Goal: Transaction & Acquisition: Purchase product/service

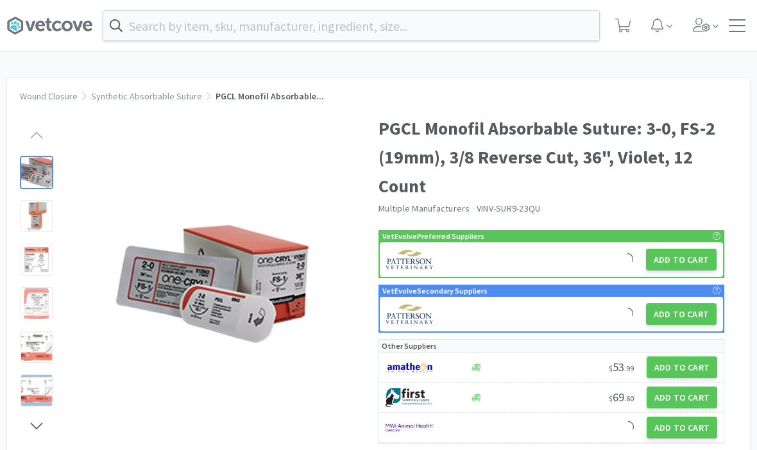
scroll to position [76, 0]
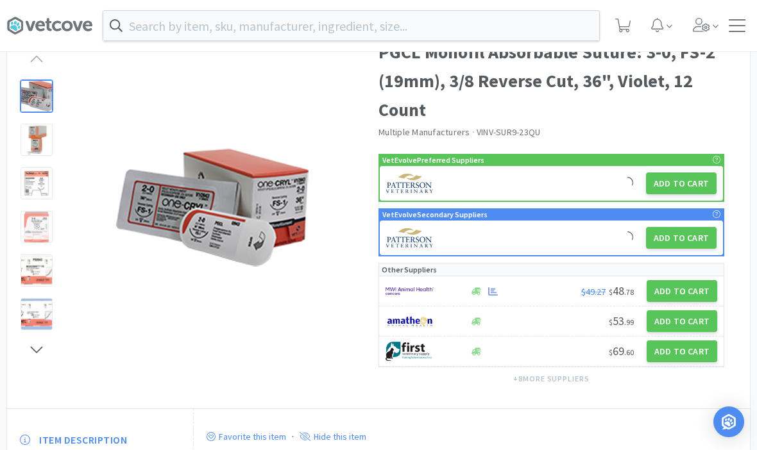
click at [624, 21] on icon at bounding box center [623, 26] width 16 height 14
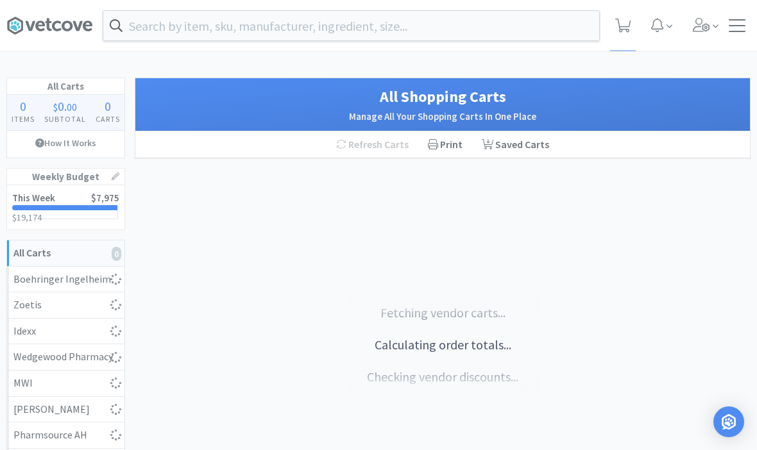
select select "2"
select select "1"
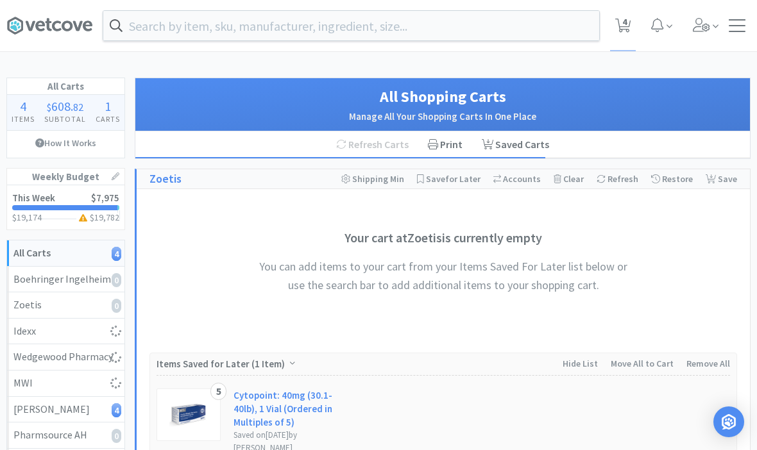
select select "50"
select select "1"
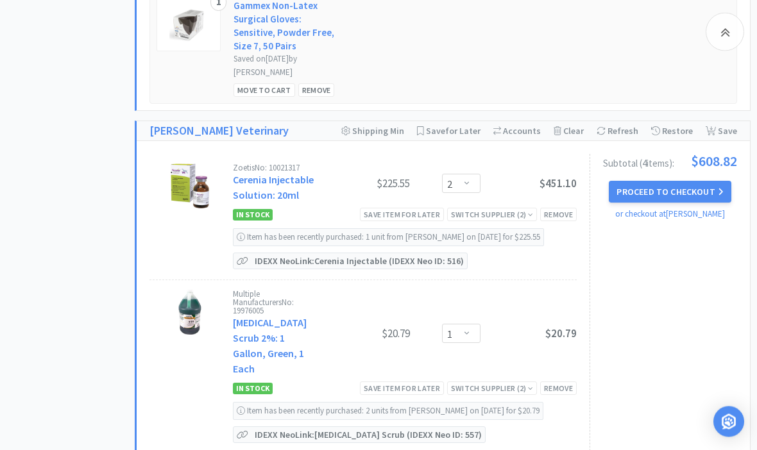
scroll to position [1165, 0]
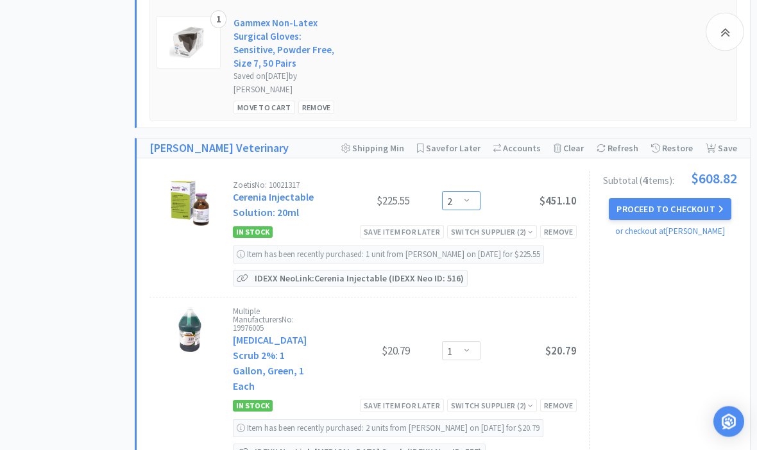
click at [470, 192] on select "Enter Quantity 1 2 3 4 5 6 7 8 9 10 11 12 13 14 15 16 17 18 19 20 Enter Quantity" at bounding box center [461, 201] width 38 height 19
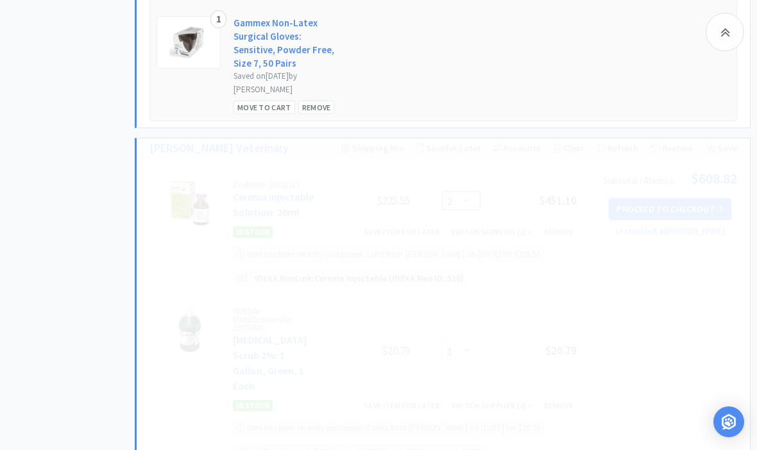
select select "1"
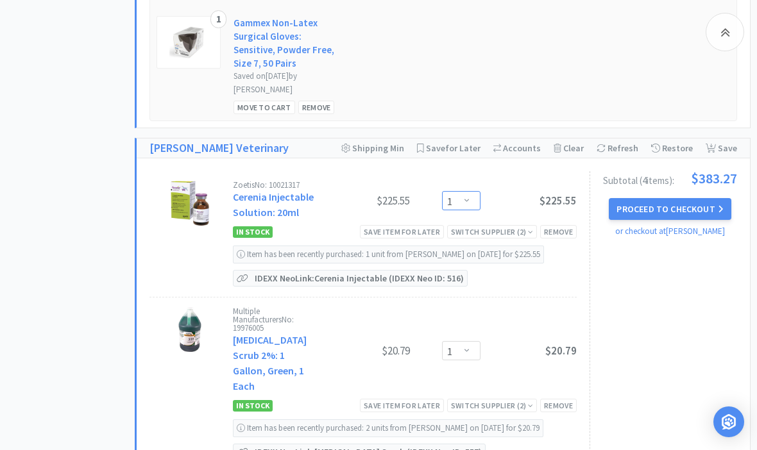
click at [479, 191] on select "Enter Quantity 1 2 3 4 5 6 7 8 9 10 11 12 13 14 15 16 17 18 19 20 Enter Quantity" at bounding box center [461, 200] width 38 height 19
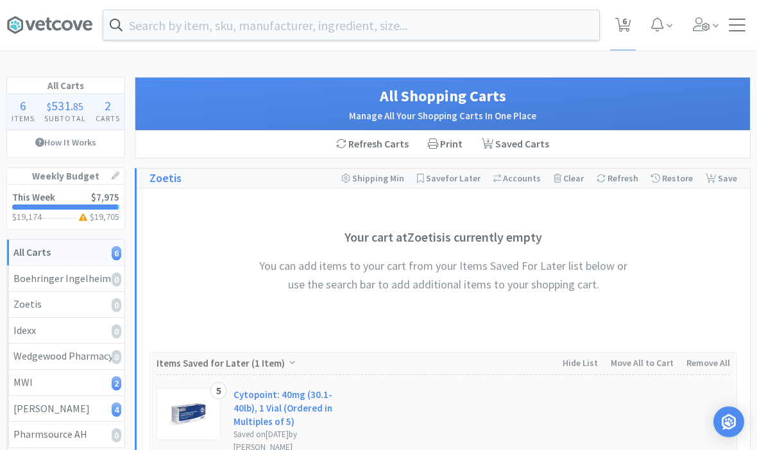
scroll to position [0, 0]
click at [479, 32] on input "text" at bounding box center [351, 26] width 496 height 30
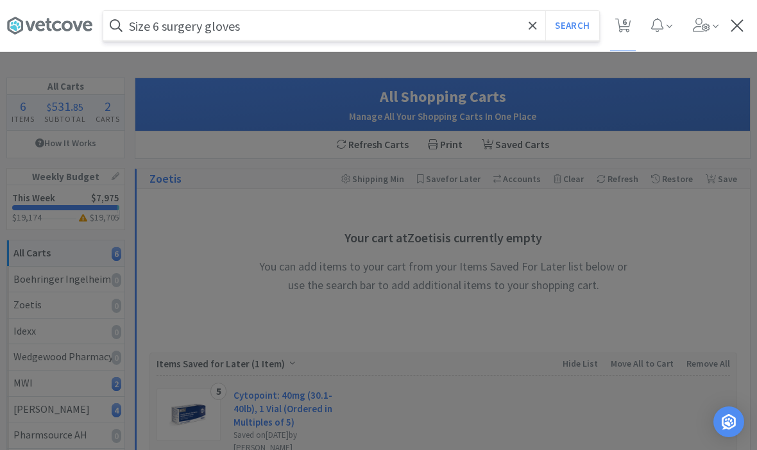
type input "Size 6 surgery gloves"
click at [572, 25] on button "Search" at bounding box center [571, 26] width 53 height 30
select select "50"
select select "1"
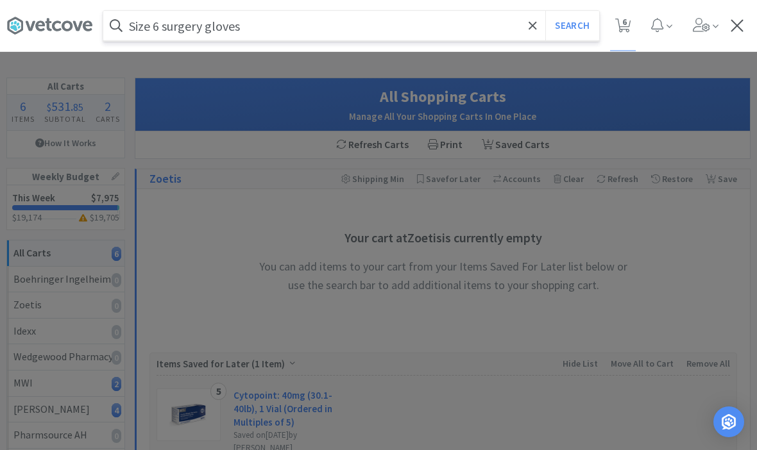
select select "1"
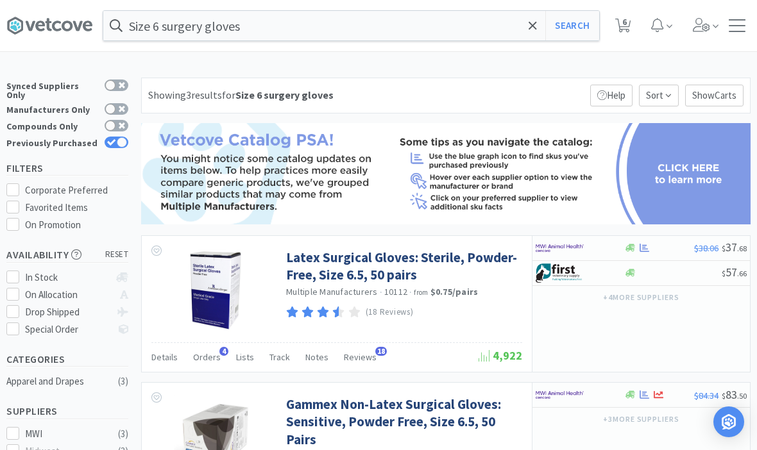
click at [538, 30] on span at bounding box center [532, 25] width 15 height 27
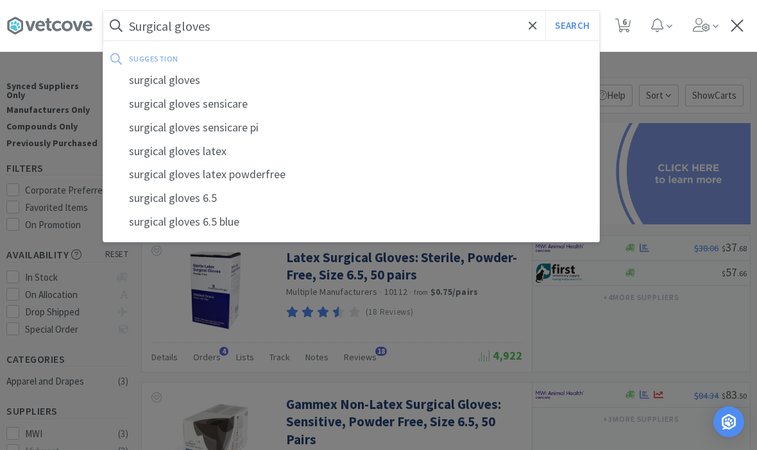
click at [572, 26] on button "Search" at bounding box center [571, 26] width 53 height 30
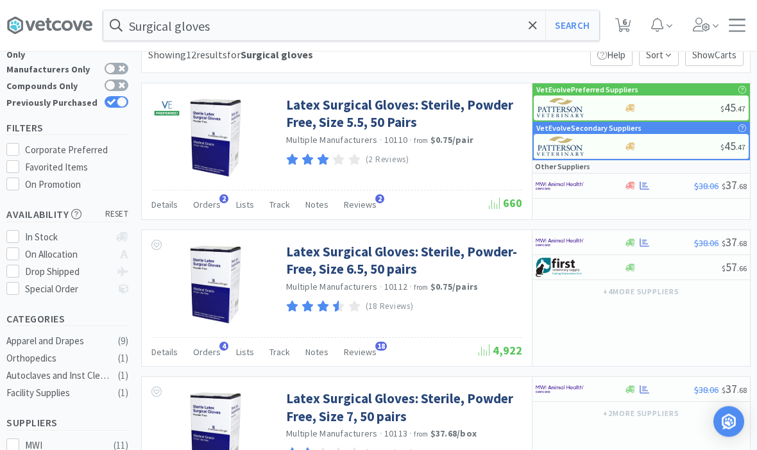
scroll to position [29, 0]
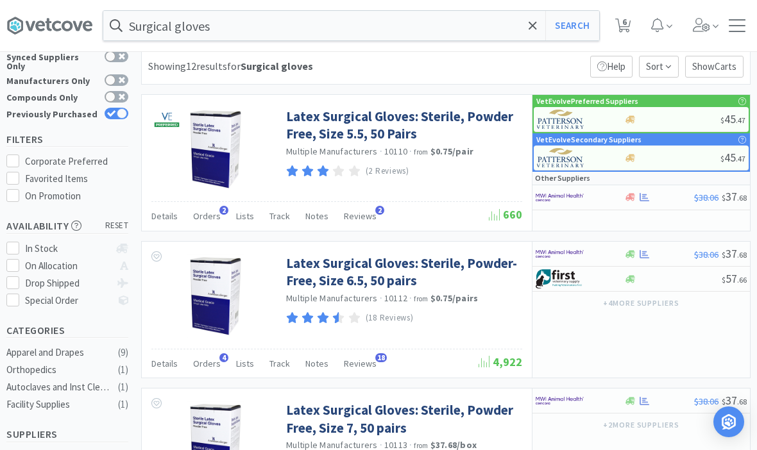
click at [388, 26] on input "Surgical gloves" at bounding box center [351, 26] width 496 height 30
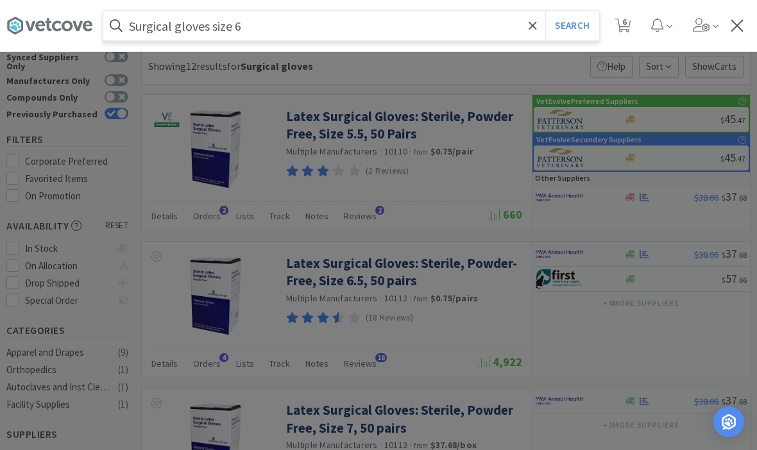
type input "Surgical gloves size 6"
click at [572, 26] on button "Search" at bounding box center [571, 26] width 53 height 30
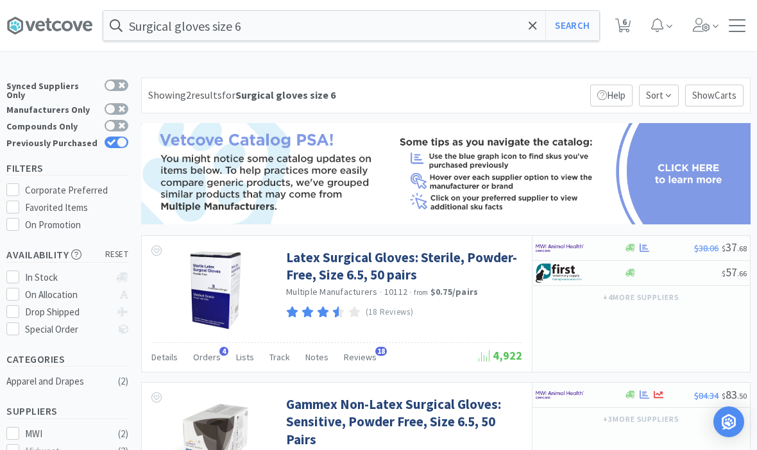
click at [115, 140] on label "Previously Purchased" at bounding box center [67, 143] width 122 height 13
click at [128, 151] on input "Previously Purchased" at bounding box center [128, 151] width 1 height 1
checkbox input "false"
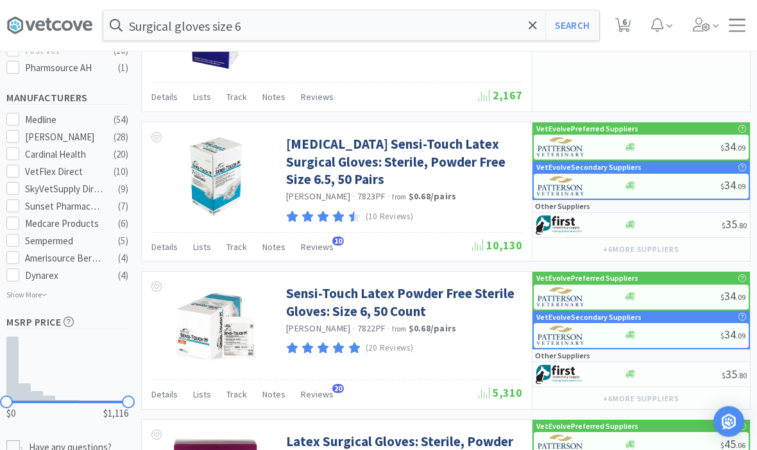
scroll to position [557, 0]
click at [318, 300] on link "Sensi-Touch Latex Powder Free Sterile Gloves: Size 6, 50 Count" at bounding box center [402, 302] width 233 height 35
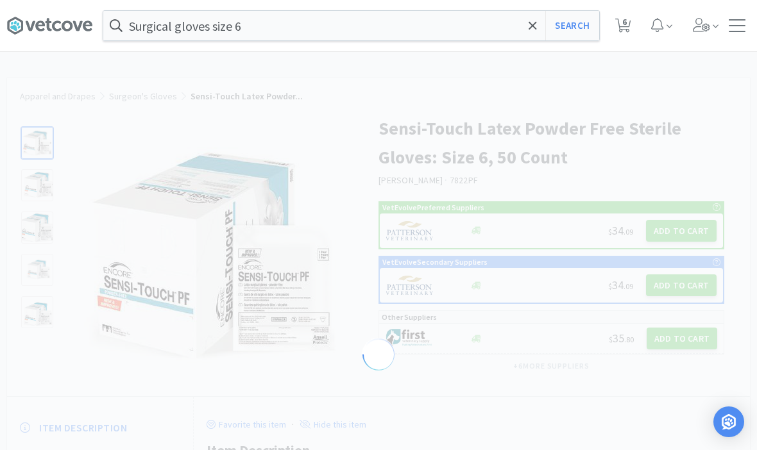
select select "198660"
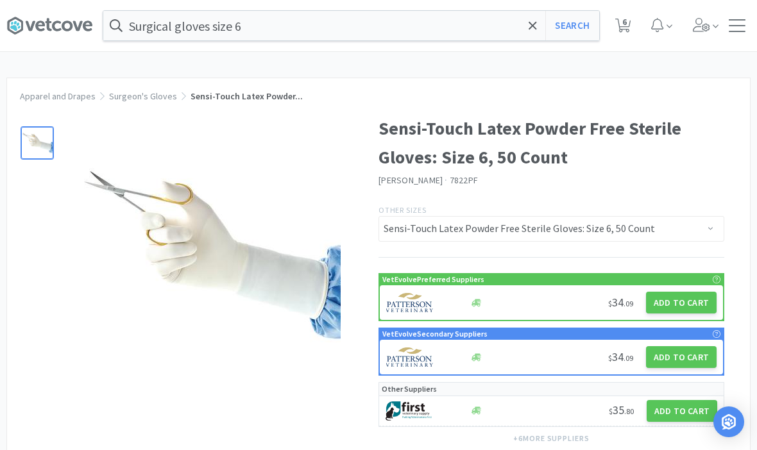
click at [680, 310] on button "Add to Cart" at bounding box center [681, 303] width 71 height 22
select select "1"
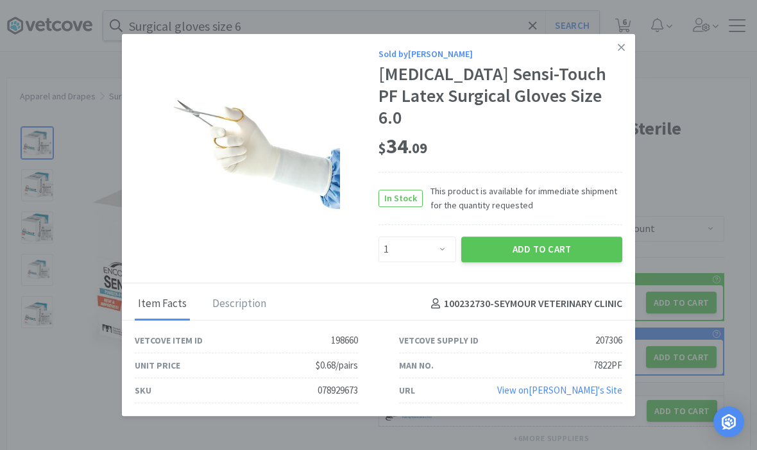
click at [557, 257] on button "Add to Cart" at bounding box center [541, 250] width 161 height 26
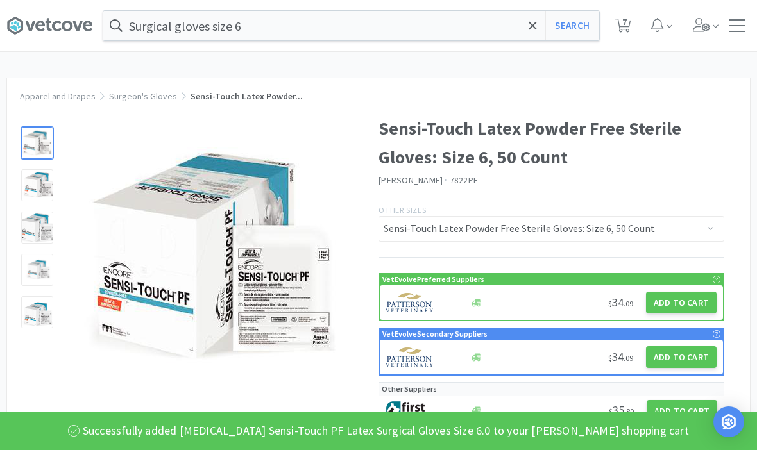
select select "50"
select select "1"
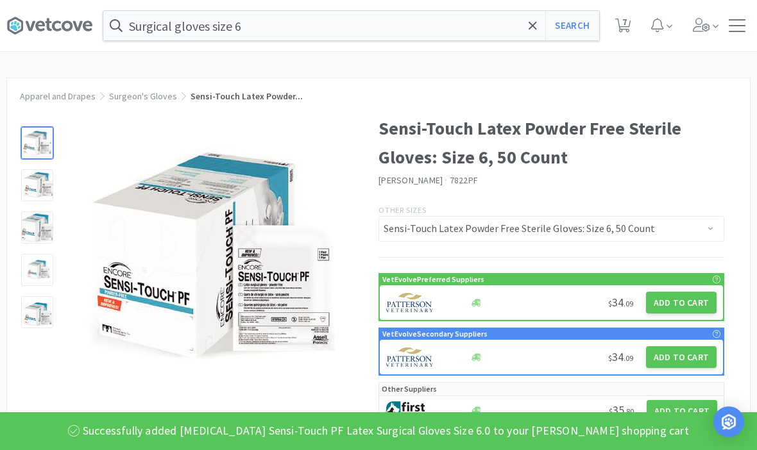
select select "1"
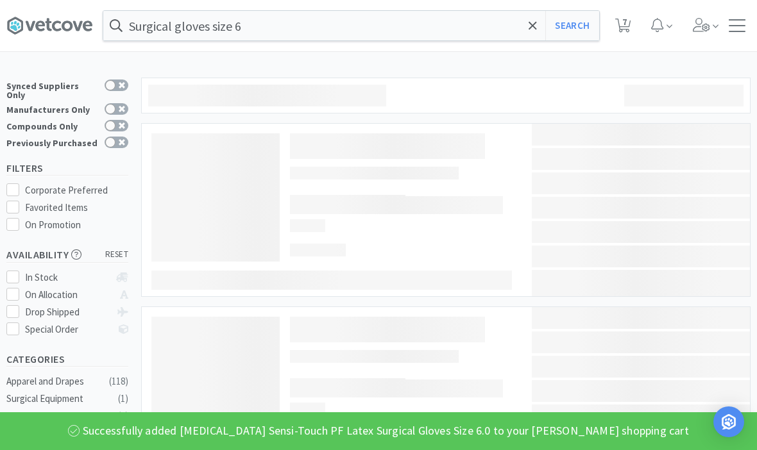
scroll to position [602, 0]
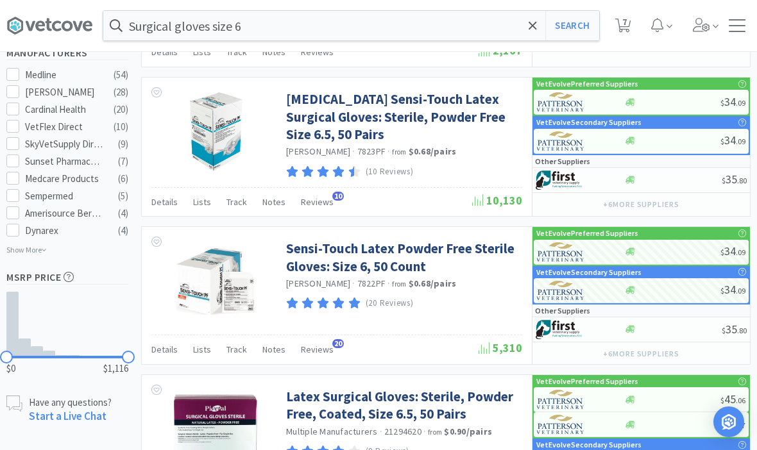
click at [466, 35] on input "Surgical gloves size 6" at bounding box center [351, 26] width 496 height 30
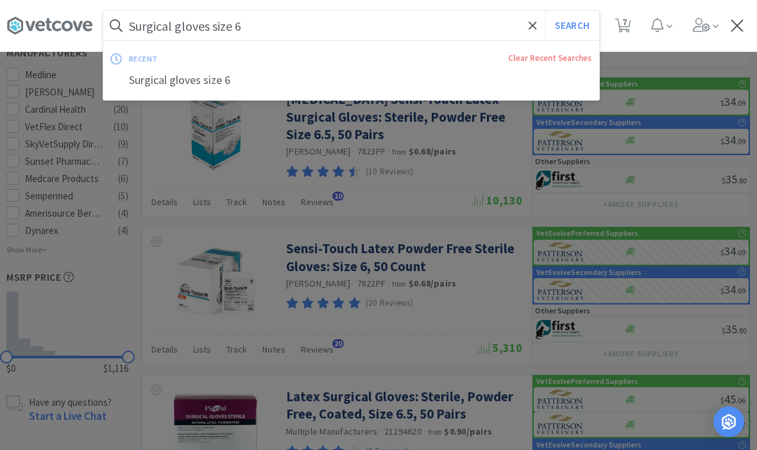
scroll to position [601, 0]
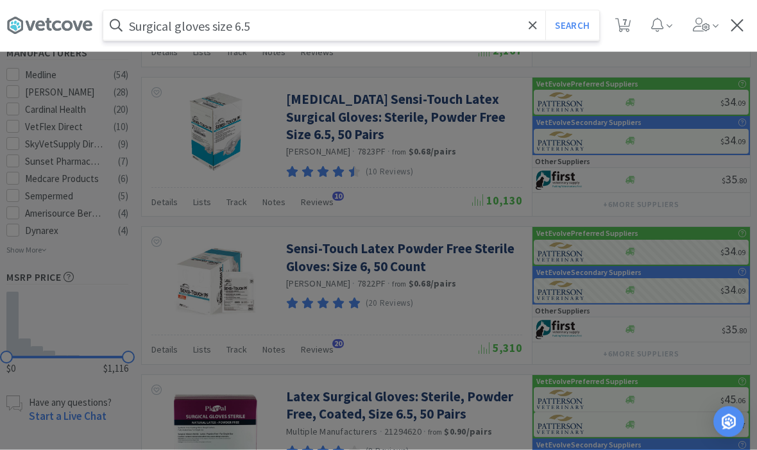
type input "Surgical gloves size 6.5"
click at [572, 25] on button "Search" at bounding box center [571, 26] width 53 height 30
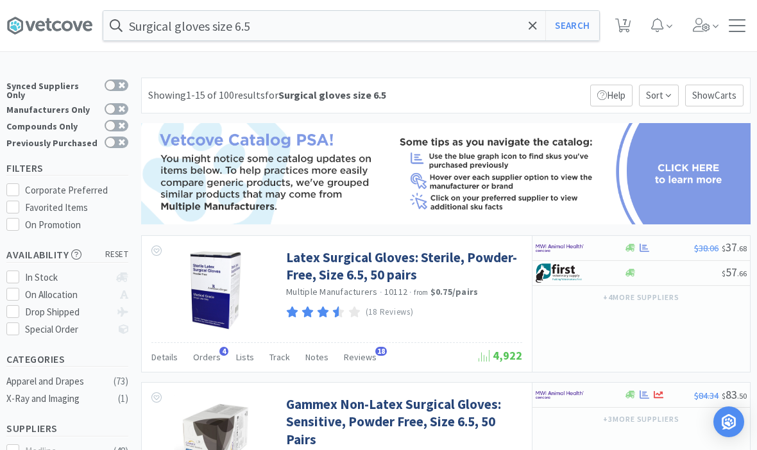
click at [316, 269] on link "Latex Surgical Gloves: Sterile, Powder-Free, Size 6.5, 50 pairs" at bounding box center [402, 266] width 233 height 35
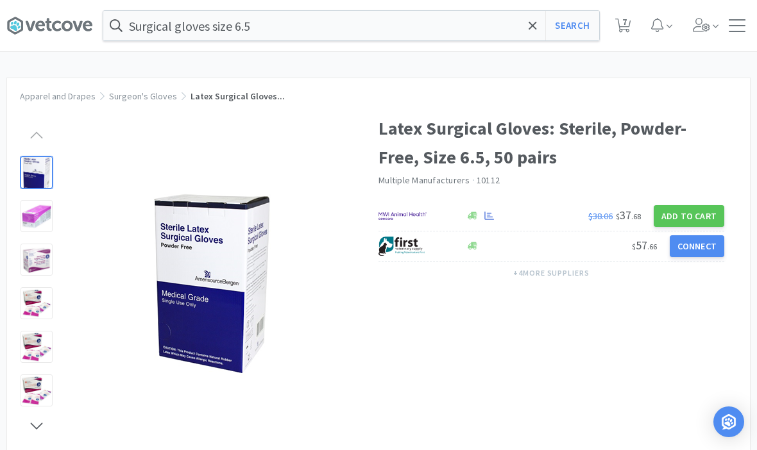
select select "50"
select select "1"
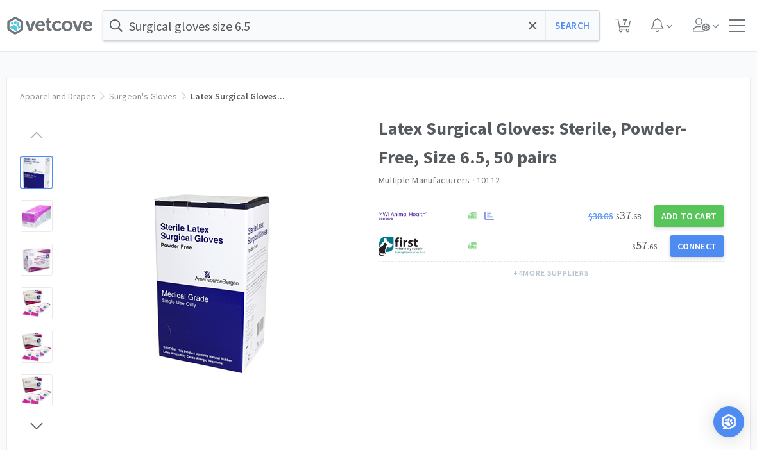
select select "1"
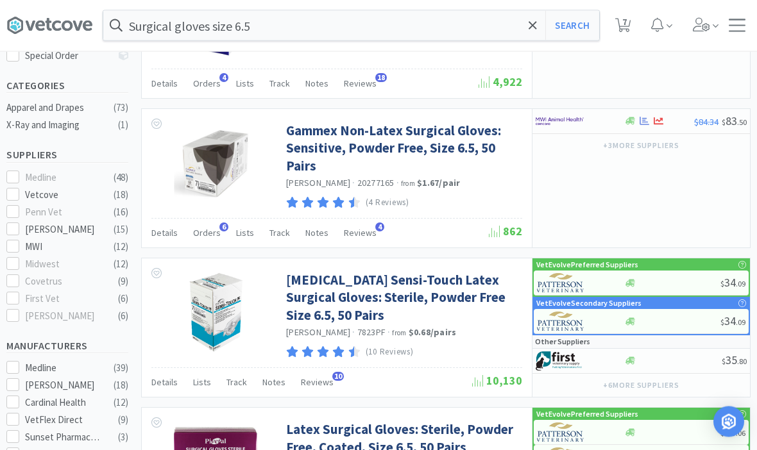
scroll to position [276, 0]
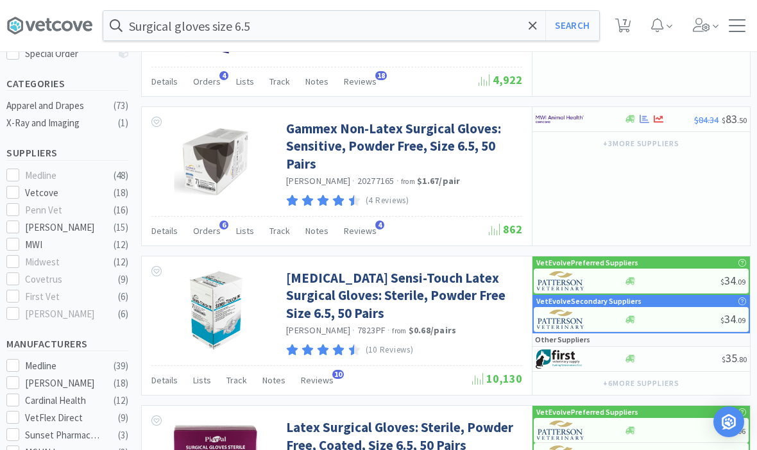
click at [312, 294] on link "[MEDICAL_DATA] Sensi-Touch Latex Surgical Gloves: Sterile, Powder Free Size 6.5…" at bounding box center [402, 295] width 233 height 53
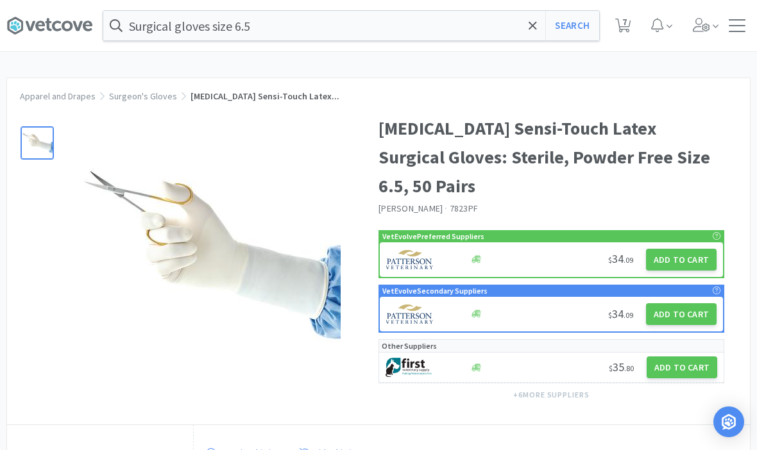
click at [690, 249] on button "Add to Cart" at bounding box center [681, 260] width 71 height 22
select select "1"
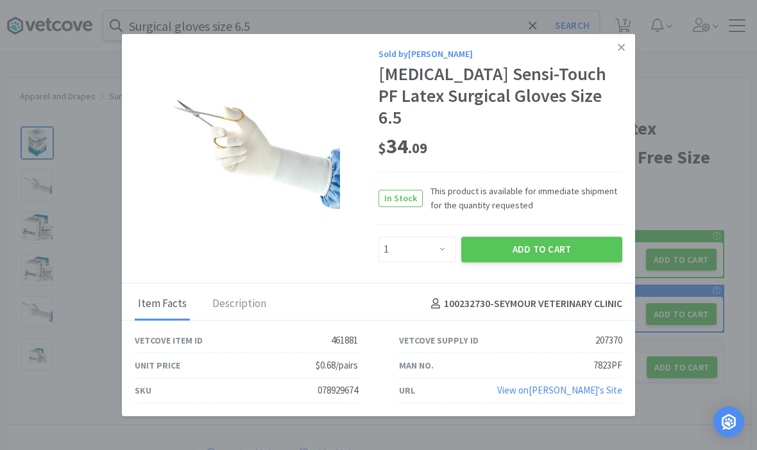
click at [555, 252] on button "Add to Cart" at bounding box center [541, 250] width 161 height 26
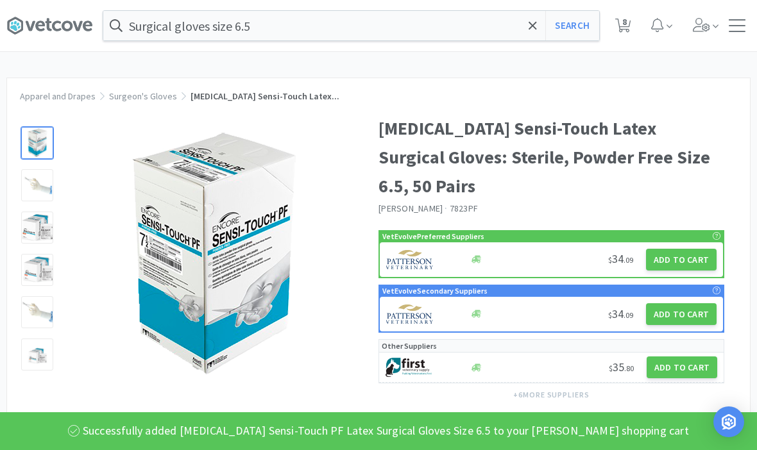
select select "50"
select select "1"
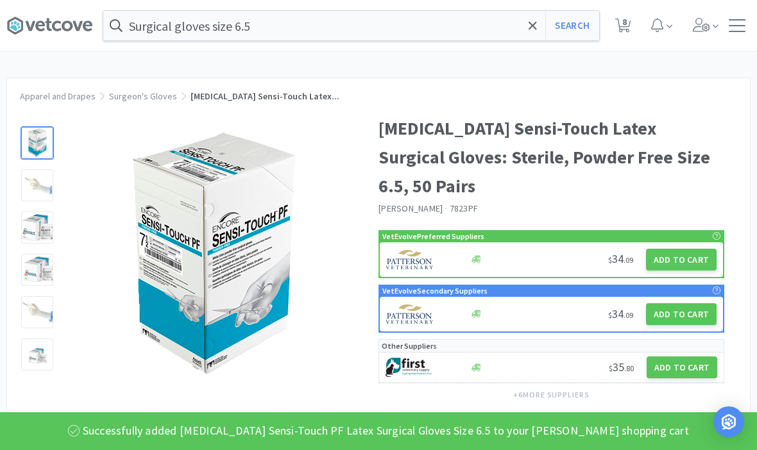
select select "1"
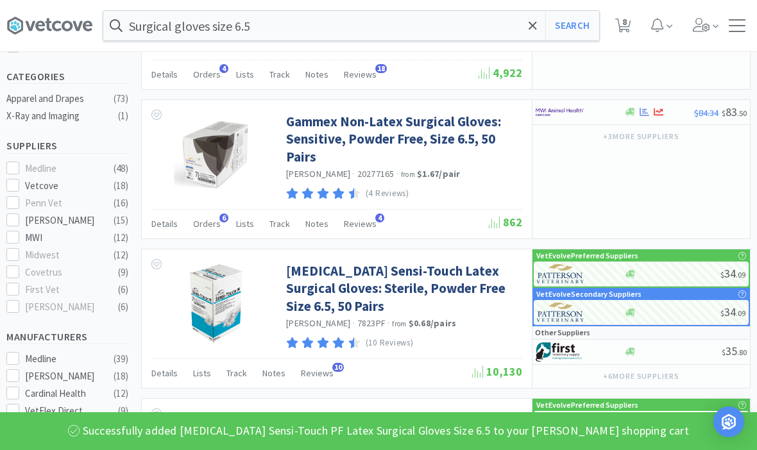
scroll to position [284, 0]
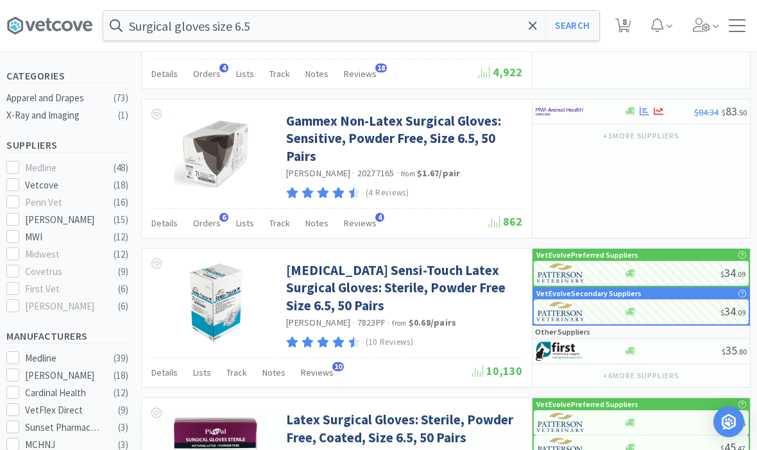
click at [263, 35] on input "Surgical gloves size 6.5" at bounding box center [351, 26] width 496 height 30
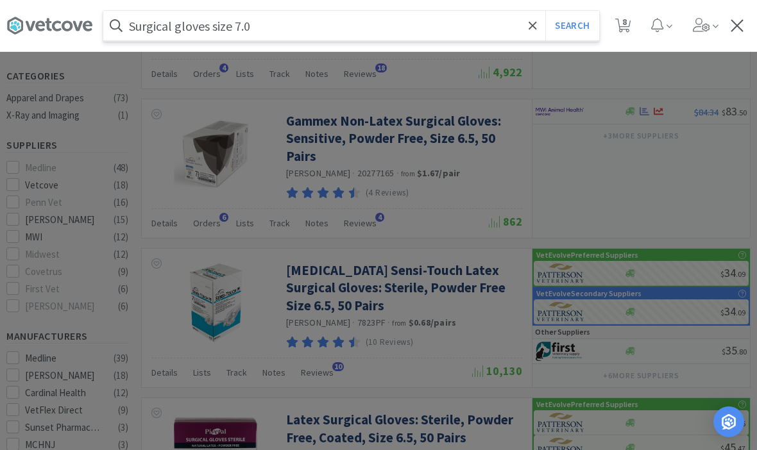
type input "Surgical gloves size 7.0"
click at [572, 26] on button "Search" at bounding box center [571, 26] width 53 height 30
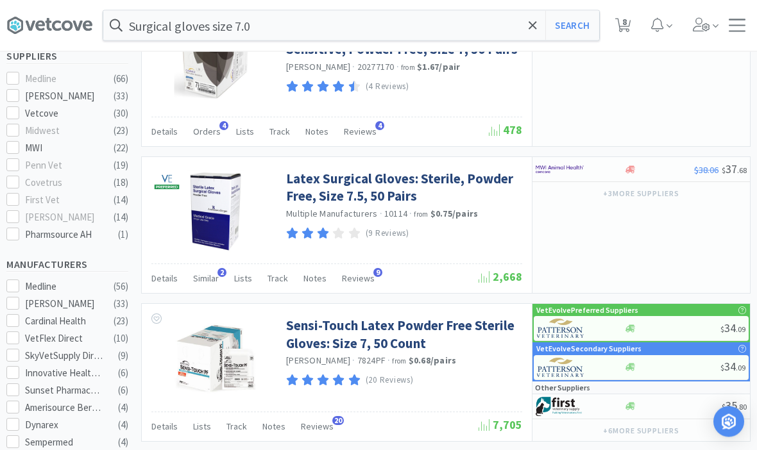
scroll to position [373, 0]
click at [364, 337] on link "Sensi-Touch Latex Powder Free Sterile Gloves: Size 7, 50 Count" at bounding box center [402, 334] width 233 height 35
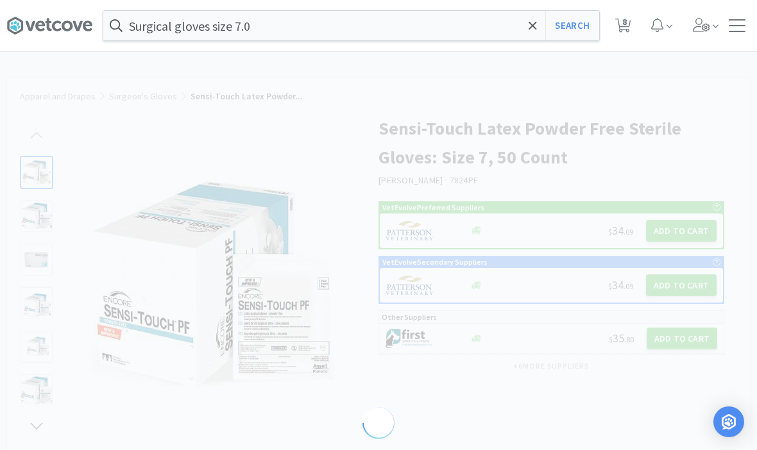
select select "198653"
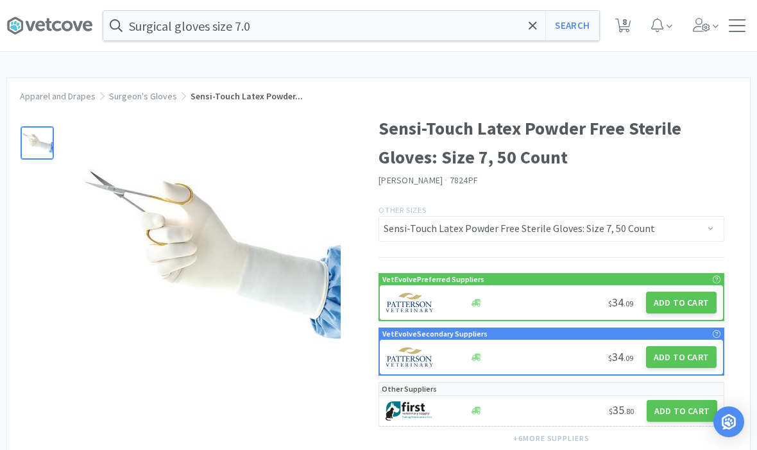
click at [686, 310] on button "Add to Cart" at bounding box center [681, 303] width 71 height 22
select select "1"
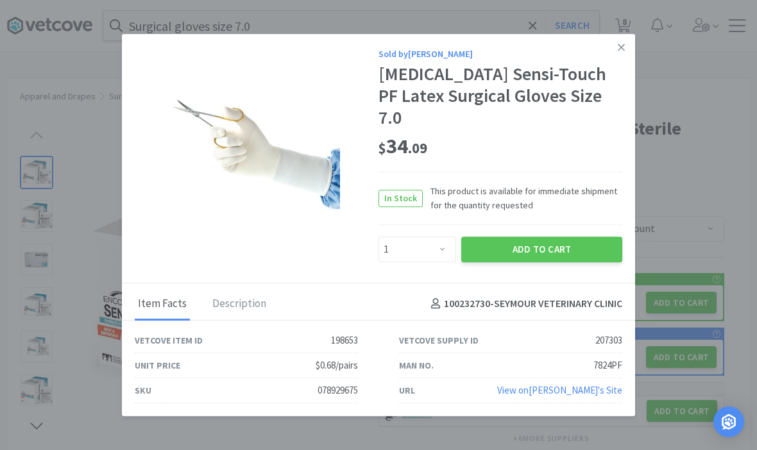
click at [543, 262] on button "Add to Cart" at bounding box center [541, 250] width 161 height 26
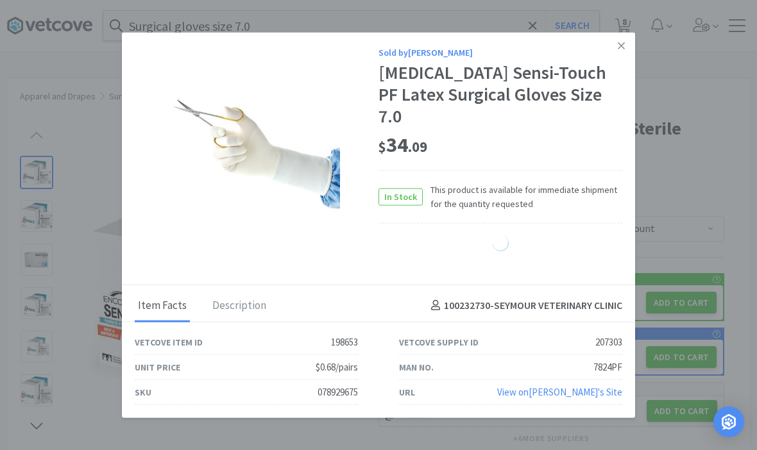
click at [549, 337] on div "Vetcove Item ID 198653 Vetcove Supply ID 207303 Unit Price $0.68/pairs Man No. …" at bounding box center [378, 370] width 513 height 96
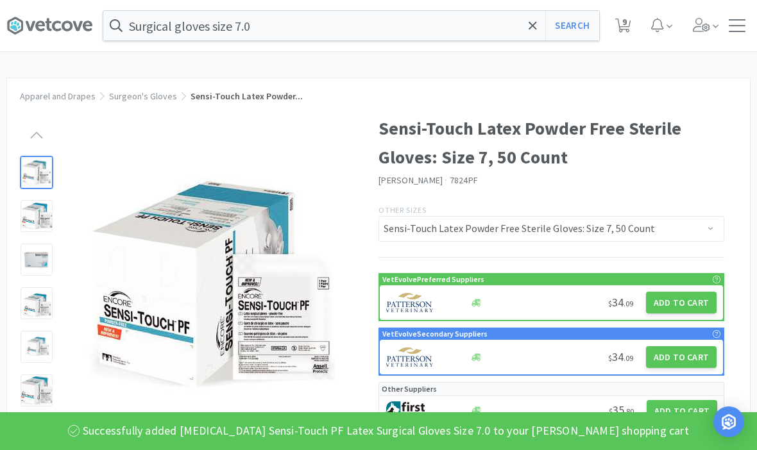
click at [484, 35] on input "Surgical gloves size 7.0" at bounding box center [351, 26] width 496 height 30
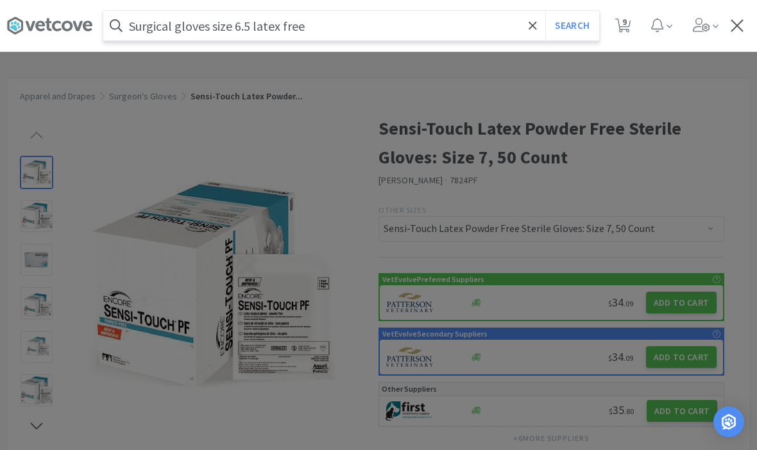
type input "Surgical gloves size 6.5 latex free"
click at [572, 26] on button "Search" at bounding box center [571, 26] width 53 height 30
select select "50"
select select "1"
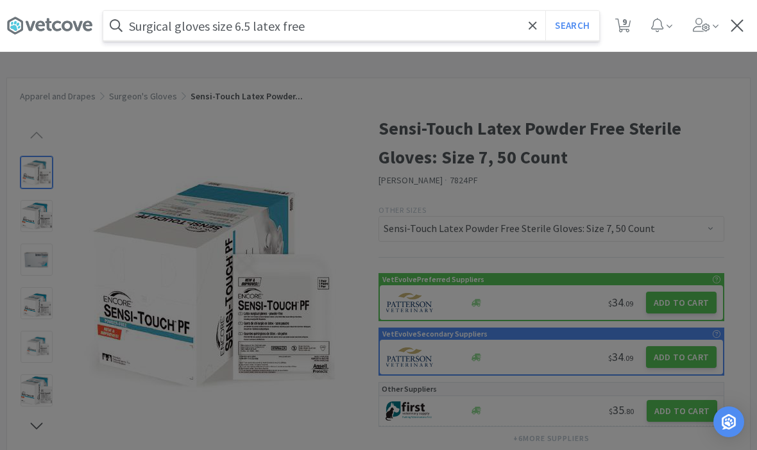
select select "1"
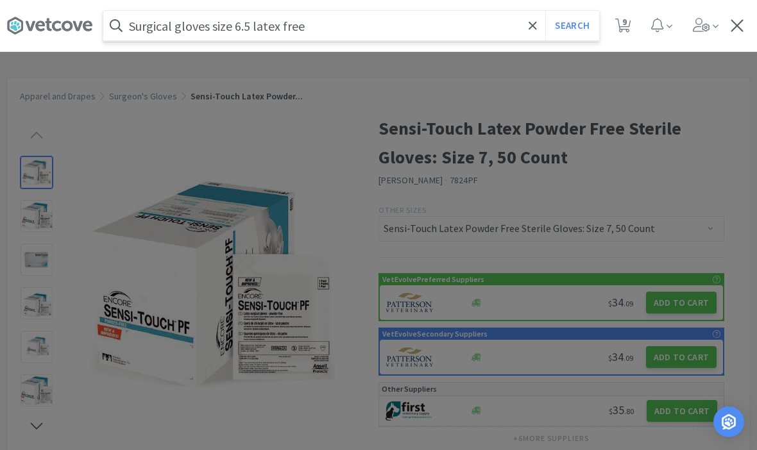
select select "1"
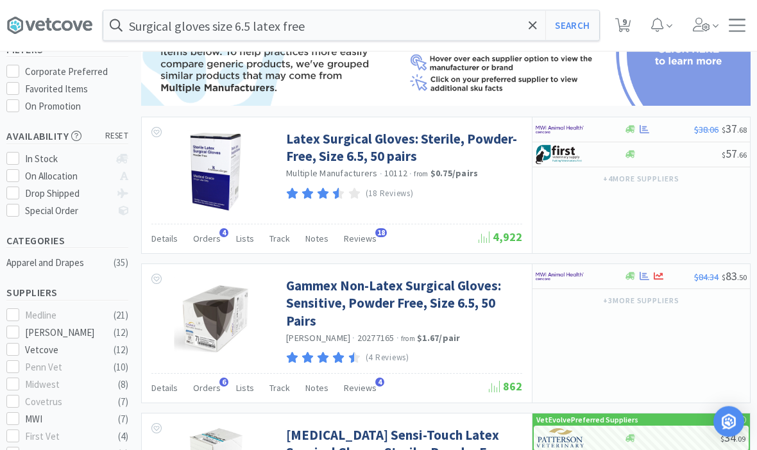
scroll to position [121, 0]
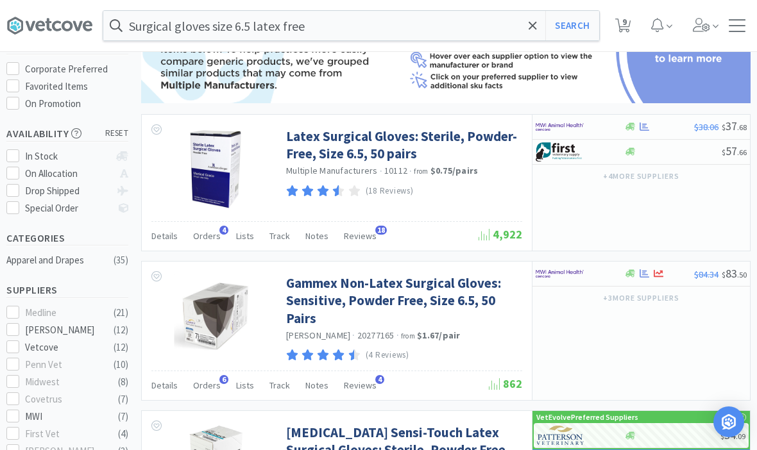
click at [337, 298] on link "Gammex Non-Latex Surgical Gloves: Sensitive, Powder Free, Size 6.5, 50 Pairs" at bounding box center [402, 301] width 233 height 53
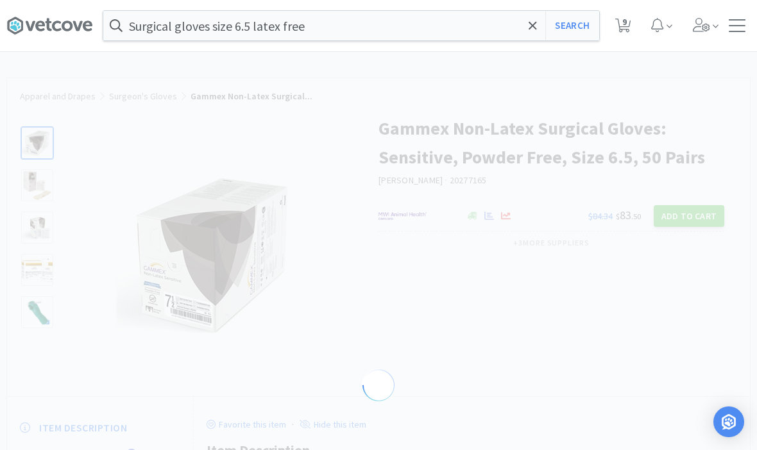
select select "219489"
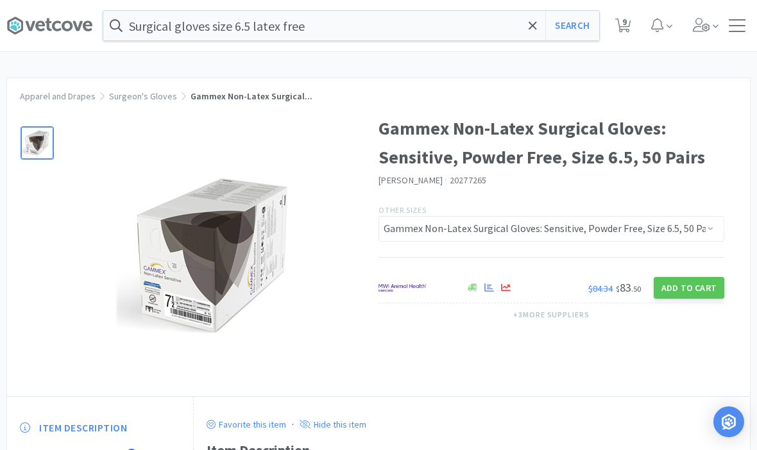
click at [697, 293] on button "Add to Cart" at bounding box center [689, 288] width 71 height 22
select select "1"
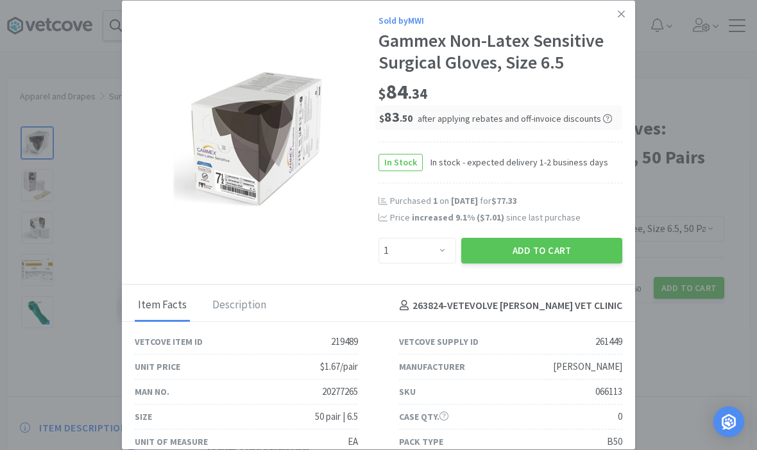
click at [540, 264] on button "Add to Cart" at bounding box center [541, 251] width 161 height 26
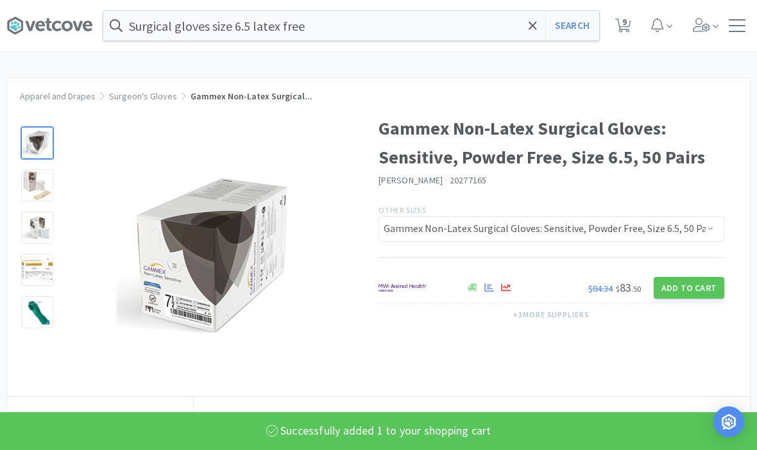
click at [68, 379] on div at bounding box center [192, 248] width 371 height 295
click at [526, 26] on span at bounding box center [532, 25] width 15 height 27
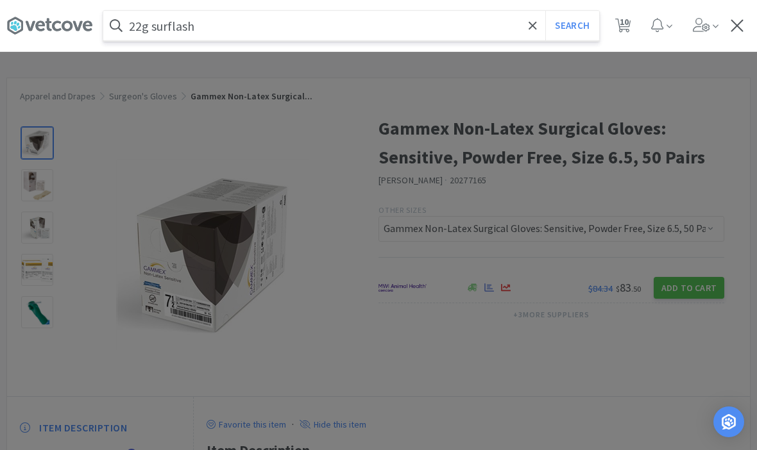
type input "22g surflash"
click at [572, 26] on button "Search" at bounding box center [571, 26] width 53 height 30
select select "1"
select select "50"
select select "1"
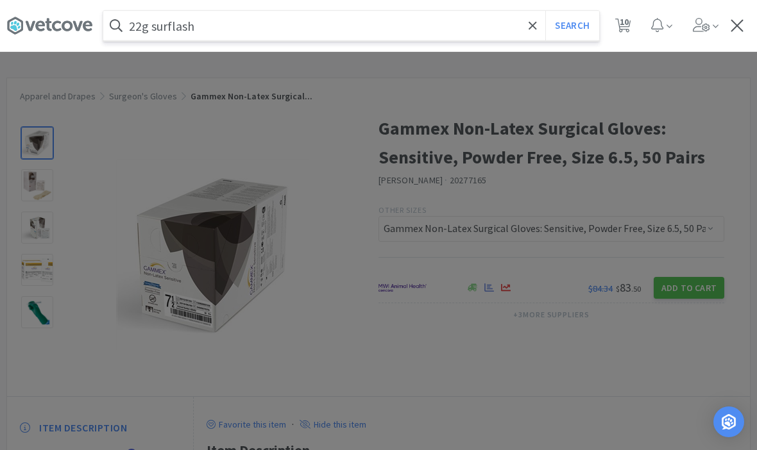
select select "1"
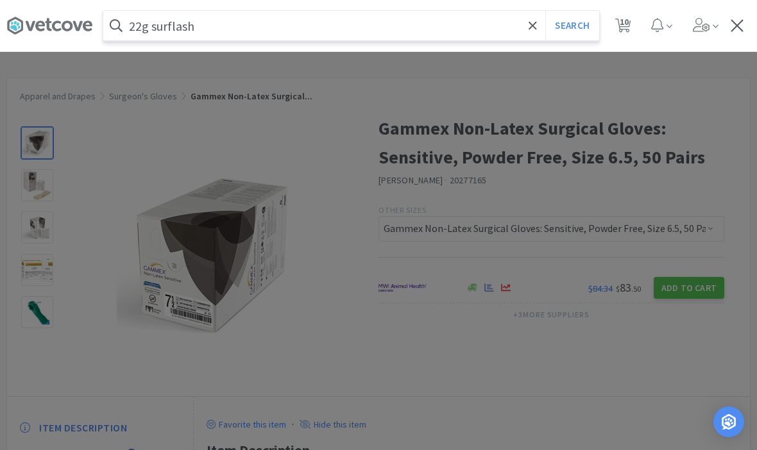
select select "1"
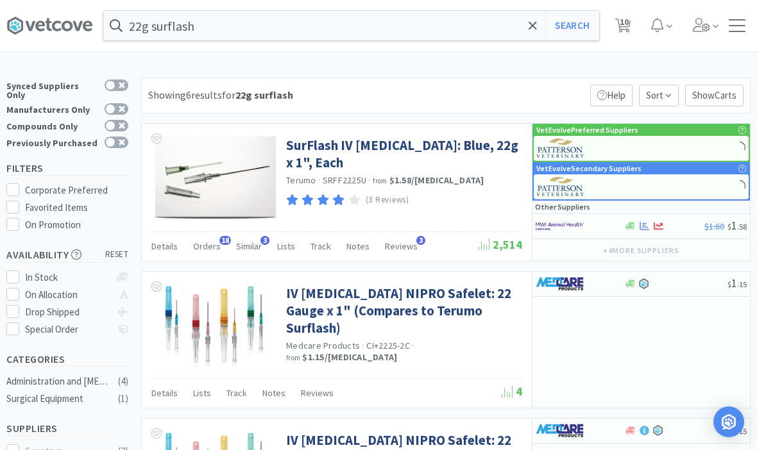
click at [8, 38] on span at bounding box center [54, 25] width 96 height 51
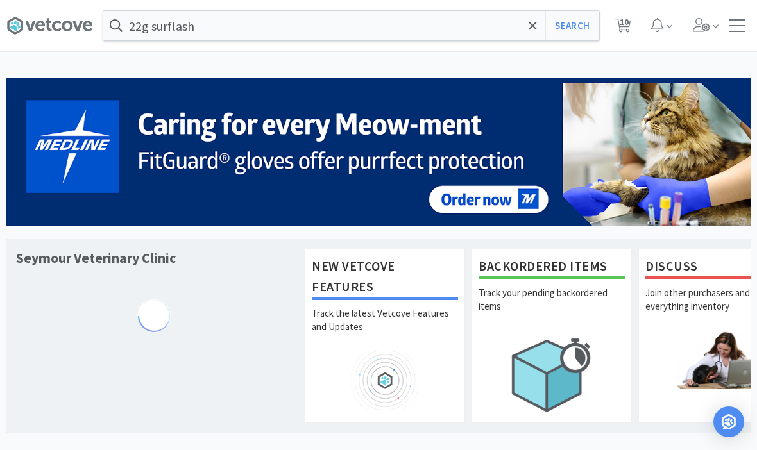
scroll to position [1, 0]
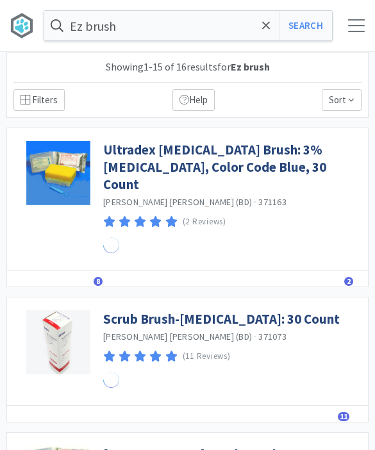
select select "1"
select select "50"
select select "1"
select select "5"
select select "10"
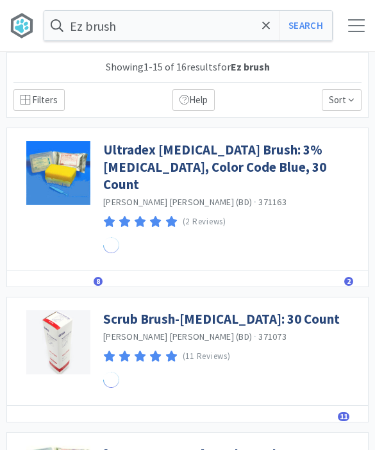
select select "1"
select select "5"
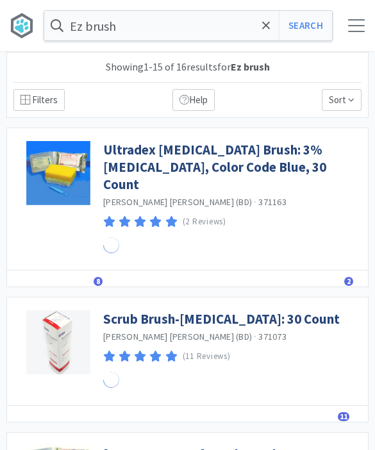
select select "1"
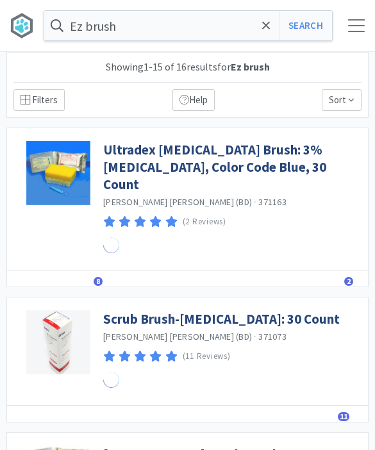
select select "50"
select select "1"
select select "5"
select select "1"
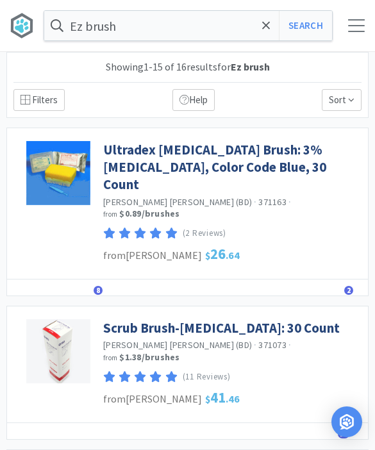
click at [264, 30] on icon at bounding box center [266, 25] width 8 height 13
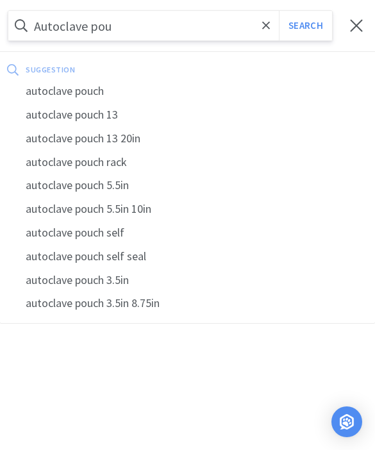
click at [130, 91] on div "autoclave pouch" at bounding box center [187, 92] width 375 height 24
type input "autoclave pouch"
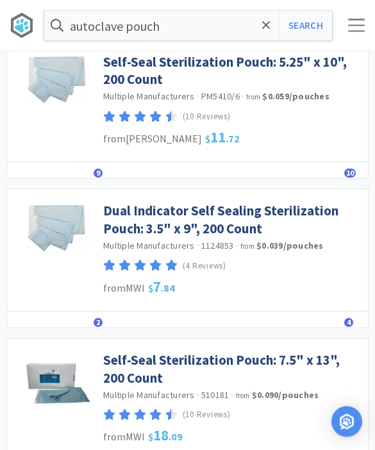
scroll to position [89, 0]
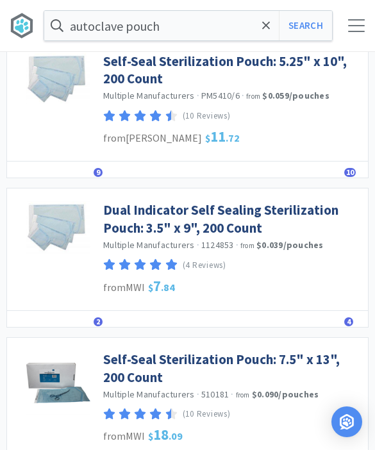
click at [257, 218] on link "Dual Indicator Self Sealing Sterilization Pouch: 3.5" x 9", 200 Count" at bounding box center [232, 218] width 259 height 35
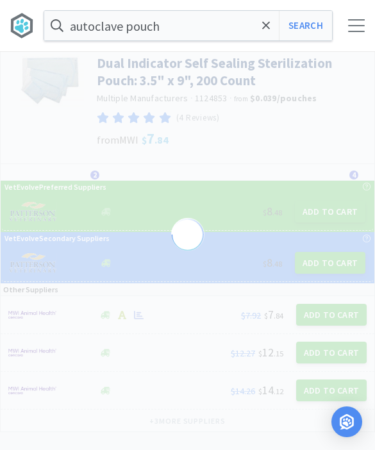
scroll to position [14, 0]
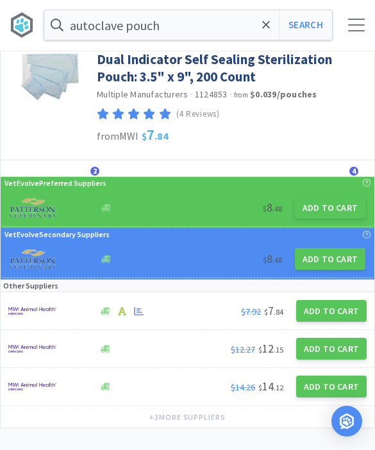
click at [329, 209] on button "Add to Cart" at bounding box center [330, 209] width 71 height 22
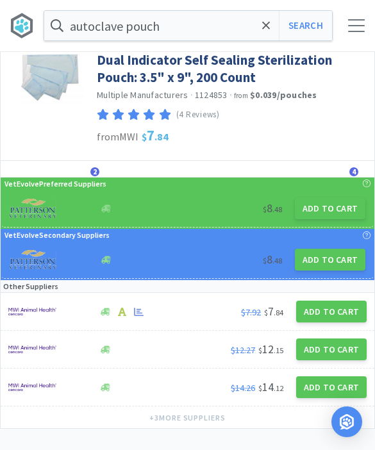
select select "1"
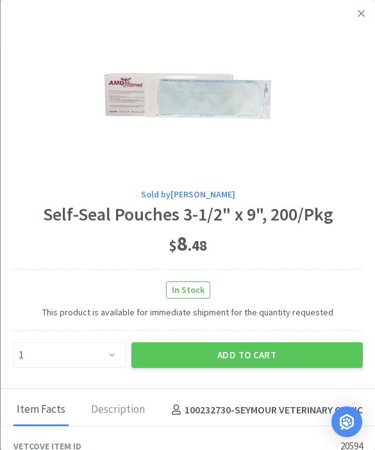
click at [286, 353] on button "Add to Cart" at bounding box center [247, 356] width 232 height 26
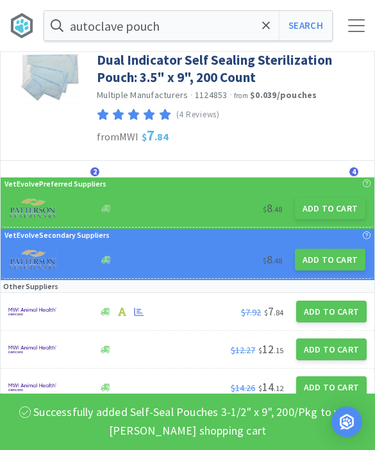
click at [286, 35] on button "Search" at bounding box center [305, 26] width 53 height 30
select select "1"
select select "50"
select select "1"
select select "5"
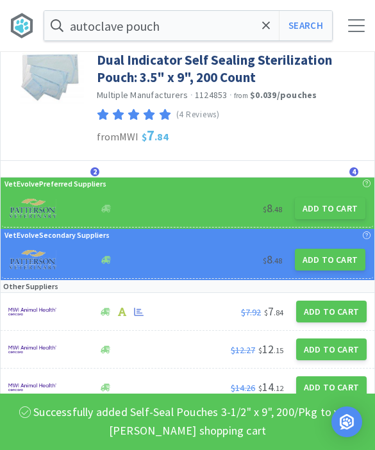
select select "10"
select select "1"
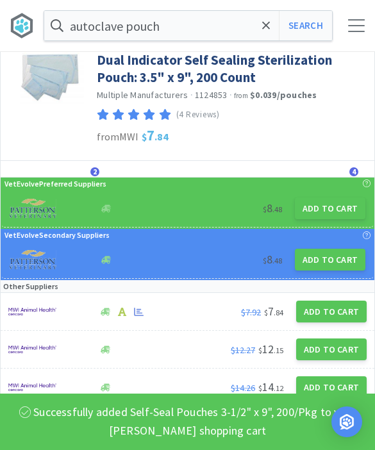
select select "1"
select select "5"
select select "1"
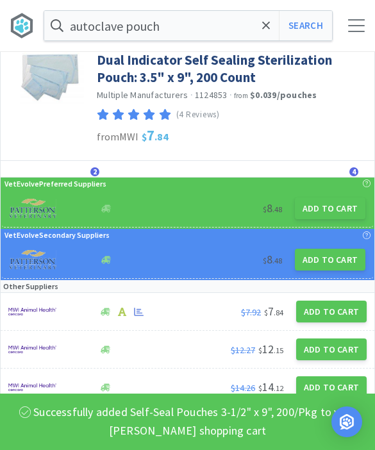
select select "1"
select select "50"
select select "1"
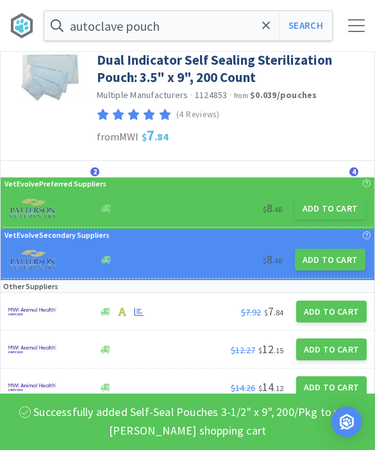
select select "5"
select select "1"
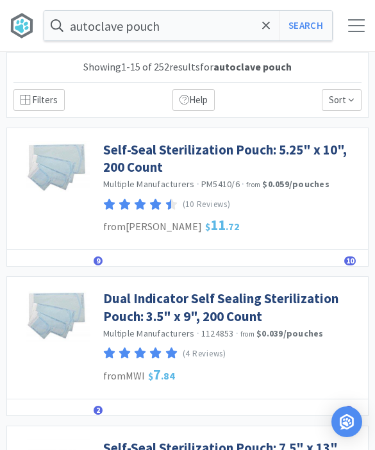
click at [289, 150] on link "Self-Seal Sterilization Pouch: 5.25" x 10", 200 Count" at bounding box center [232, 158] width 259 height 35
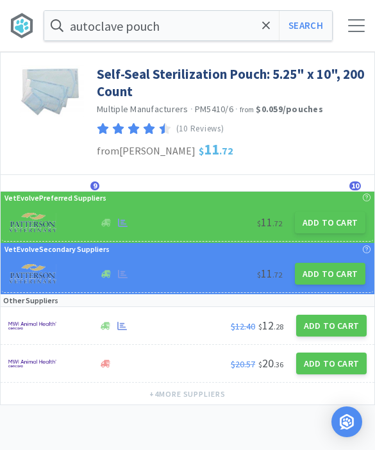
click at [329, 216] on button "Add to Cart" at bounding box center [330, 223] width 71 height 22
select select "1"
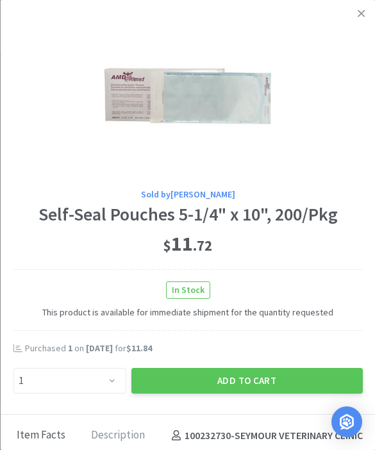
click at [284, 377] on button "Add to Cart" at bounding box center [247, 381] width 232 height 26
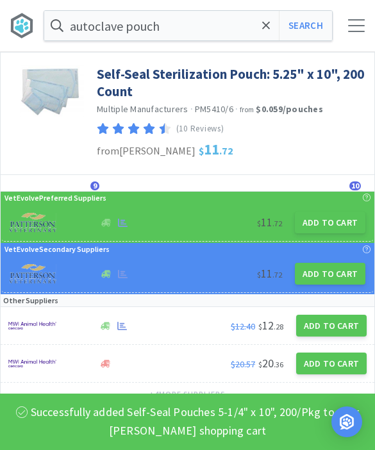
click at [257, 30] on input "autoclave pouch" at bounding box center [188, 26] width 288 height 30
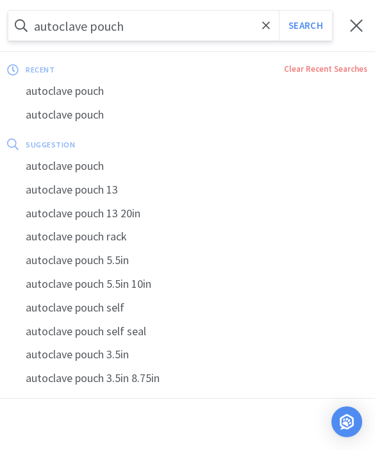
type input "D"
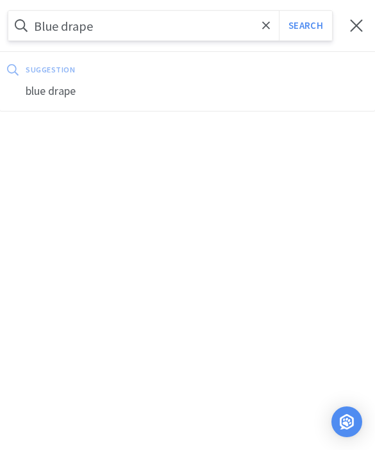
type input "Blue drape"
click at [305, 26] on button "Search" at bounding box center [305, 26] width 53 height 30
select select "1"
select select "50"
select select "1"
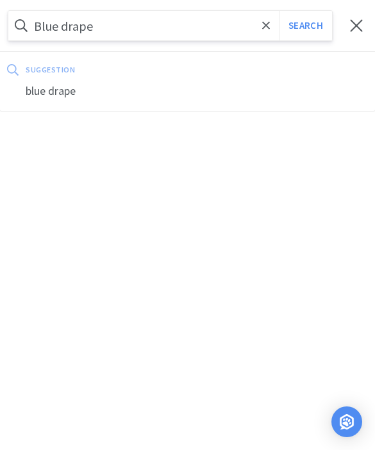
select select "5"
select select "10"
select select "1"
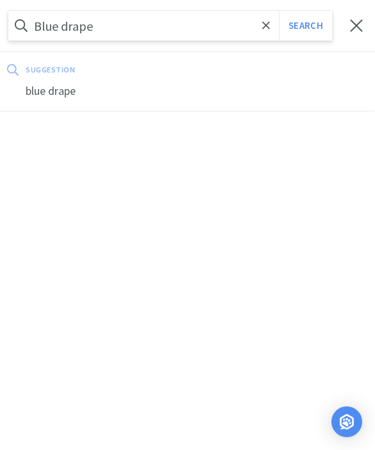
select select "1"
select select "5"
select select "1"
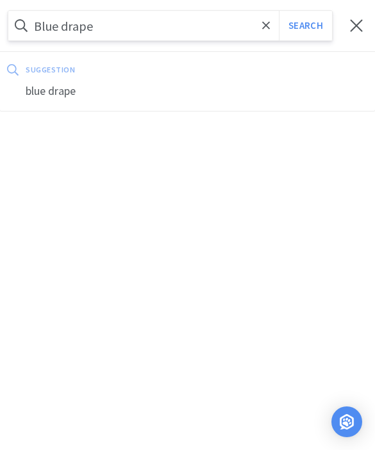
select select "1"
select select "50"
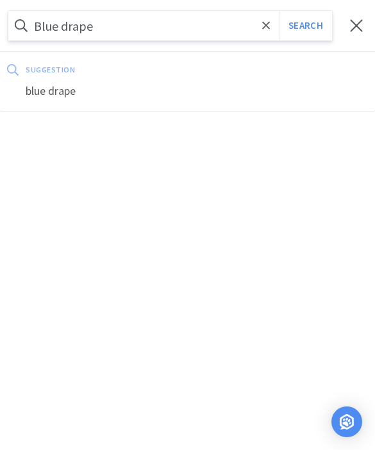
select select "50"
select select "1"
select select "5"
select select "1"
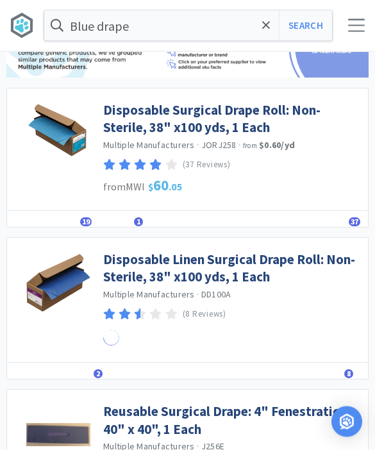
scroll to position [114, 0]
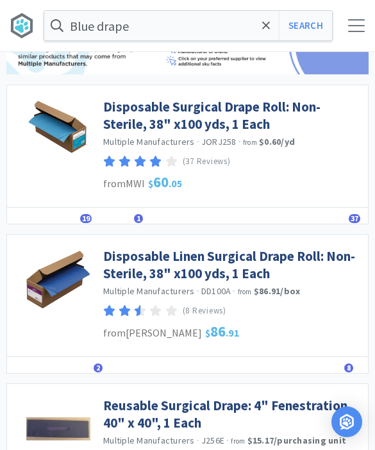
click at [82, 214] on span "19" at bounding box center [86, 218] width 12 height 9
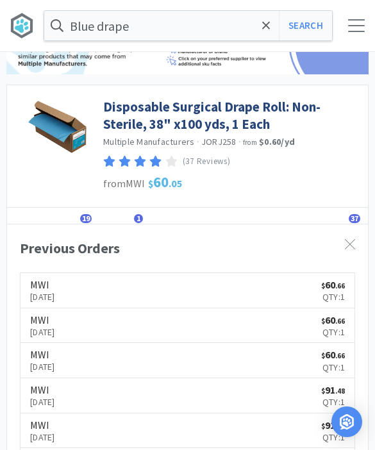
scroll to position [0, 0]
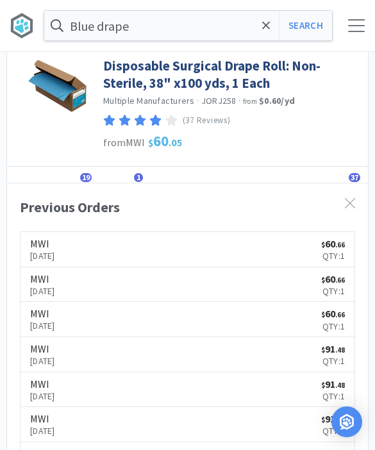
click at [297, 67] on link "Disposable Surgical Drape Roll: Non-Sterile, 38" x100 yds, 1 Each" at bounding box center [232, 74] width 259 height 35
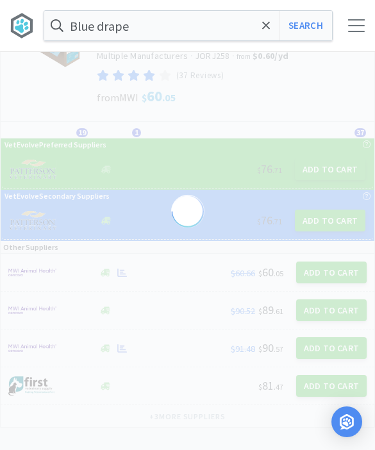
scroll to position [52, 0]
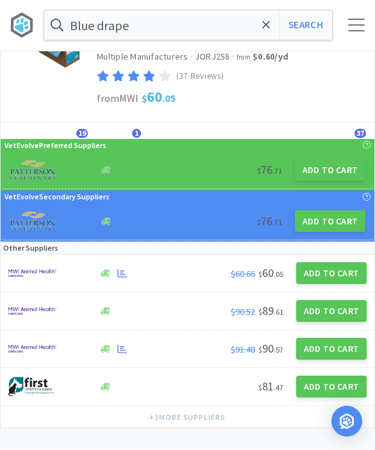
click at [337, 167] on button "Add to Cart" at bounding box center [330, 171] width 71 height 22
select select "1"
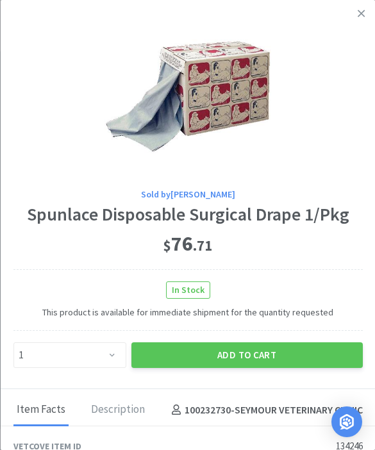
click at [363, 16] on icon at bounding box center [361, 14] width 7 height 12
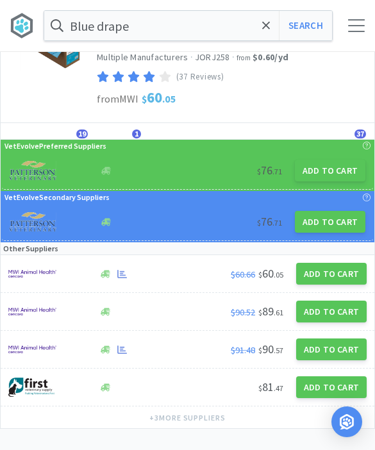
click at [335, 217] on button "Add to Cart" at bounding box center [330, 222] width 71 height 22
select select "1"
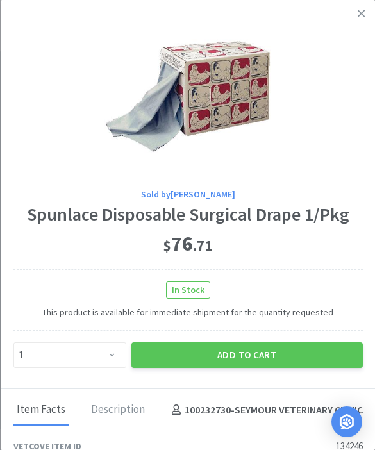
click at [361, 21] on link at bounding box center [361, 14] width 22 height 28
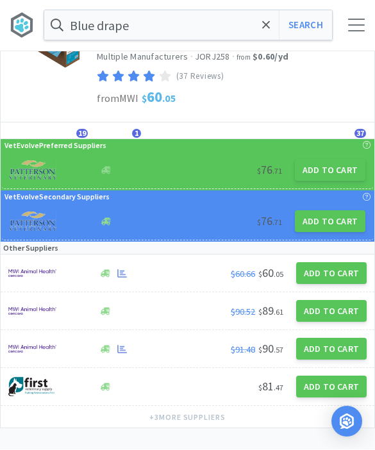
click at [335, 268] on button "Add to Cart" at bounding box center [331, 274] width 71 height 22
select select "1"
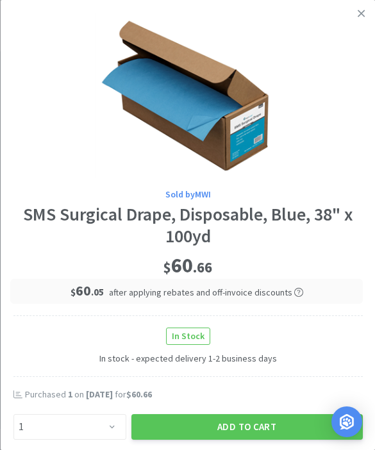
click at [367, 8] on link at bounding box center [361, 14] width 22 height 28
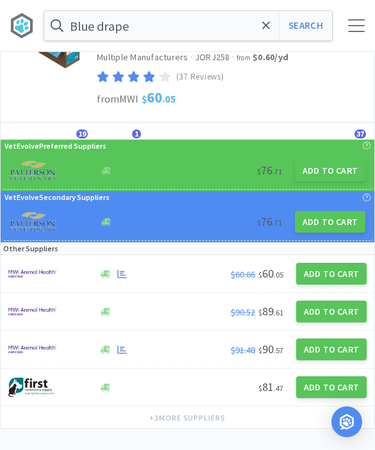
click at [346, 316] on button "Add to Cart" at bounding box center [331, 312] width 71 height 22
select select "1"
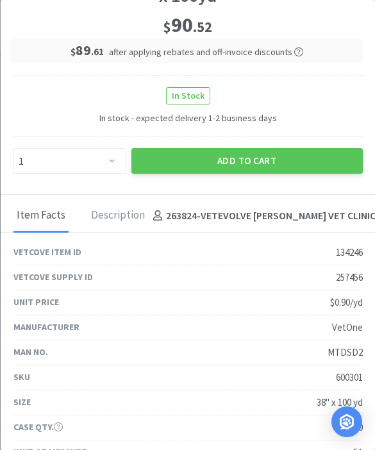
scroll to position [260, 0]
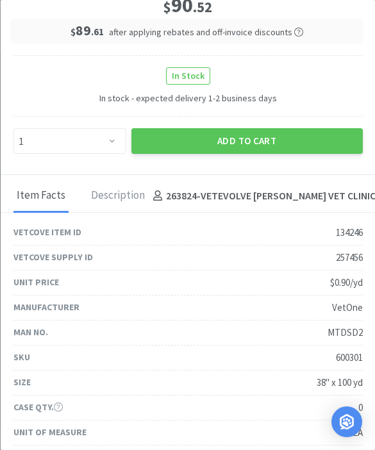
click at [305, 139] on button "Add to Cart" at bounding box center [247, 141] width 232 height 26
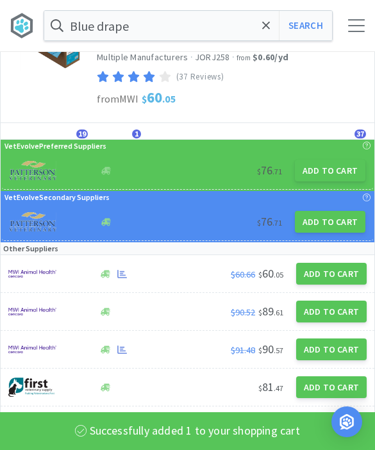
click at [269, 24] on icon at bounding box center [266, 25] width 8 height 13
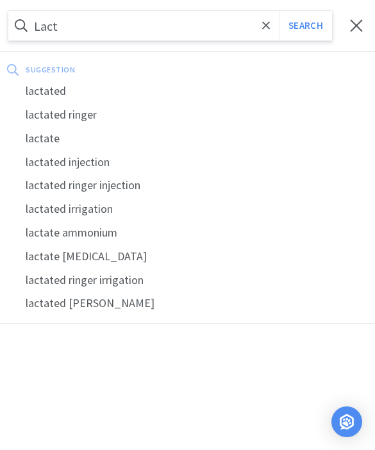
click at [119, 116] on div "lactated ringer" at bounding box center [187, 115] width 375 height 24
type input "lactated ringer"
select select "1"
select select "50"
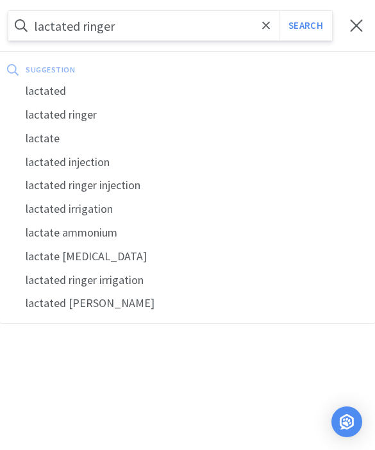
select select "1"
select select "5"
select select "10"
select select "1"
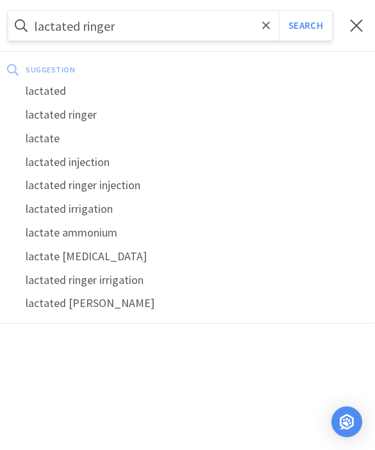
select select "1"
select select "5"
select select "1"
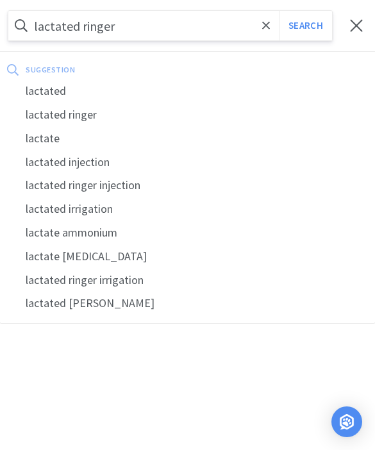
select select "1"
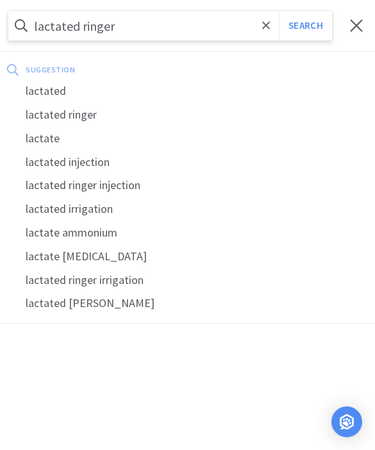
select select "50"
select select "1"
select select "5"
select select "1"
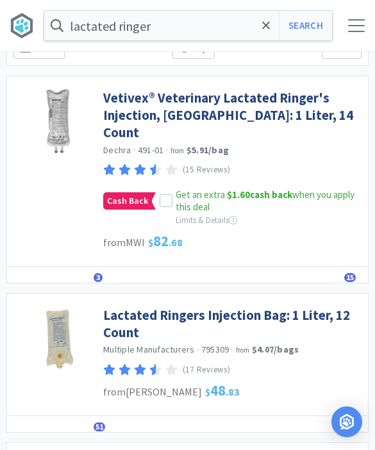
click at [269, 307] on link "Lactated Ringers Injection Bag: 1 Liter, 12 Count" at bounding box center [232, 324] width 259 height 35
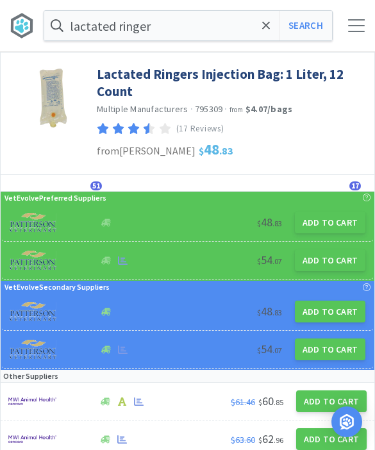
click at [334, 262] on button "Add to Cart" at bounding box center [330, 261] width 71 height 22
select select "1"
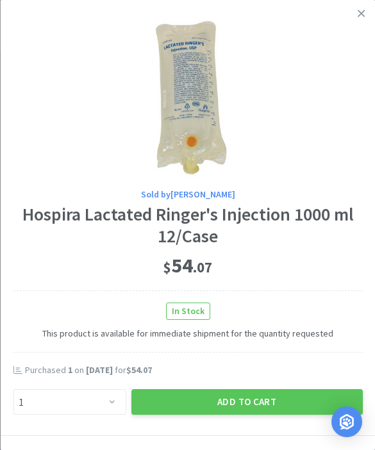
click at [364, 65] on div "Sold by [PERSON_NAME] Hospira Lactated Ringer's Injection 1000 ml 12/Case $ 54 …" at bounding box center [187, 218] width 375 height 436
click at [359, 59] on div at bounding box center [188, 96] width 350 height 167
click at [355, 69] on div at bounding box center [188, 96] width 350 height 167
click at [362, 59] on div at bounding box center [188, 96] width 350 height 167
click at [360, 68] on div at bounding box center [188, 96] width 350 height 167
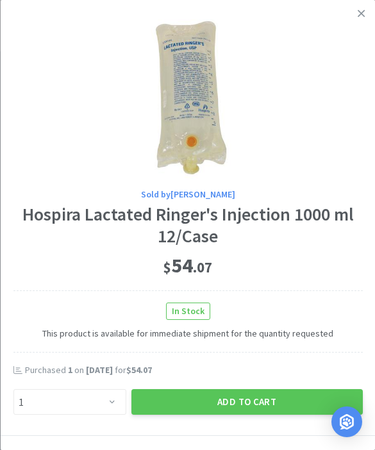
click at [352, 65] on div at bounding box center [188, 96] width 350 height 167
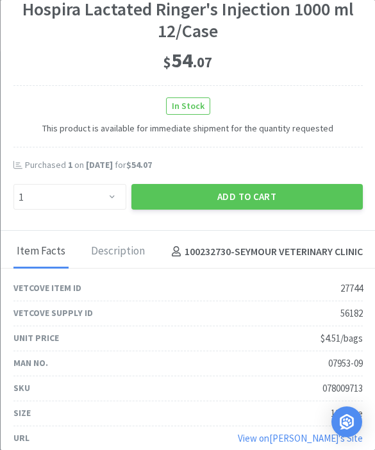
scroll to position [202, 0]
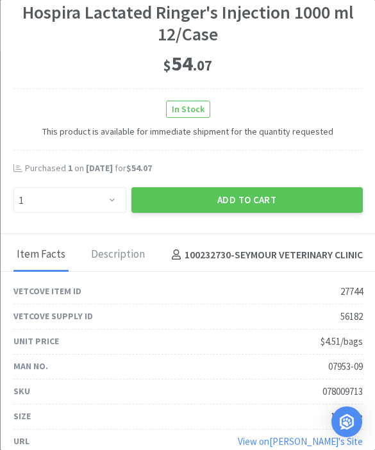
select select "1"
select select "50"
select select "1"
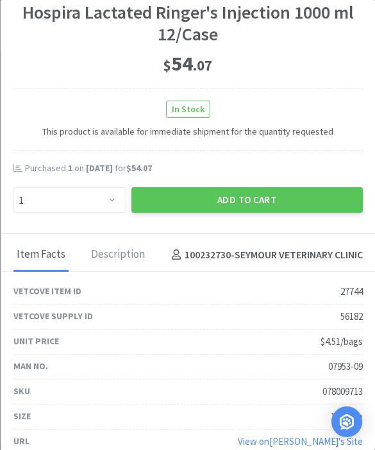
select select "5"
select select "10"
select select "1"
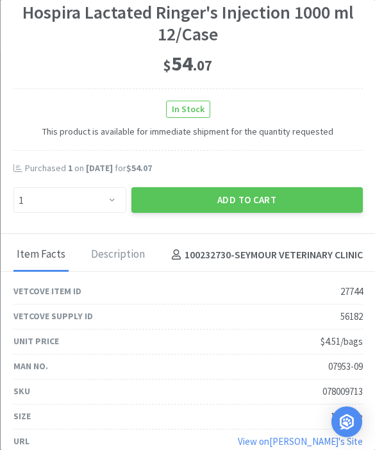
select select "1"
select select "5"
select select "1"
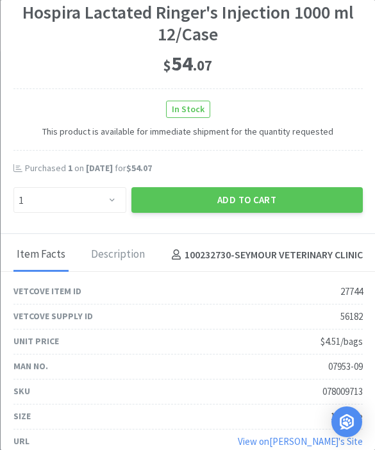
select select "1"
select select "50"
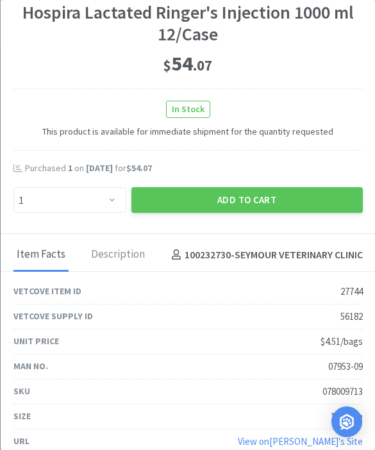
select select "50"
select select "1"
select select "5"
select select "1"
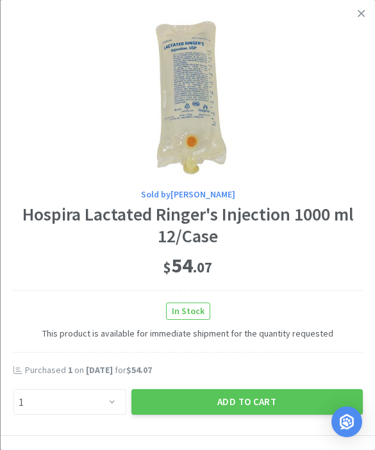
click at [359, 76] on div at bounding box center [188, 96] width 350 height 167
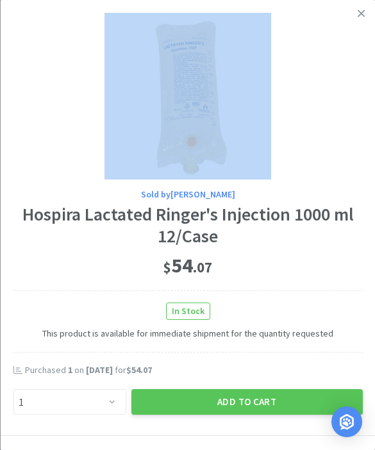
click at [357, 74] on div at bounding box center [188, 96] width 350 height 167
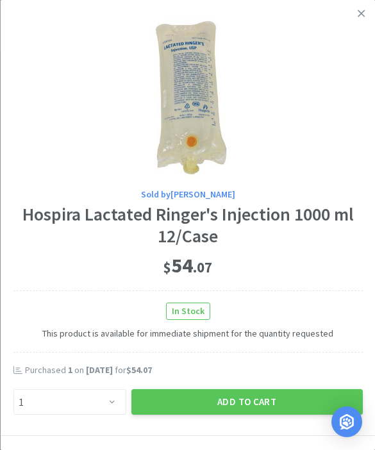
click at [358, 58] on div at bounding box center [188, 96] width 350 height 167
click at [353, 58] on div at bounding box center [188, 96] width 350 height 167
click at [341, 64] on div at bounding box center [188, 96] width 350 height 167
click at [297, 449] on h4 "100232730 - SEYMOUR VETERINARY CLINIC" at bounding box center [264, 457] width 196 height 17
click at [230, 449] on h4 "100232730 - SEYMOUR VETERINARY CLINIC" at bounding box center [264, 457] width 196 height 17
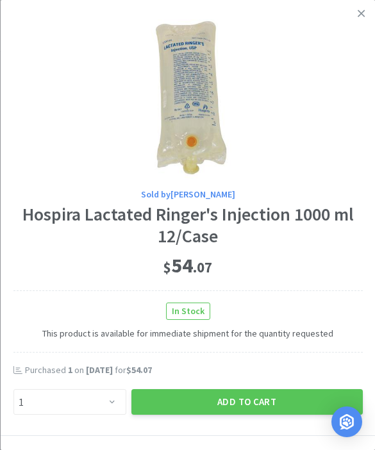
click at [255, 436] on div "Item Facts Description 100232730 - SEYMOUR VETERINARY CLINIC" at bounding box center [187, 454] width 375 height 37
click at [250, 450] on html "lactated ringer Search Orders Shopping Discuss Discuss 23 23 Showing 1-15 of 10…" at bounding box center [187, 225] width 375 height 450
click at [242, 449] on h4 "100232730 - SEYMOUR VETERINARY CLINIC" at bounding box center [264, 457] width 196 height 17
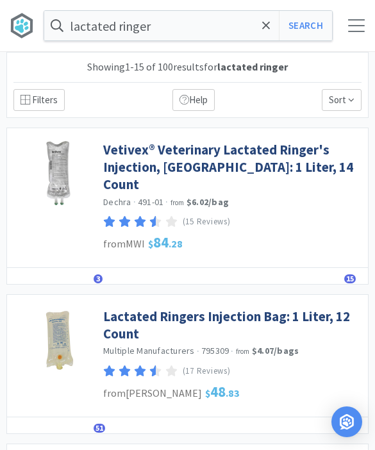
select select "1"
select select "50"
select select "1"
select select "5"
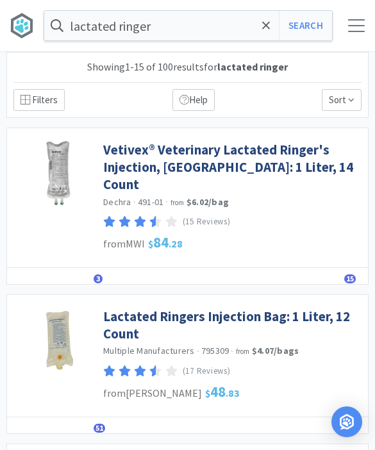
select select "10"
select select "1"
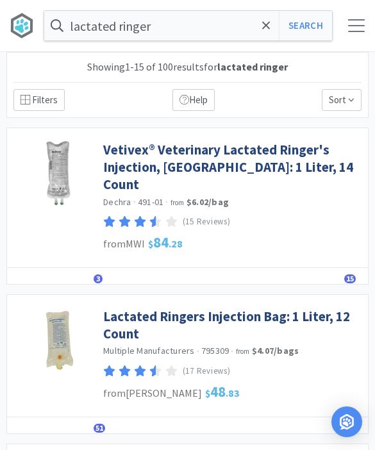
select select "1"
select select "5"
select select "1"
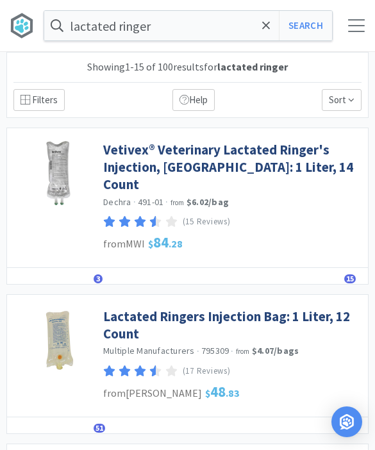
select select "1"
select select "50"
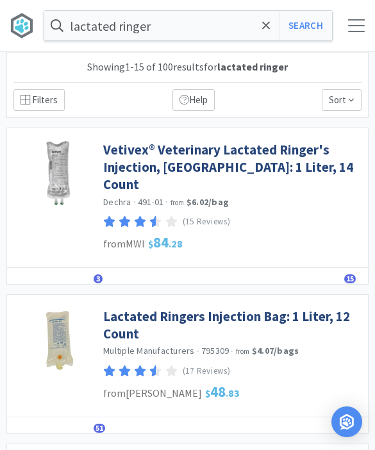
select select "1"
select select "5"
select select "1"
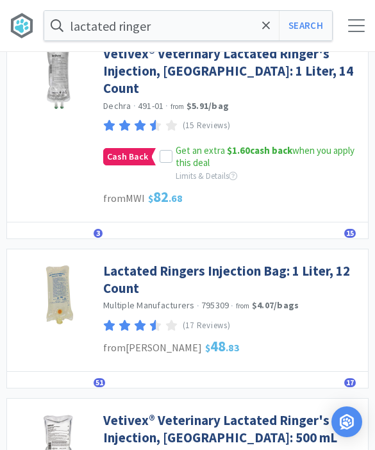
scroll to position [97, 0]
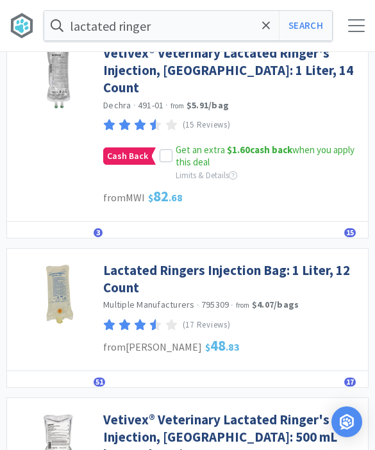
click at [271, 262] on link "Lactated Ringers Injection Bag: 1 Liter, 12 Count" at bounding box center [232, 279] width 259 height 35
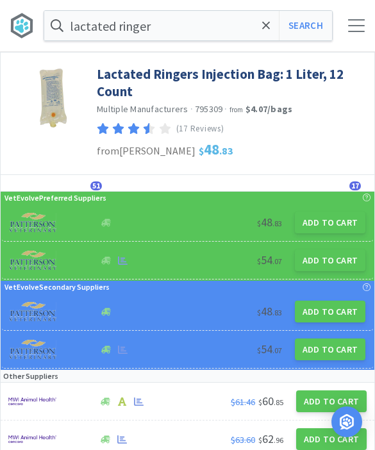
click at [334, 255] on button "Add to Cart" at bounding box center [330, 261] width 71 height 22
select select "1"
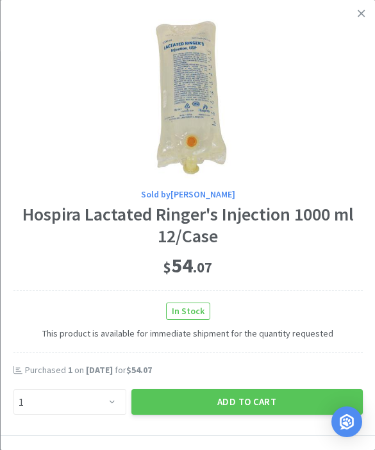
click at [262, 395] on button "Add to Cart" at bounding box center [247, 402] width 232 height 26
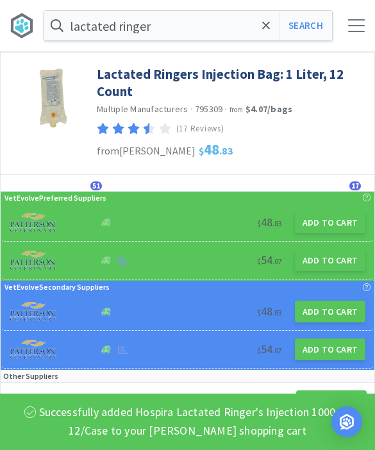
click at [265, 30] on icon at bounding box center [266, 25] width 8 height 13
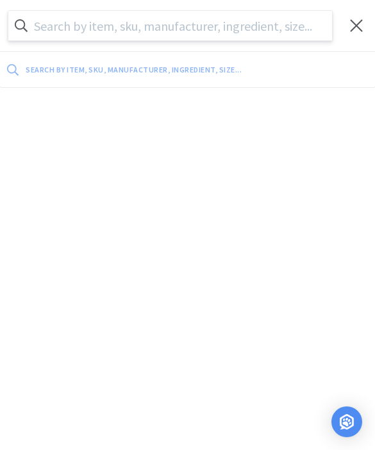
click at [264, 21] on input "text" at bounding box center [170, 26] width 324 height 30
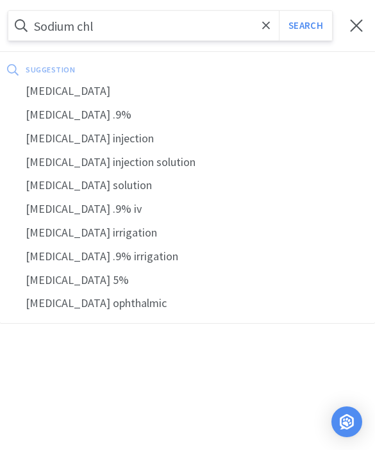
click at [171, 92] on div "sodium chloride" at bounding box center [187, 92] width 375 height 24
type input "sodium chloride"
select select "1"
select select "50"
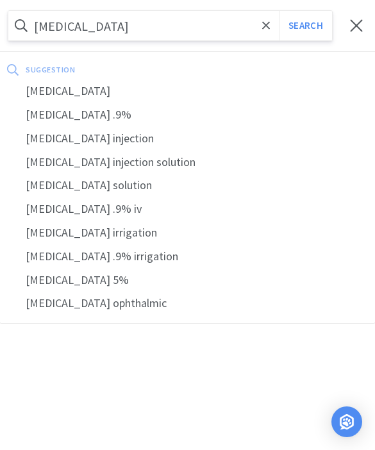
select select "1"
select select "5"
select select "10"
select select "1"
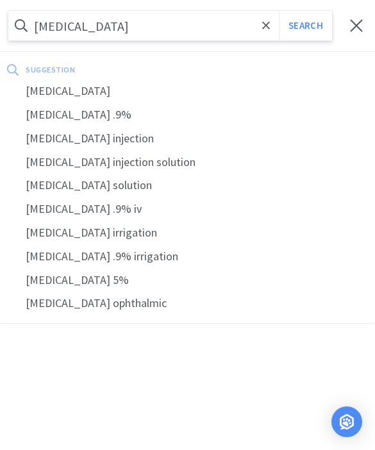
select select "1"
select select "5"
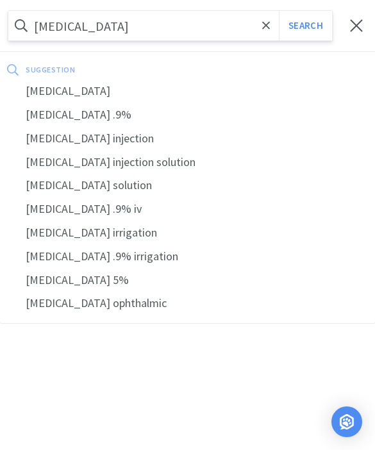
select select "1"
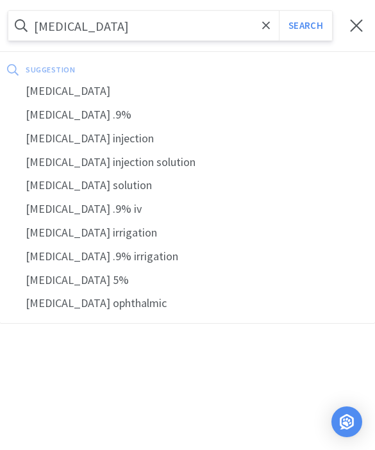
select select "1"
select select "50"
select select "1"
select select "5"
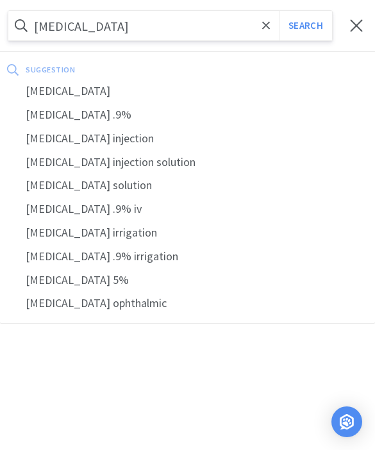
select select "1"
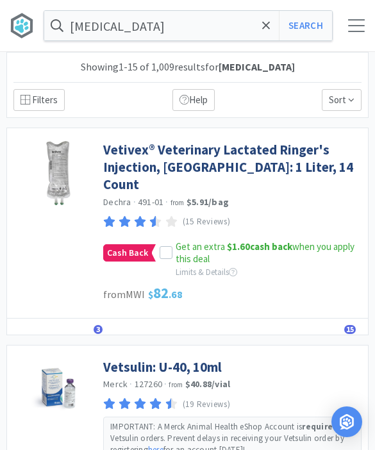
click at [310, 27] on button "Search" at bounding box center [305, 26] width 53 height 30
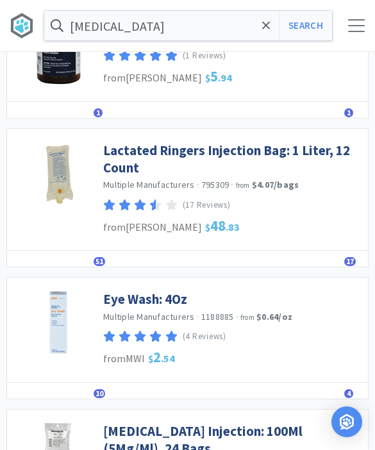
scroll to position [687, 0]
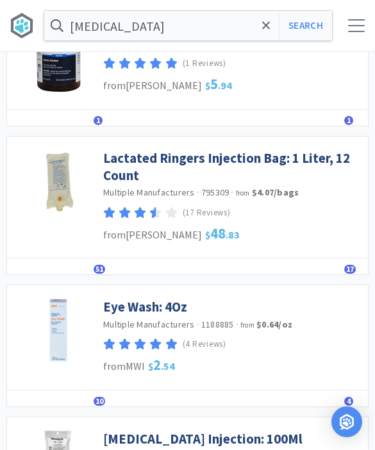
click at [324, 11] on button "Search" at bounding box center [305, 26] width 53 height 30
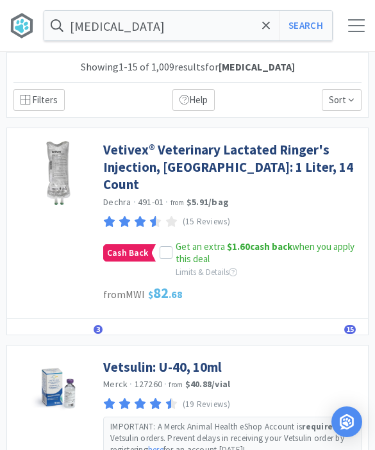
click at [233, 33] on input "sodium chloride" at bounding box center [188, 26] width 288 height 30
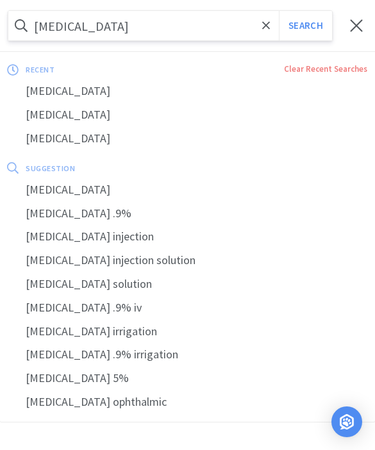
click at [148, 209] on div "sodium chloride .9%" at bounding box center [187, 214] width 375 height 24
type input "sodium chloride .9%"
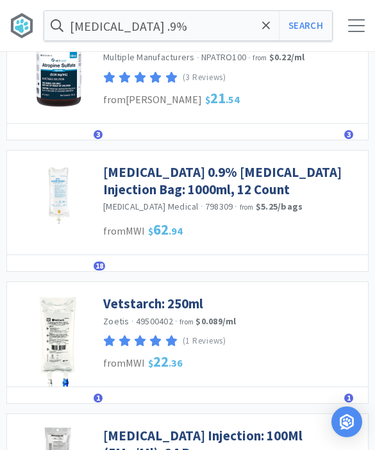
scroll to position [323, 0]
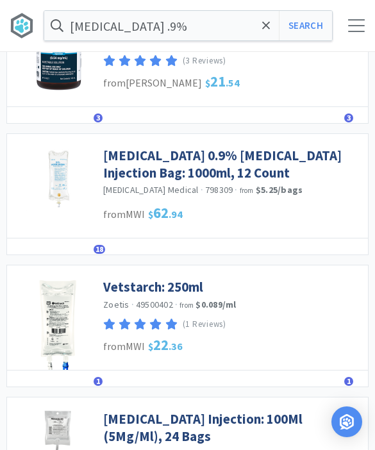
click at [264, 152] on link "ICU 0.9% Sodium Chloride Injection Bag: 1000ml, 12 Count" at bounding box center [232, 164] width 259 height 35
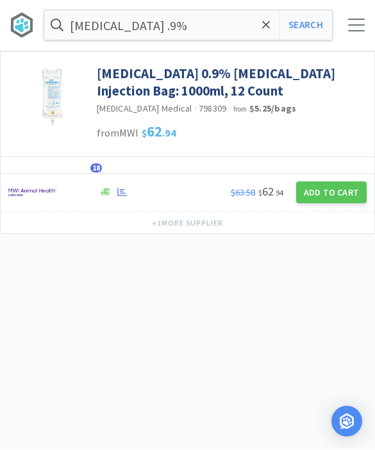
click at [332, 189] on button "Add to Cart" at bounding box center [331, 193] width 71 height 22
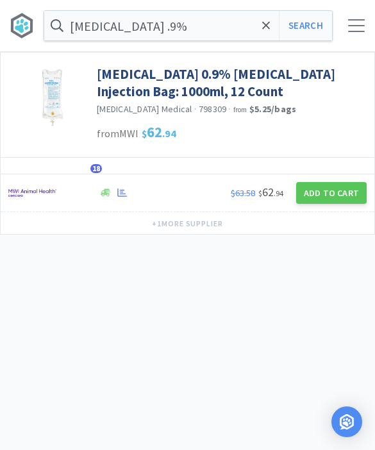
select select "1"
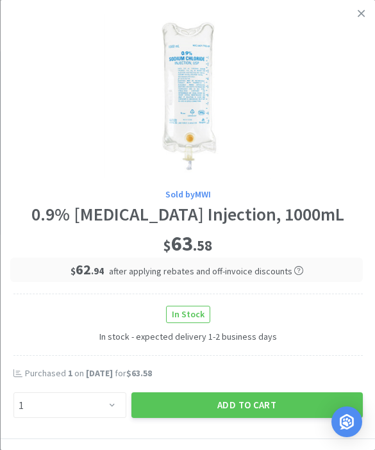
click at [264, 390] on div "Add to Cart" at bounding box center [246, 405] width 237 height 31
click at [264, 401] on button "Add to Cart" at bounding box center [247, 406] width 232 height 26
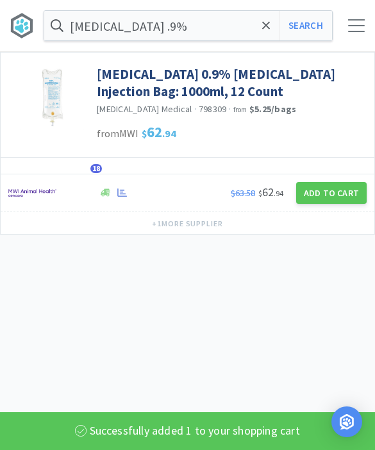
click at [265, 33] on span at bounding box center [266, 25] width 15 height 27
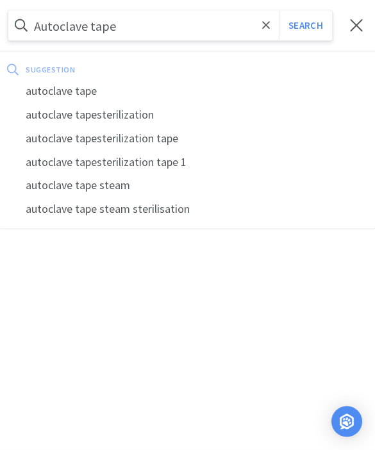
type input "Autoclave tape"
click at [305, 26] on button "Search" at bounding box center [305, 26] width 53 height 30
select select "1"
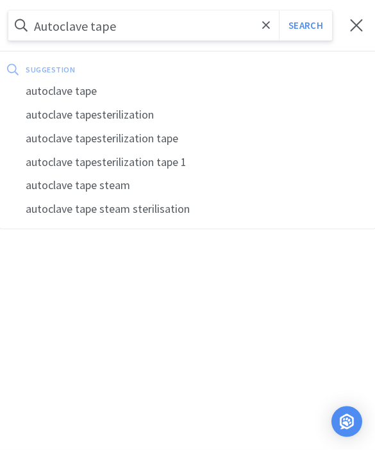
select select "50"
select select "1"
select select "5"
select select "10"
select select "1"
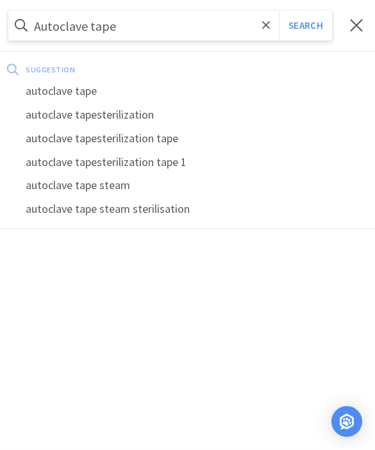
select select "1"
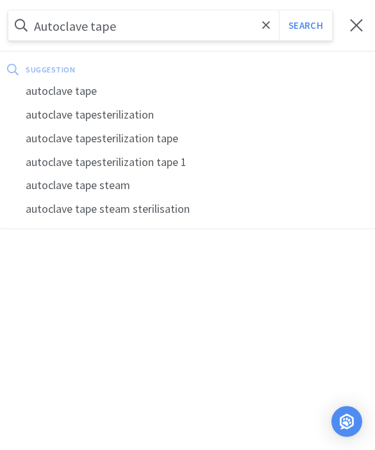
select select "5"
select select "1"
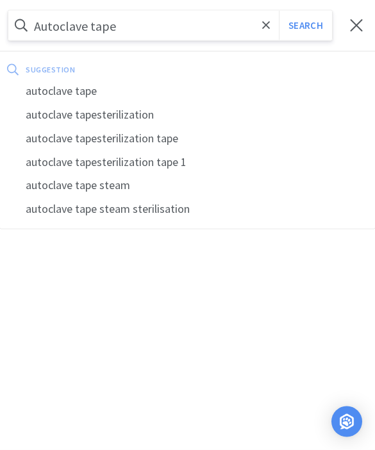
select select "1"
select select "50"
select select "1"
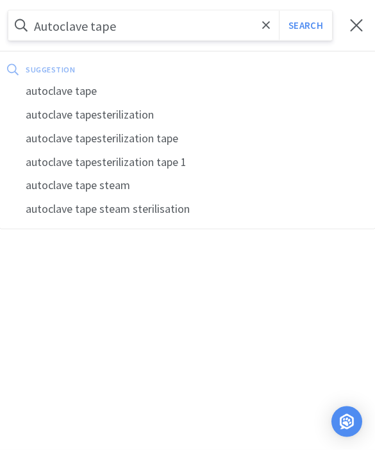
select select "5"
select select "1"
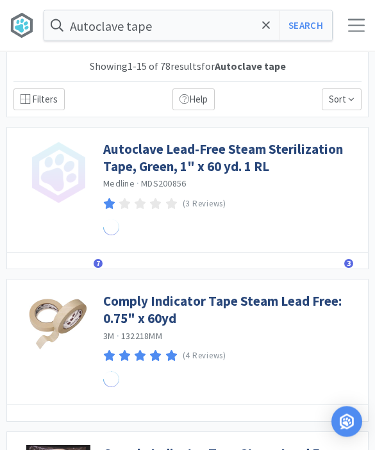
scroll to position [1, 0]
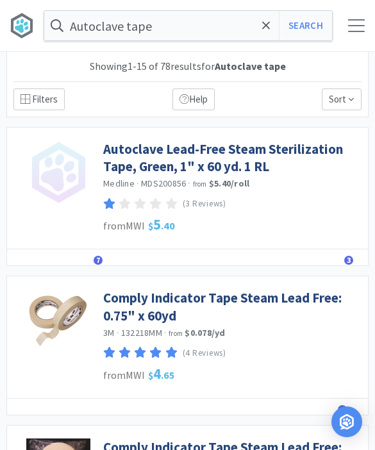
click at [230, 155] on link "Autoclave Lead-Free Steam Sterilization Tape, Green, 1" x 60 yd. 1 RL" at bounding box center [232, 157] width 259 height 35
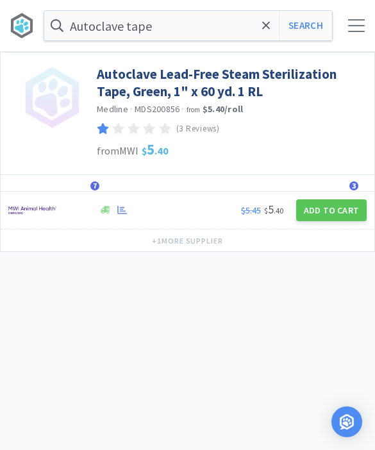
select select "1"
select select "50"
select select "1"
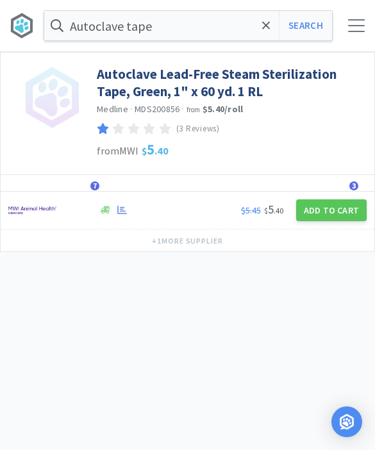
select select "5"
select select "10"
select select "1"
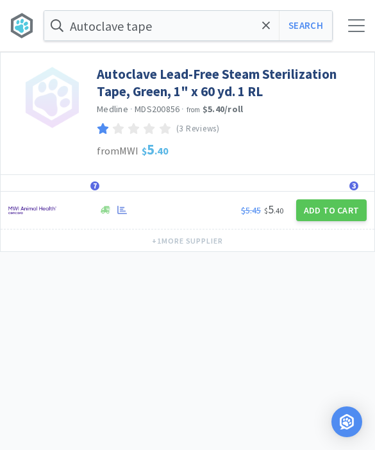
select select "1"
select select "5"
select select "1"
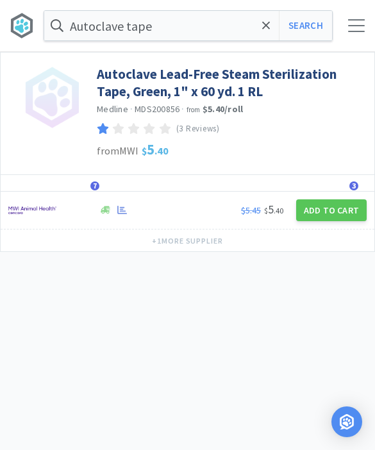
select select "1"
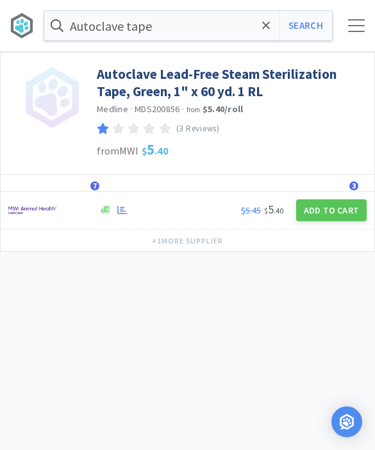
select select "50"
select select "1"
select select "5"
select select "1"
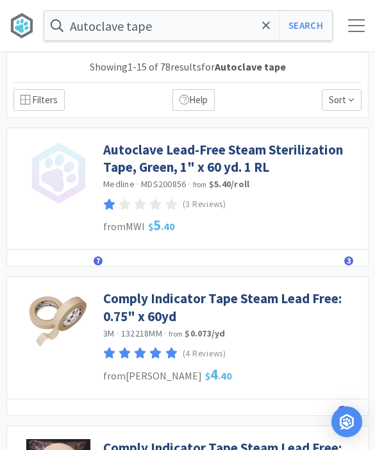
click at [49, 100] on div "Filters" at bounding box center [38, 100] width 51 height 22
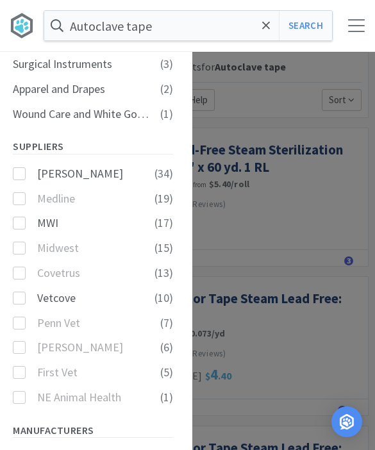
scroll to position [438, 0]
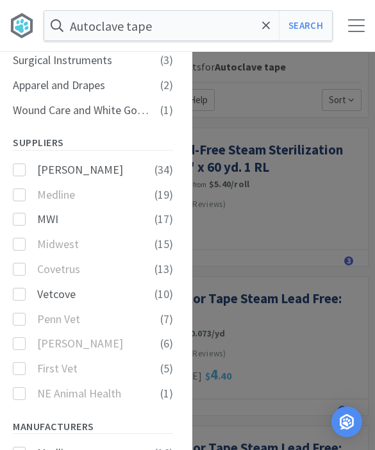
click at [151, 161] on label "Patterson ( 34 )" at bounding box center [93, 170] width 160 height 19
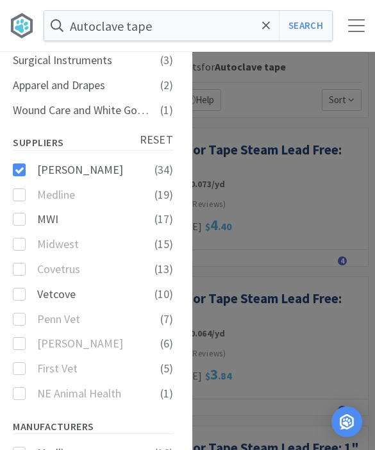
click at [312, 215] on div "× Filter Results Synced Suppliers Only Manufacturers Only Compounds Only Previo…" at bounding box center [187, 225] width 375 height 450
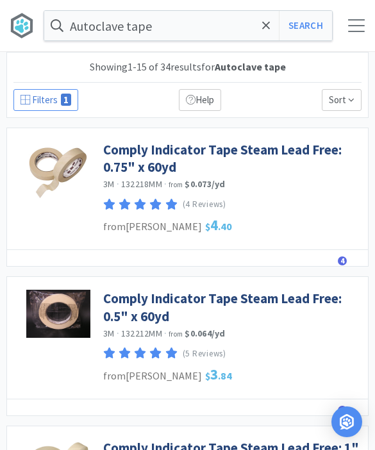
click at [279, 141] on link "Comply Indicator Tape Steam Lead Free: 0.75" x 60yd" at bounding box center [232, 158] width 259 height 35
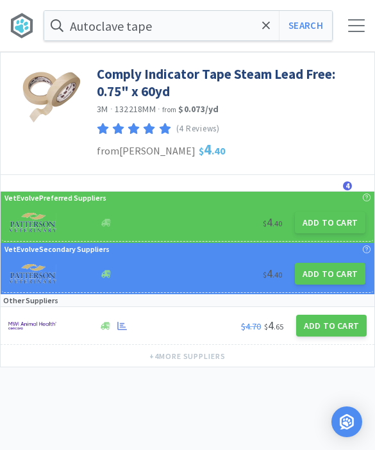
click at [325, 225] on button "Add to Cart" at bounding box center [330, 223] width 71 height 22
select select "1"
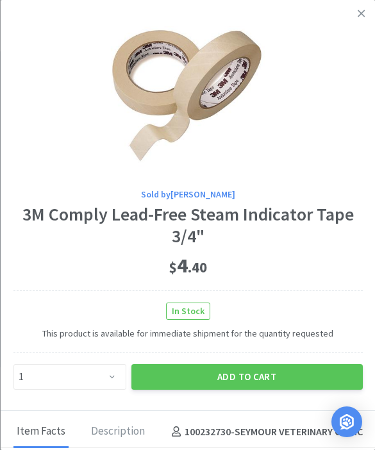
click at [268, 373] on button "Add to Cart" at bounding box center [247, 377] width 232 height 26
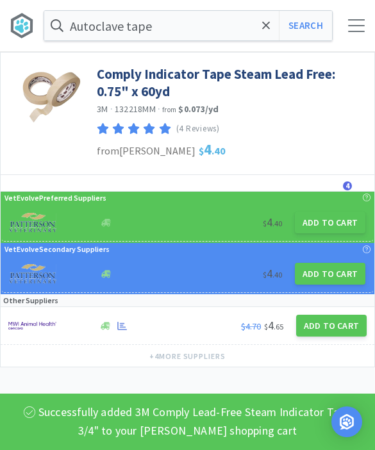
click at [269, 26] on icon at bounding box center [266, 25] width 8 height 13
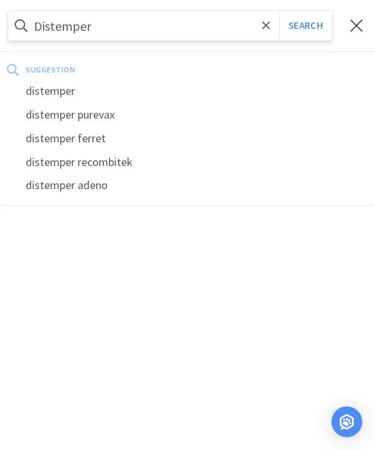
type input "Distemper"
click at [305, 26] on button "Search" at bounding box center [305, 26] width 53 height 30
select select "1"
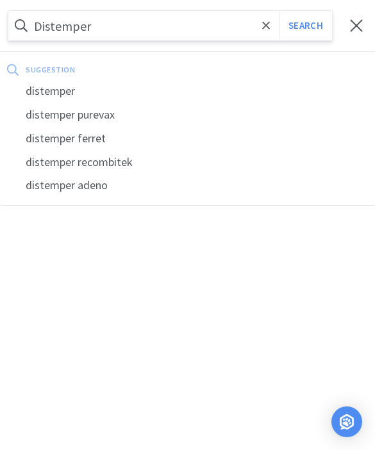
select select "50"
select select "1"
select select "5"
select select "10"
select select "1"
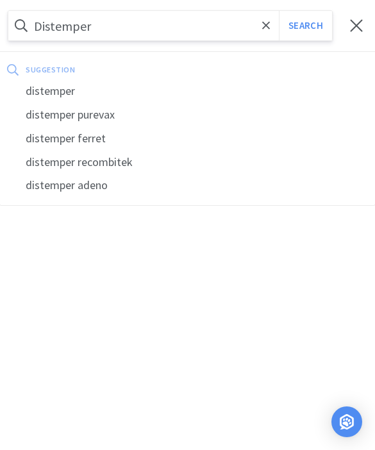
select select "1"
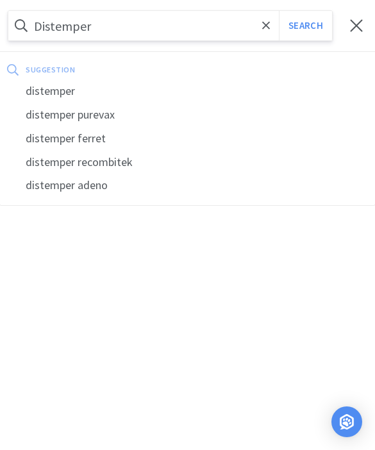
select select "1"
select select "5"
select select "1"
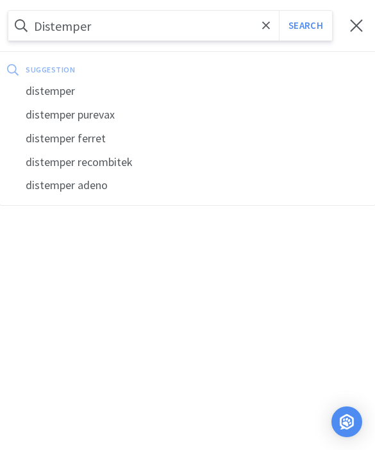
select select "1"
select select "50"
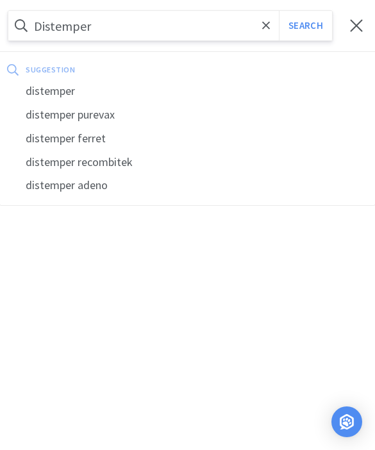
select select "1"
select select "5"
select select "1"
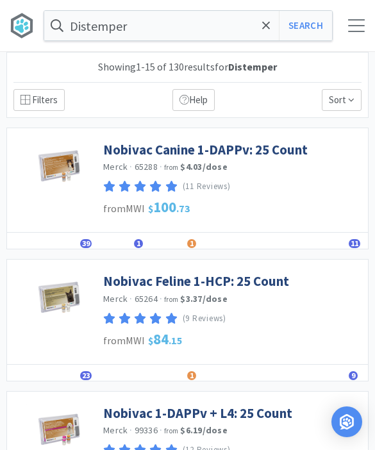
click at [264, 32] on span at bounding box center [266, 25] width 15 height 27
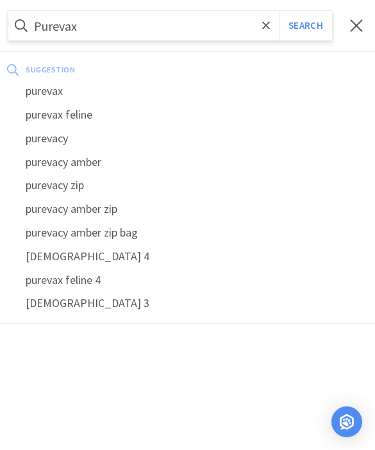
type input "Purevax"
click at [305, 26] on button "Search" at bounding box center [305, 26] width 53 height 30
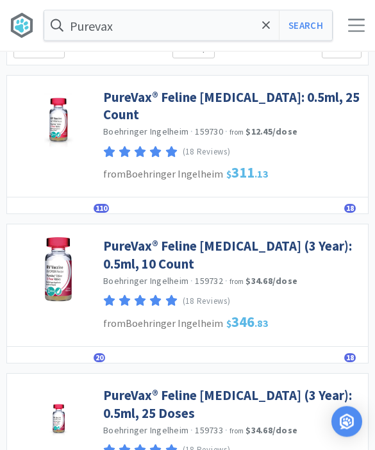
scroll to position [53, 0]
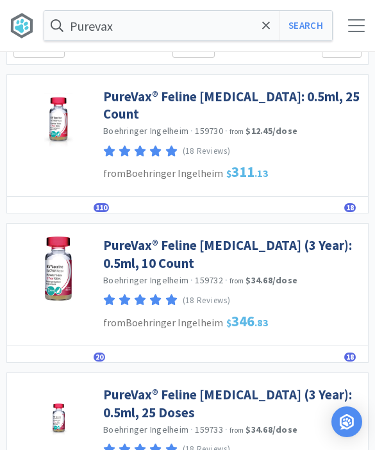
click at [301, 237] on link "PureVax® Feline Rabies (3 Year): 0.5ml, 10 Count" at bounding box center [232, 254] width 259 height 35
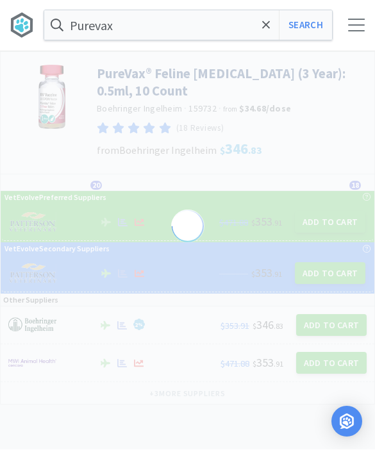
scroll to position [1, 0]
select select "433491"
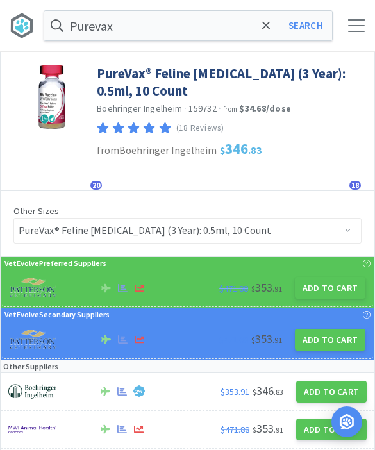
click at [325, 291] on button "Add to Cart" at bounding box center [330, 288] width 71 height 22
select select "1"
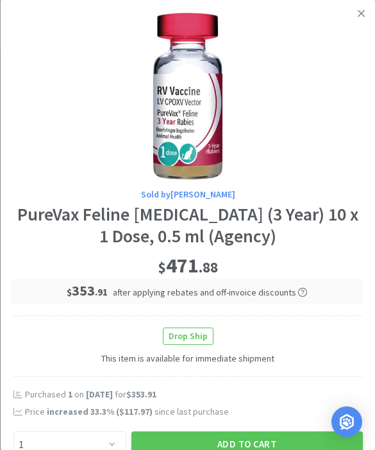
click at [268, 426] on div "Purchased 1 on Aug 4th, 2025 for $353.91 Price increased 33.3 % ( $117.97 ) sin…" at bounding box center [188, 410] width 350 height 43
click at [269, 432] on button "Add to Cart" at bounding box center [247, 445] width 232 height 26
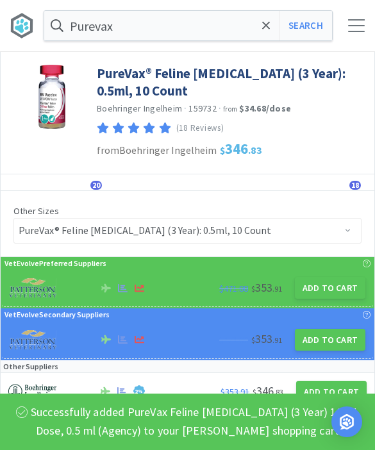
click at [317, 13] on button "Search" at bounding box center [305, 26] width 53 height 30
select select "1"
select select "50"
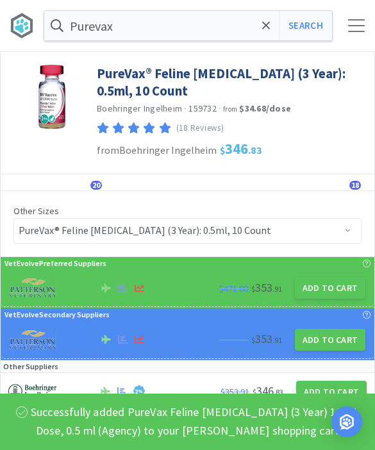
select select "1"
select select "5"
select select "10"
select select "1"
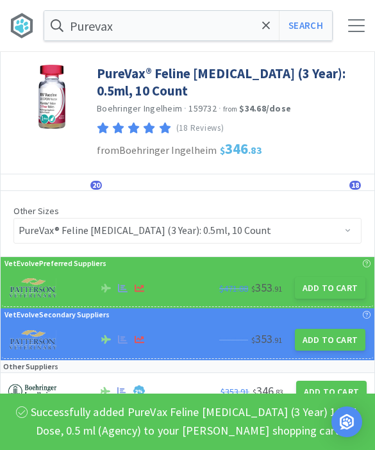
select select "1"
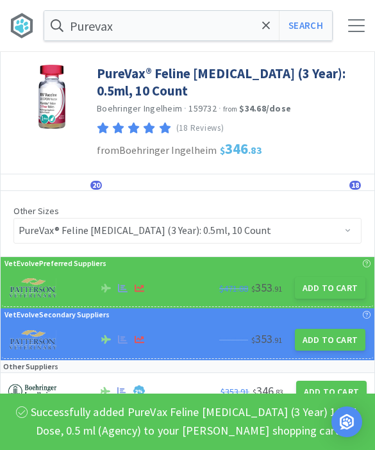
select select "5"
select select "1"
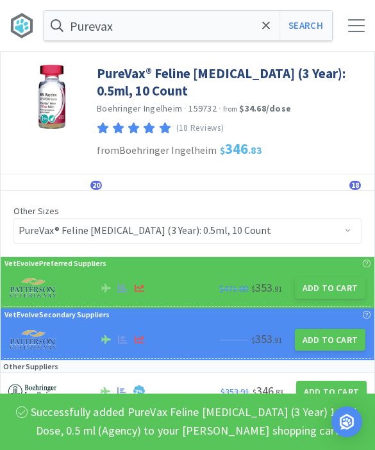
select select "1"
select select "50"
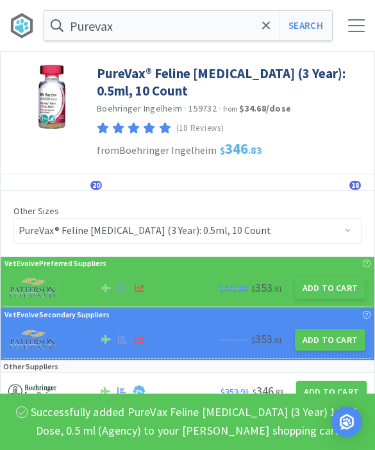
select select "1"
select select "5"
select select "1"
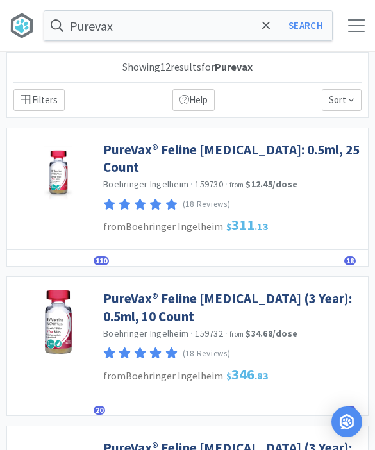
click at [269, 32] on span at bounding box center [266, 25] width 15 height 27
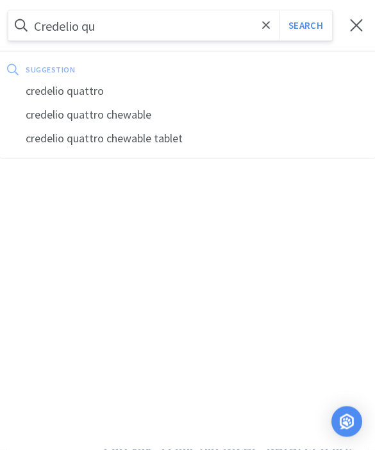
click at [28, 90] on div "credelio quattro" at bounding box center [187, 92] width 375 height 24
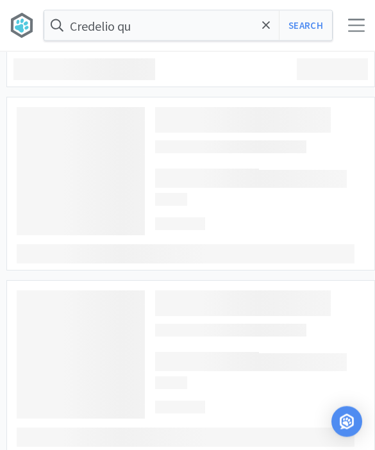
type input "credelio quattro"
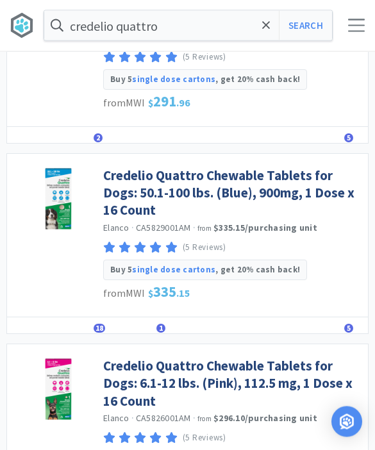
scroll to position [1303, 0]
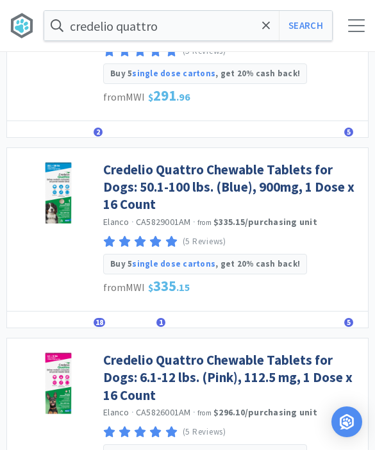
click at [108, 312] on div "Details Orders 18 Lists 1 Track Notes Reviews 5" at bounding box center [187, 320] width 361 height 17
click at [98, 318] on span "18" at bounding box center [100, 322] width 12 height 9
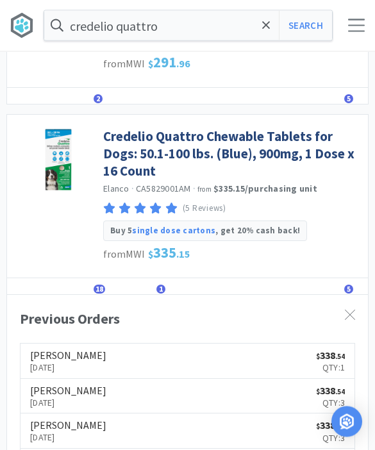
scroll to position [1337, 0]
click at [352, 310] on icon at bounding box center [350, 315] width 10 height 10
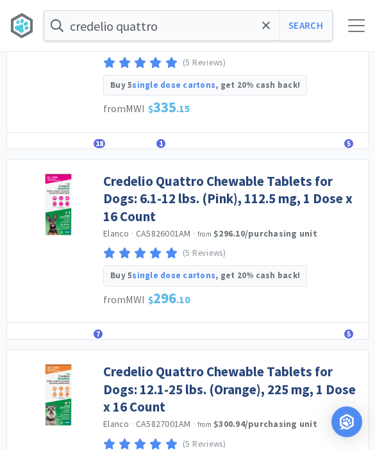
scroll to position [1485, 0]
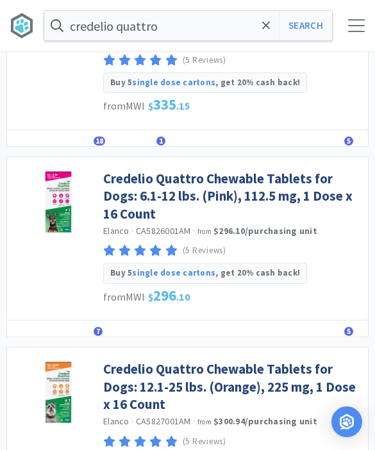
click at [127, 321] on div "Details Orders 7 Lists Track Notes Reviews 5" at bounding box center [187, 329] width 361 height 17
click at [99, 327] on span "7" at bounding box center [98, 331] width 9 height 9
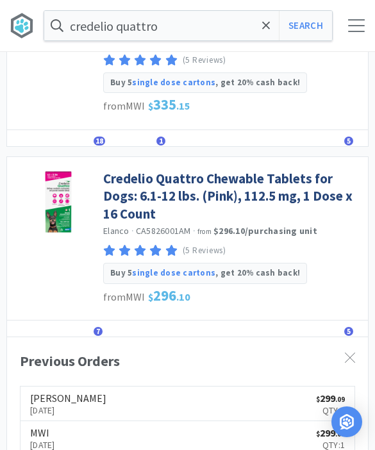
click at [351, 353] on icon at bounding box center [350, 358] width 10 height 10
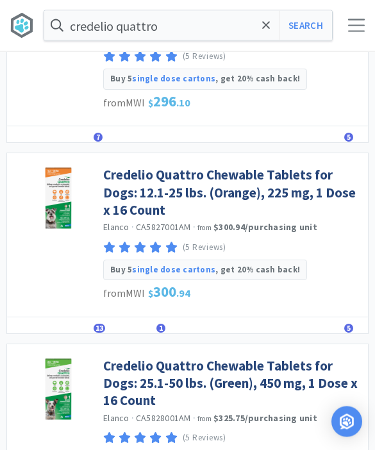
scroll to position [1679, 0]
click at [99, 324] on span "13" at bounding box center [100, 328] width 12 height 9
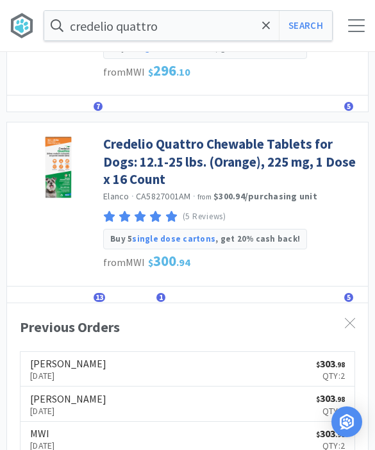
scroll to position [1711, 0]
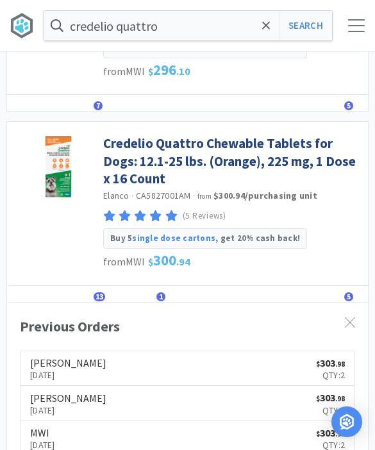
click at [347, 315] on div at bounding box center [350, 324] width 23 height 30
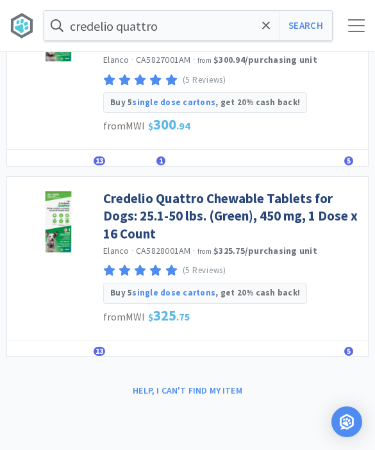
scroll to position [1898, 0]
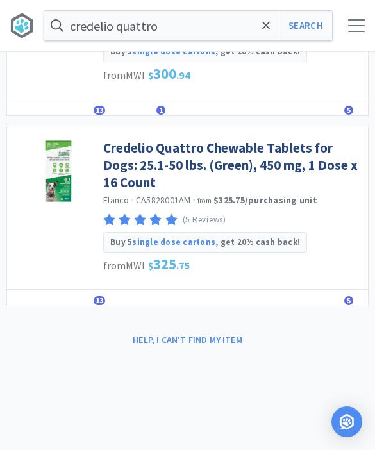
click at [105, 296] on span "13" at bounding box center [100, 300] width 12 height 9
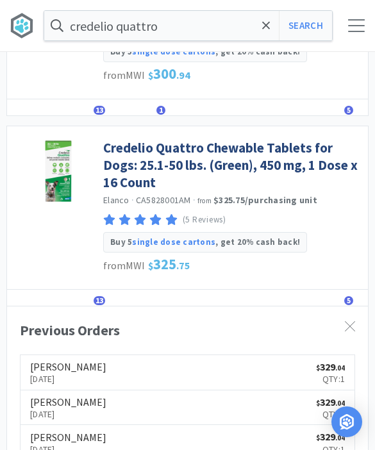
click at [355, 321] on icon at bounding box center [350, 326] width 10 height 10
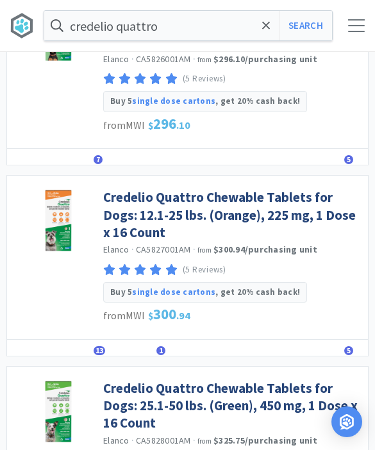
scroll to position [1656, 0]
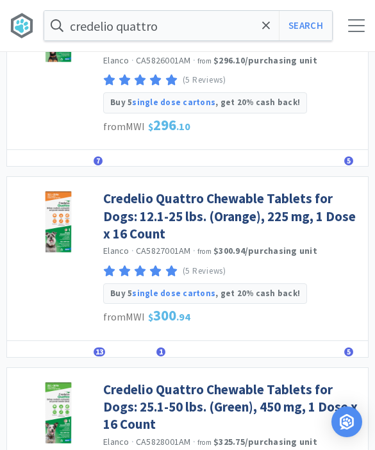
click at [248, 196] on link "Credelio Quattro Chewable Tablets for Dogs: 12.1-25 lbs. (Orange), 225 mg, 1 Do…" at bounding box center [232, 216] width 259 height 53
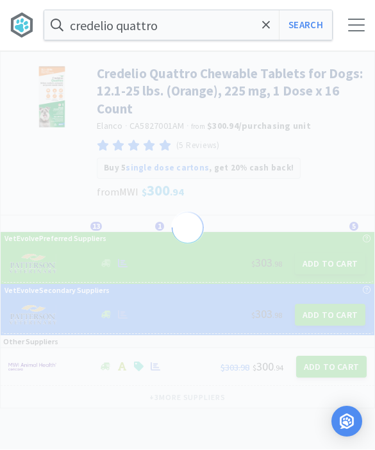
scroll to position [1, 0]
select select "822096"
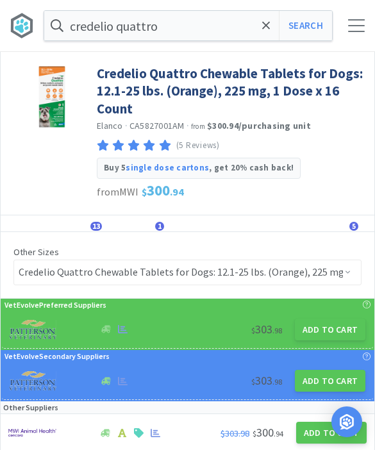
click at [325, 326] on button "Add to Cart" at bounding box center [330, 330] width 71 height 22
select select "1"
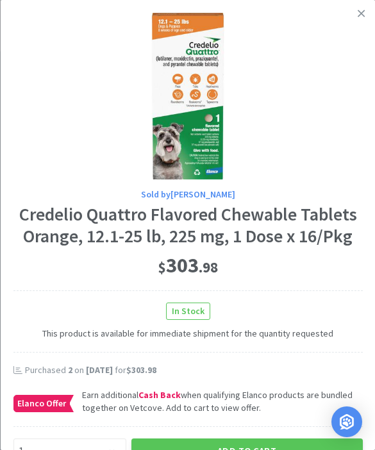
scroll to position [0, 0]
click at [359, 20] on link at bounding box center [361, 14] width 22 height 28
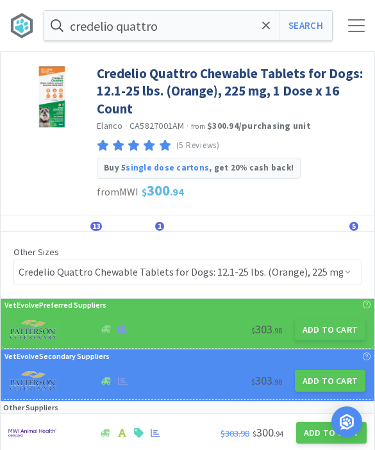
click at [92, 226] on span "13" at bounding box center [96, 226] width 12 height 9
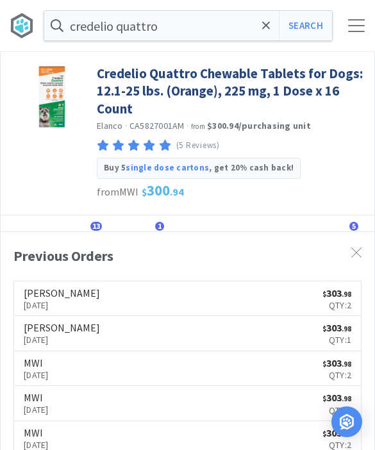
click at [91, 228] on span "13" at bounding box center [96, 226] width 12 height 9
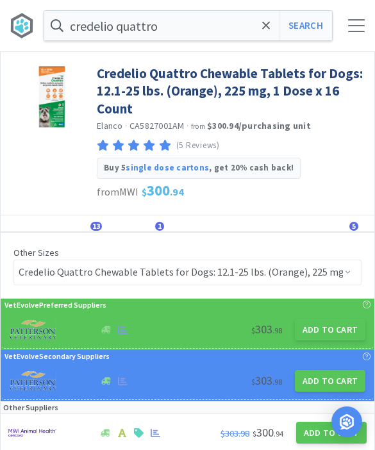
click at [322, 327] on button "Add to Cart" at bounding box center [330, 330] width 71 height 22
select select "1"
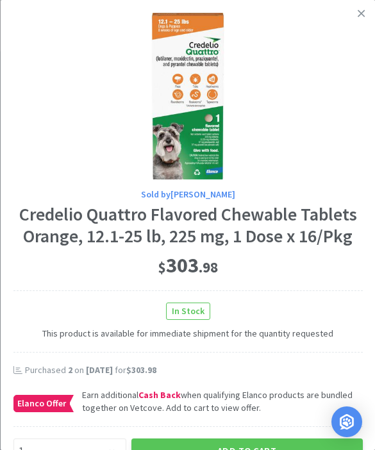
click at [359, 17] on icon at bounding box center [361, 14] width 7 height 12
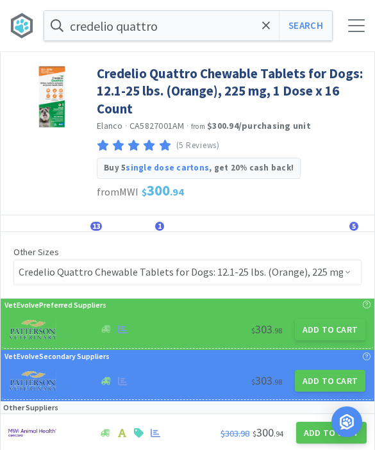
click at [326, 330] on button "Add to Cart" at bounding box center [330, 330] width 71 height 22
select select "1"
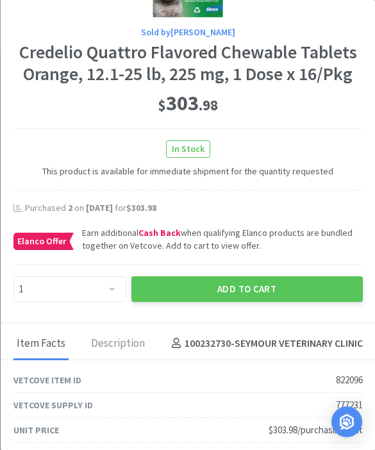
scroll to position [164, 0]
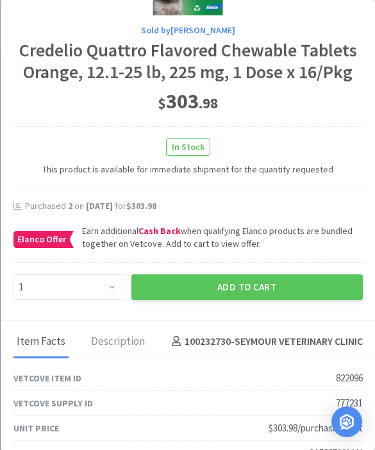
click at [237, 285] on button "Add to Cart" at bounding box center [247, 288] width 232 height 26
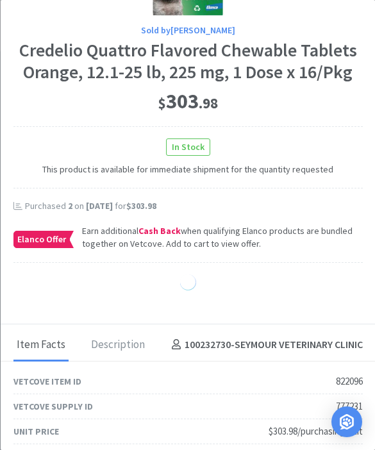
select select "1"
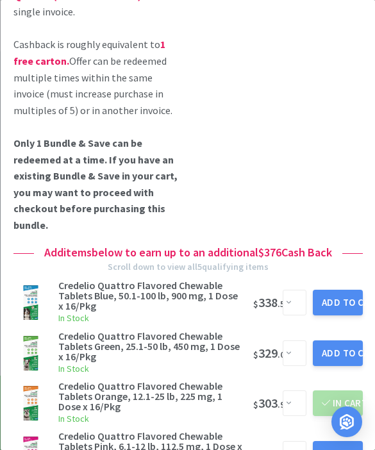
click at [349, 341] on button "Add to Cart" at bounding box center [338, 354] width 50 height 26
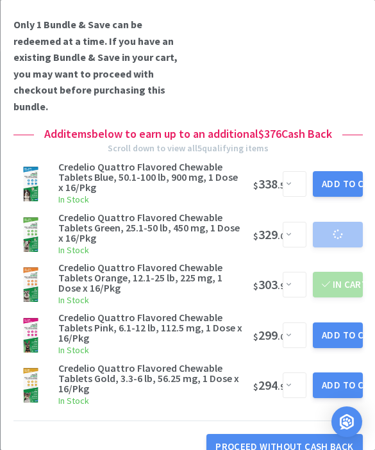
scroll to position [293, 0]
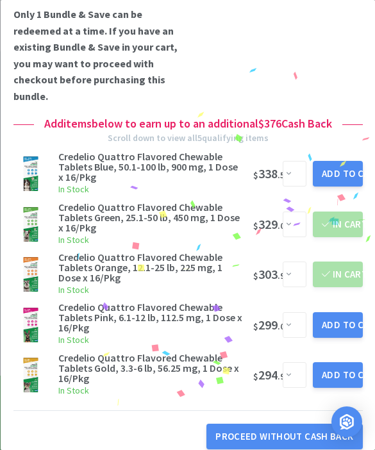
click at [345, 318] on button "Add to Cart" at bounding box center [338, 325] width 50 height 26
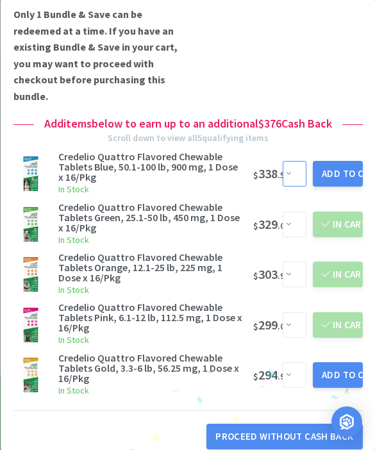
click at [293, 173] on select "Enter Quantity 1 2 3 4 5 6 7 8 9 10 11 12 13 14 15 16 17 18 19 20 Enter Quantity" at bounding box center [295, 174] width 24 height 26
select select "2"
click at [343, 161] on button "Add to Cart" at bounding box center [338, 174] width 50 height 26
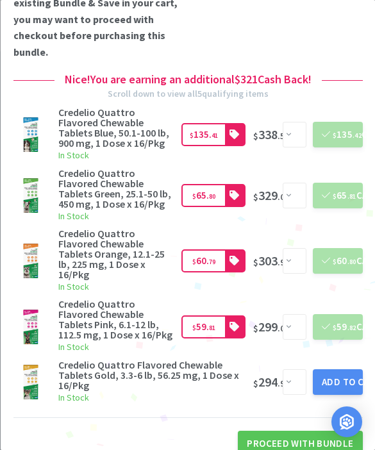
scroll to position [337, 0]
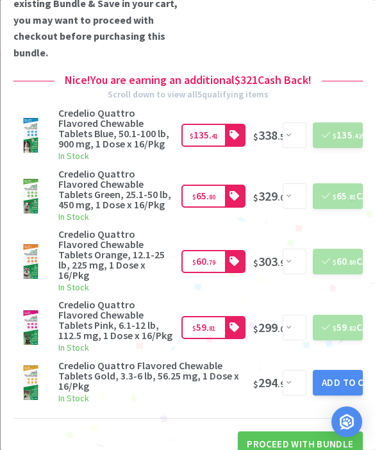
click at [290, 432] on button "Proceed With Bundle" at bounding box center [300, 445] width 124 height 26
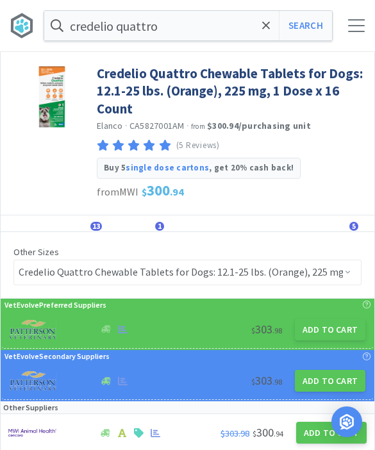
click at [267, 36] on span at bounding box center [266, 25] width 15 height 27
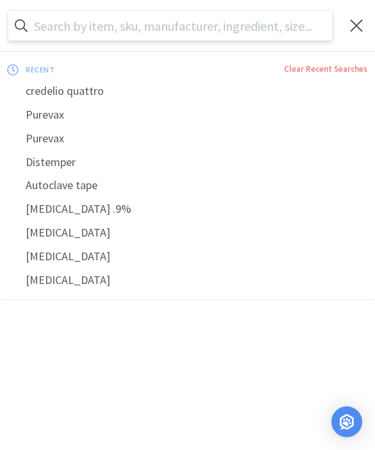
scroll to position [0, 0]
type input "C"
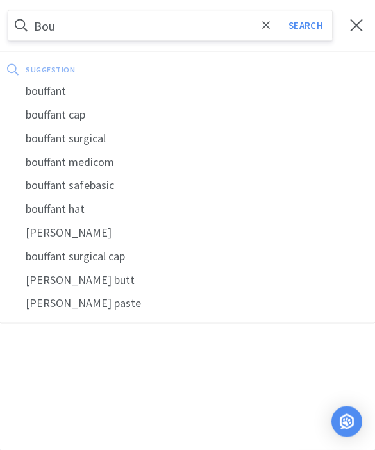
click at [46, 118] on div "bouffant cap" at bounding box center [187, 115] width 375 height 24
type input "bouffant cap"
select select "1"
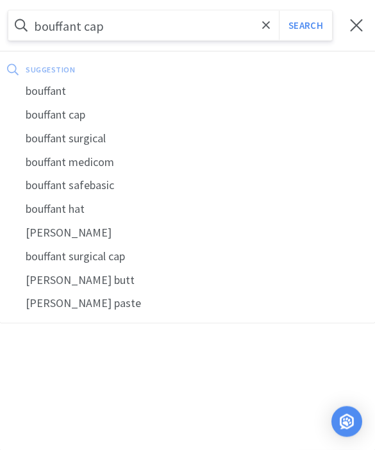
select select "50"
select select "1"
select select "5"
select select "10"
select select "1"
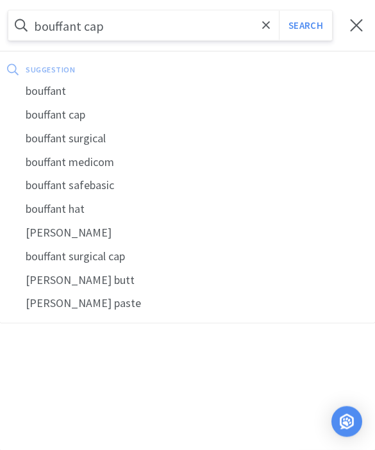
select select "1"
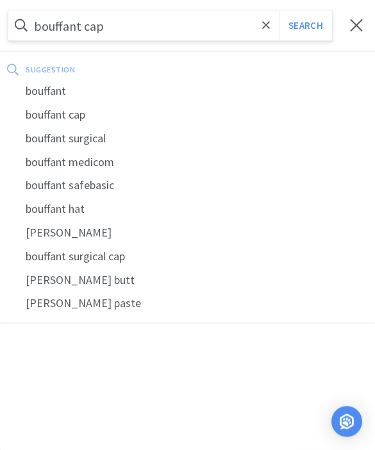
select select "2"
select select "1"
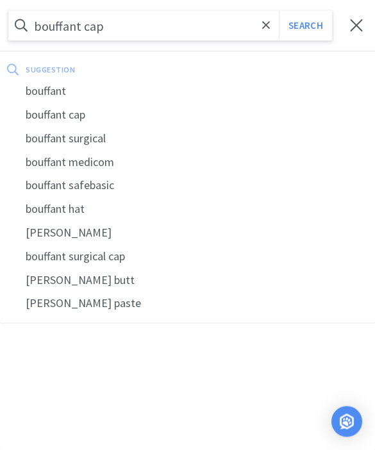
select select "5"
select select "1"
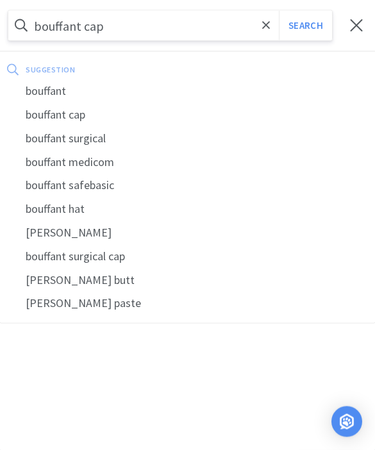
select select "1"
select select "50"
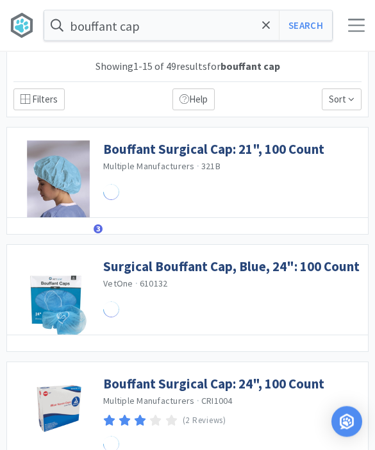
scroll to position [1, 0]
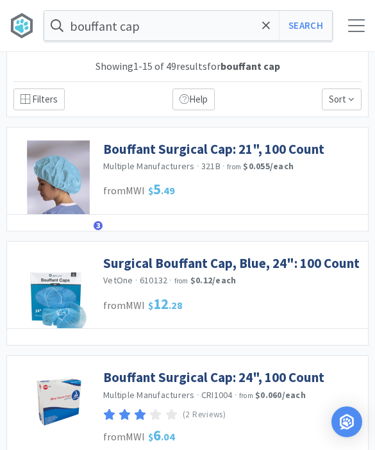
click at [290, 148] on link "Bouffant Surgical Cap: 21", 100 Count" at bounding box center [213, 148] width 221 height 17
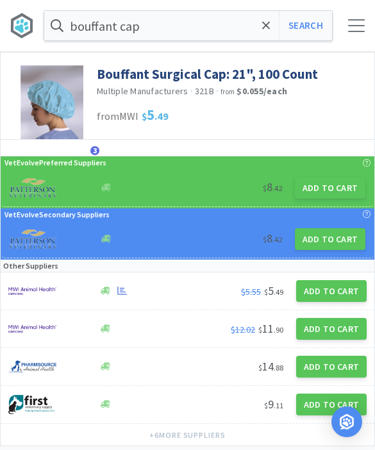
click at [330, 192] on button "Add to Cart" at bounding box center [330, 188] width 71 height 22
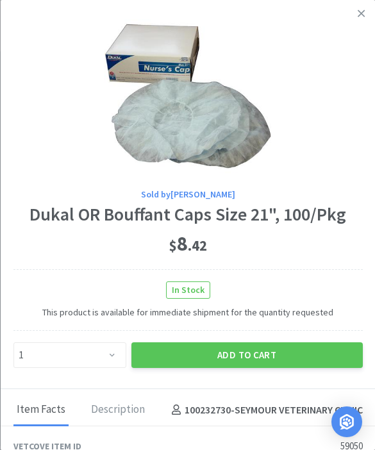
click at [256, 351] on button "Add to Cart" at bounding box center [247, 356] width 232 height 26
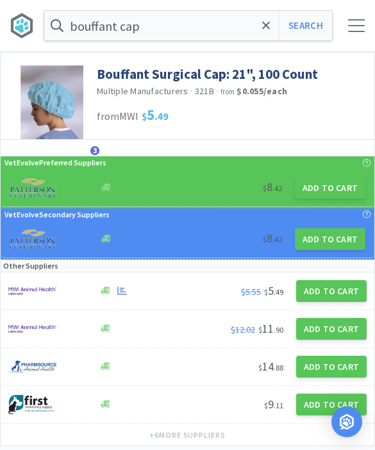
click at [270, 33] on span at bounding box center [266, 25] width 15 height 27
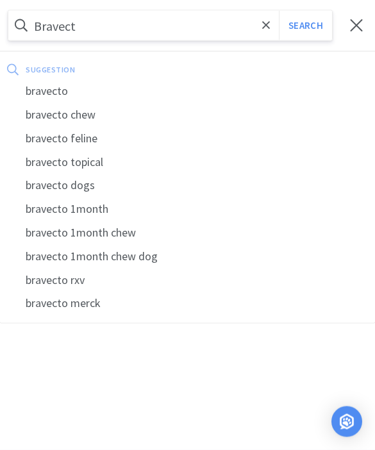
click at [149, 96] on div "bravecto" at bounding box center [187, 92] width 375 height 24
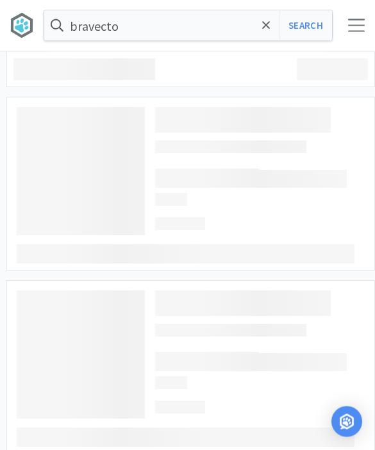
scroll to position [1, 0]
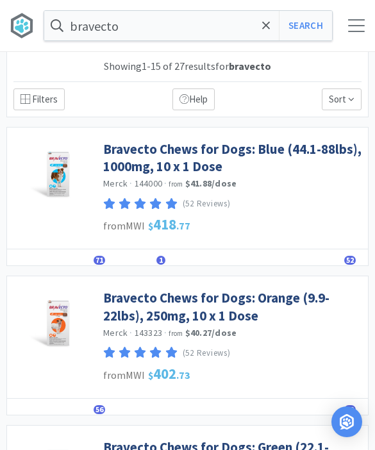
click at [98, 258] on span "71" at bounding box center [100, 260] width 12 height 9
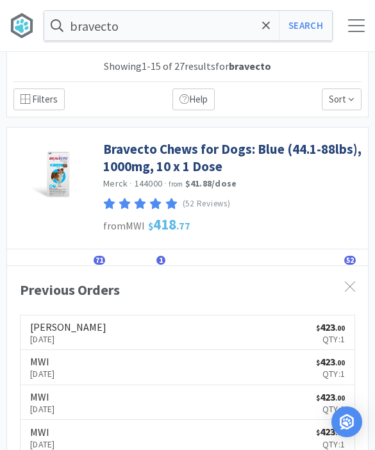
click at [251, 158] on link "Bravecto Chews for Dogs: Blue (44.1-88lbs), 1000mg, 10 x 1 Dose" at bounding box center [232, 157] width 259 height 35
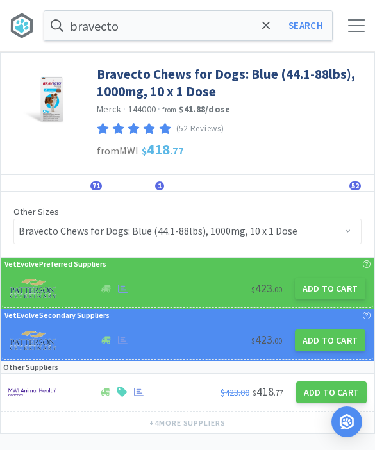
click at [332, 289] on button "Add to Cart" at bounding box center [330, 289] width 71 height 22
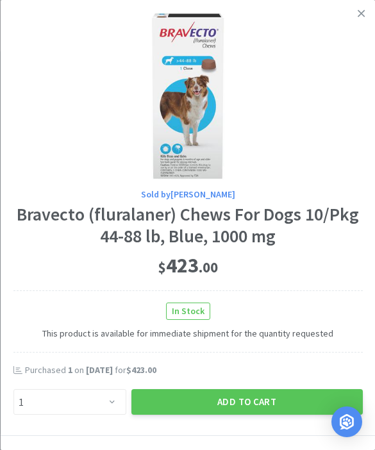
click at [260, 399] on button "Add to Cart" at bounding box center [247, 402] width 232 height 26
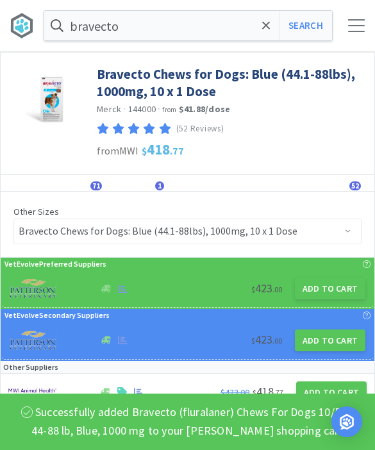
click at [266, 35] on span at bounding box center [266, 25] width 15 height 27
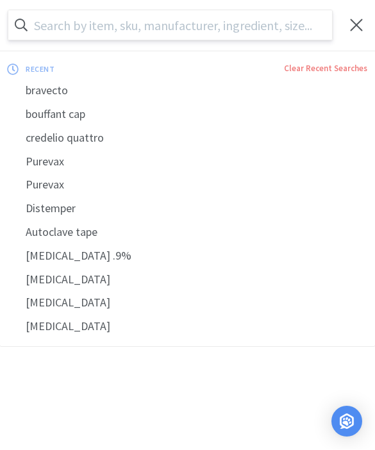
click at [223, 105] on div "bouffant cap" at bounding box center [187, 115] width 375 height 24
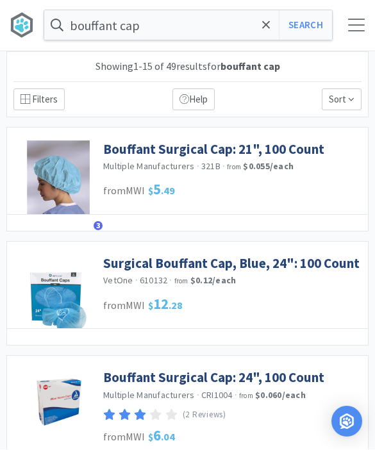
scroll to position [1, 0]
click at [259, 36] on span at bounding box center [266, 25] width 15 height 27
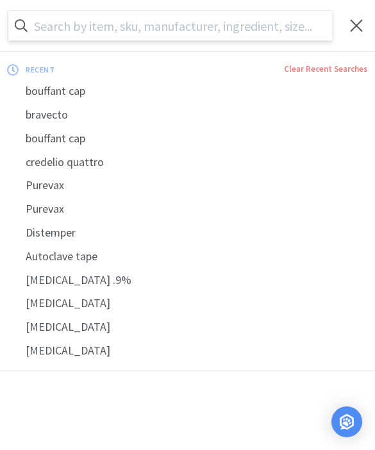
scroll to position [0, 0]
click at [169, 121] on div "bravecto" at bounding box center [187, 115] width 375 height 24
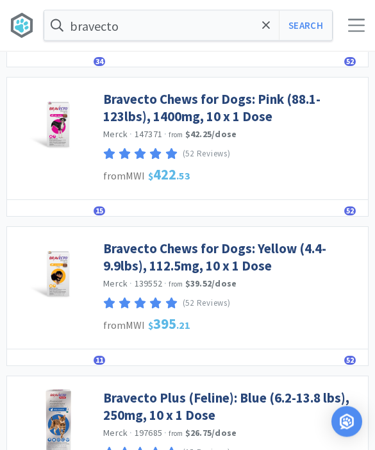
scroll to position [498, 0]
click at [226, 258] on link "Bravecto Chews for Dogs: Yellow (4.4-9.9lbs), 112.5mg, 10 x 1 Dose" at bounding box center [232, 257] width 259 height 35
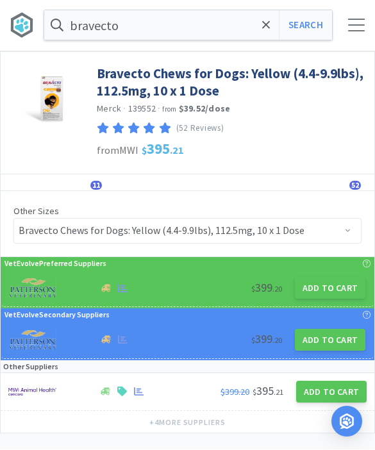
scroll to position [1, 0]
click at [89, 192] on div "Other Sizes Bravecto Chews for Dogs: Orange (9.9-22lbs), 250mg, 10 x 1 Dose Bra…" at bounding box center [188, 224] width 374 height 66
click at [101, 179] on div "Details Orders 11 Lists Track Notes Reviews 52" at bounding box center [188, 182] width 374 height 17
click at [96, 183] on span "11" at bounding box center [96, 185] width 12 height 9
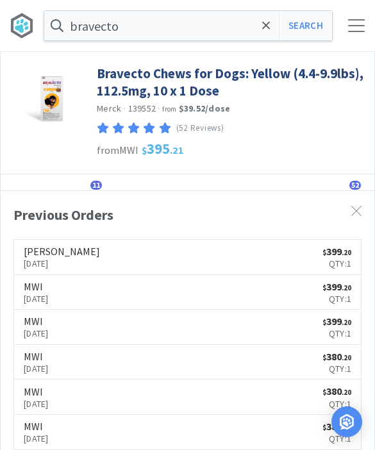
click at [94, 186] on span "11" at bounding box center [96, 185] width 12 height 9
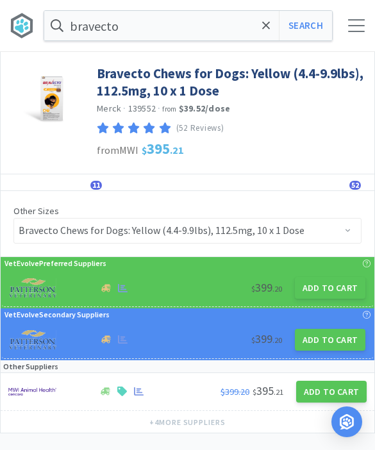
click at [321, 294] on button "Add to Cart" at bounding box center [330, 288] width 71 height 22
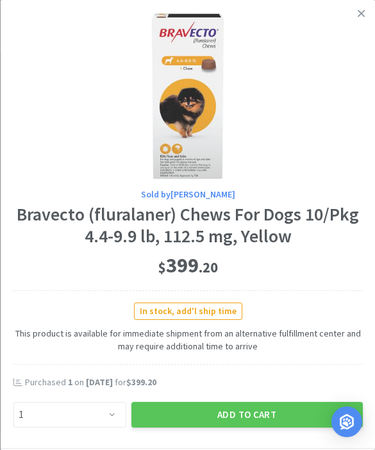
click at [237, 395] on div "Purchased 1 on Aug 13th, 2025 for $399.20" at bounding box center [188, 390] width 350 height 26
click at [251, 405] on button "Add to Cart" at bounding box center [247, 415] width 232 height 26
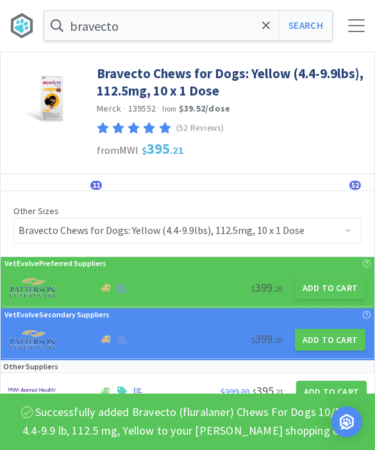
click at [303, 34] on button "Search" at bounding box center [305, 26] width 53 height 30
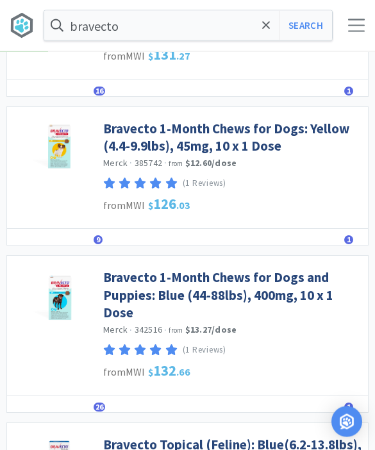
scroll to position [1386, 0]
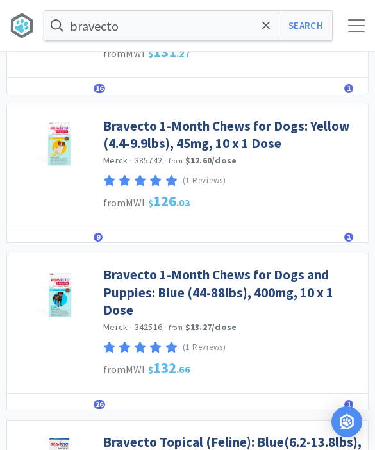
click at [284, 279] on link "Bravecto 1-Month Chews for Dogs and Puppies: Blue (44-88lbs), 400mg, 10 x 1 Dose" at bounding box center [232, 292] width 259 height 53
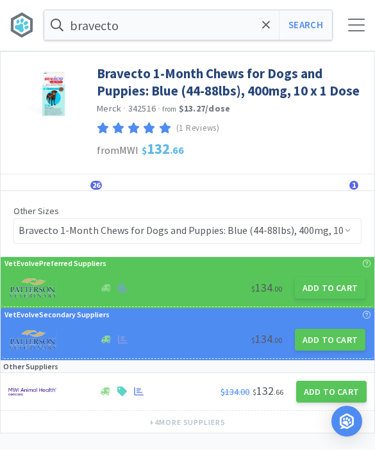
scroll to position [1, 0]
click at [334, 282] on button "Add to Cart" at bounding box center [330, 288] width 71 height 22
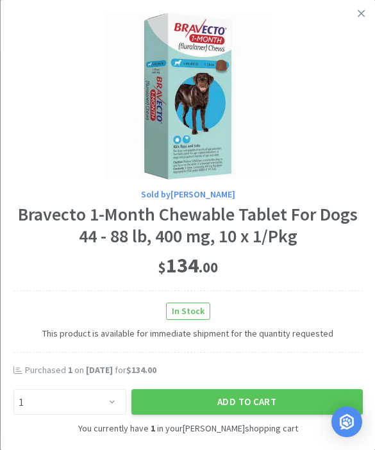
click at [245, 396] on button "Add to Cart" at bounding box center [247, 402] width 232 height 26
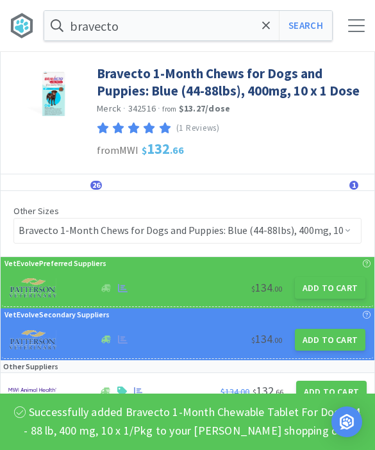
click at [269, 32] on span at bounding box center [266, 25] width 15 height 27
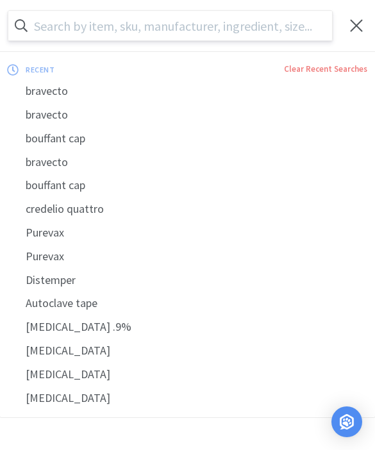
scroll to position [0, 0]
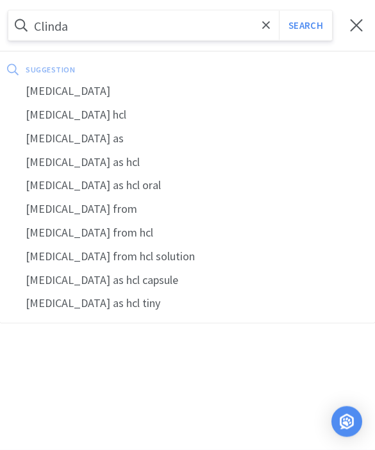
click at [128, 90] on div "clindamycin" at bounding box center [187, 92] width 375 height 24
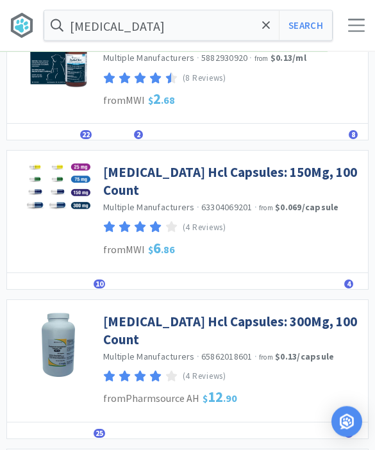
scroll to position [126, 0]
click at [95, 431] on span "25" at bounding box center [100, 433] width 12 height 9
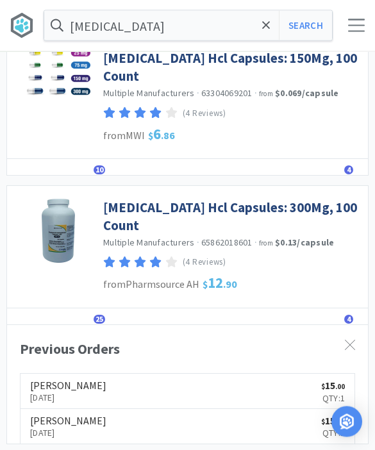
scroll to position [244, 0]
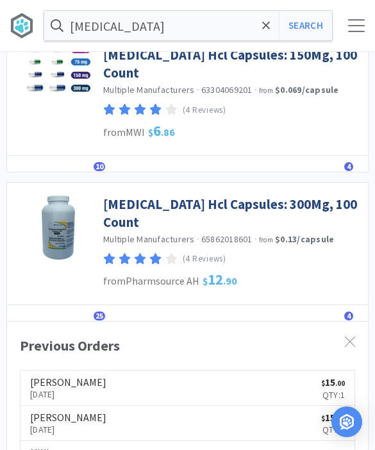
click at [265, 38] on span at bounding box center [266, 25] width 15 height 27
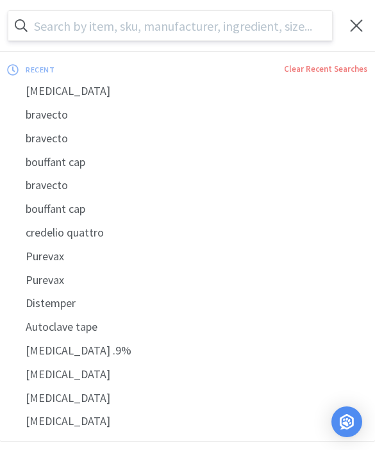
scroll to position [243, 0]
click at [271, 28] on input "text" at bounding box center [170, 26] width 324 height 30
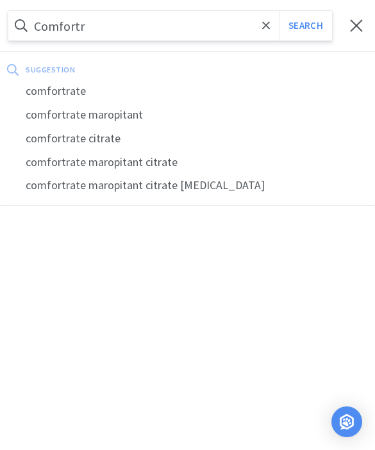
click at [155, 95] on div "comfortrate" at bounding box center [187, 92] width 375 height 24
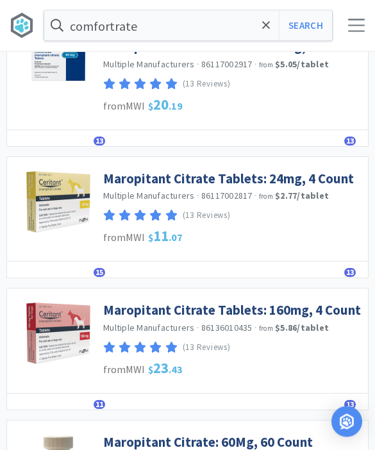
scroll to position [315, 0]
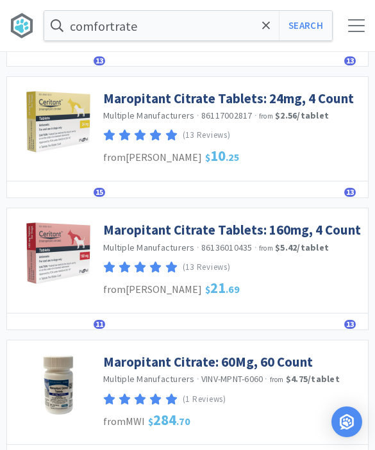
click at [96, 320] on span "11" at bounding box center [100, 324] width 12 height 9
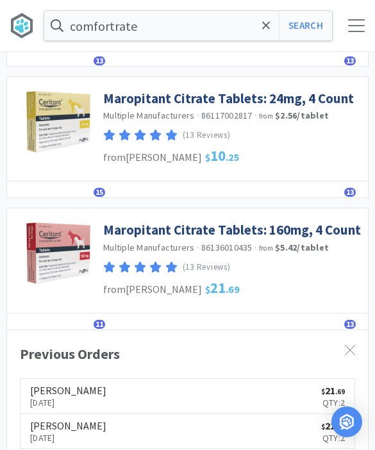
click at [98, 320] on span "11" at bounding box center [100, 324] width 12 height 9
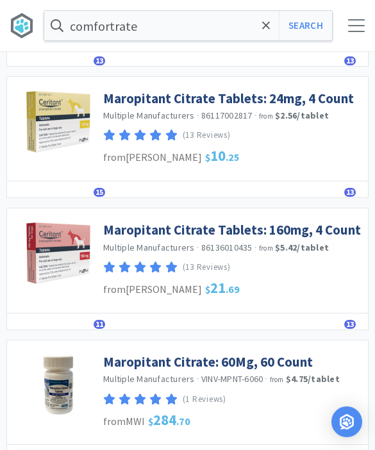
click at [223, 232] on link "Maropitant Citrate Tablets: 160mg, 4 Count" at bounding box center [232, 229] width 258 height 17
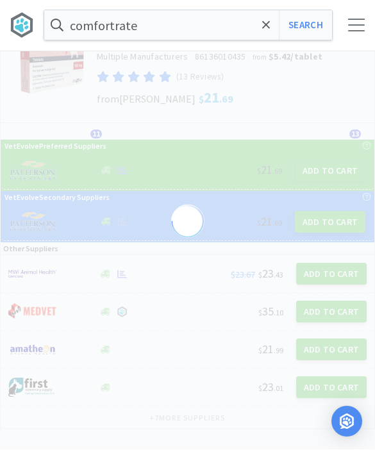
scroll to position [35, 0]
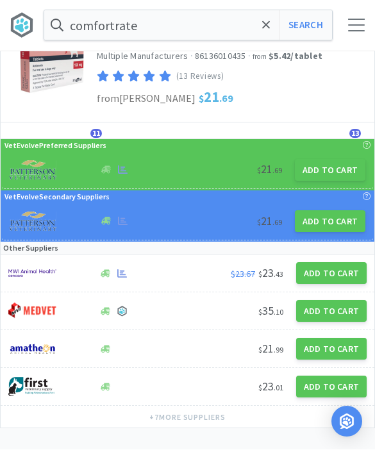
click at [321, 174] on button "Add to Cart" at bounding box center [330, 171] width 71 height 22
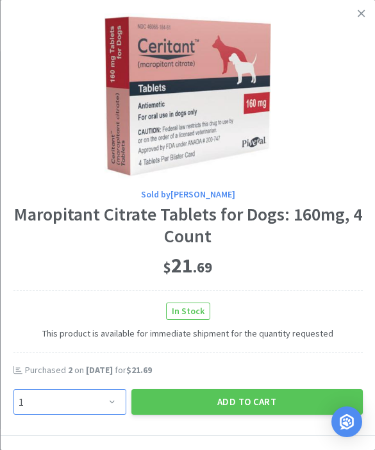
click at [94, 403] on select "Enter Quantity 1 2 3 4 5 6 7 8 9 10 11 12 13 14 15 16 17 18 19 20 Enter Quantity" at bounding box center [69, 402] width 113 height 26
click at [241, 393] on button "Add to Cart" at bounding box center [247, 402] width 232 height 26
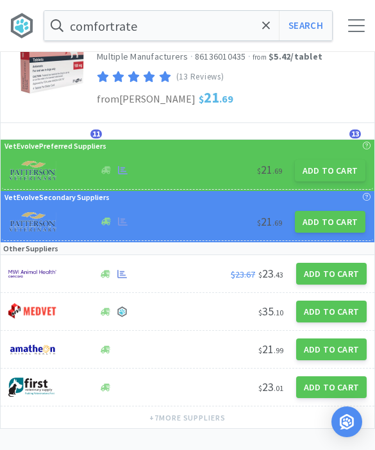
click at [268, 32] on span at bounding box center [266, 25] width 15 height 27
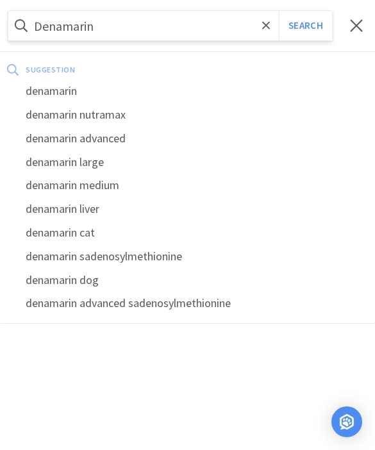
click at [305, 26] on button "Search" at bounding box center [305, 26] width 53 height 30
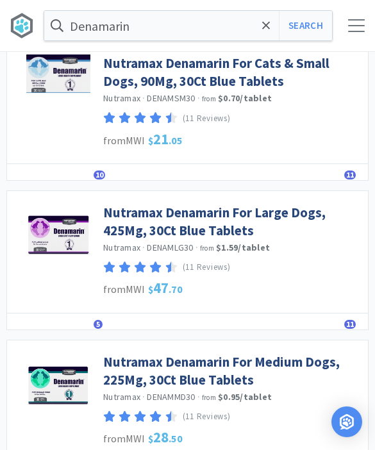
scroll to position [134, 0]
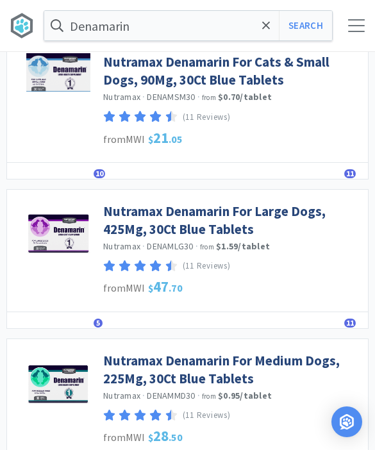
click at [91, 325] on div "Details Orders 5 Lists Track Notes Reviews 11" at bounding box center [187, 320] width 361 height 17
click at [98, 325] on span "5" at bounding box center [98, 323] width 9 height 9
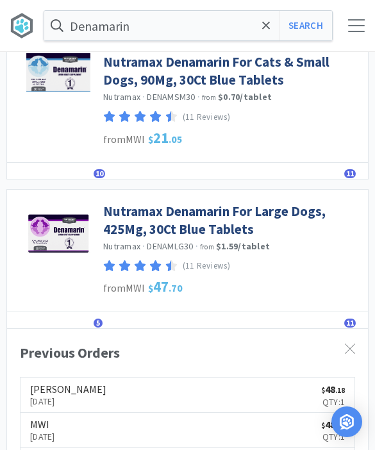
click at [192, 217] on link "Nutramax Denamarin For Large Dogs, 425Mg, 30Ct Blue Tablets" at bounding box center [232, 220] width 259 height 35
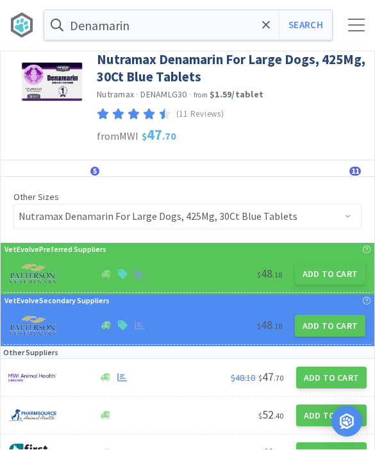
scroll to position [15, 0]
click at [321, 282] on button "Add to Cart" at bounding box center [330, 274] width 71 height 22
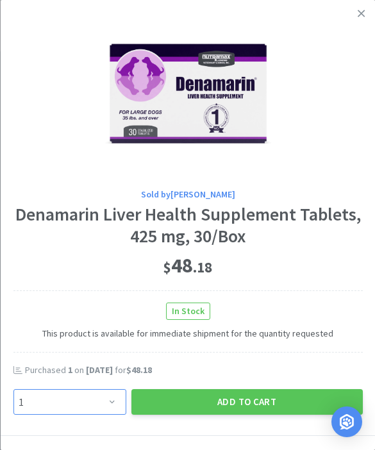
click at [101, 402] on select "Enter Quantity 1 2 3 4 5 6 7 8 9 10 11 12 13 14 15 16 17 18 19 20 Enter Quantity" at bounding box center [69, 402] width 113 height 26
click at [244, 384] on div "Purchased 1 on Aug 12th, 2025 for $48.18" at bounding box center [188, 377] width 350 height 26
click at [242, 398] on button "Add to Cart" at bounding box center [247, 402] width 232 height 26
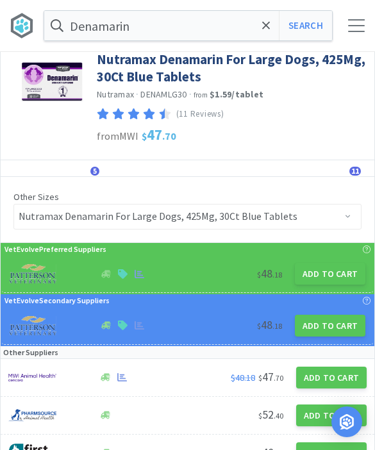
click at [259, 22] on input "Denamarin" at bounding box center [188, 26] width 288 height 30
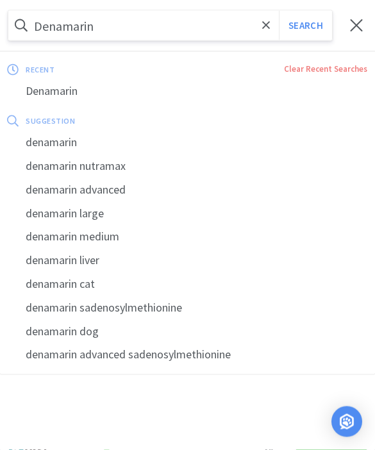
scroll to position [0, 0]
click at [271, 30] on span at bounding box center [266, 25] width 15 height 27
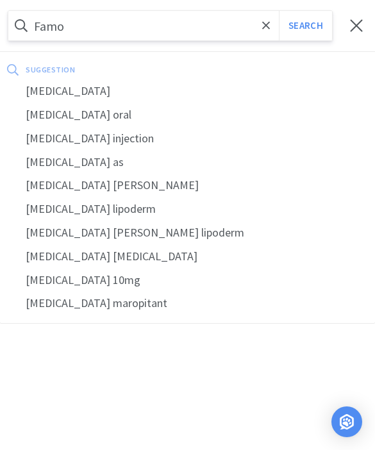
click at [43, 91] on div "famotidine" at bounding box center [187, 92] width 375 height 24
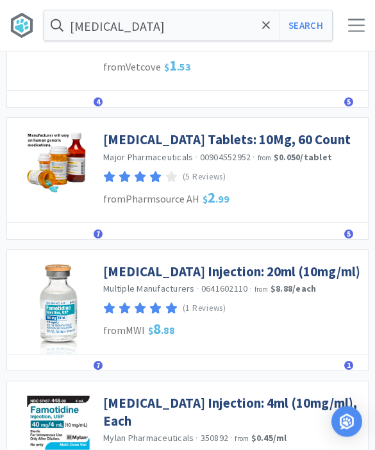
scroll to position [142, 0]
click at [289, 271] on link "Famotidine Injection: 20ml (10mg/ml)" at bounding box center [231, 271] width 257 height 17
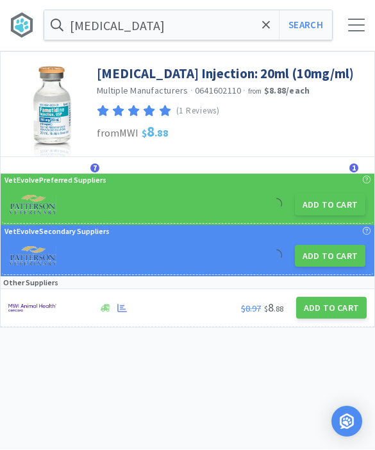
click at [90, 175] on p "VetEvolve Preferred Suppliers" at bounding box center [55, 180] width 102 height 12
click at [96, 171] on span "7" at bounding box center [94, 168] width 9 height 9
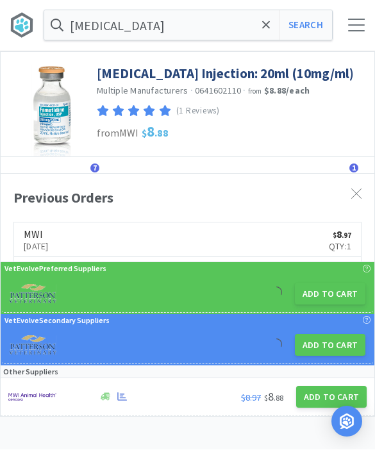
scroll to position [1, 0]
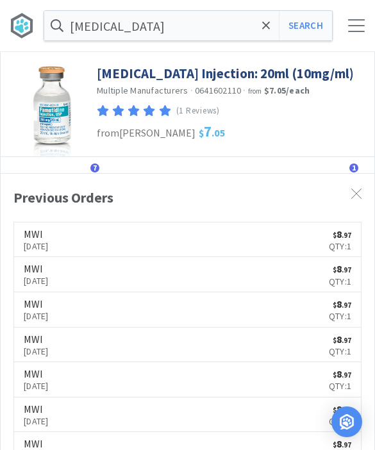
click at [91, 171] on div "Details Orders 7 Lists Track Notes Reviews 1" at bounding box center [188, 165] width 374 height 17
click at [99, 163] on div "Details Orders 7 Lists Track Notes Reviews 1" at bounding box center [188, 165] width 374 height 17
click at [91, 171] on div "Details Orders 7 Lists Track Notes Reviews 1" at bounding box center [188, 165] width 374 height 17
click at [353, 197] on icon at bounding box center [357, 194] width 10 height 10
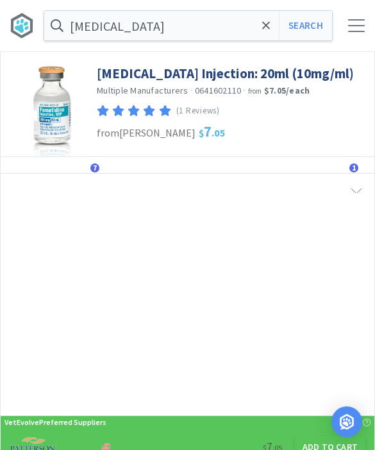
scroll to position [0, 0]
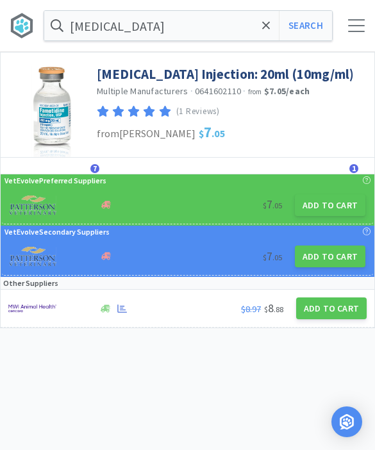
click at [338, 301] on button "Add to Cart" at bounding box center [331, 309] width 71 height 22
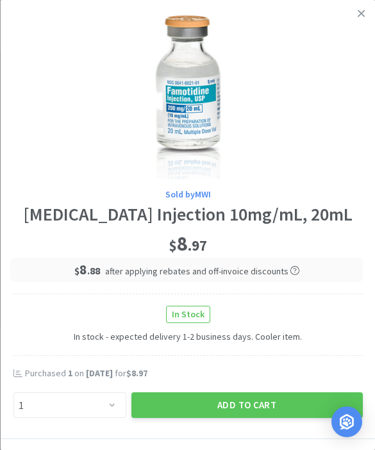
click at [242, 405] on button "Add to Cart" at bounding box center [247, 406] width 232 height 26
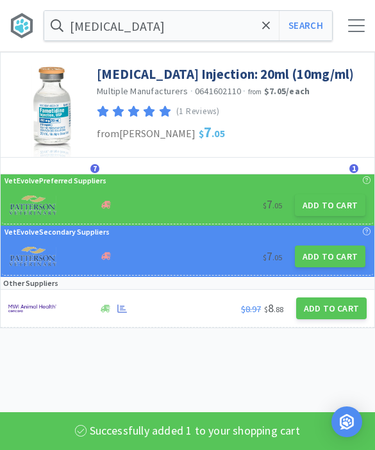
click at [267, 29] on icon at bounding box center [266, 25] width 8 height 13
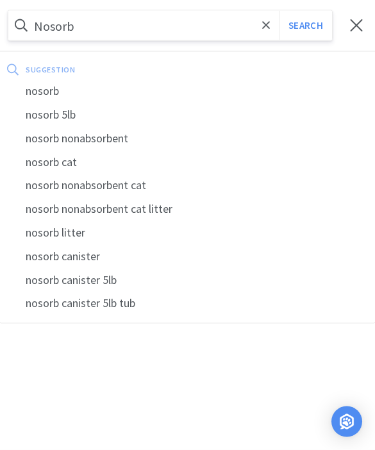
click at [305, 26] on button "Search" at bounding box center [305, 26] width 53 height 30
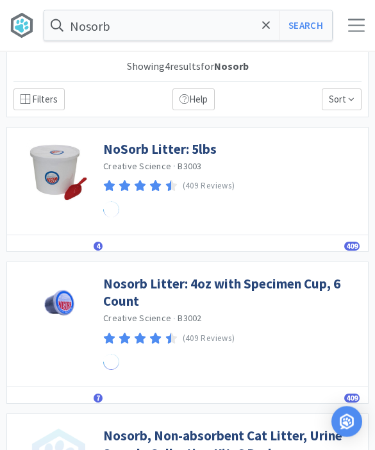
scroll to position [1, 0]
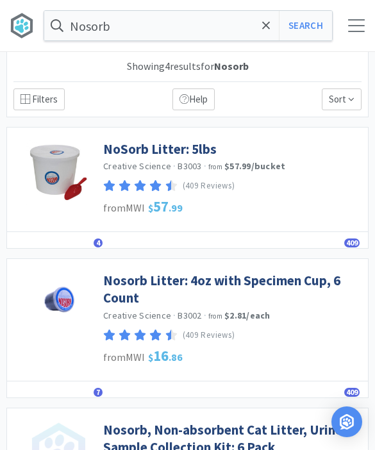
click at [94, 242] on span "4" at bounding box center [98, 243] width 9 height 9
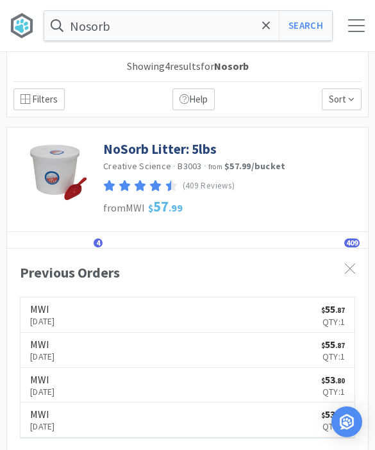
click at [96, 244] on span "4" at bounding box center [98, 243] width 9 height 9
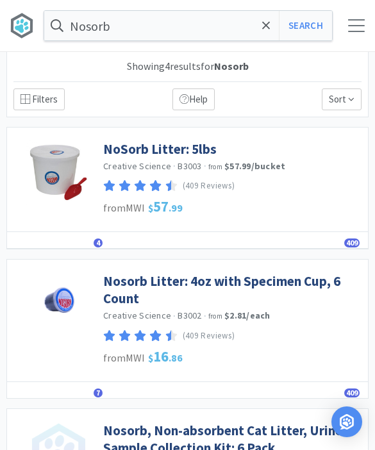
click at [177, 152] on link "NoSorb Litter: 5lbs" at bounding box center [160, 148] width 114 height 17
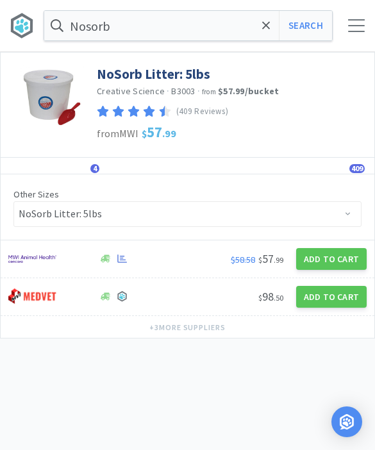
click at [337, 255] on button "Add to Cart" at bounding box center [331, 259] width 71 height 22
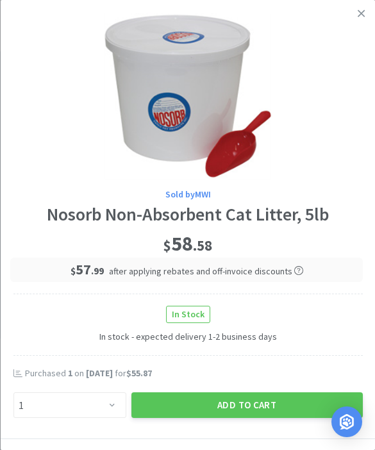
click at [265, 398] on button "Add to Cart" at bounding box center [247, 406] width 232 height 26
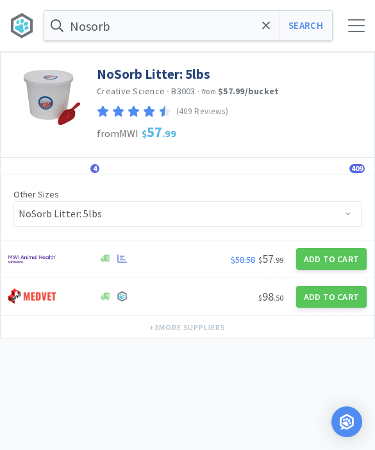
click at [264, 31] on icon at bounding box center [266, 25] width 8 height 13
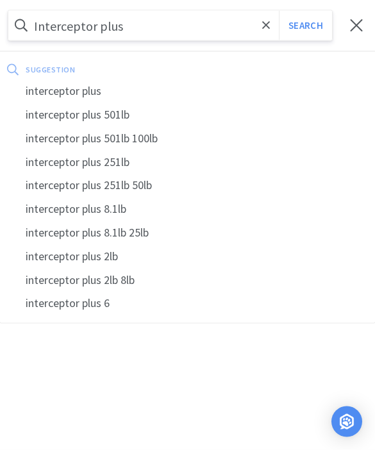
click at [305, 26] on button "Search" at bounding box center [305, 26] width 53 height 30
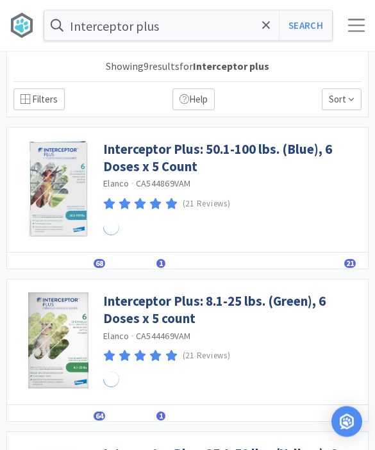
scroll to position [1, 0]
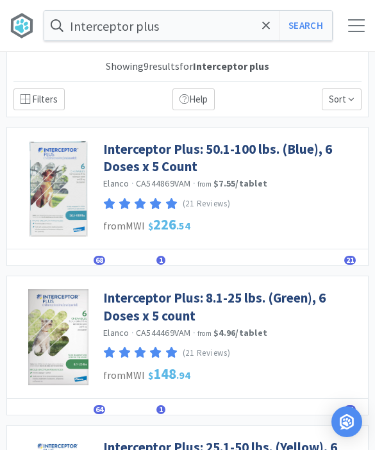
click at [101, 262] on span "68" at bounding box center [100, 260] width 12 height 9
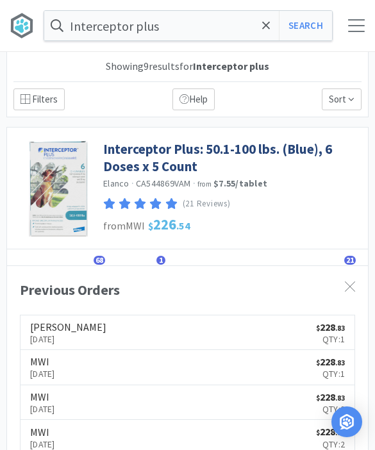
click at [216, 152] on link "Interceptor Plus: 50.1-100 lbs. (Blue), 6 Doses x 5 Count" at bounding box center [232, 157] width 259 height 35
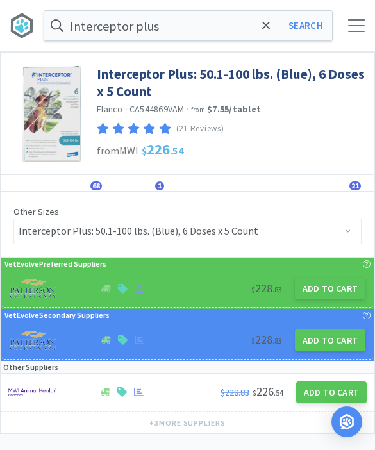
click at [338, 289] on button "Add to Cart" at bounding box center [330, 289] width 71 height 22
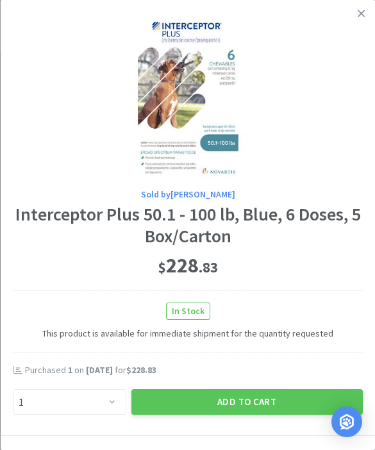
click at [241, 389] on button "Add to Cart" at bounding box center [247, 402] width 232 height 26
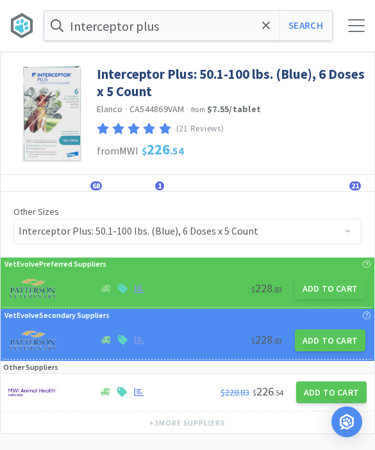
click at [264, 34] on span at bounding box center [266, 25] width 15 height 27
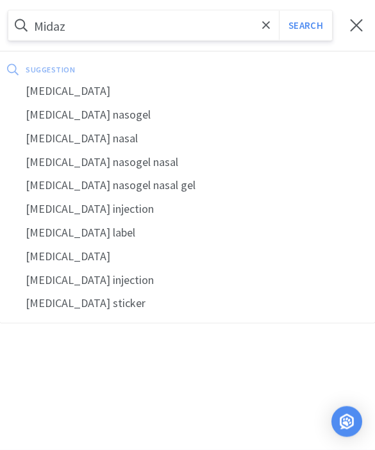
click at [135, 99] on div "midazolam" at bounding box center [187, 92] width 375 height 24
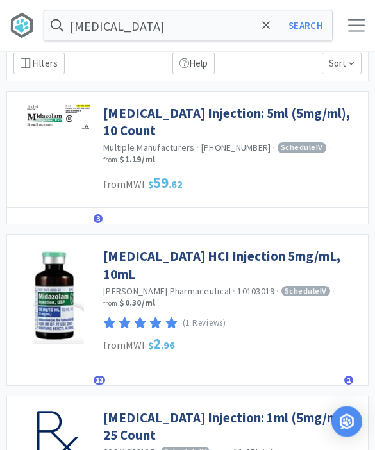
scroll to position [37, 0]
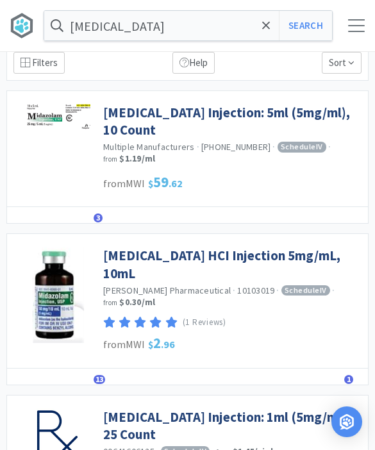
click at [273, 255] on link "Midazolam HCI Injection 5mg/mL, 10mL" at bounding box center [232, 264] width 259 height 35
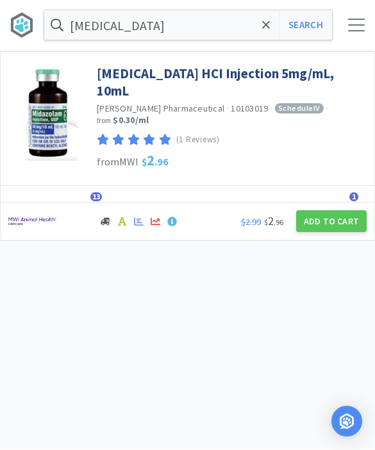
click at [343, 211] on button "Add to Cart" at bounding box center [331, 222] width 71 height 22
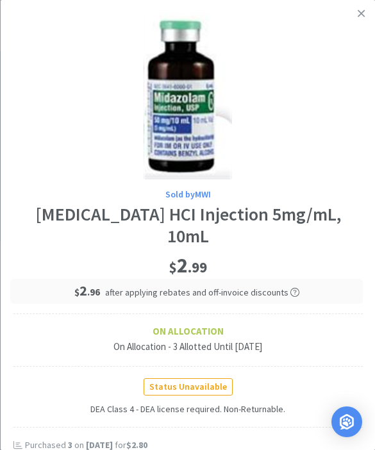
click at [367, 19] on link at bounding box center [361, 14] width 22 height 28
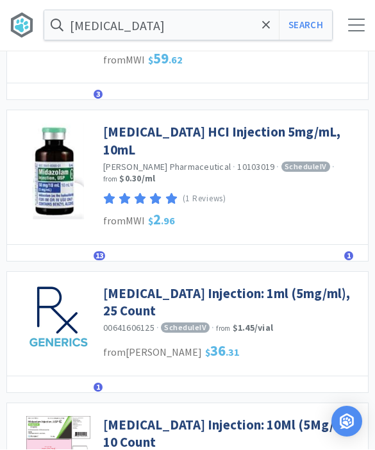
scroll to position [161, 0]
click at [225, 119] on div "Midazolam HCI Injection 5mg/mL, 10mL West-Ward Pharmaceutical · 10103019 · Sche…" at bounding box center [232, 162] width 259 height 90
click at [233, 132] on link "Midazolam HCI Injection 5mg/mL, 10mL" at bounding box center [232, 140] width 259 height 35
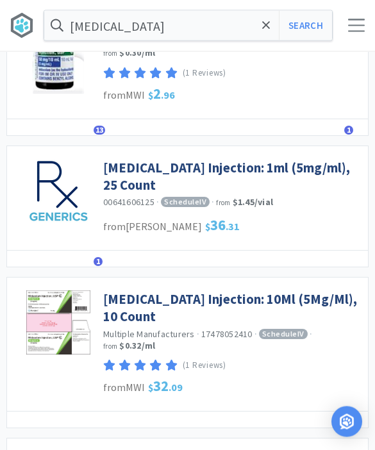
scroll to position [287, 0]
click at [260, 291] on link "Midazolam Injection: 10Ml (5Mg/Ml), 10 Count" at bounding box center [232, 308] width 259 height 35
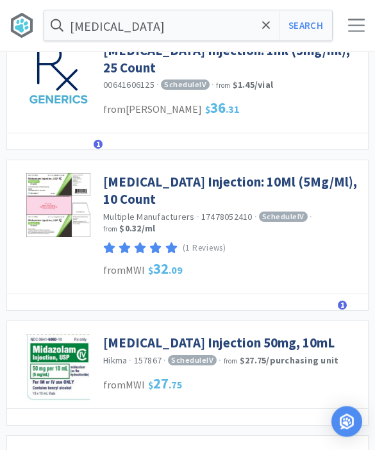
scroll to position [412, 0]
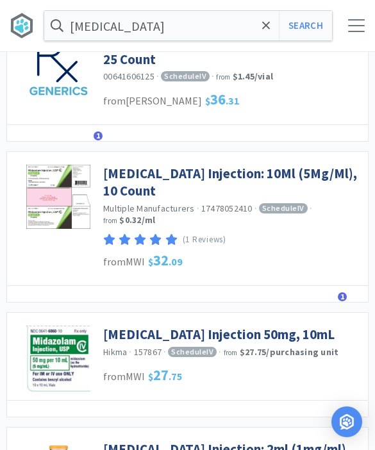
click at [309, 326] on link "Midazolam Hydrochloride Injection 50mg, 10mL" at bounding box center [219, 334] width 232 height 17
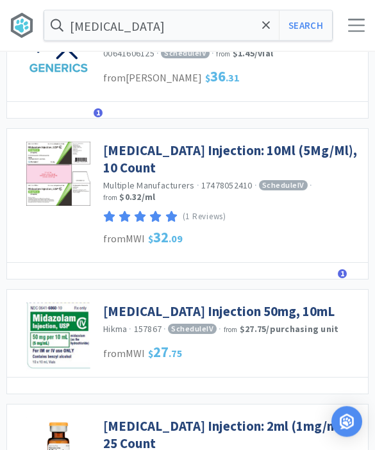
scroll to position [434, 0]
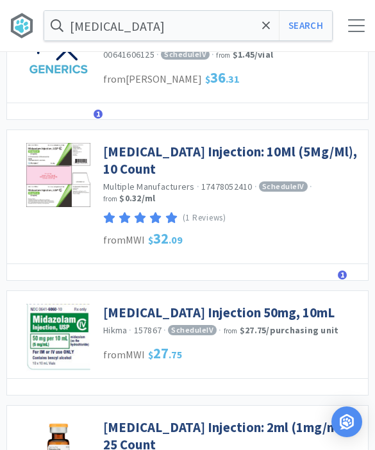
click at [314, 304] on link "Midazolam Hydrochloride Injection 50mg, 10mL" at bounding box center [219, 312] width 232 height 17
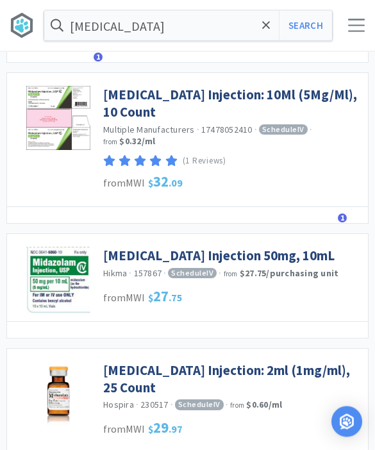
scroll to position [491, 0]
click at [315, 247] on link "Midazolam Hydrochloride Injection 50mg, 10mL" at bounding box center [219, 255] width 232 height 17
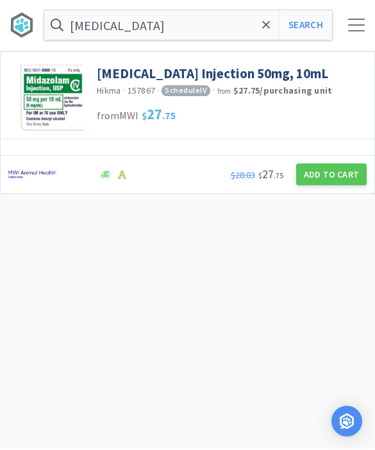
click at [334, 186] on button "Add to Cart" at bounding box center [331, 175] width 71 height 22
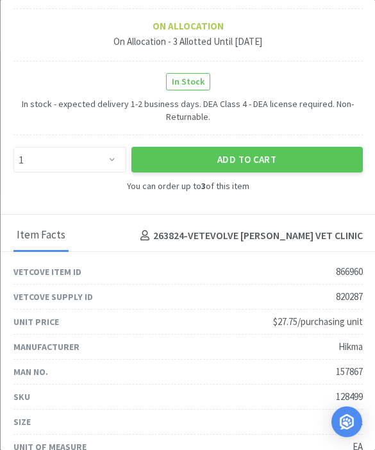
scroll to position [286, 0]
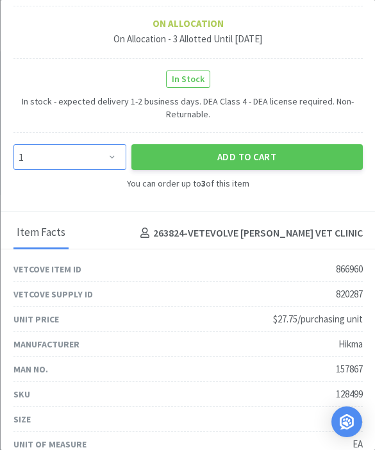
click at [85, 167] on select "Enter Quantity 1 2 3 Enter Quantity" at bounding box center [69, 157] width 113 height 26
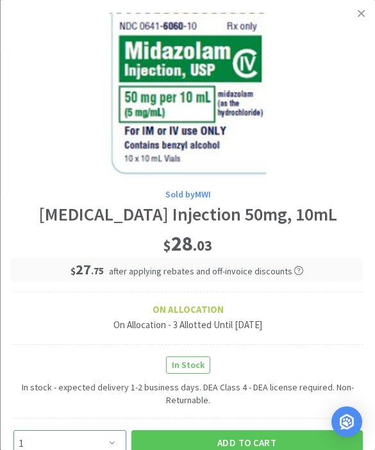
scroll to position [0, 0]
click at [362, 17] on icon at bounding box center [361, 14] width 7 height 12
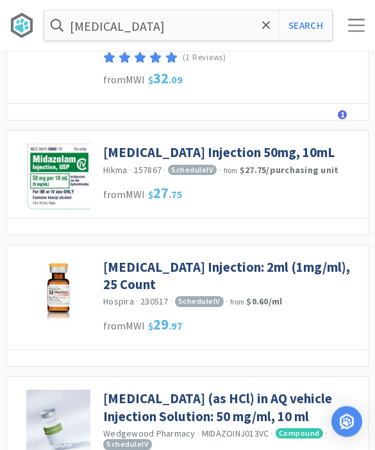
scroll to position [594, 0]
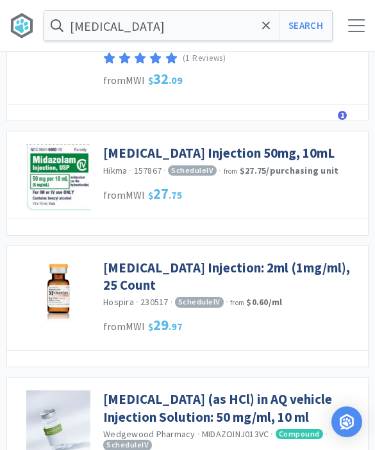
click at [267, 28] on icon at bounding box center [266, 25] width 8 height 13
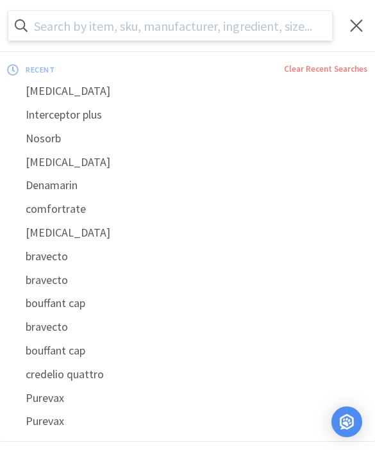
scroll to position [593, 0]
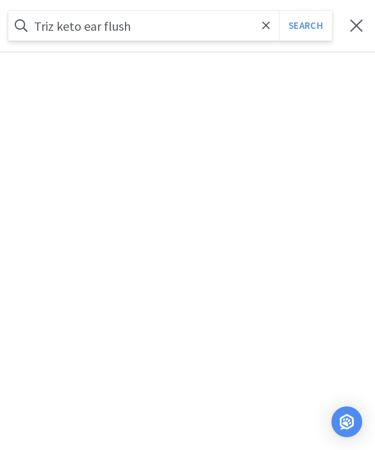
click at [305, 25] on button "Search" at bounding box center [305, 26] width 53 height 30
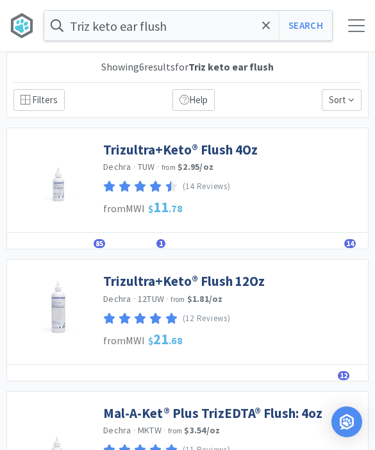
click at [180, 145] on link "Trizultra+Keto® Flush 4Oz" at bounding box center [180, 149] width 155 height 17
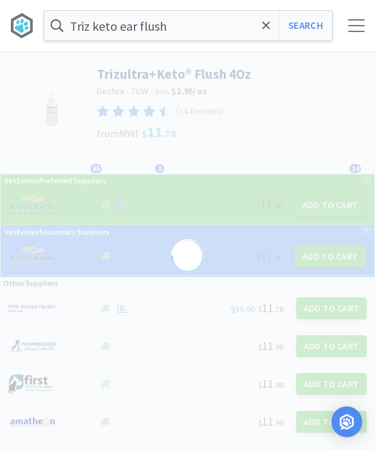
click at [97, 160] on div "Details Orders 85 Lists 1 Track Notes Reviews 14" at bounding box center [188, 166] width 374 height 17
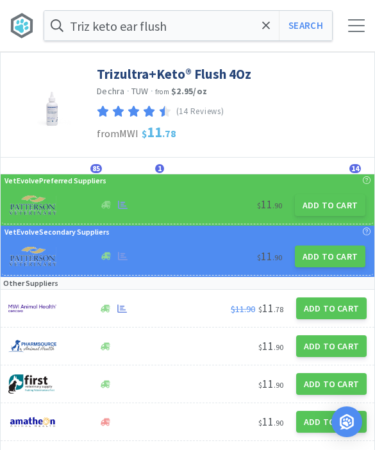
click at [95, 166] on span "85" at bounding box center [96, 168] width 12 height 9
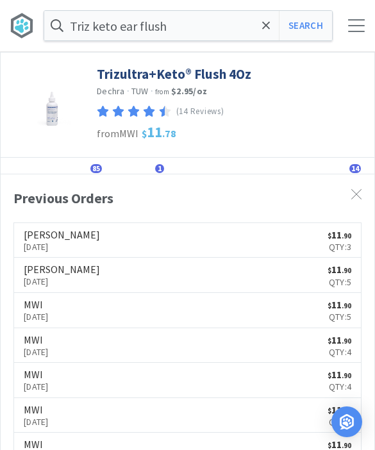
click at [92, 167] on span "85" at bounding box center [96, 168] width 12 height 9
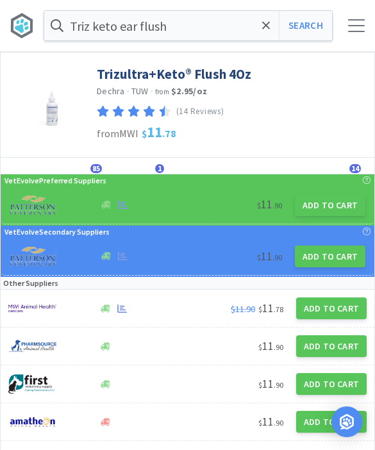
click at [330, 203] on button "Add to Cart" at bounding box center [330, 205] width 71 height 22
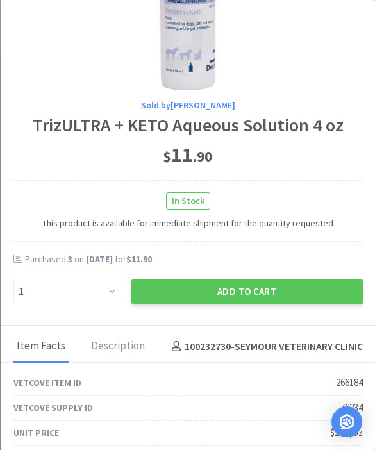
scroll to position [96, 0]
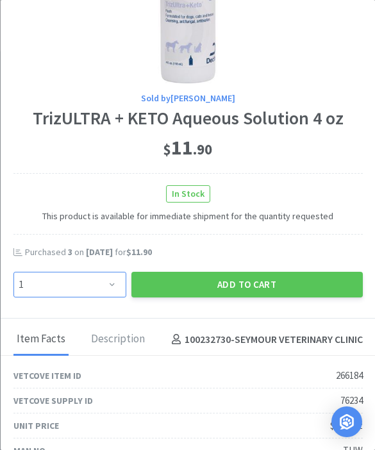
click at [103, 286] on select "Enter Quantity 1 2 3 4 5 6 7 8 9 10 11 12 13 14 15 16 17 18 19 20 Enter Quantity" at bounding box center [69, 285] width 113 height 26
click at [260, 283] on button "Add to Cart" at bounding box center [247, 285] width 232 height 26
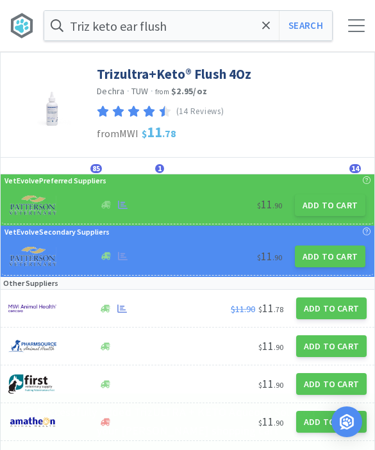
click at [271, 26] on span at bounding box center [266, 25] width 15 height 27
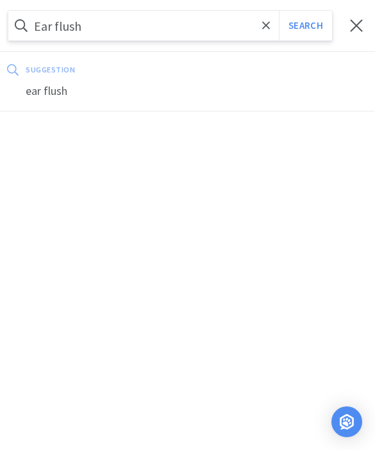
click at [305, 26] on button "Search" at bounding box center [305, 26] width 53 height 30
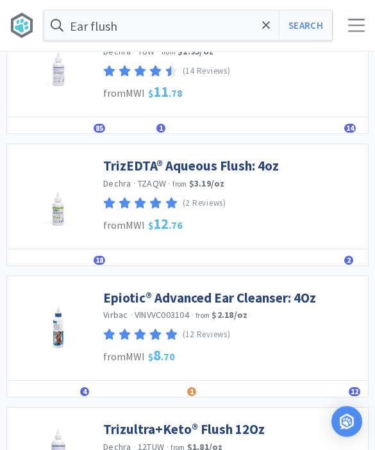
scroll to position [116, 0]
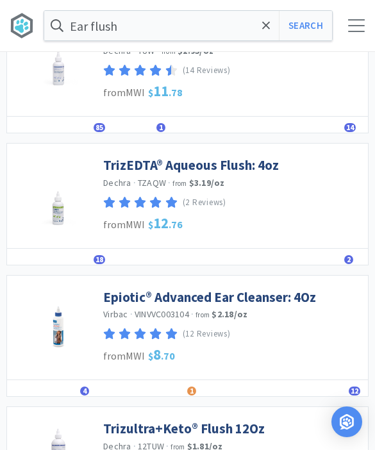
click at [284, 297] on link "Epiotic® Advanced Ear Cleanser: 4Oz" at bounding box center [209, 297] width 213 height 17
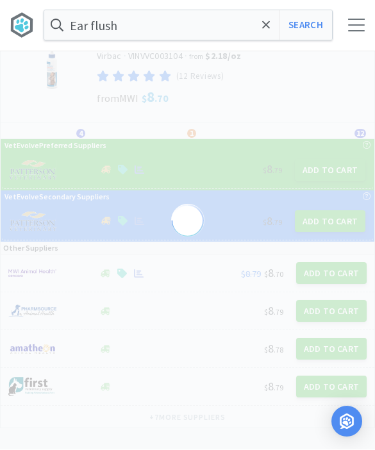
scroll to position [35, 0]
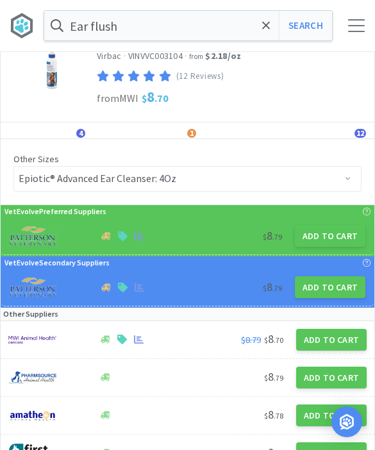
click at [326, 230] on button "Add to Cart" at bounding box center [330, 236] width 71 height 22
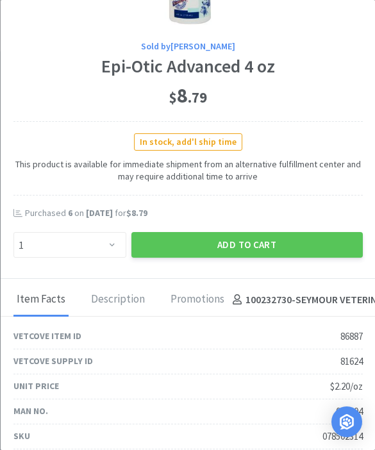
scroll to position [164, 0]
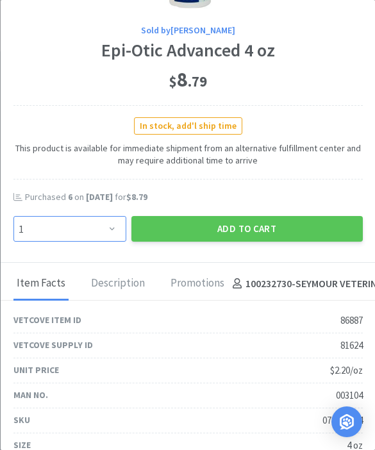
click at [108, 230] on select "Enter Quantity 1 2 3 4 5 6 7 8 9 10 11 12 13 14 15 16 17 18 19 20 Enter Quantity" at bounding box center [69, 229] width 113 height 26
click at [284, 229] on button "Add to Cart" at bounding box center [247, 229] width 232 height 26
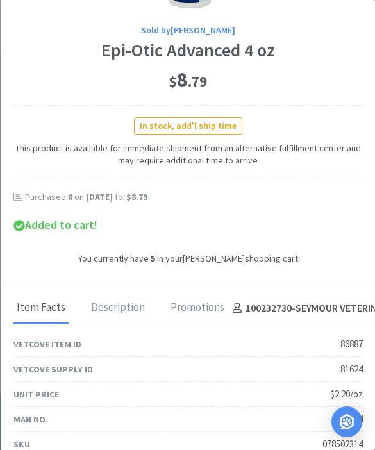
scroll to position [0, 0]
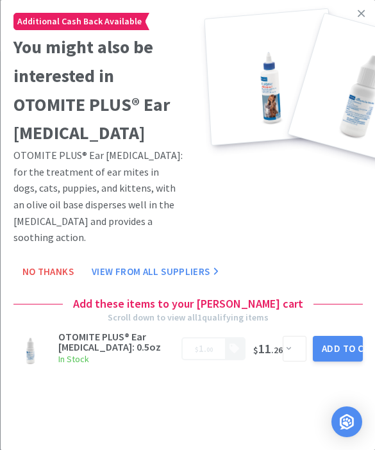
click at [367, 17] on link at bounding box center [361, 14] width 22 height 28
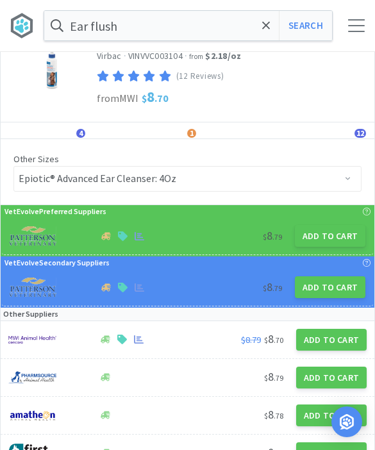
click at [262, 24] on icon at bounding box center [266, 25] width 8 height 13
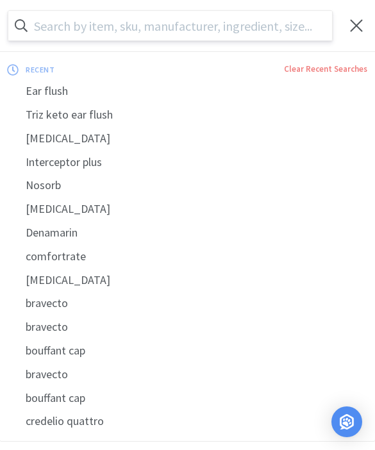
scroll to position [35, 0]
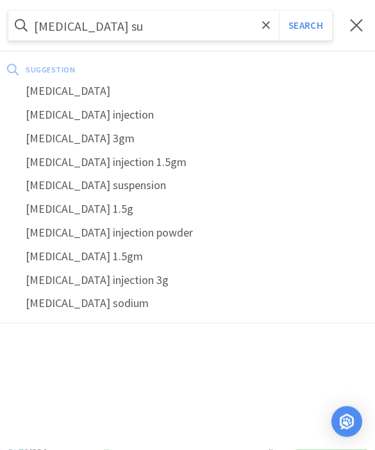
click at [121, 92] on div "ampicillin sulbactam" at bounding box center [187, 92] width 375 height 24
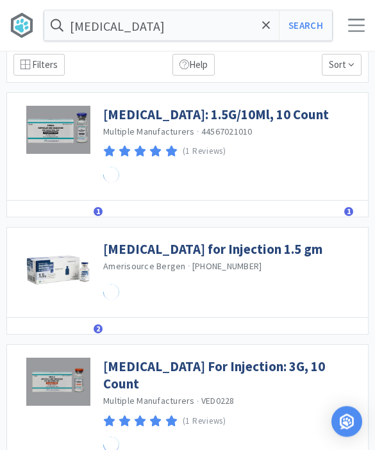
scroll to position [35, 0]
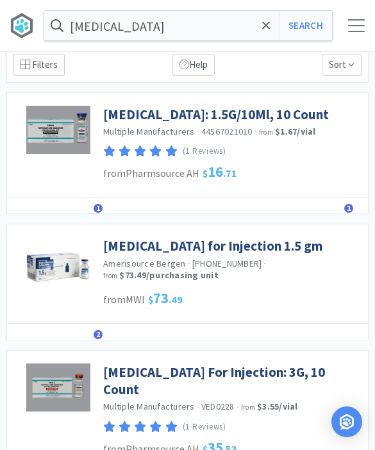
click at [248, 255] on link "Ampicillin and Sulbactam for Injection 1.5 gm" at bounding box center [212, 245] width 219 height 17
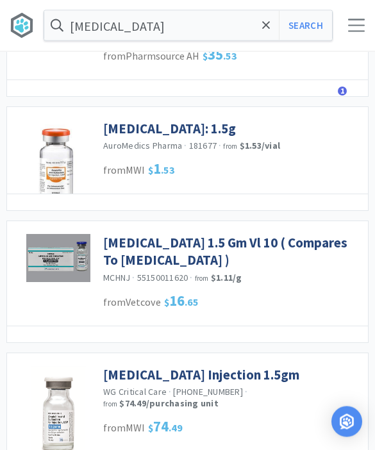
scroll to position [430, 0]
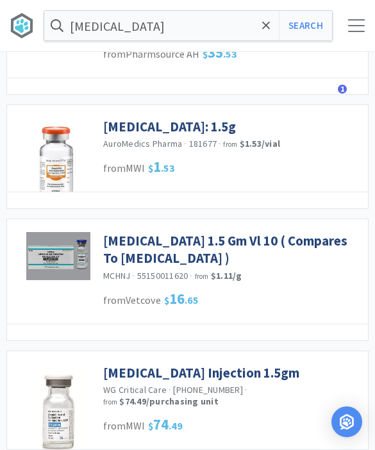
click at [236, 135] on link "Ampicillin and Sulbactam: 1.5g" at bounding box center [169, 126] width 133 height 17
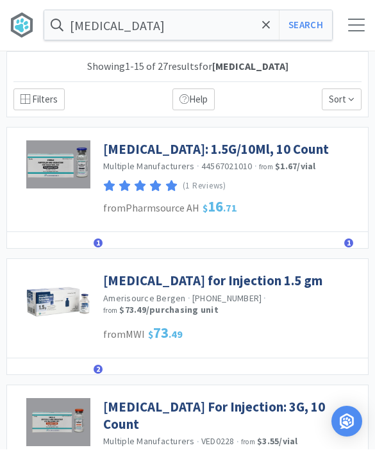
scroll to position [475, 0]
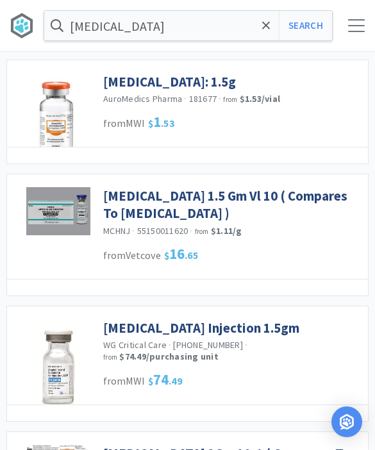
click at [263, 30] on icon at bounding box center [266, 25] width 8 height 13
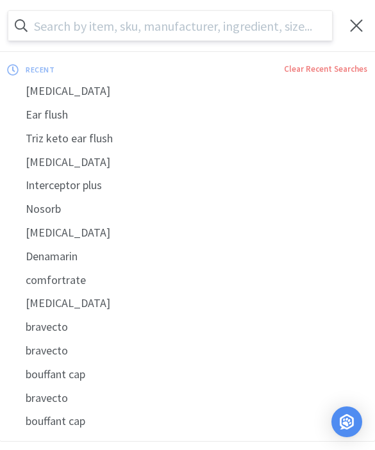
scroll to position [475, 0]
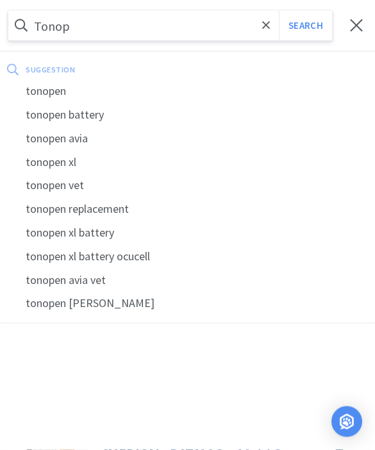
click at [76, 92] on div "tonopen" at bounding box center [187, 92] width 375 height 24
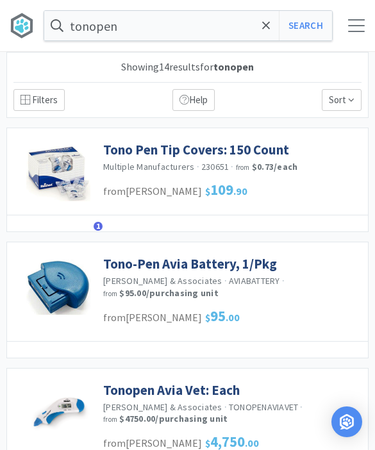
click at [258, 152] on link "Tono Pen Tip Covers: 150 Count" at bounding box center [196, 149] width 186 height 17
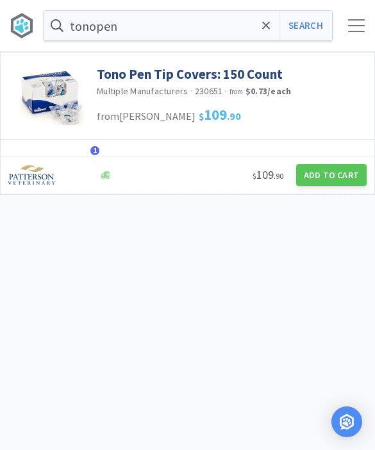
click at [331, 174] on button "Add to Cart" at bounding box center [331, 175] width 71 height 22
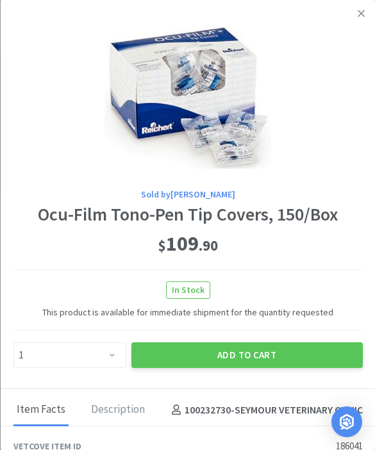
click at [261, 343] on button "Add to Cart" at bounding box center [247, 356] width 232 height 26
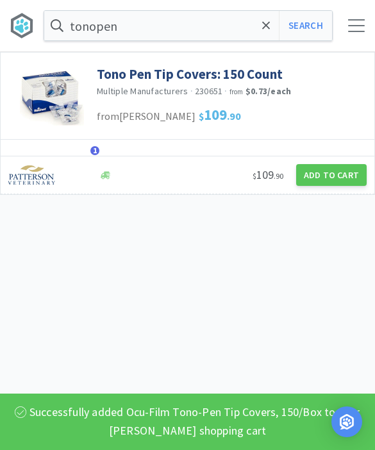
click at [260, 32] on span at bounding box center [266, 25] width 15 height 27
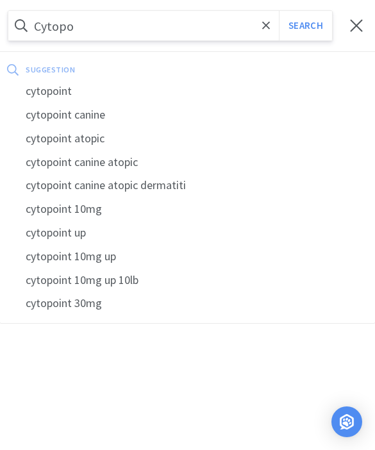
click at [149, 90] on div "cytopoint" at bounding box center [187, 92] width 375 height 24
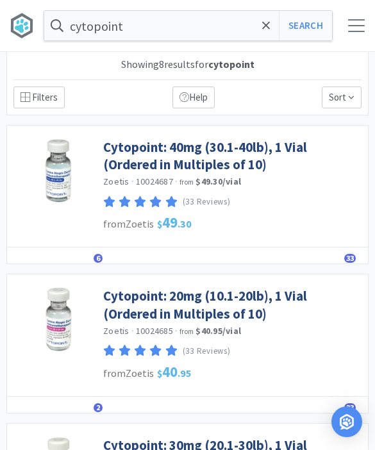
scroll to position [15, 0]
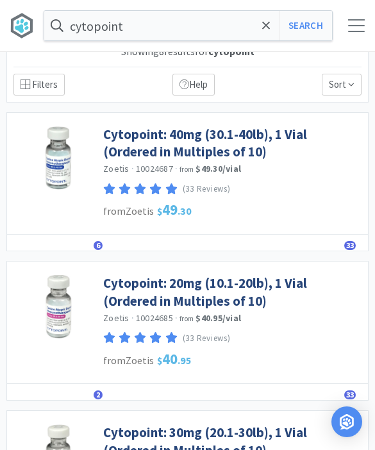
click at [99, 246] on span "6" at bounding box center [98, 245] width 9 height 9
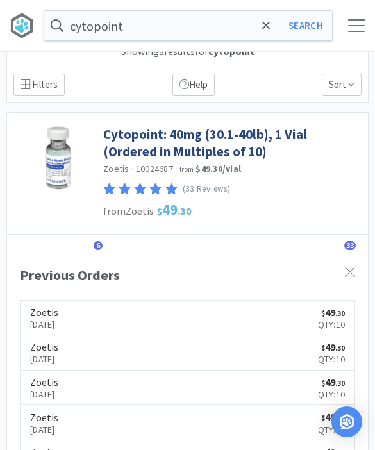
click at [96, 245] on span "6" at bounding box center [98, 245] width 9 height 9
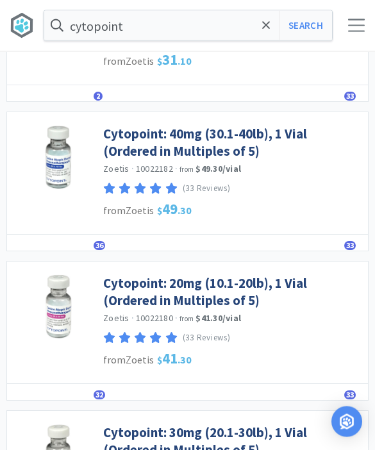
scroll to position [613, 0]
click at [99, 241] on span "36" at bounding box center [100, 245] width 12 height 9
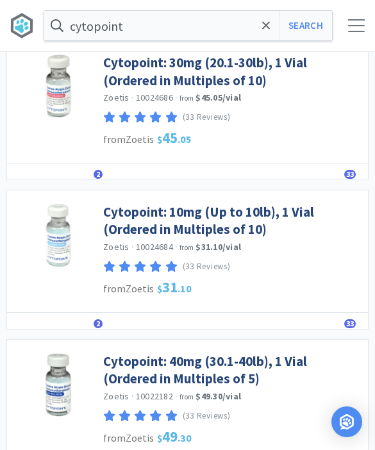
scroll to position [390, 0]
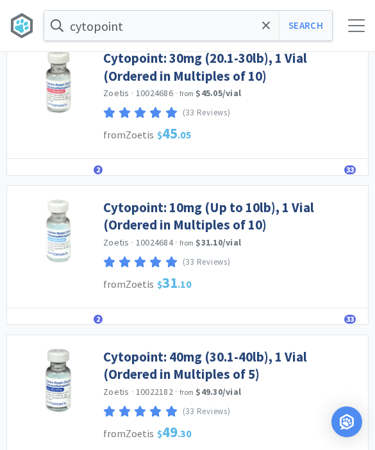
click at [99, 315] on span "2" at bounding box center [98, 319] width 9 height 9
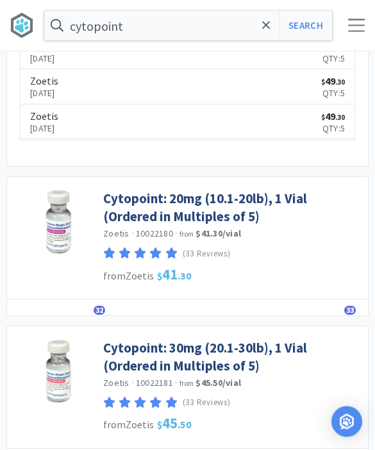
scroll to position [1212, 0]
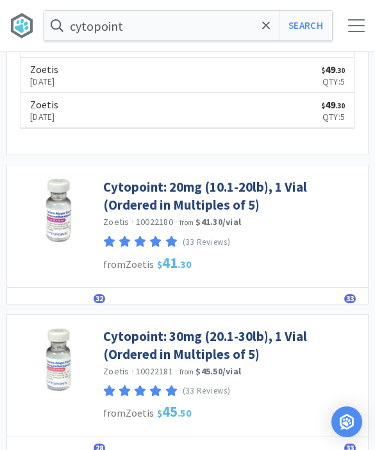
click at [92, 294] on div "Details Orders 32 Lists Track Notes Reviews 33" at bounding box center [187, 296] width 361 height 17
click at [94, 294] on div "Details Orders 32 Lists Track Notes Reviews 33" at bounding box center [187, 296] width 361 height 17
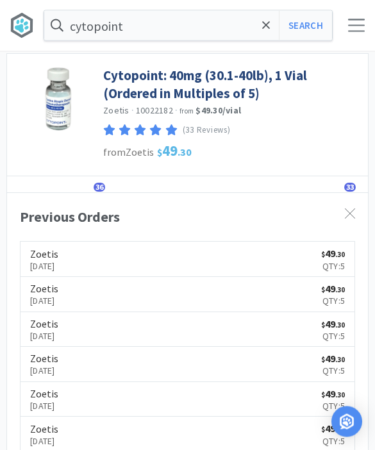
scroll to position [817, 0]
click at [349, 210] on icon at bounding box center [350, 213] width 10 height 10
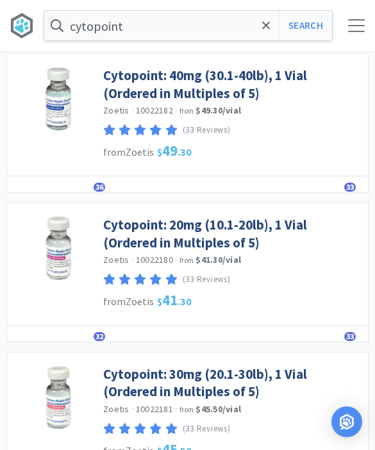
click at [99, 332] on span "32" at bounding box center [100, 336] width 12 height 9
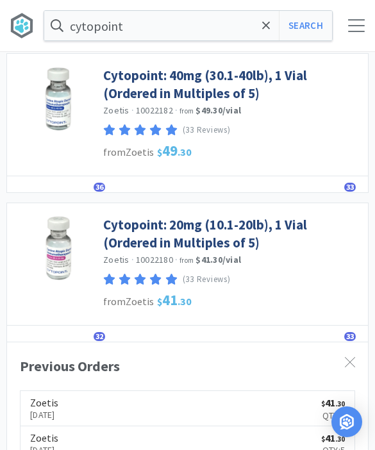
click at [348, 357] on icon at bounding box center [350, 362] width 10 height 10
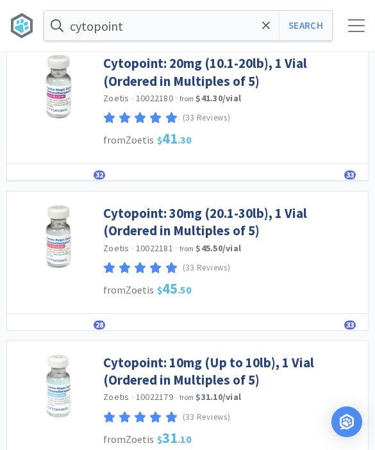
scroll to position [981, 0]
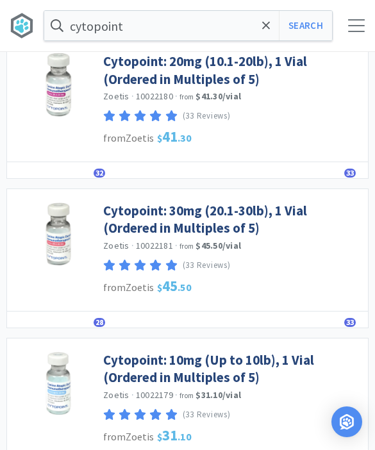
click at [104, 318] on span "28" at bounding box center [100, 322] width 12 height 9
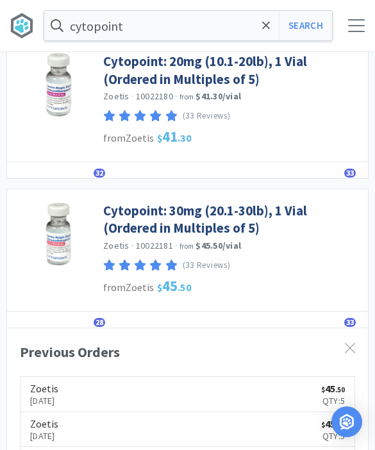
click at [248, 209] on link "Cytopoint: 30mg (20.1-30lb), 1 Vial (Ordered in Multiples of 5)" at bounding box center [232, 219] width 259 height 35
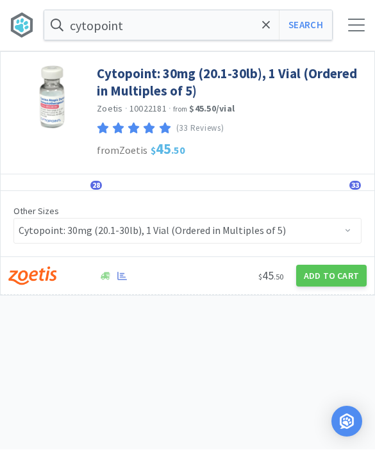
click at [323, 278] on button "Add to Cart" at bounding box center [331, 277] width 71 height 22
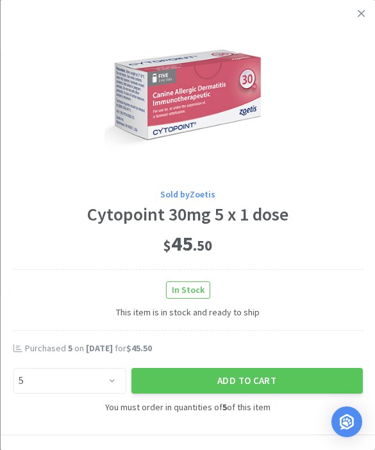
click at [255, 380] on button "Add to Cart" at bounding box center [247, 381] width 232 height 26
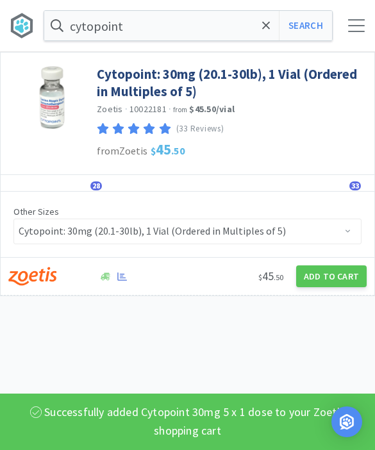
click at [312, 30] on button "Search" at bounding box center [305, 26] width 53 height 30
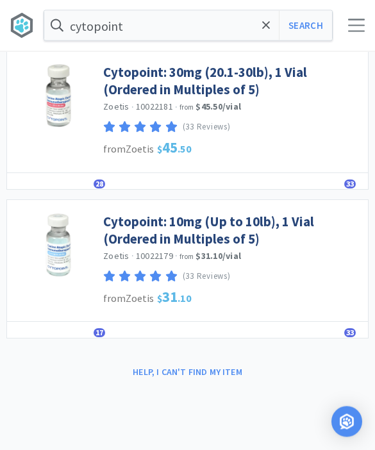
scroll to position [977, 0]
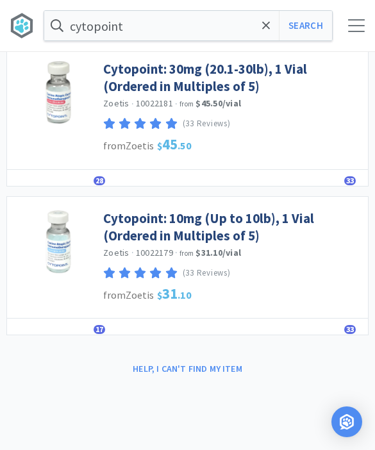
click at [102, 325] on span "17" at bounding box center [100, 329] width 12 height 9
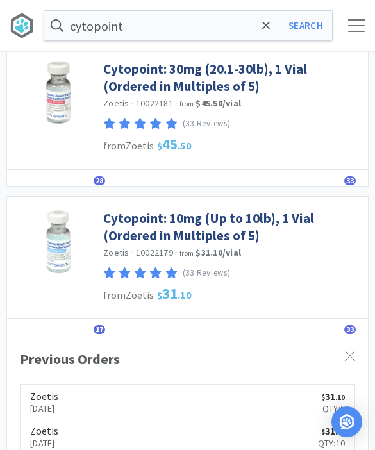
click at [264, 212] on link "Cytopoint: 10mg (Up to 10lb), 1 Vial (Ordered in Multiples of 5)" at bounding box center [232, 227] width 259 height 35
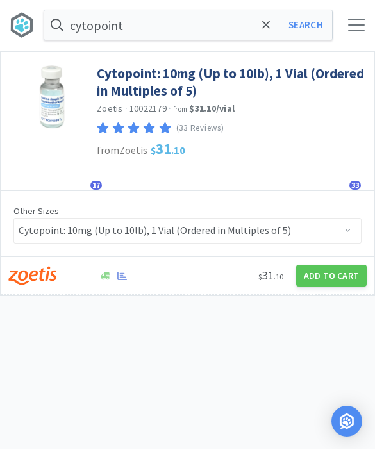
click at [330, 267] on button "Add to Cart" at bounding box center [331, 277] width 71 height 22
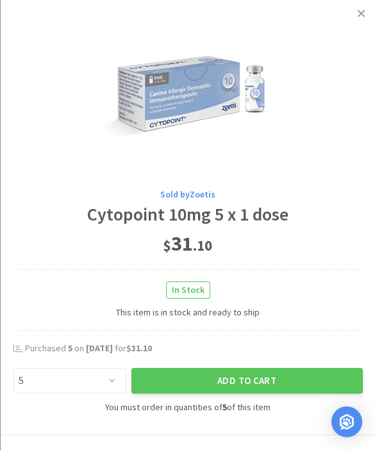
click at [241, 372] on button "Add to Cart" at bounding box center [247, 381] width 232 height 26
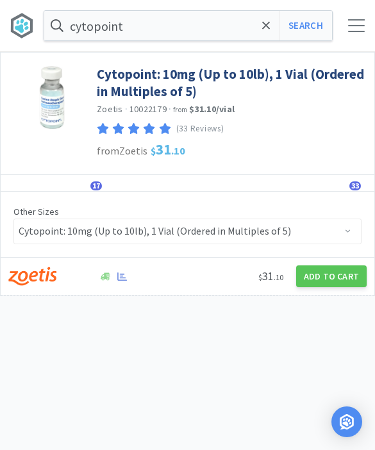
click at [356, 30] on div at bounding box center [356, 25] width 17 height 13
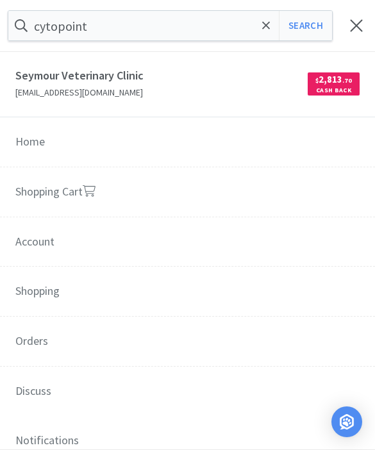
click at [356, 24] on span at bounding box center [356, 25] width 13 height 13
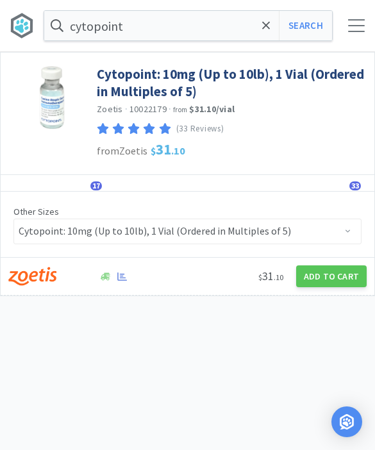
click at [65, 2] on div "cytopoint Search Orders Shopping Discuss Discuss 44 44" at bounding box center [187, 25] width 375 height 51
click at [269, 35] on span at bounding box center [266, 25] width 15 height 27
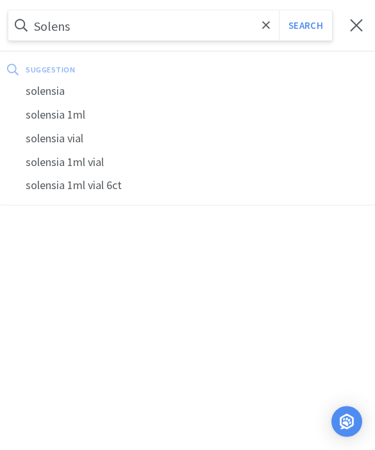
click at [161, 92] on div "solensia" at bounding box center [187, 92] width 375 height 24
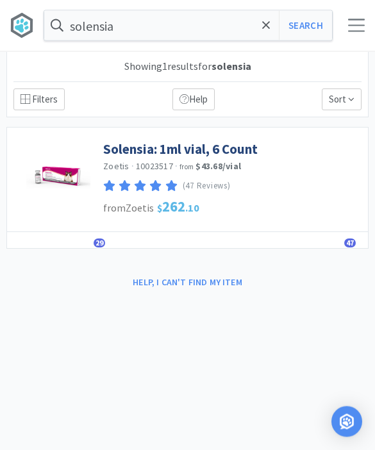
scroll to position [1, 0]
click at [100, 239] on span "29" at bounding box center [100, 243] width 12 height 9
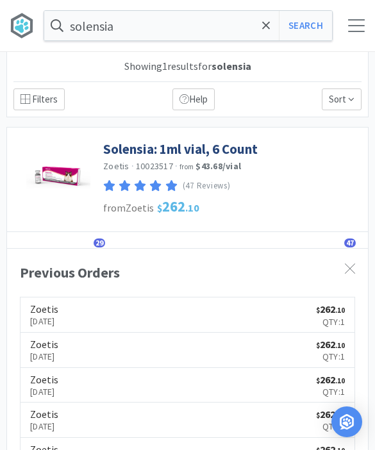
click at [214, 151] on link "Solensia: 1ml vial, 6 Count" at bounding box center [180, 148] width 155 height 17
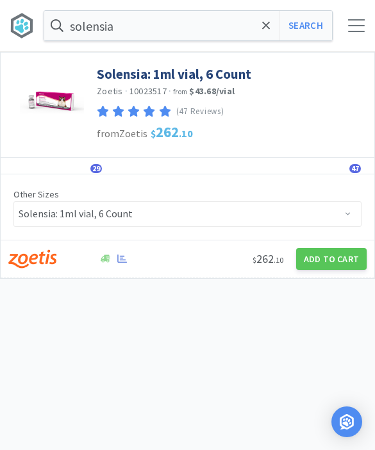
click at [332, 262] on button "Add to Cart" at bounding box center [331, 259] width 71 height 22
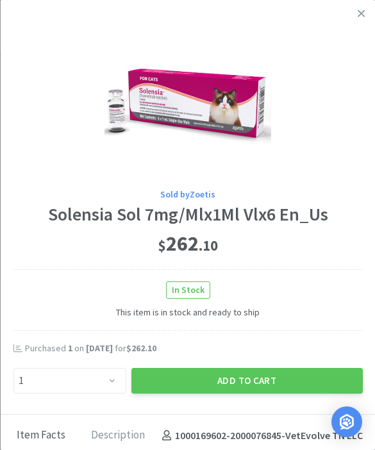
click at [268, 377] on button "Add to Cart" at bounding box center [247, 381] width 232 height 26
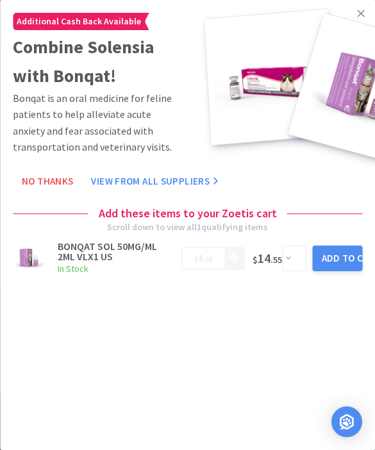
click at [370, 22] on link at bounding box center [361, 14] width 22 height 28
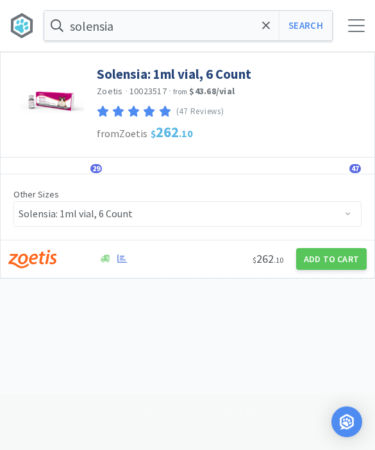
click at [264, 37] on span at bounding box center [266, 25] width 15 height 27
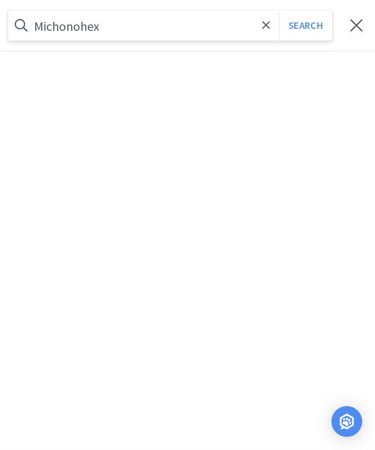
click at [305, 26] on button "Search" at bounding box center [305, 26] width 53 height 30
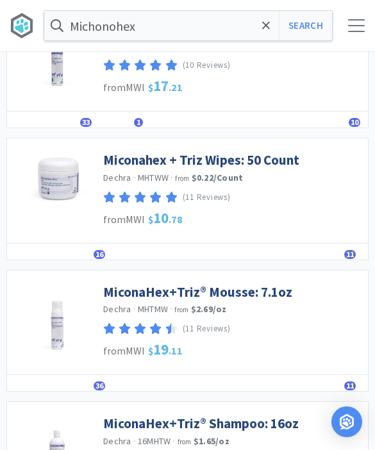
scroll to position [121, 0]
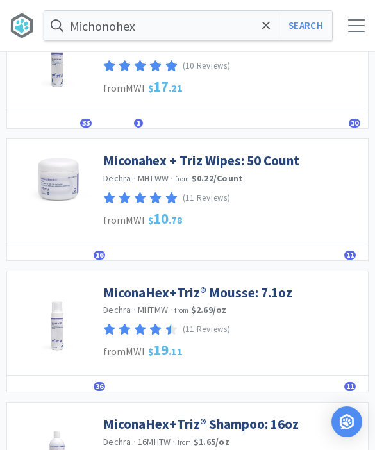
click at [231, 296] on link "MiconaHex+Triz® Mousse: 7.1oz" at bounding box center [197, 292] width 189 height 17
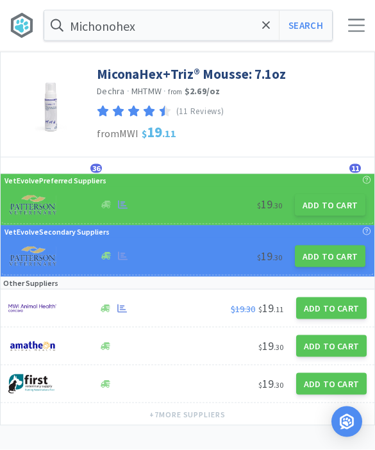
click at [329, 200] on button "Add to Cart" at bounding box center [330, 205] width 71 height 22
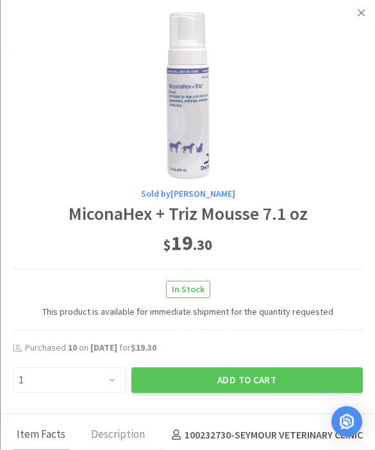
click at [105, 343] on span "Aug 13th, 2025" at bounding box center [103, 349] width 27 height 12
click at [101, 386] on select "Enter Quantity 1 2 3 4 5 6 7 8 9 10 11 12 13 14 15 16 17 18 19 20 Enter Quantity" at bounding box center [69, 381] width 113 height 26
click at [361, 16] on icon at bounding box center [361, 14] width 7 height 12
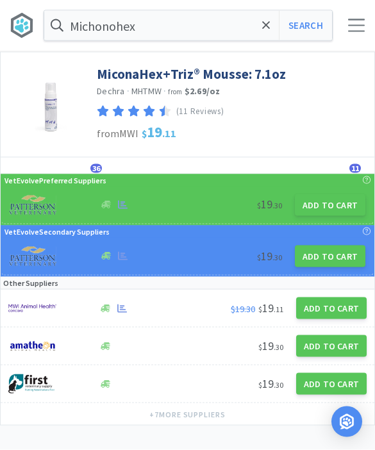
click at [301, 30] on button "Search" at bounding box center [305, 26] width 53 height 30
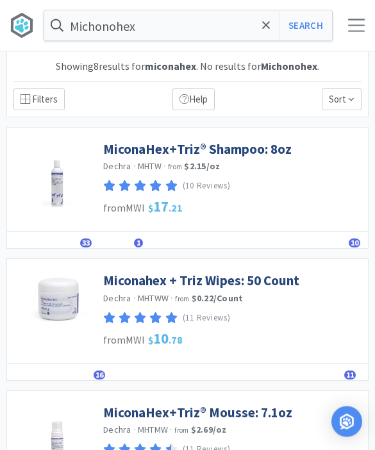
click at [84, 242] on span "33" at bounding box center [86, 243] width 12 height 9
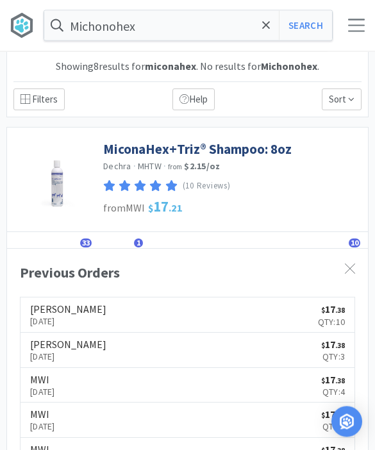
click at [83, 239] on span "33" at bounding box center [86, 243] width 12 height 9
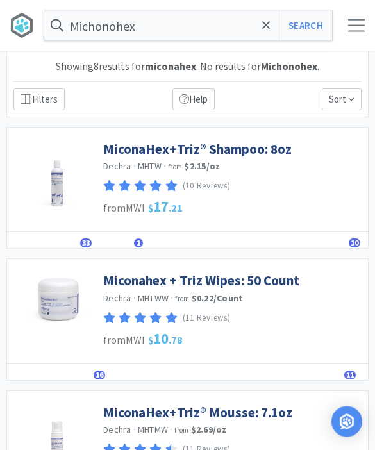
click at [99, 373] on span "16" at bounding box center [100, 375] width 12 height 9
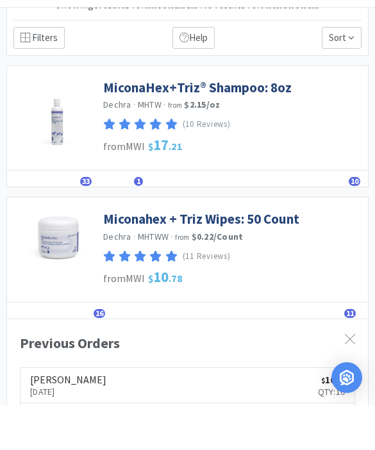
scroll to position [18, 0]
click at [99, 353] on span "16" at bounding box center [100, 357] width 12 height 9
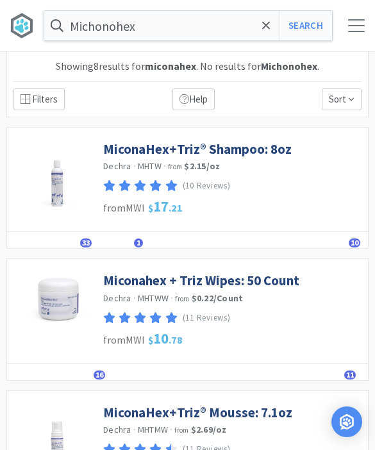
scroll to position [0, 0]
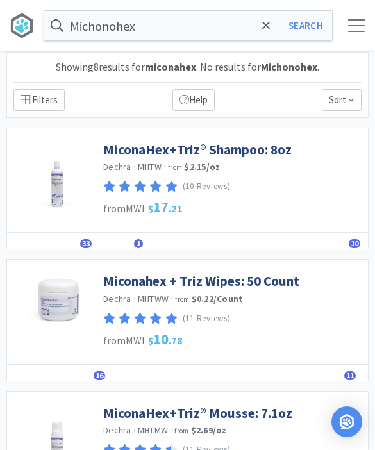
click at [262, 28] on span at bounding box center [266, 25] width 15 height 27
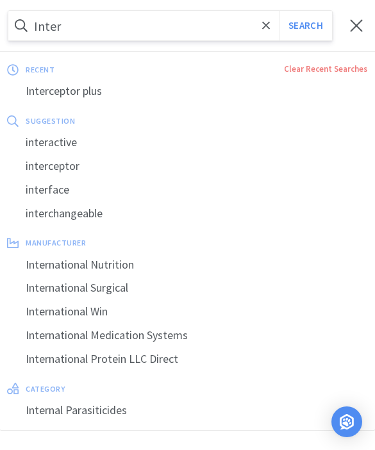
click at [101, 94] on div "Interceptor plus" at bounding box center [187, 92] width 375 height 24
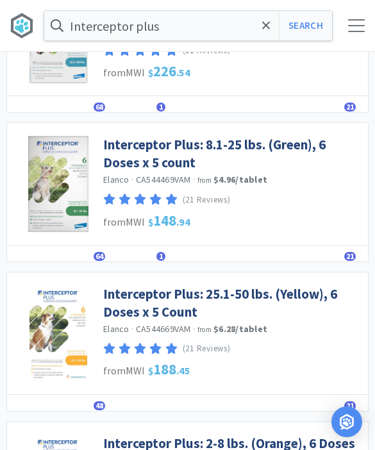
scroll to position [158, 0]
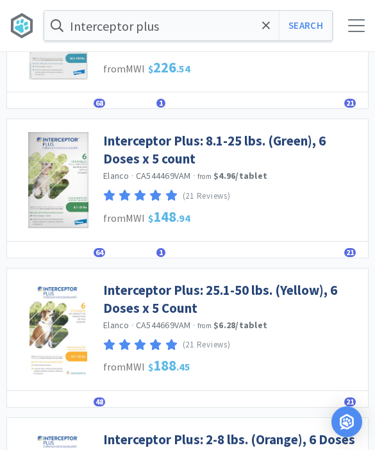
click at [99, 253] on span "64" at bounding box center [100, 252] width 12 height 9
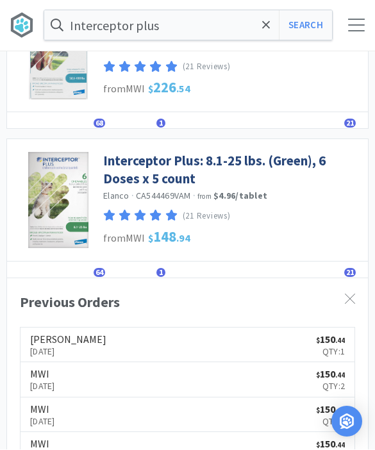
scroll to position [138, 0]
click at [93, 278] on div "Previous Orders Patterson Aug 12th, 2025 $ 150 . 44 Qty: 1 MWI Jul 21st, 2025 $…" at bounding box center [187, 456] width 361 height 357
click at [101, 268] on span "64" at bounding box center [100, 272] width 12 height 9
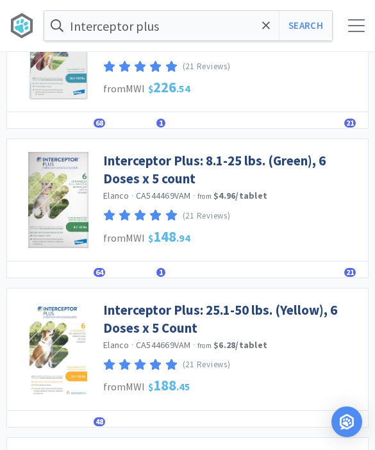
click at [243, 164] on link "Interceptor Plus: 8.1-25 lbs. (Green), 6 Doses x 5 count" at bounding box center [232, 169] width 259 height 35
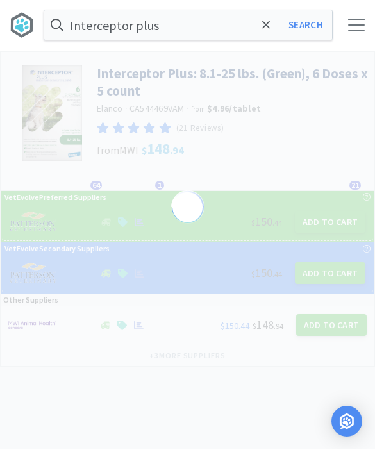
scroll to position [1, 0]
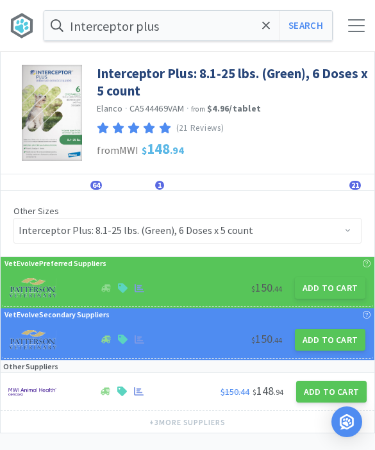
click at [339, 290] on button "Add to Cart" at bounding box center [330, 288] width 71 height 22
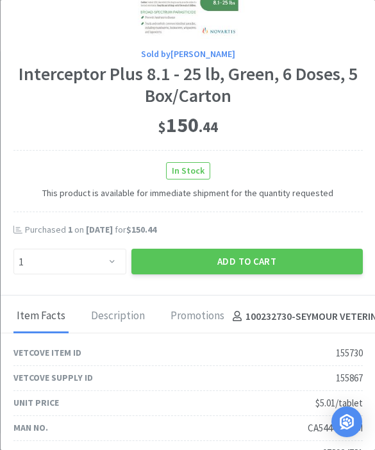
scroll to position [142, 0]
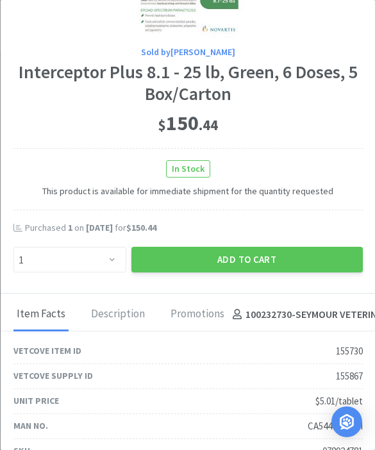
click at [263, 254] on button "Add to Cart" at bounding box center [247, 260] width 232 height 26
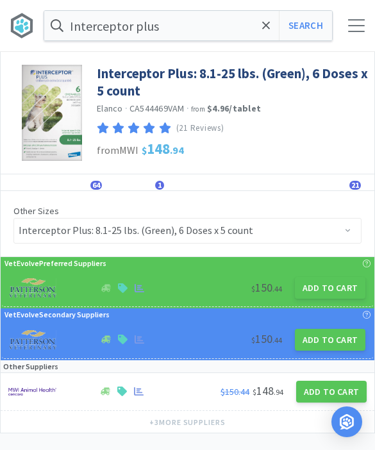
click at [302, 25] on button "Search" at bounding box center [305, 26] width 53 height 30
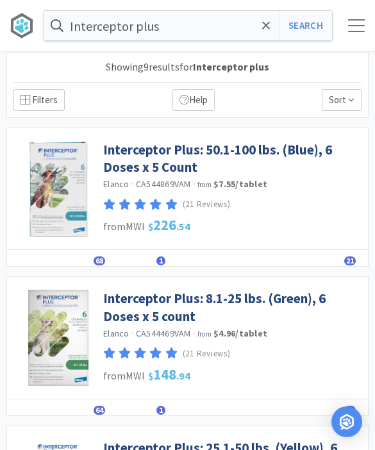
click at [264, 146] on link "Interceptor Plus: 50.1-100 lbs. (Blue), 6 Doses x 5 Count" at bounding box center [232, 158] width 259 height 35
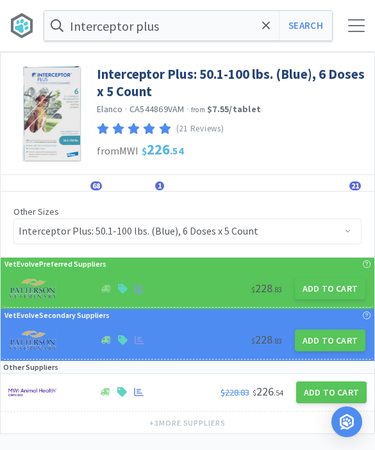
click at [324, 296] on button "Add to Cart" at bounding box center [330, 289] width 71 height 22
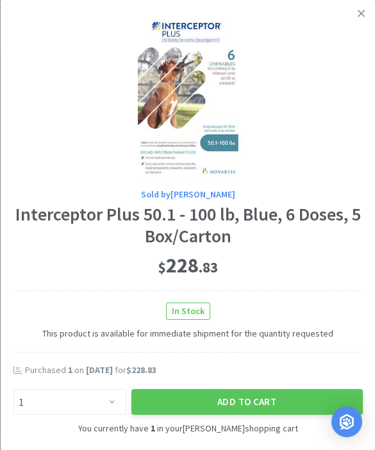
click at [365, 19] on link at bounding box center [361, 14] width 22 height 28
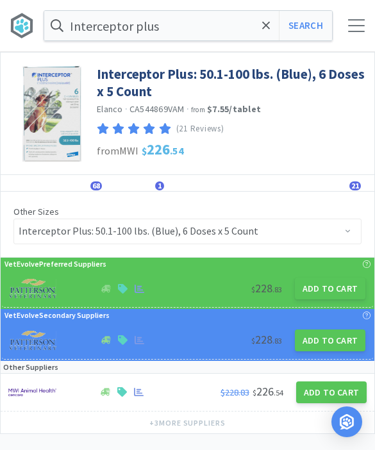
click at [359, 22] on div at bounding box center [356, 25] width 17 height 13
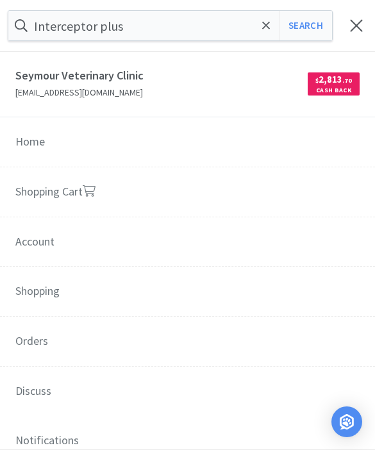
click at [275, 189] on link "Shopping Cart" at bounding box center [187, 192] width 375 height 51
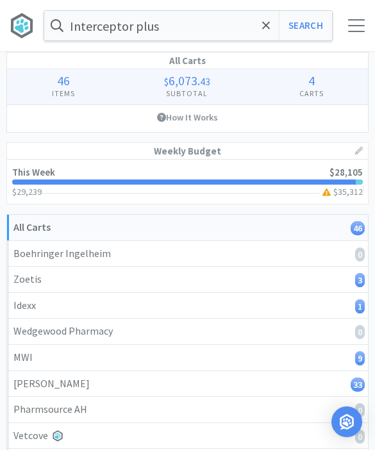
click at [345, 189] on span "35,312" at bounding box center [350, 192] width 25 height 12
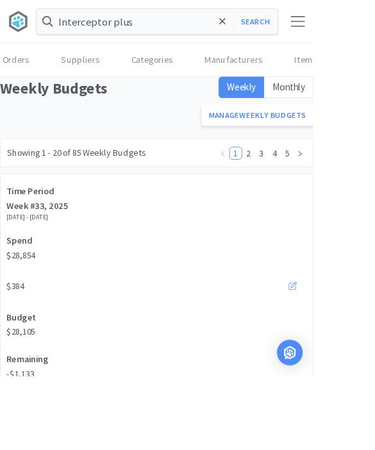
scroll to position [1, 0]
click at [19, 86] on link "Orders" at bounding box center [19, 71] width 38 height 39
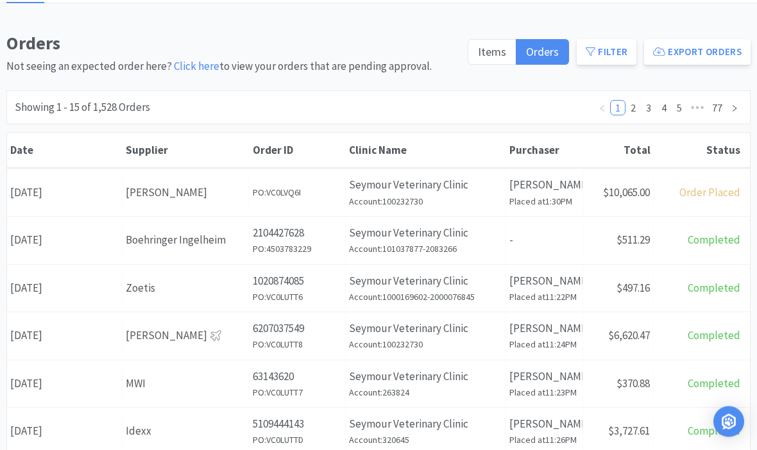
scroll to position [89, 0]
click at [206, 192] on div "[PERSON_NAME]" at bounding box center [186, 192] width 120 height 17
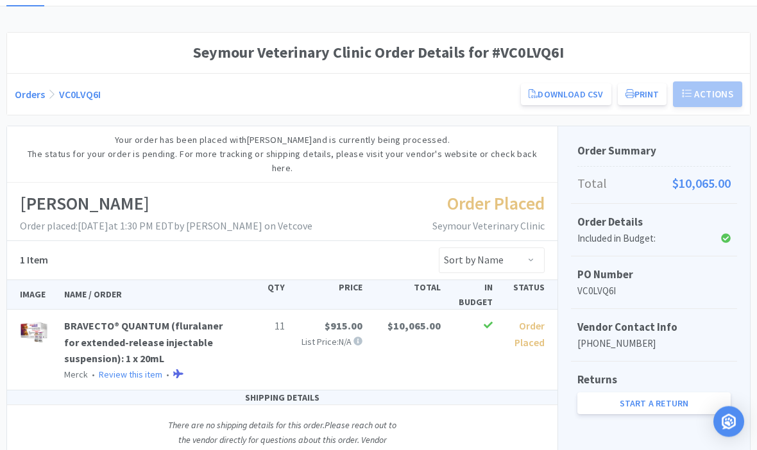
scroll to position [85, 0]
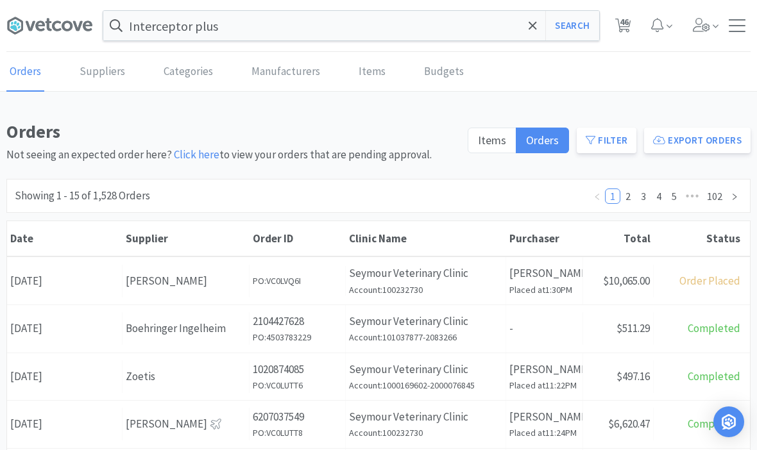
click at [375, 37] on span "46" at bounding box center [624, 21] width 9 height 51
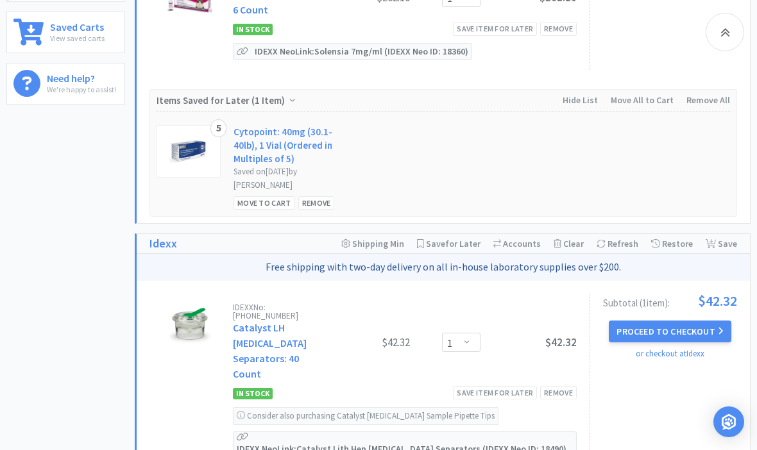
scroll to position [498, 0]
click at [321, 197] on div "Remove" at bounding box center [316, 203] width 37 height 13
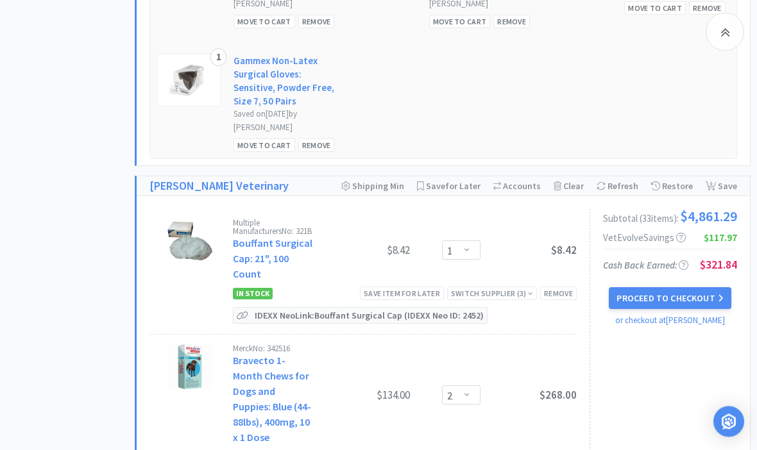
scroll to position [2482, 0]
click at [375, 386] on select "Enter Quantity 1 2 3 4 5 6 7 8 9 10 11 12 13 14 15 16 17 18 19 20 Enter Quantity" at bounding box center [461, 395] width 38 height 19
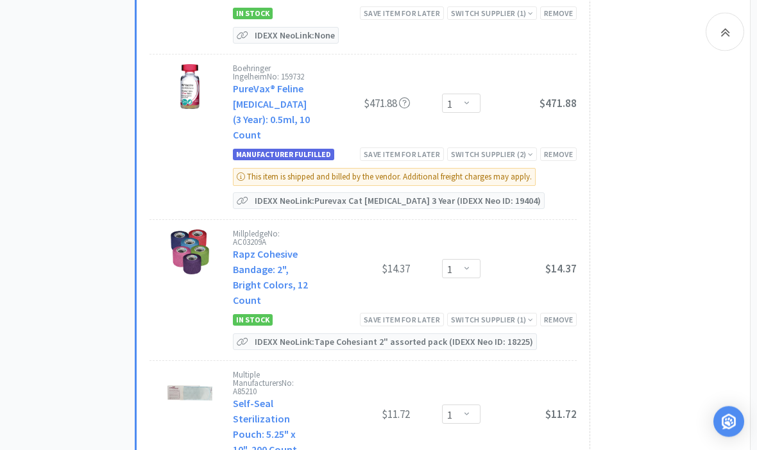
scroll to position [6424, 0]
click at [375, 313] on div "Remove" at bounding box center [558, 319] width 37 height 13
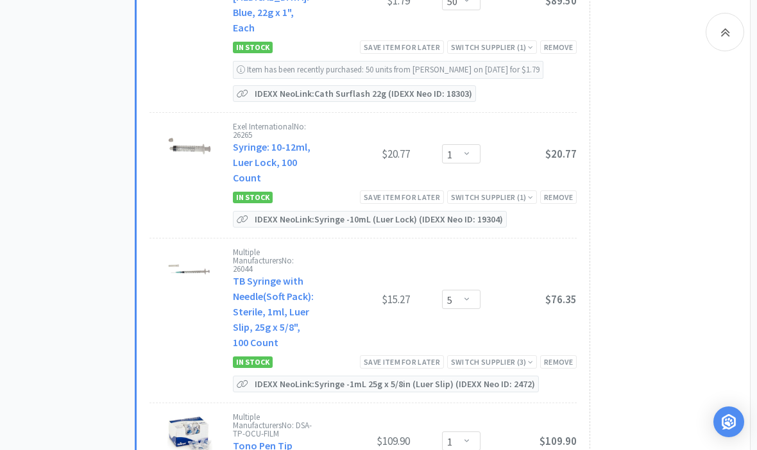
scroll to position [7276, 0]
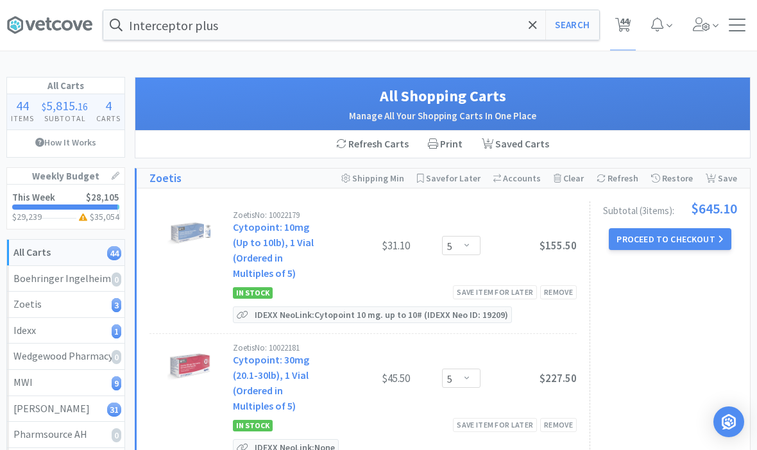
scroll to position [0, 0]
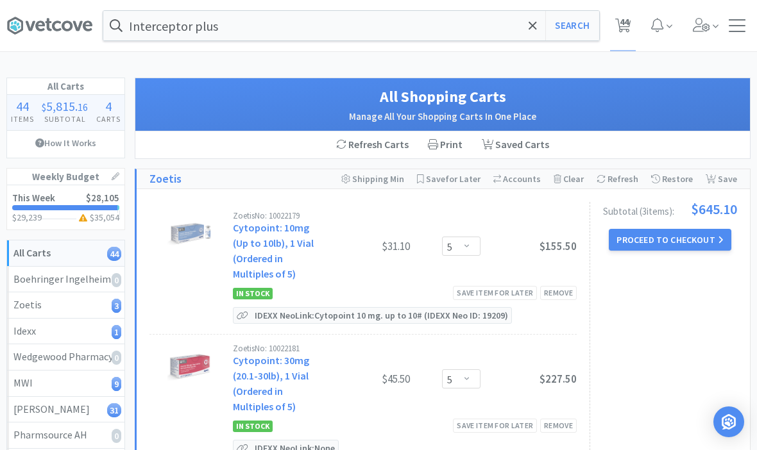
click at [375, 31] on span at bounding box center [532, 25] width 15 height 27
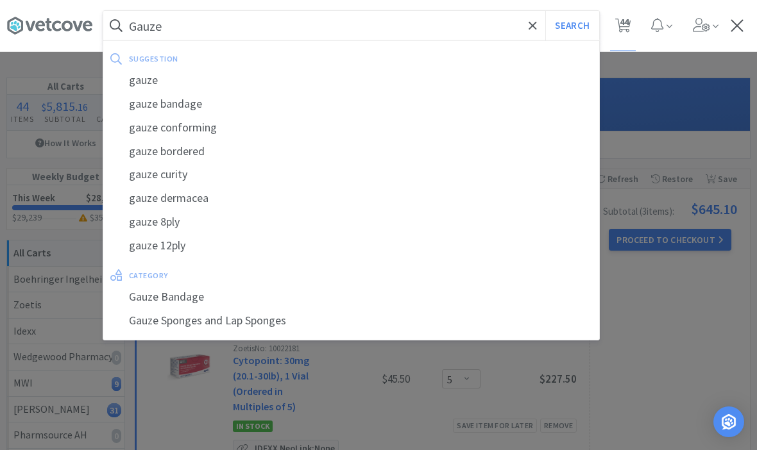
click at [157, 85] on div "gauze" at bounding box center [351, 81] width 496 height 24
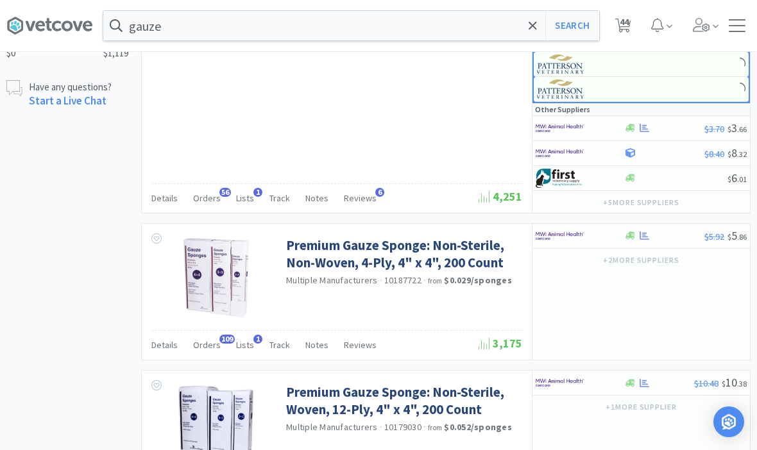
scroll to position [1068, 0]
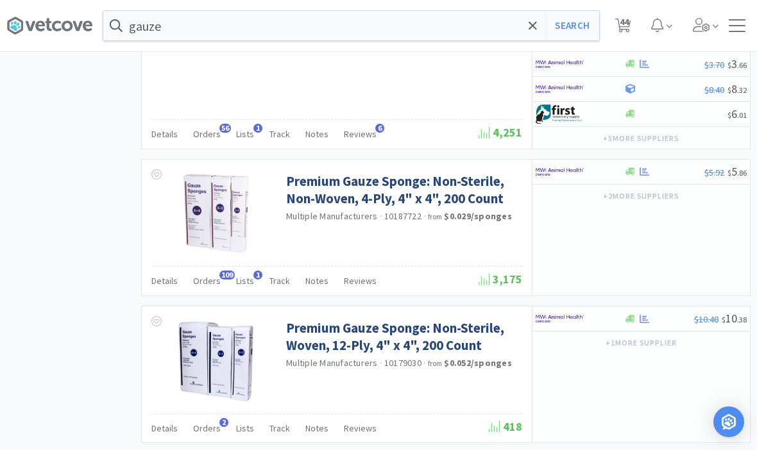
click at [375, 188] on link "Premium Gauze Sponge: Non-Sterile, Non-Woven, 4-Ply, 4" x 4", 200 Count" at bounding box center [402, 190] width 233 height 35
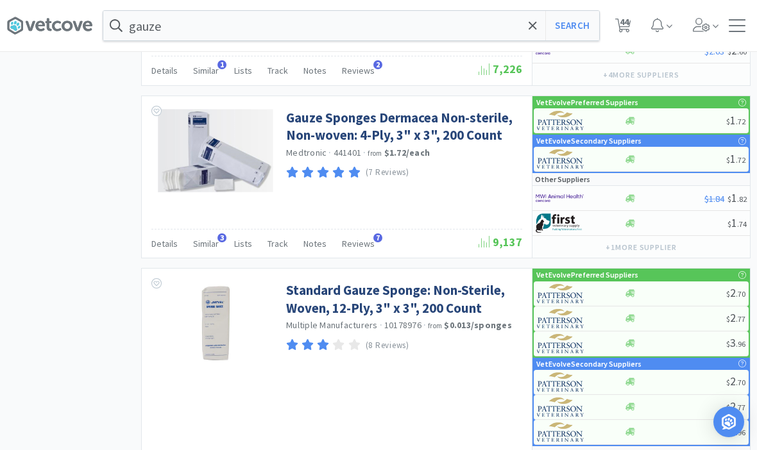
scroll to position [1594, 0]
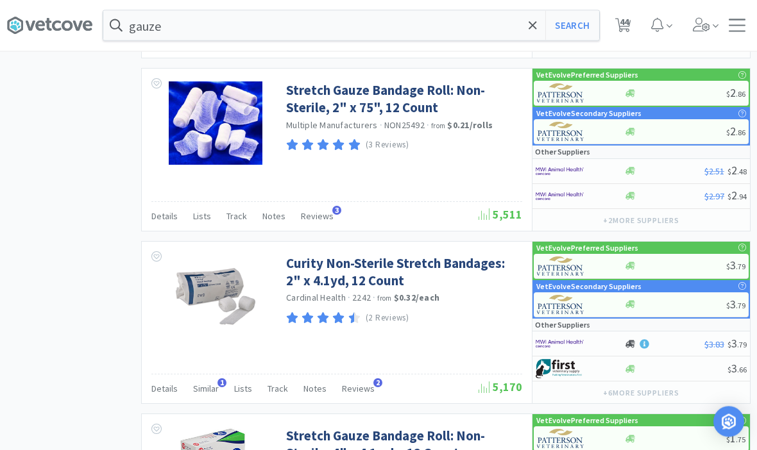
click at [375, 30] on input "gauze" at bounding box center [351, 26] width 496 height 30
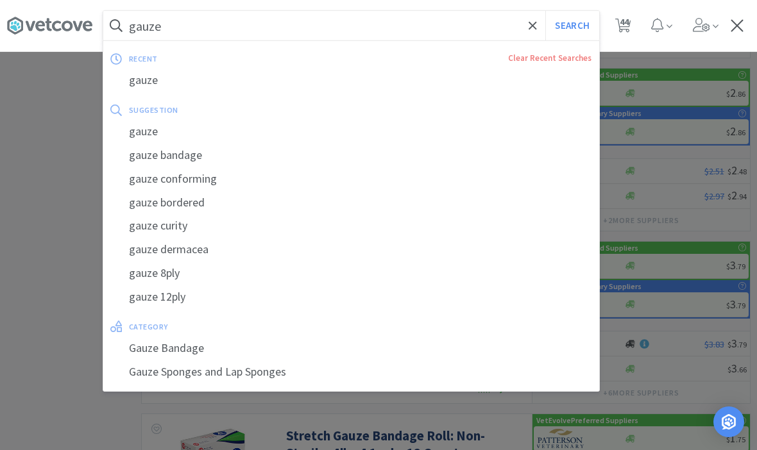
scroll to position [2046, 0]
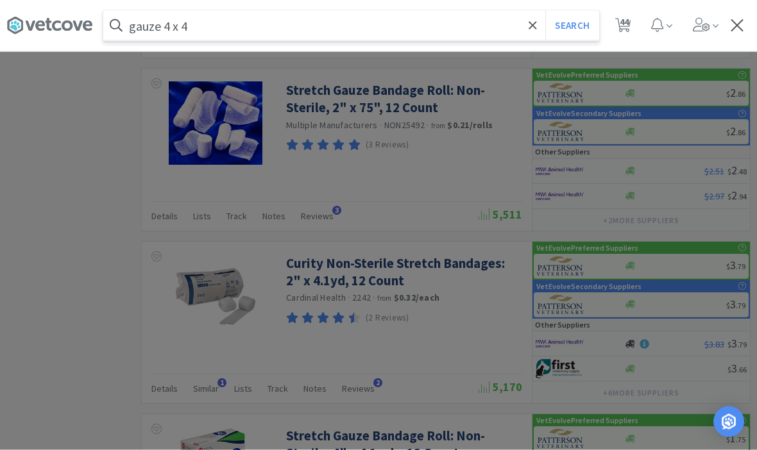
click at [375, 25] on button "Search" at bounding box center [571, 26] width 53 height 30
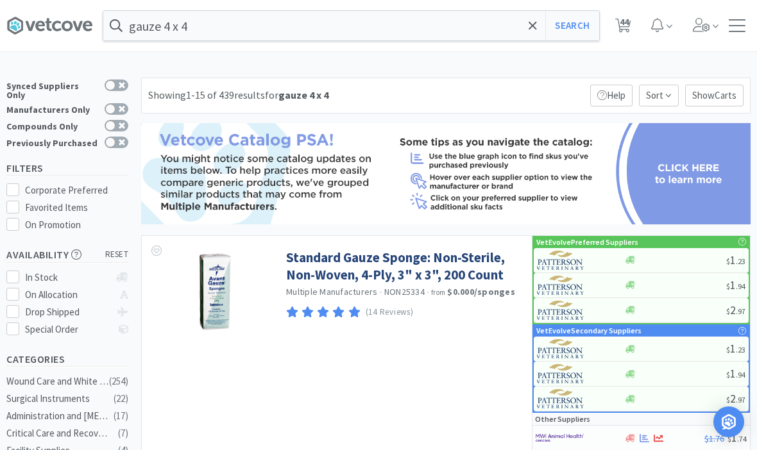
click at [375, 266] on link "Standard Gauze Sponge: Non-Sterile, Non-Woven, 4-Ply, 3" x 3", 200 Count" at bounding box center [402, 266] width 233 height 35
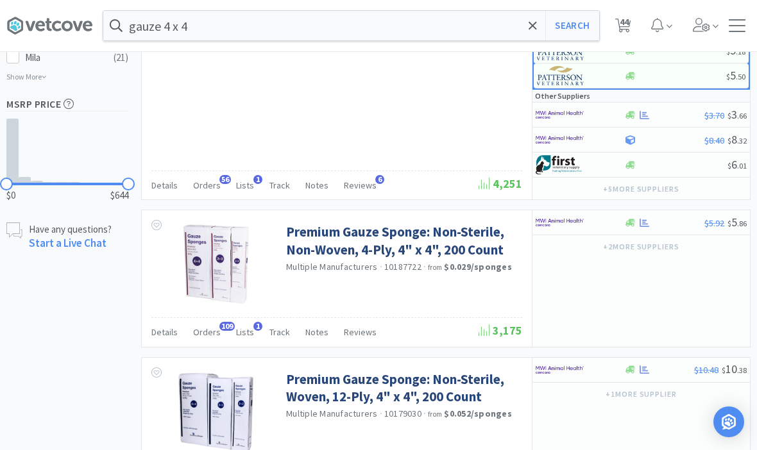
scroll to position [860, 0]
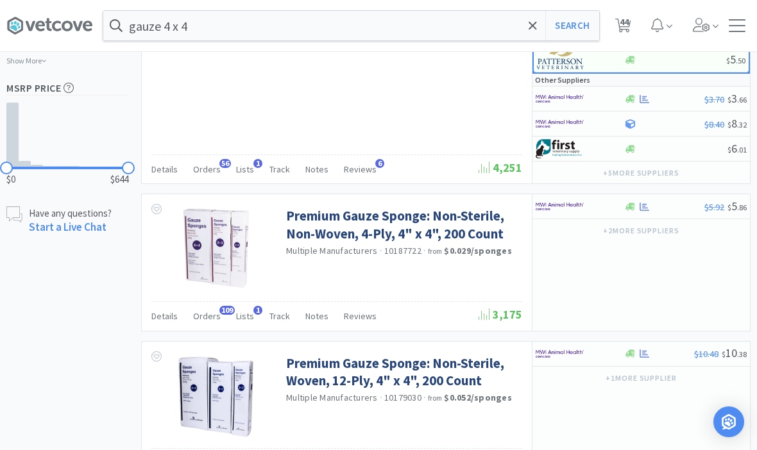
click at [375, 230] on link "Premium Gauze Sponge: Non-Sterile, Non-Woven, 4-Ply, 4" x 4", 200 Count" at bounding box center [402, 224] width 233 height 35
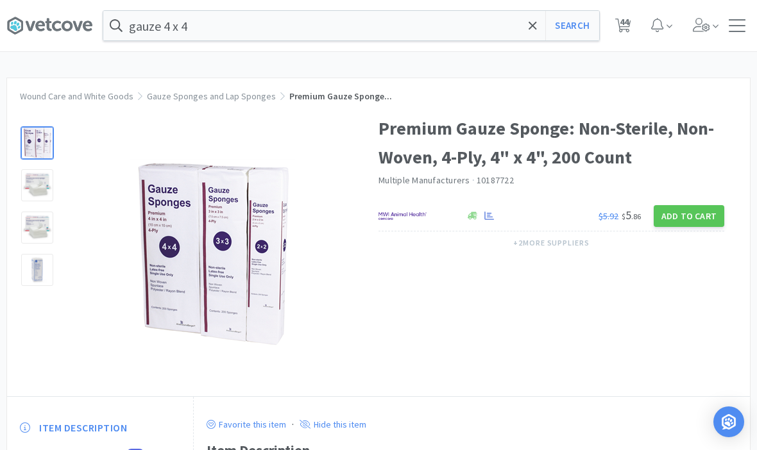
click at [375, 250] on button "+ 2 more supplier s" at bounding box center [551, 243] width 89 height 18
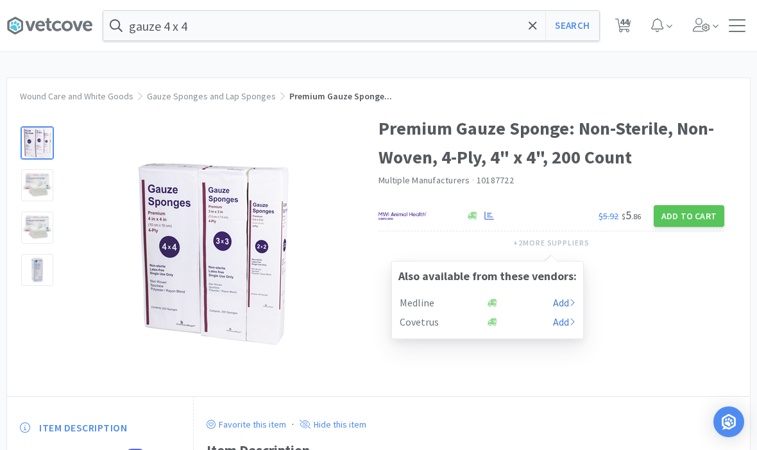
click at [375, 304] on div "Premium Gauze Sponge: Non-Sterile, Non-Woven, 4-Ply, 4" x 4", 200 Count Multipl…" at bounding box center [378, 248] width 743 height 295
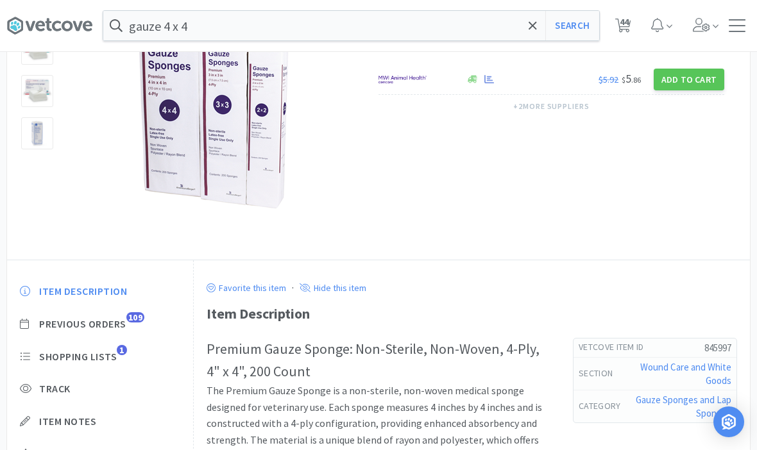
scroll to position [287, 0]
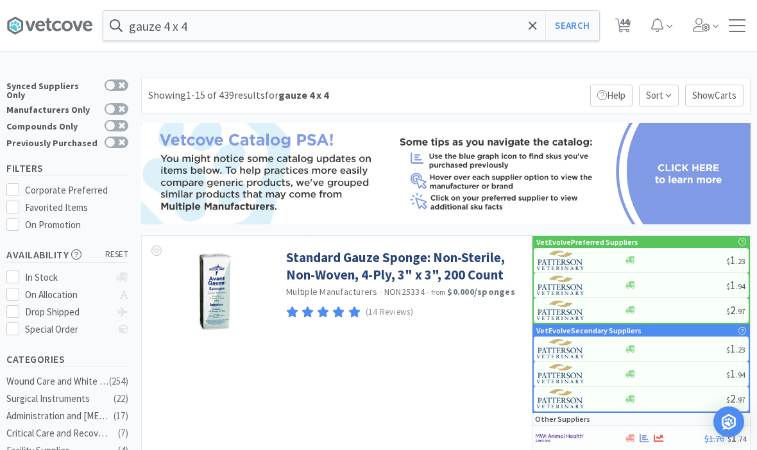
click at [375, 23] on span "44" at bounding box center [624, 21] width 9 height 51
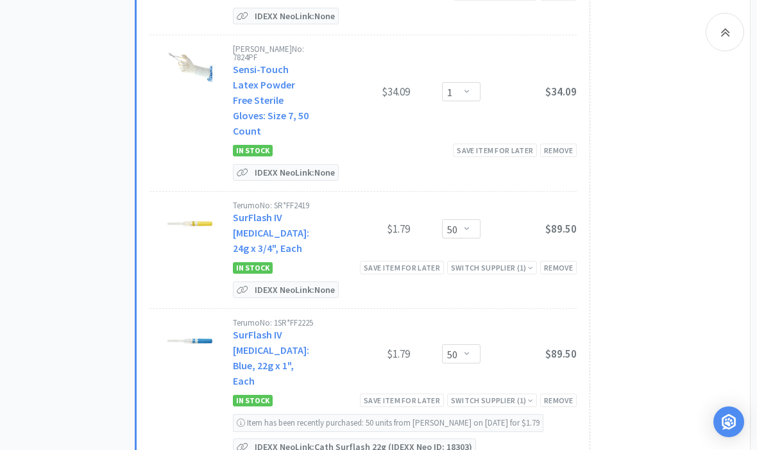
scroll to position [7321, 0]
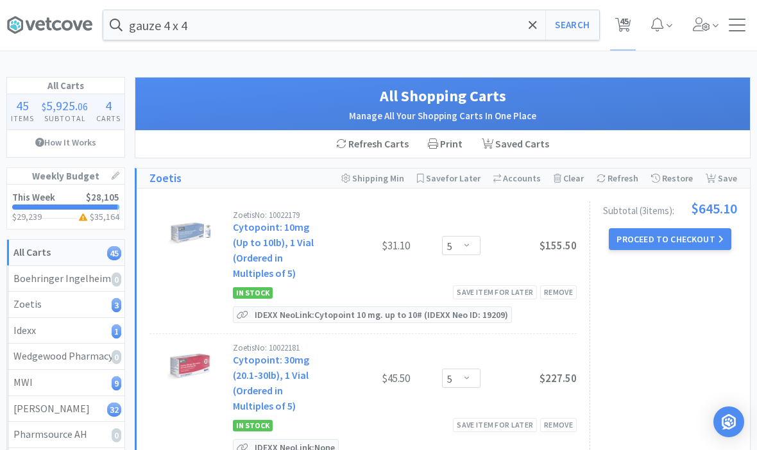
scroll to position [0, 0]
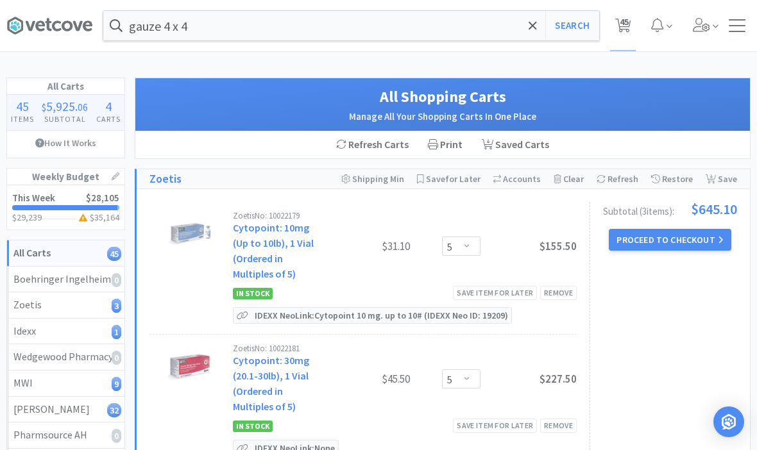
click at [375, 30] on icon at bounding box center [533, 25] width 8 height 13
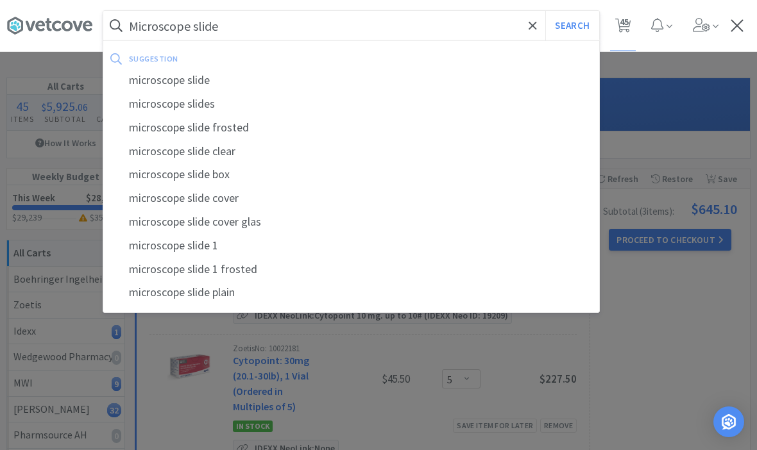
click at [375, 26] on button "Search" at bounding box center [571, 26] width 53 height 30
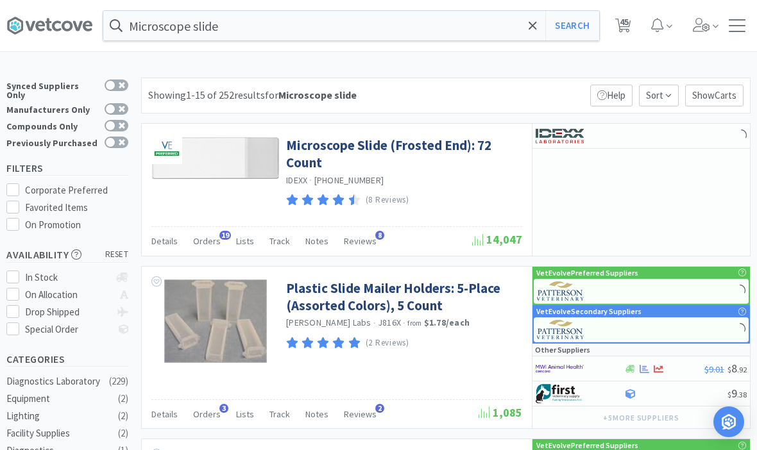
click at [375, 153] on link "Microscope Slide (Frosted End): 72 Count" at bounding box center [402, 154] width 233 height 35
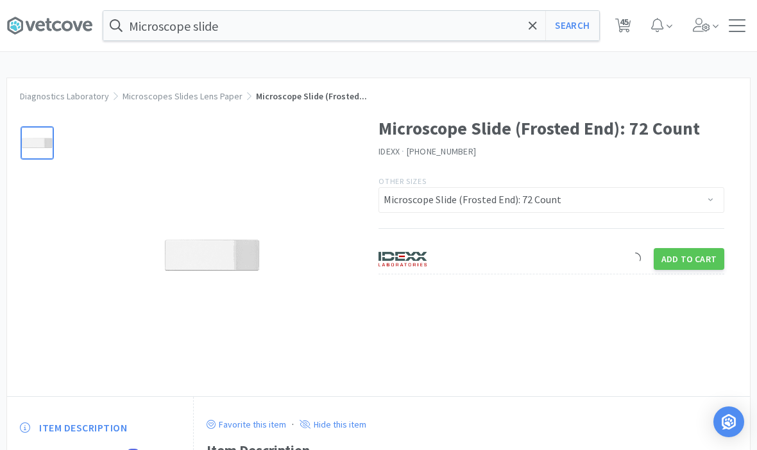
click at [375, 252] on button "Add to Cart" at bounding box center [689, 259] width 71 height 22
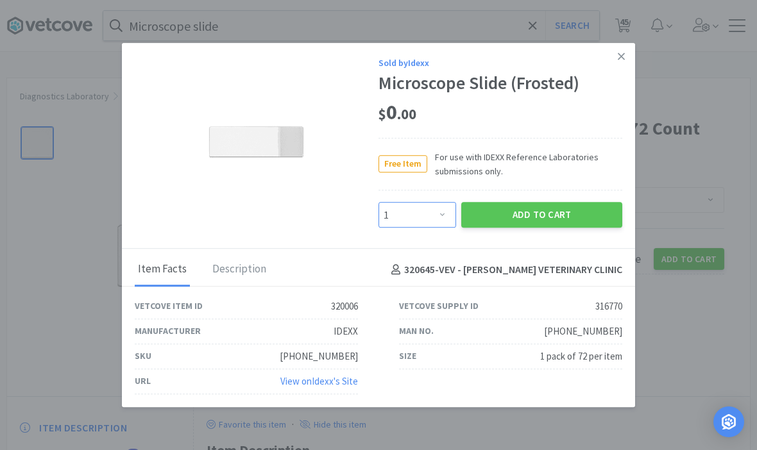
click at [375, 221] on select "Enter Quantity 1 2 3 4 5 6 7 8 9 10 11 12 13 14 15 16 17 18 19 20 Enter Quantity" at bounding box center [417, 216] width 78 height 26
click at [375, 208] on button "Add to Cart" at bounding box center [541, 216] width 161 height 26
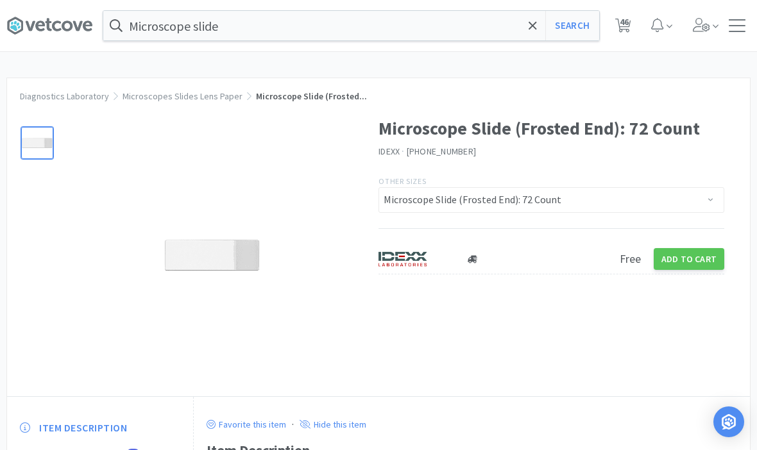
click at [375, 250] on button "Add to Cart" at bounding box center [689, 259] width 71 height 22
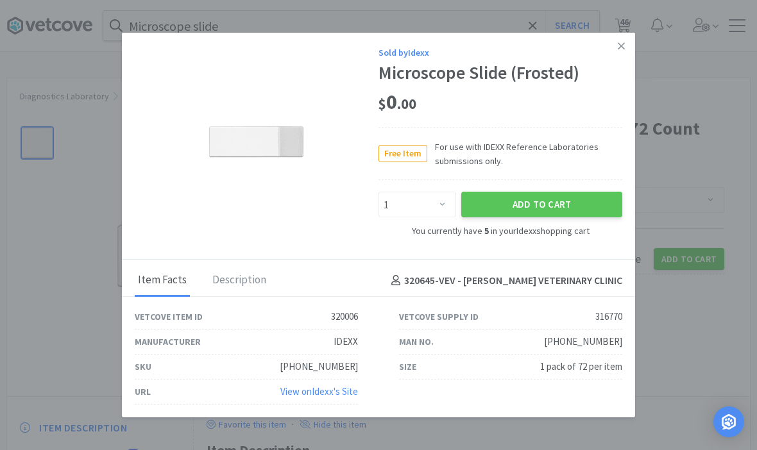
click at [375, 46] on icon at bounding box center [621, 45] width 7 height 7
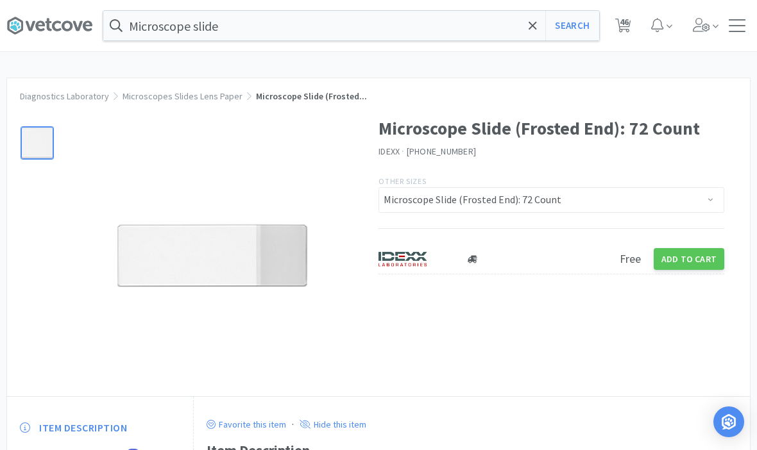
click at [375, 22] on input "Microscope slide" at bounding box center [351, 26] width 496 height 30
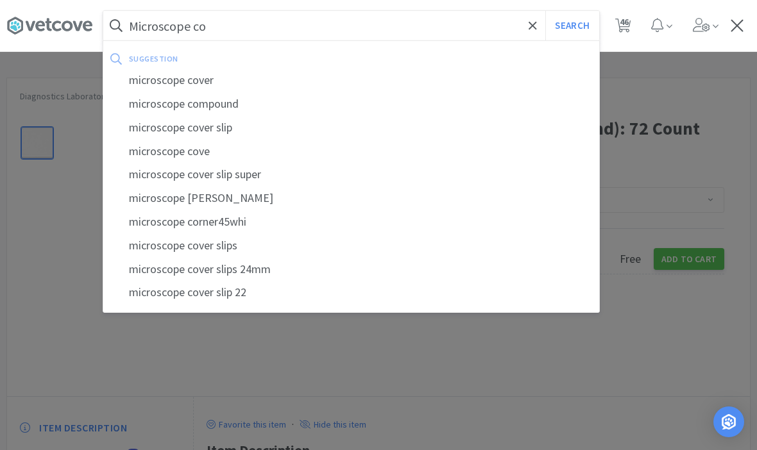
click at [181, 128] on div "microscope cover slip" at bounding box center [351, 128] width 496 height 24
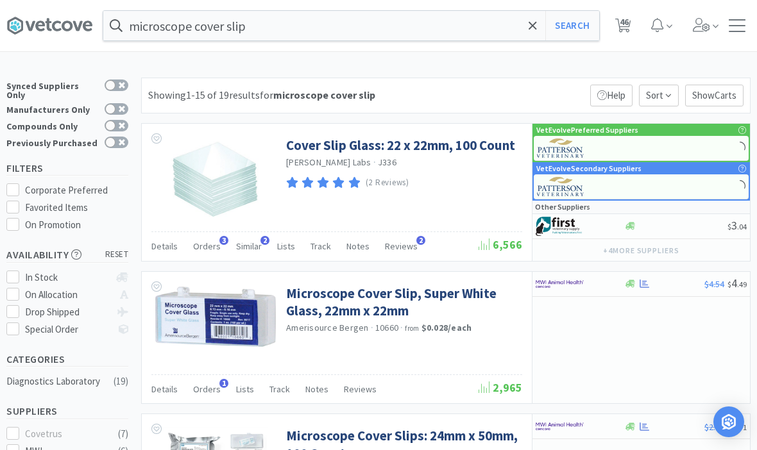
click at [375, 30] on icon at bounding box center [533, 25] width 8 height 13
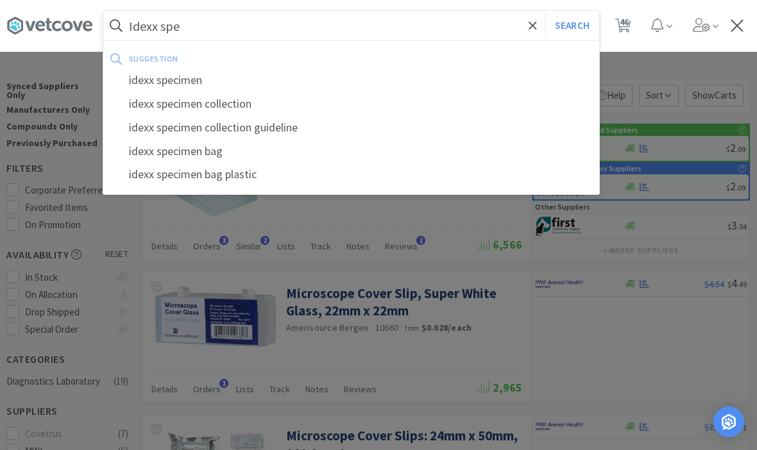
click at [152, 87] on div "idexx specimen" at bounding box center [351, 81] width 496 height 24
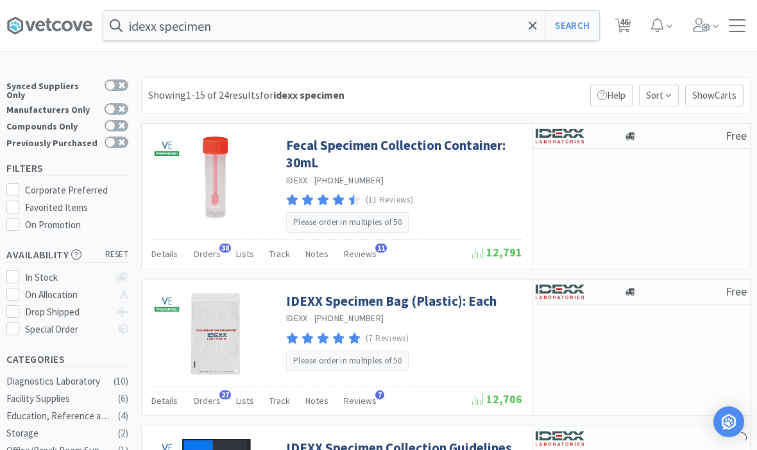
click at [375, 300] on link "IDEXX Specimen Bag (Plastic): Each" at bounding box center [391, 301] width 210 height 17
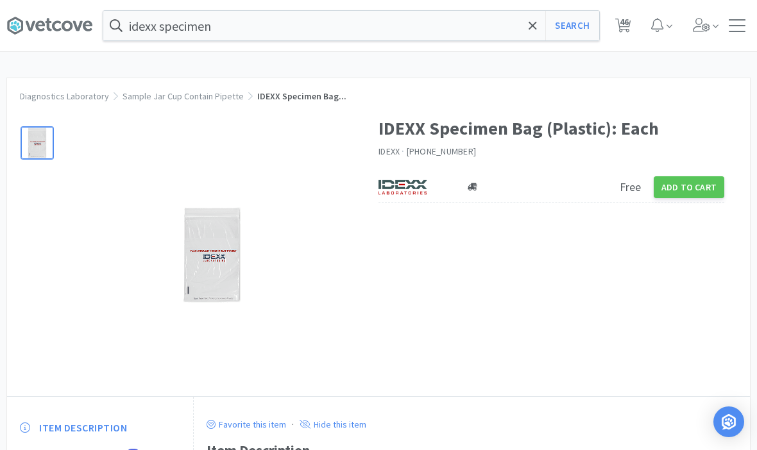
click at [375, 181] on button "Add to Cart" at bounding box center [689, 187] width 71 height 22
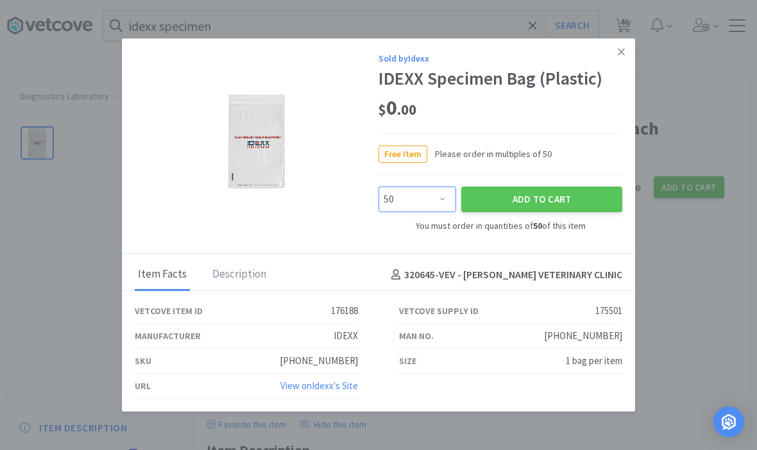
click at [375, 194] on select "Enter Quantity 50 100 150 200 250 300 350 400 450 500 550 600 650 700 750 800 8…" at bounding box center [417, 200] width 78 height 26
click at [375, 194] on button "Add to Cart" at bounding box center [541, 200] width 161 height 26
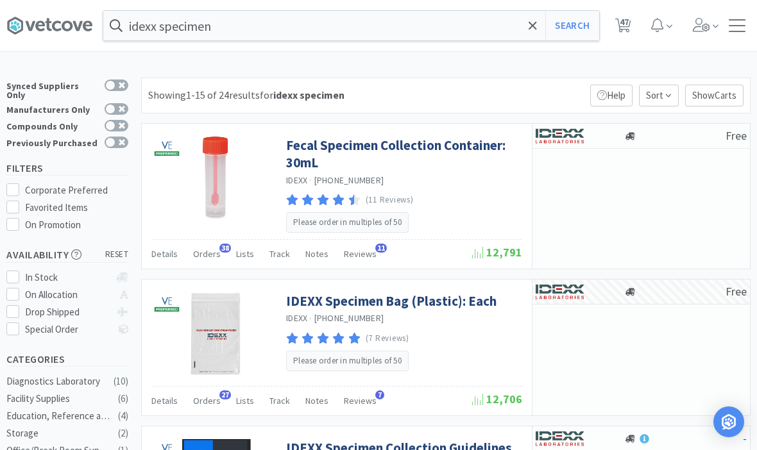
click at [375, 151] on link "Fecal Specimen Collection Container: 30mL" at bounding box center [402, 154] width 233 height 35
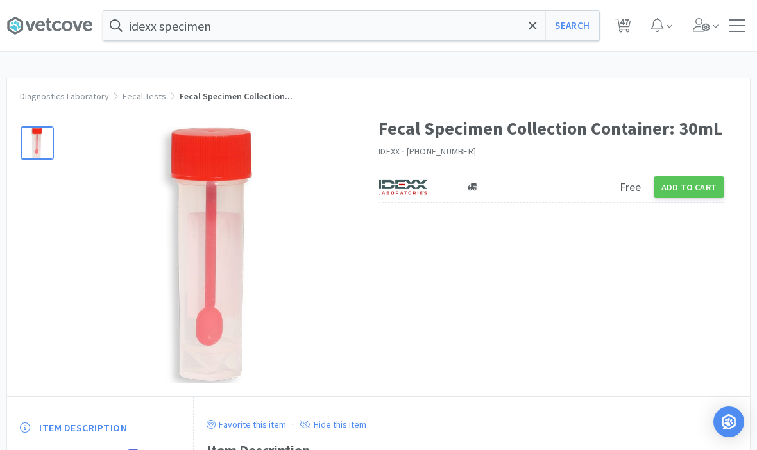
click at [375, 176] on button "Add to Cart" at bounding box center [689, 187] width 71 height 22
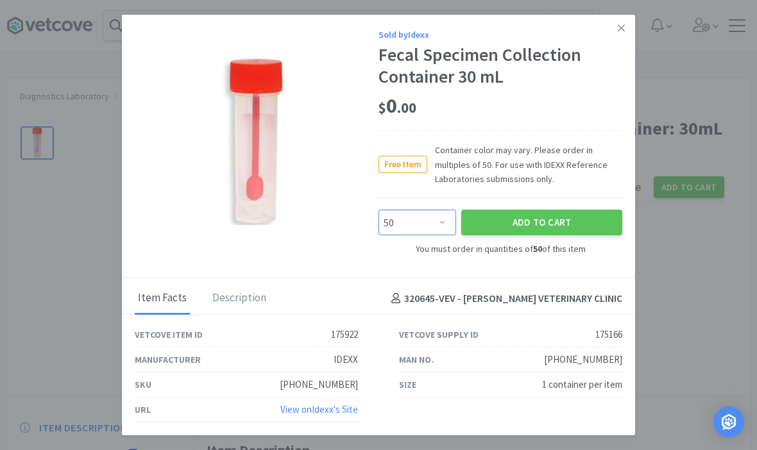
click at [375, 228] on select "Enter Quantity 50 100 150 200 250 300 350 400 450 500 550 600 650 700 750 800 8…" at bounding box center [417, 223] width 78 height 26
click at [375, 219] on button "Add to Cart" at bounding box center [541, 223] width 161 height 26
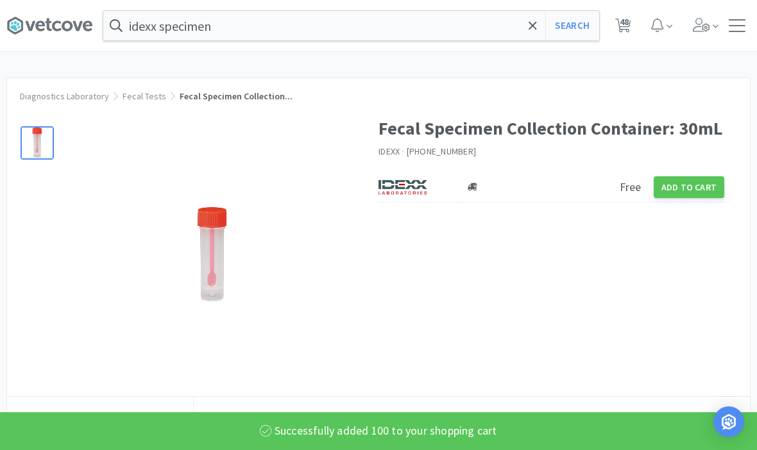
click at [375, 31] on input "idexx specimen" at bounding box center [351, 26] width 496 height 30
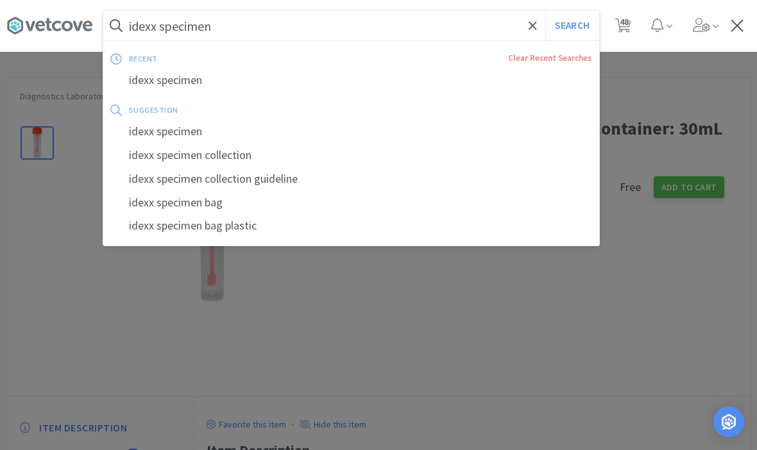
click at [375, 19] on button "Search" at bounding box center [571, 26] width 53 height 30
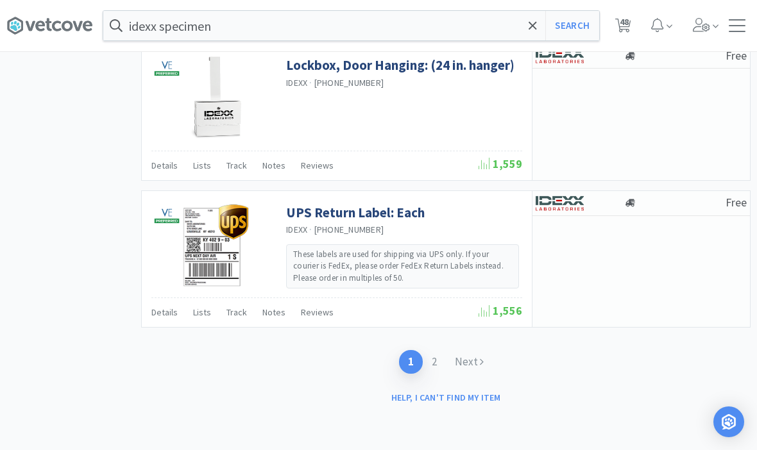
scroll to position [2050, 0]
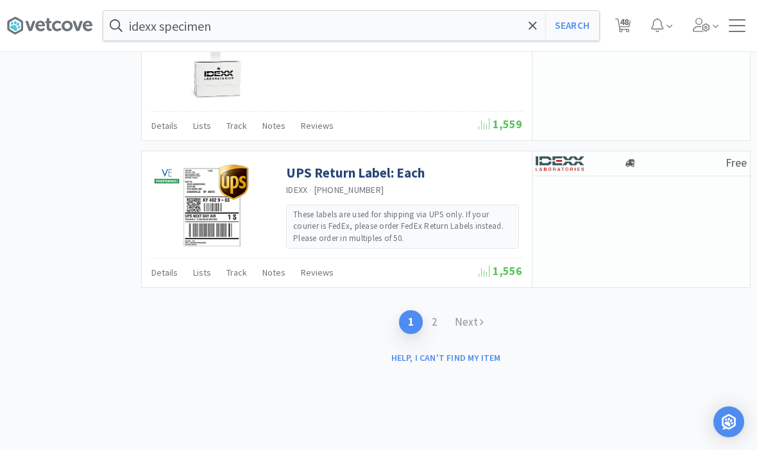
click at [375, 313] on link "2" at bounding box center [434, 322] width 23 height 24
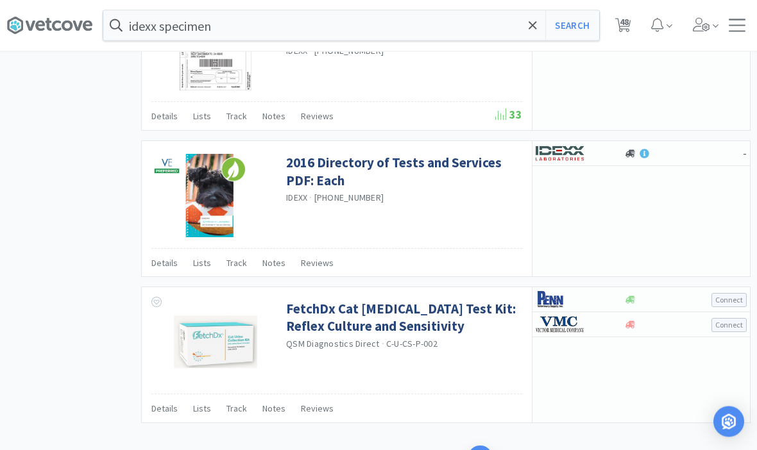
scroll to position [1004, 0]
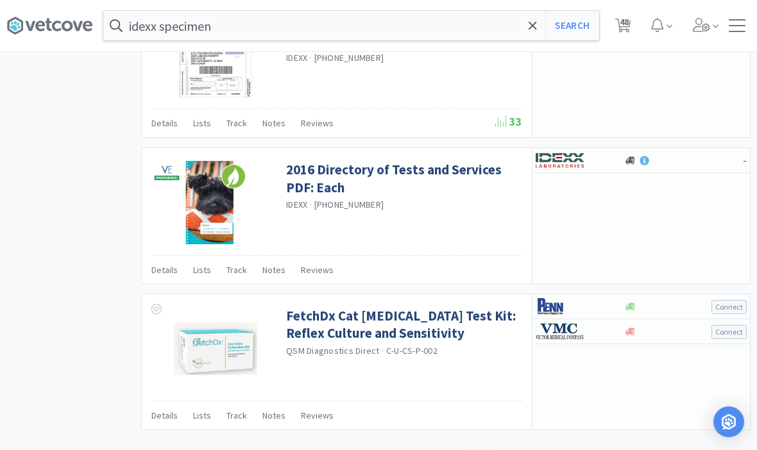
click at [375, 35] on span at bounding box center [532, 25] width 15 height 27
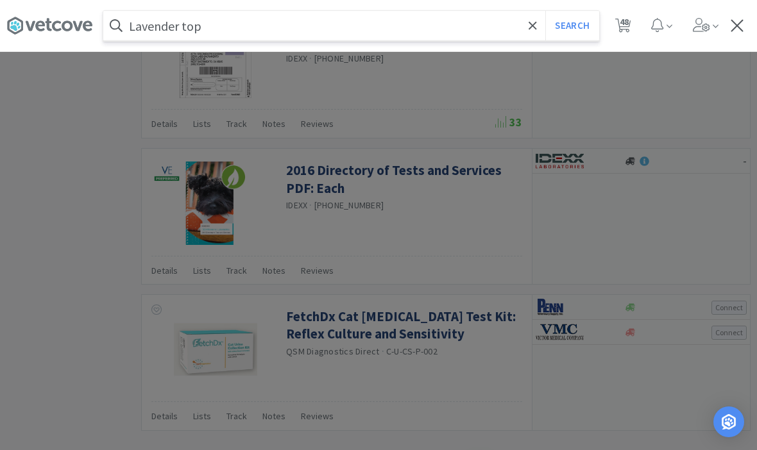
click at [375, 25] on button "Search" at bounding box center [571, 26] width 53 height 30
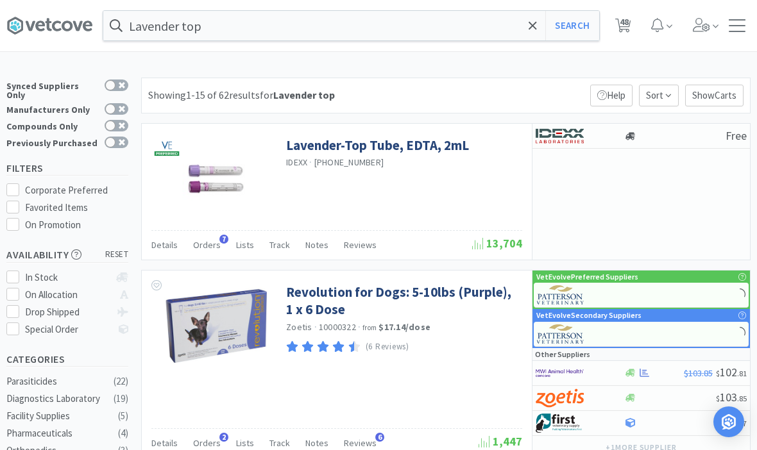
click at [375, 145] on link "Lavender-Top Tube, EDTA, 2mL" at bounding box center [377, 145] width 183 height 17
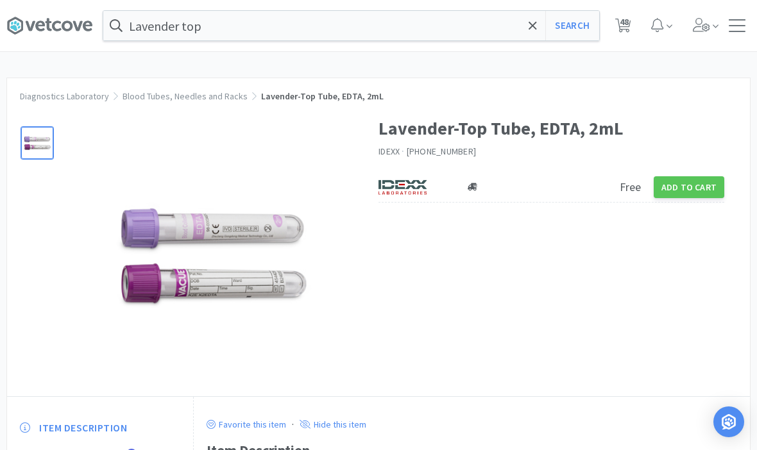
click at [375, 179] on button "Add to Cart" at bounding box center [689, 187] width 71 height 22
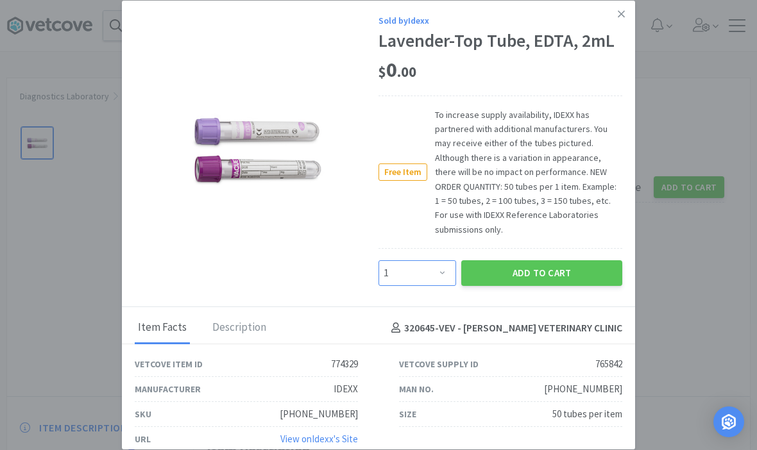
click at [375, 260] on select "Enter Quantity 1 2 3 4 5 6 7 8 9 10 11 12 13 14 15 16 17 18 19 20 Enter Quantity" at bounding box center [417, 273] width 78 height 26
click at [375, 260] on button "Add to Cart" at bounding box center [541, 273] width 161 height 26
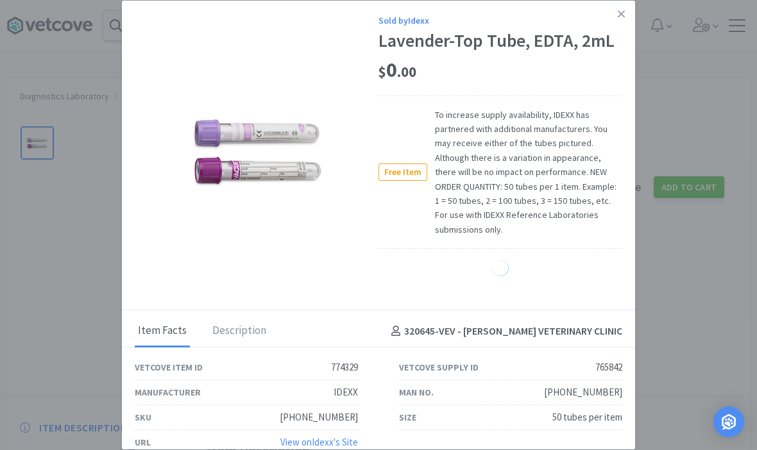
click at [375, 11] on link at bounding box center [621, 15] width 22 height 28
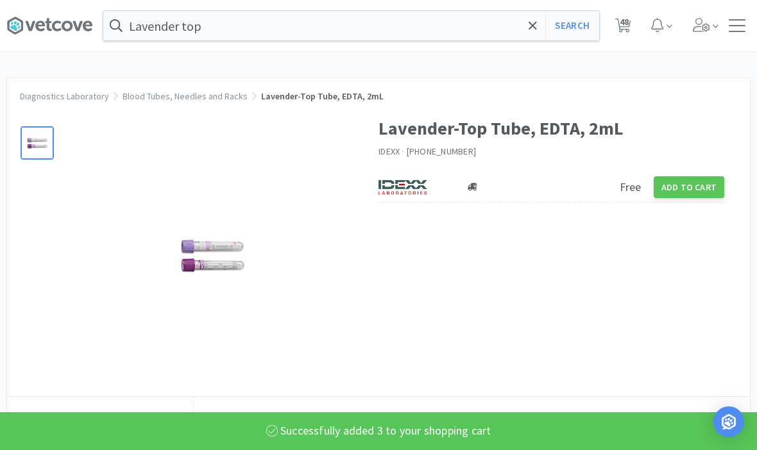
click at [375, 27] on span at bounding box center [532, 25] width 15 height 27
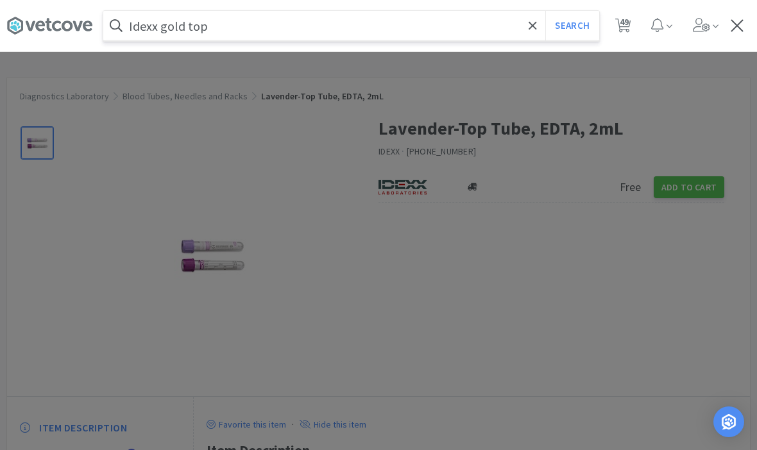
click at [375, 26] on button "Search" at bounding box center [571, 26] width 53 height 30
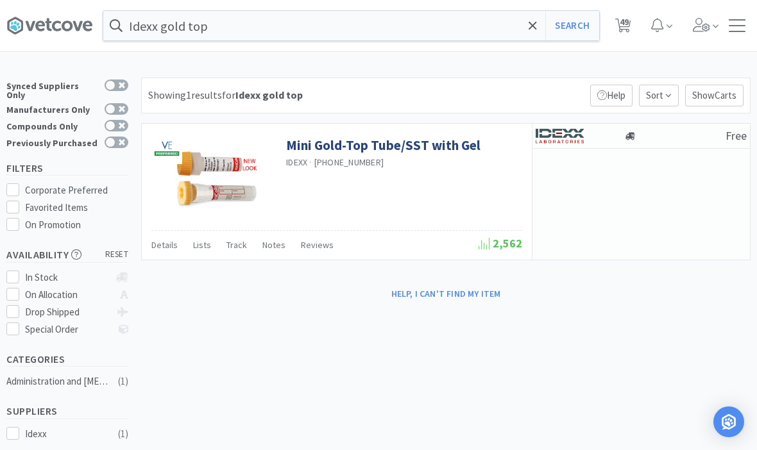
click at [375, 39] on input "Idexx gold top" at bounding box center [351, 26] width 496 height 30
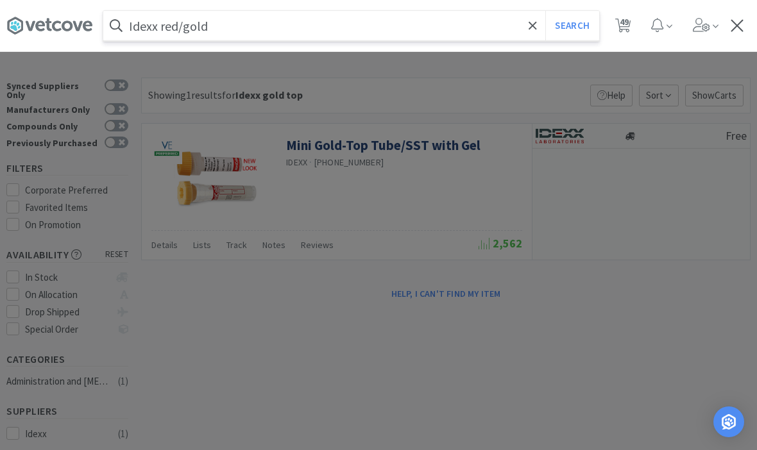
click at [375, 26] on button "Search" at bounding box center [571, 26] width 53 height 30
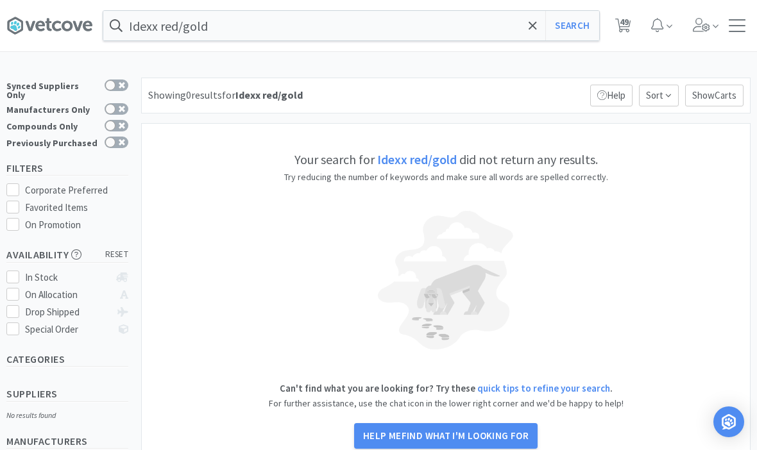
click at [375, 21] on input "Idexx red/gold" at bounding box center [351, 26] width 496 height 30
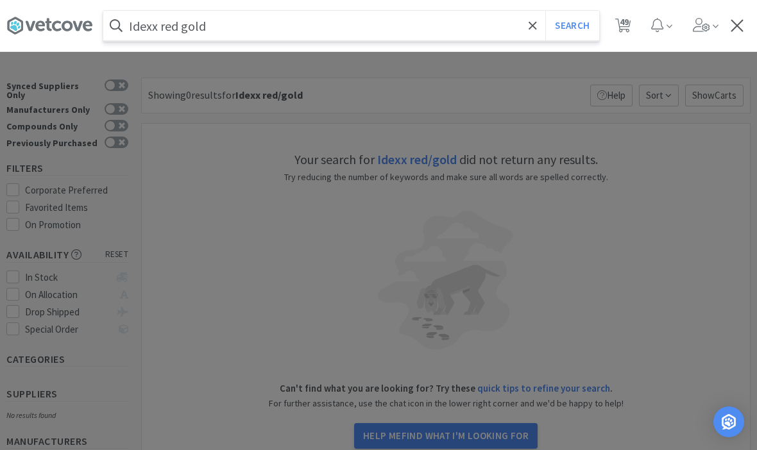
click at [375, 26] on button "Search" at bounding box center [571, 26] width 53 height 30
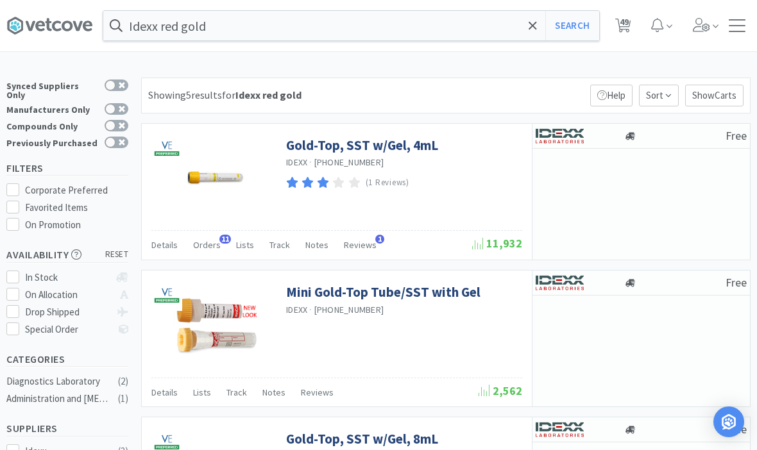
click at [375, 149] on link "Gold-Top, SST w/Gel, 4mL" at bounding box center [362, 145] width 152 height 17
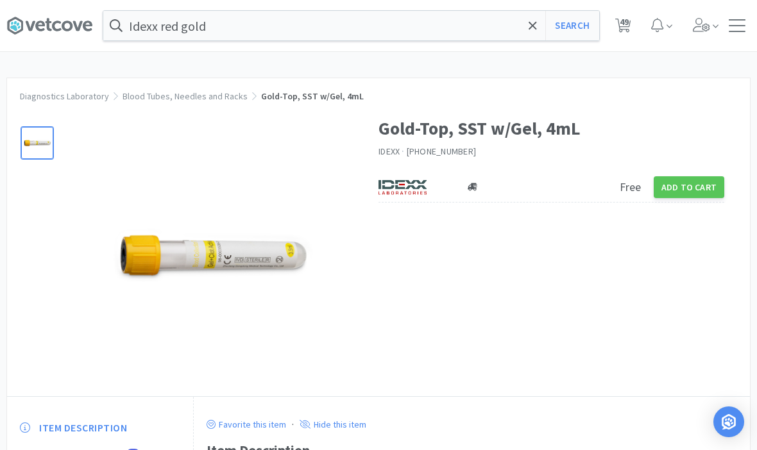
click at [375, 185] on button "Add to Cart" at bounding box center [689, 187] width 71 height 22
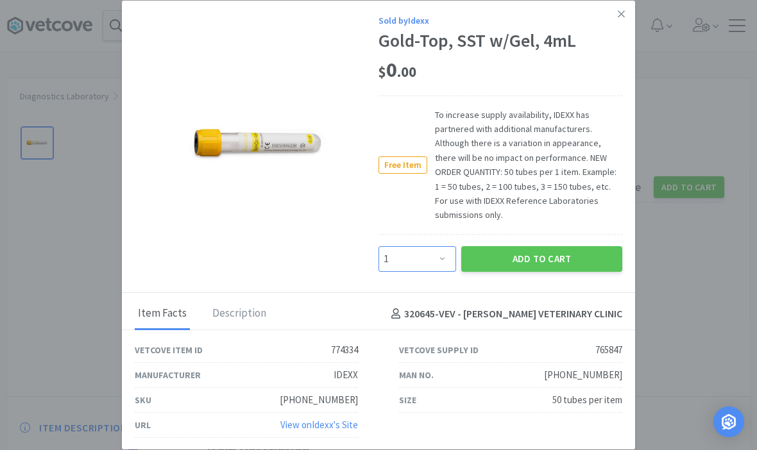
click at [375, 247] on select "Enter Quantity 1 2 3 4 5 6 7 8 9 10 11 12 13 14 15 16 17 18 19 20 Enter Quantity" at bounding box center [417, 259] width 78 height 26
click at [375, 260] on select "Enter Quantity 1 2 3 4 5 6 7 8 9 10 11 12 13 14 15 16 17 18 19 20 Enter Quantity" at bounding box center [417, 259] width 78 height 26
click at [375, 254] on select "Enter Quantity 1 2 3 4 5 6 7 8 9 10 11 12 13 14 15 16 17 18 19 20 Enter Quantity" at bounding box center [417, 259] width 78 height 26
click at [375, 248] on button "Add to Cart" at bounding box center [541, 259] width 161 height 26
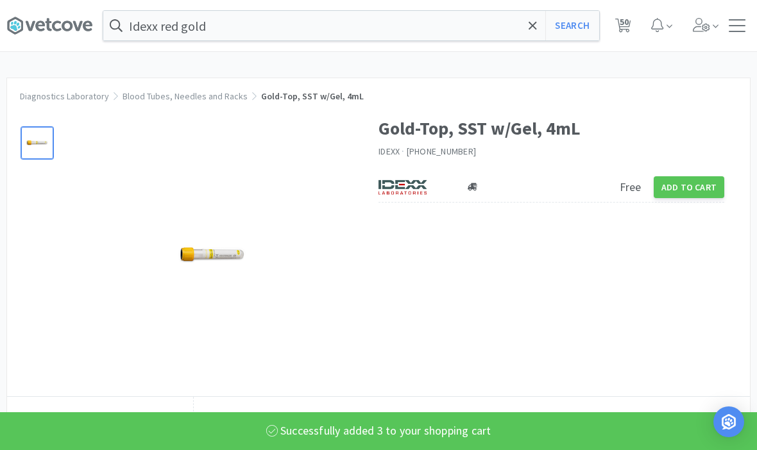
click at [375, 28] on icon at bounding box center [533, 25] width 8 height 13
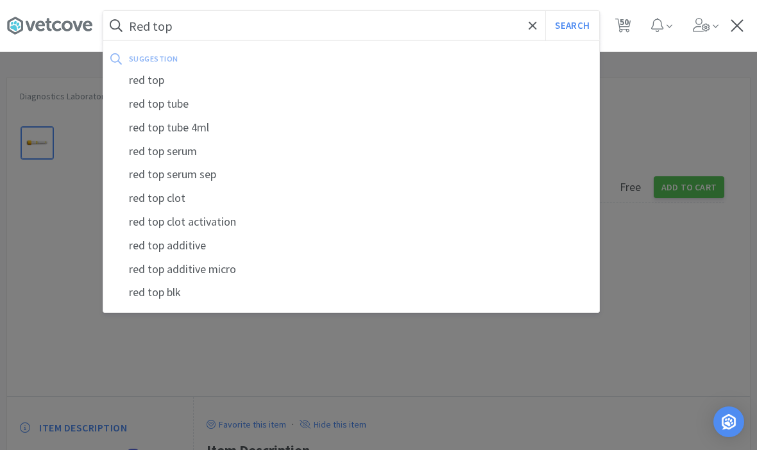
click at [375, 26] on button "Search" at bounding box center [571, 26] width 53 height 30
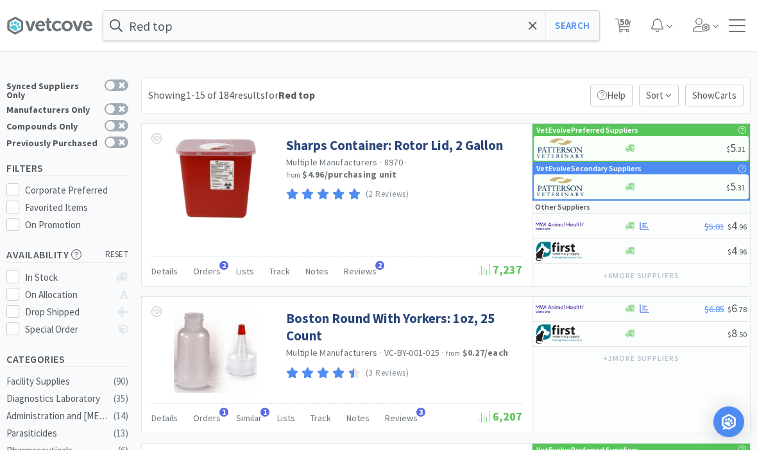
click at [375, 151] on link "Sharps Container: Rotor Lid, 2 Gallon" at bounding box center [394, 145] width 217 height 17
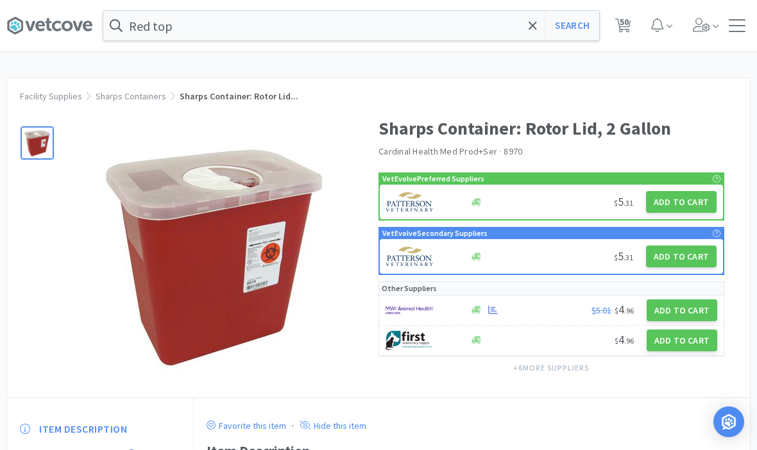
click at [375, 198] on button "Add to Cart" at bounding box center [681, 202] width 71 height 22
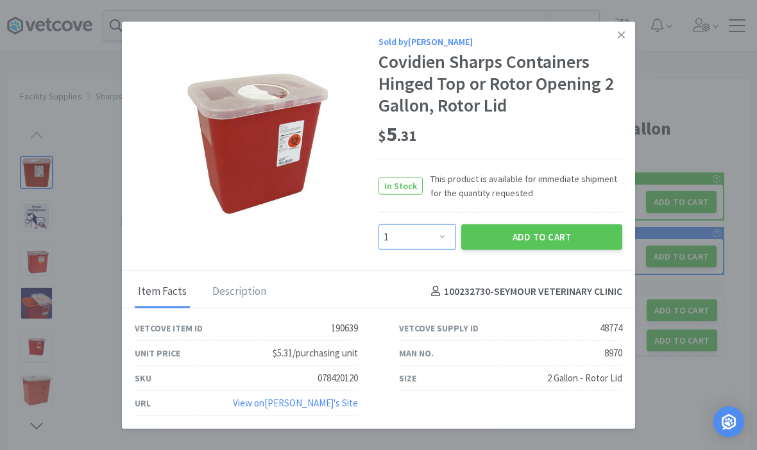
click at [375, 238] on select "Enter Quantity 1 2 3 4 5 6 7 8 9 10 11 12 13 14 15 16 17 18 19 20 Enter Quantity" at bounding box center [417, 237] width 78 height 26
click at [375, 235] on button "Add to Cart" at bounding box center [541, 237] width 161 height 26
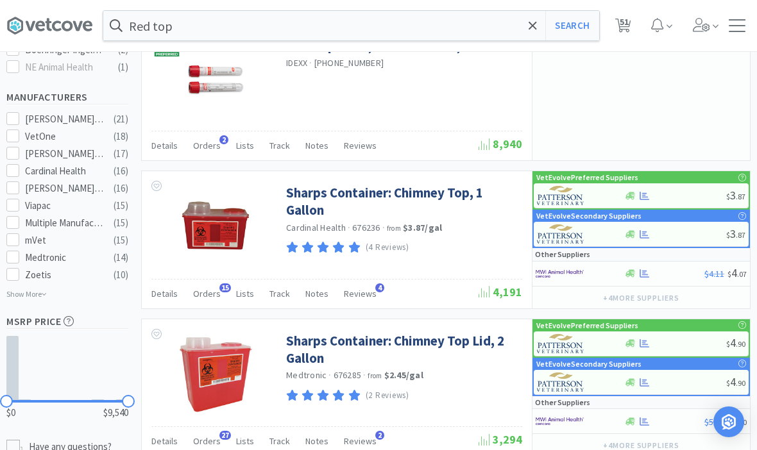
scroll to position [762, 0]
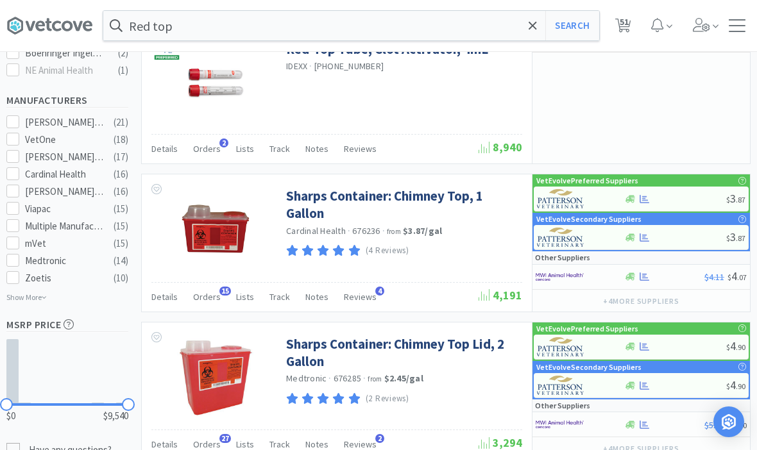
click at [375, 194] on link "Sharps Container: Chimney Top, 1 Gallon" at bounding box center [402, 204] width 233 height 35
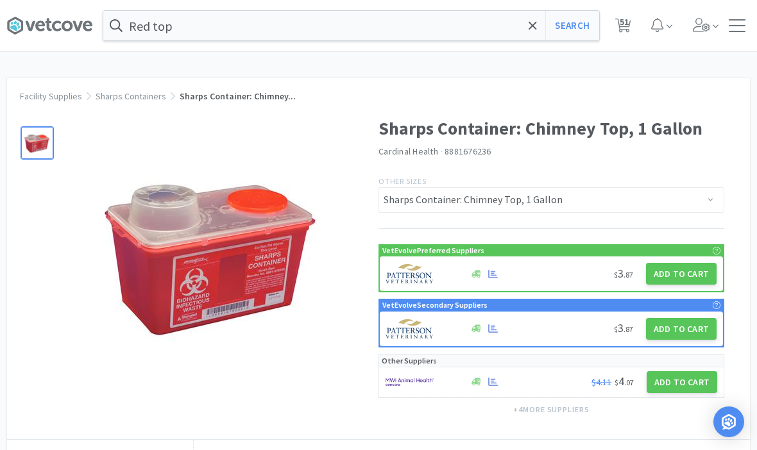
click at [375, 282] on button "Add to Cart" at bounding box center [681, 274] width 71 height 22
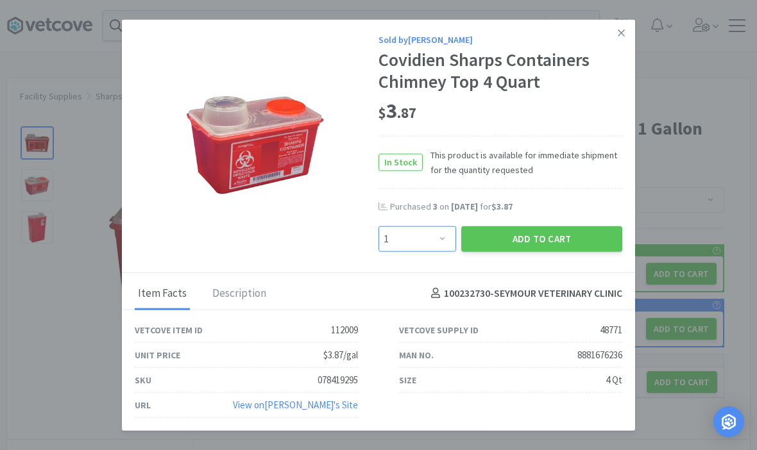
click at [375, 251] on select "Enter Quantity 1 2 3 4 5 6 7 8 9 10 11 12 13 14 15 16 17 18 19 20 Enter Quantity" at bounding box center [417, 239] width 78 height 26
click at [375, 251] on button "Add to Cart" at bounding box center [541, 239] width 161 height 26
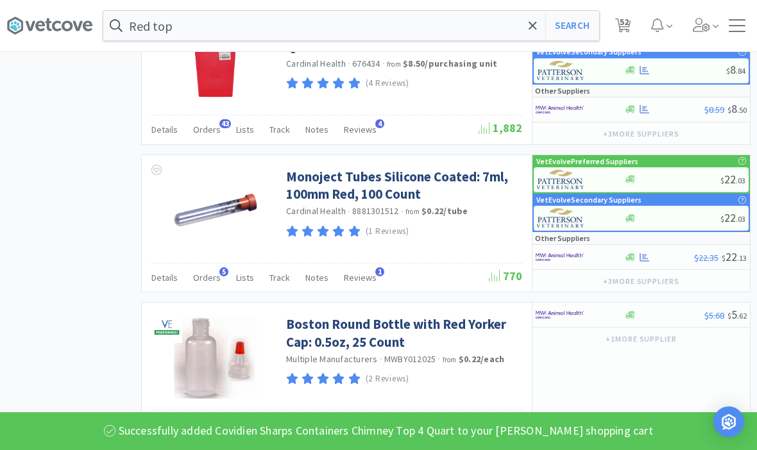
scroll to position [1267, 0]
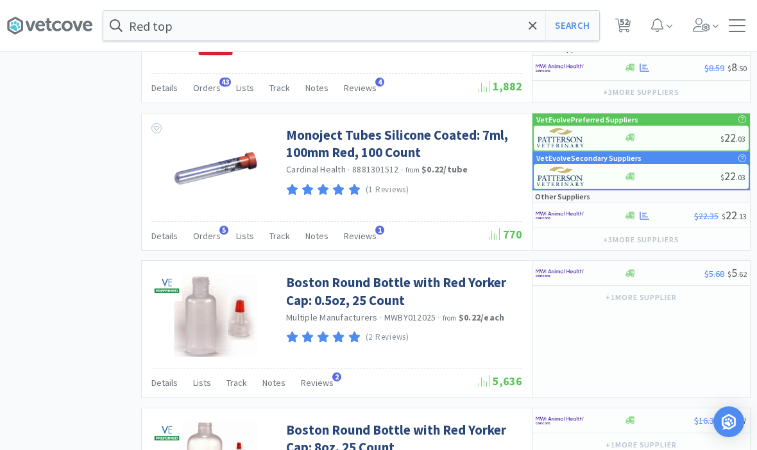
click at [208, 233] on span "Orders" at bounding box center [207, 236] width 28 height 12
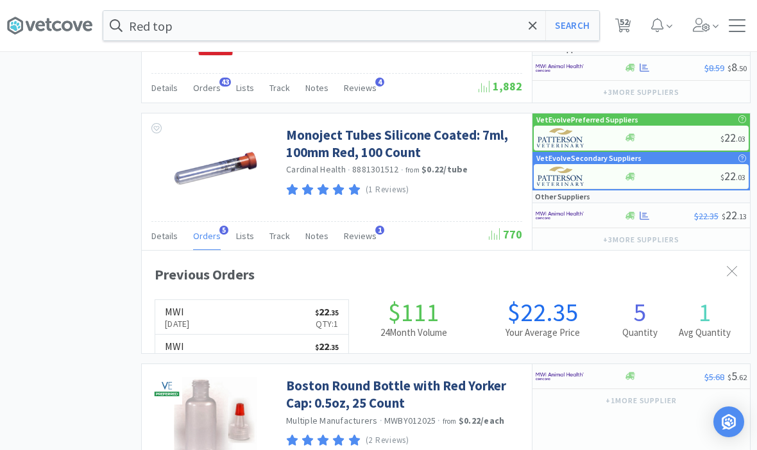
scroll to position [314, 608]
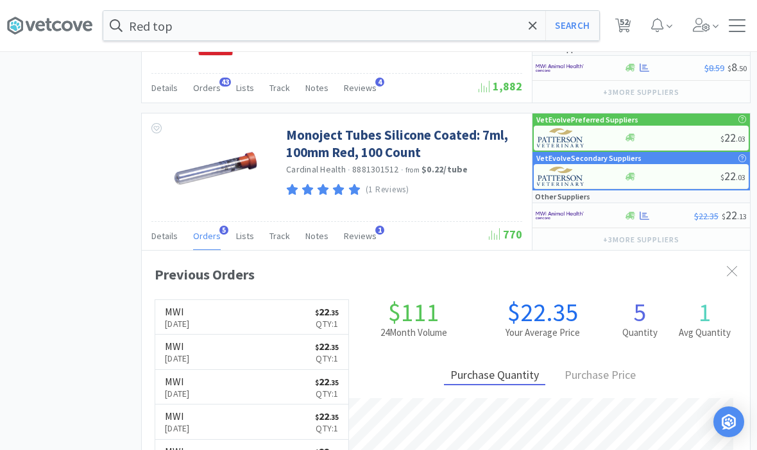
click at [375, 139] on link "Monoject Tubes Silicone Coated: 7ml, 100mm Red, 100 Count" at bounding box center [402, 143] width 233 height 35
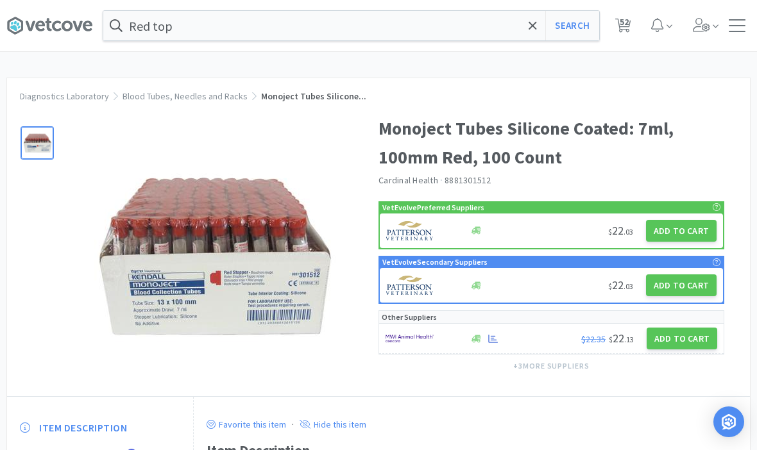
click at [375, 238] on button "Add to Cart" at bounding box center [681, 231] width 71 height 22
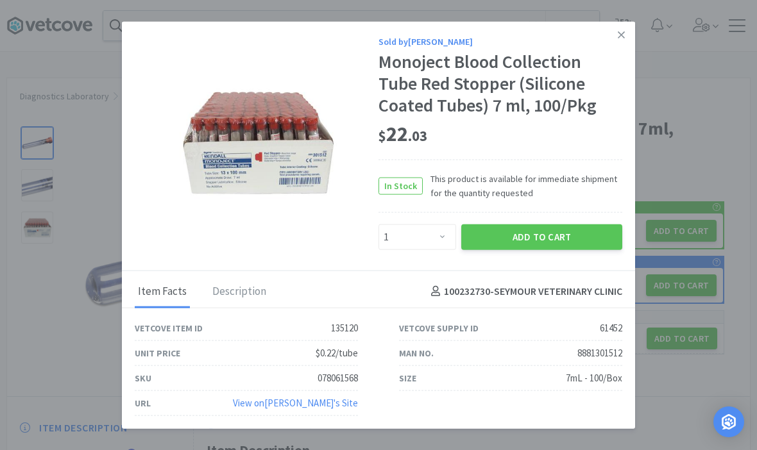
click at [375, 242] on div "Add to Cart" at bounding box center [542, 236] width 166 height 31
click at [375, 250] on button "Add to Cart" at bounding box center [541, 237] width 161 height 26
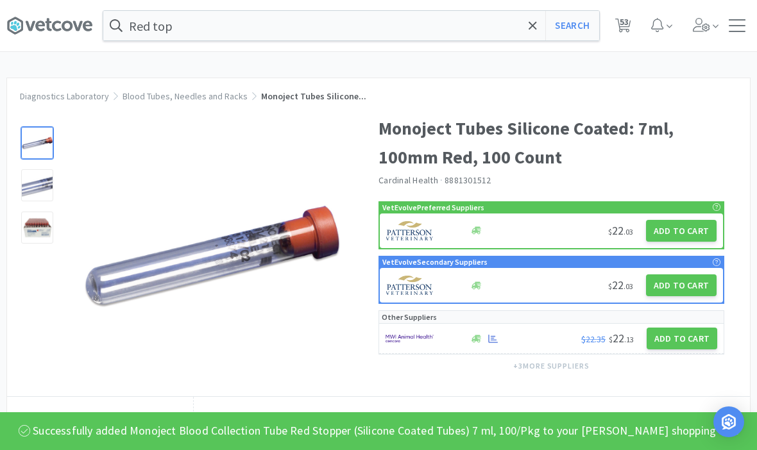
click at [375, 35] on input "Red top" at bounding box center [351, 26] width 496 height 30
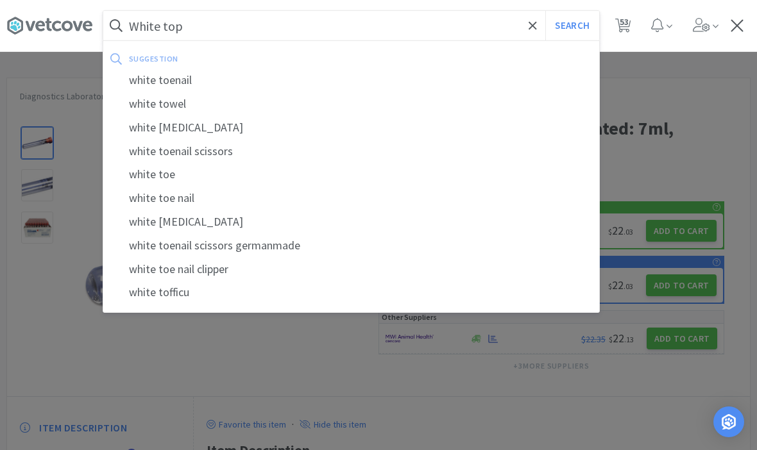
click at [375, 26] on button "Search" at bounding box center [571, 26] width 53 height 30
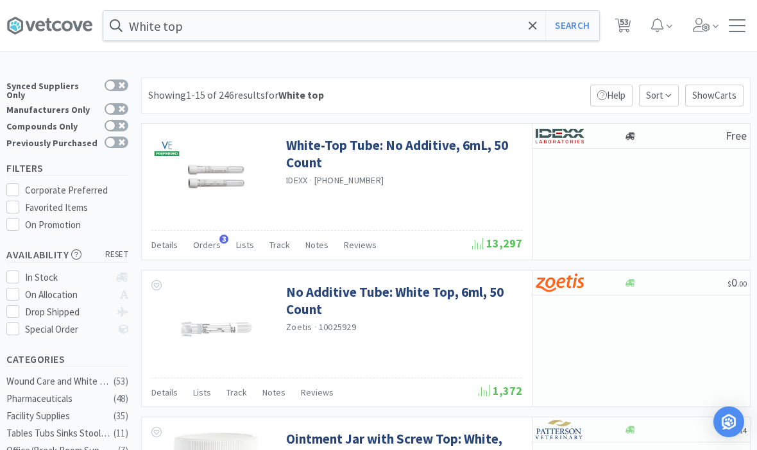
click at [375, 149] on link "White-Top Tube: No Additive, 6mL, 50 Count" at bounding box center [402, 154] width 233 height 35
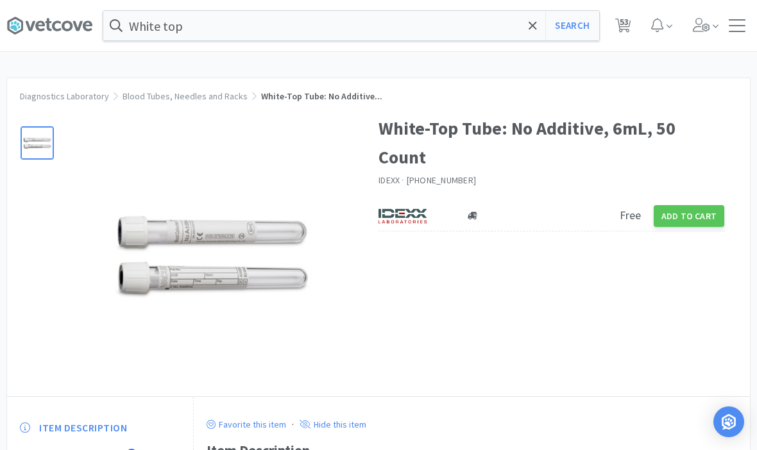
click at [375, 212] on button "Add to Cart" at bounding box center [689, 216] width 71 height 22
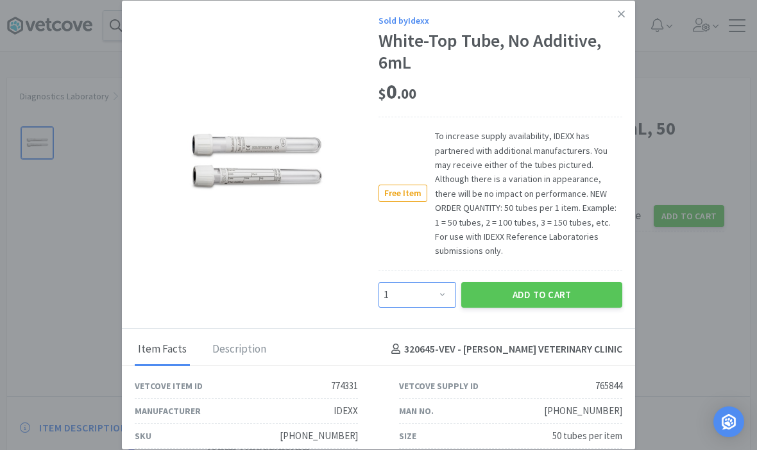
click at [375, 297] on select "Enter Quantity 1 2 3 4 5 6 7 8 9 10 11 12 13 14 15 16 17 18 19 20 Enter Quantity" at bounding box center [417, 295] width 78 height 26
click at [375, 291] on button "Add to Cart" at bounding box center [541, 295] width 161 height 26
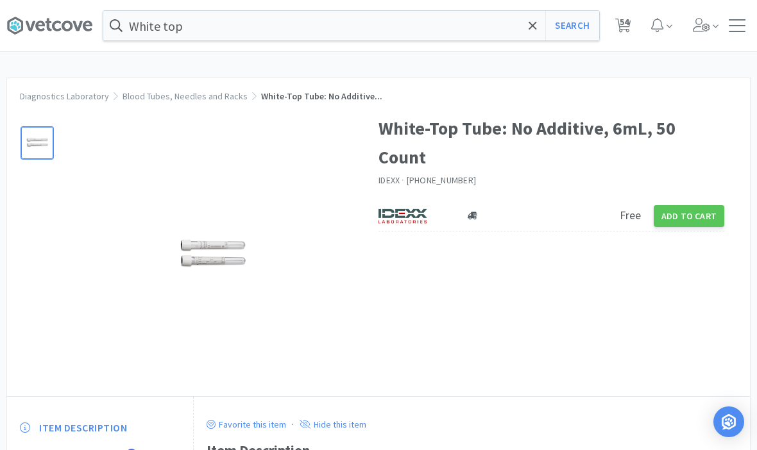
click at [375, 26] on icon at bounding box center [623, 26] width 16 height 14
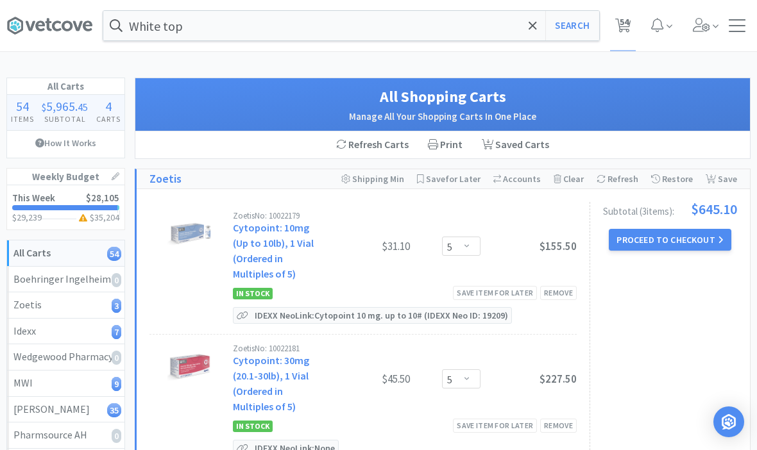
click at [375, 237] on button "Proceed to Checkout" at bounding box center [670, 240] width 122 height 22
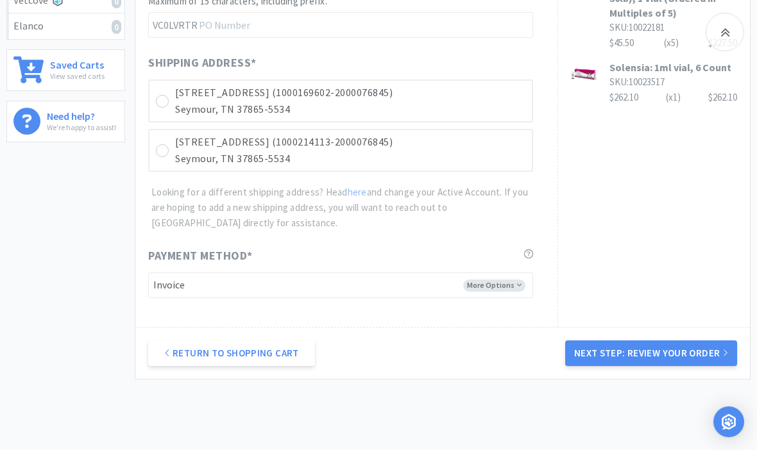
scroll to position [471, 0]
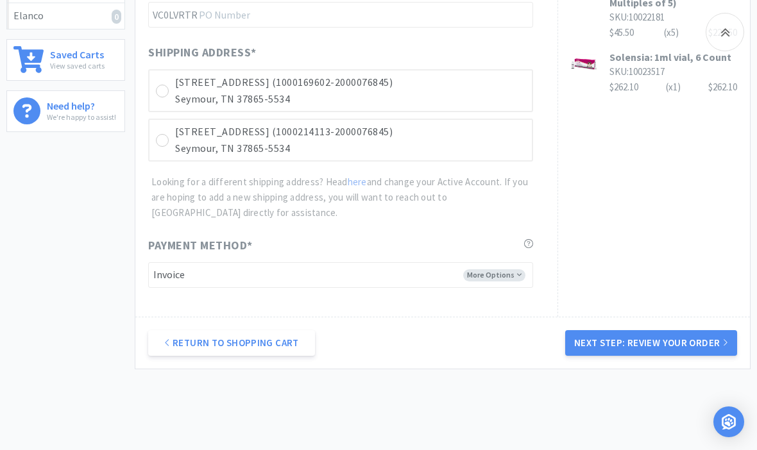
click at [375, 337] on button "Next Step: Review Your Order" at bounding box center [651, 343] width 172 height 26
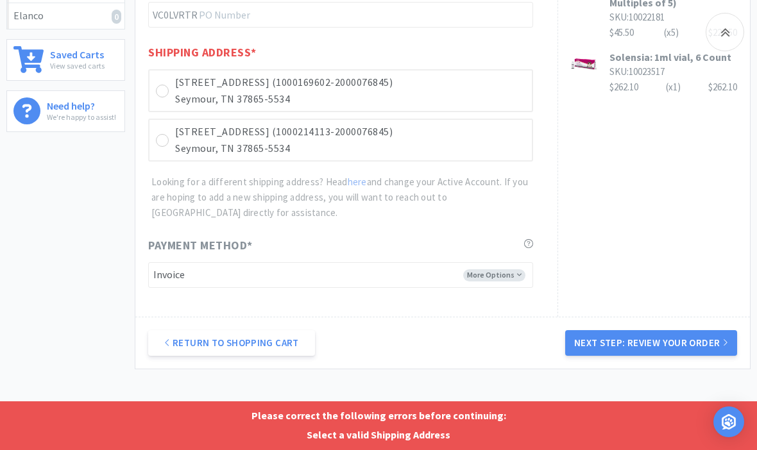
click at [375, 341] on button "Next Step: Review Your Order" at bounding box center [651, 343] width 172 height 26
click at [169, 78] on div "318 Overlook Dr (1000169602-2000076845) Seymour, TN 37865-5534" at bounding box center [340, 90] width 385 height 43
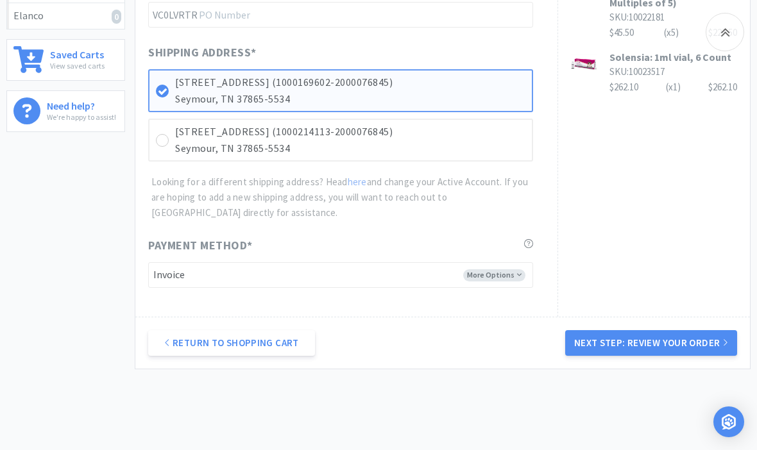
click at [375, 337] on button "Next Step: Review Your Order" at bounding box center [651, 343] width 172 height 26
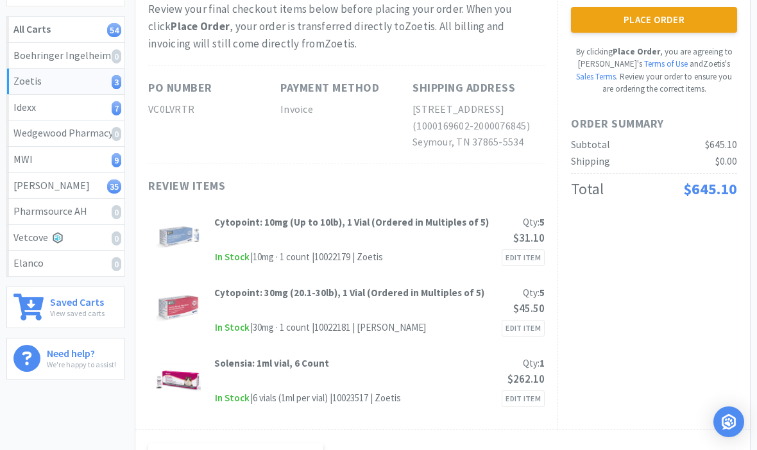
scroll to position [0, 0]
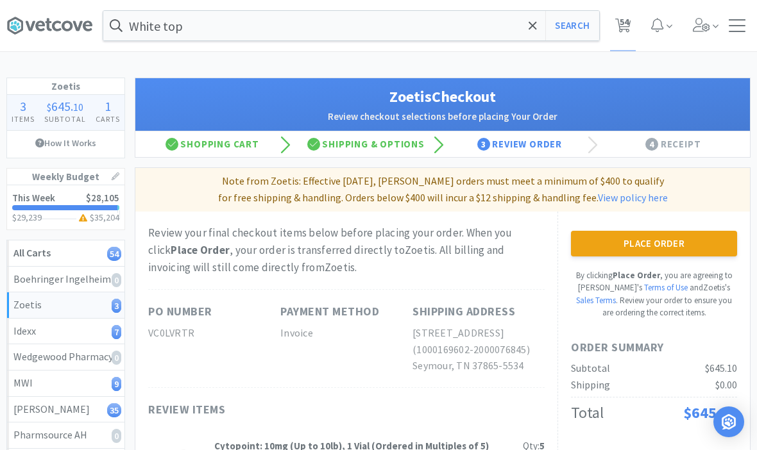
click at [375, 242] on button "Place Order" at bounding box center [654, 244] width 166 height 26
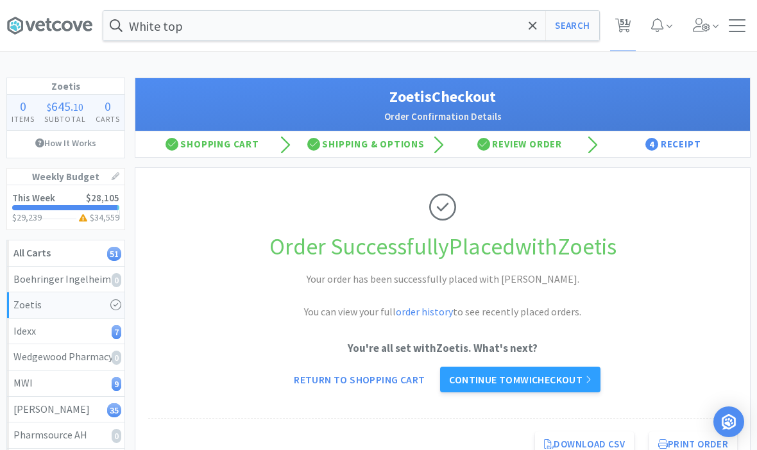
click at [375, 382] on link "Continue to MWI checkout" at bounding box center [520, 380] width 160 height 26
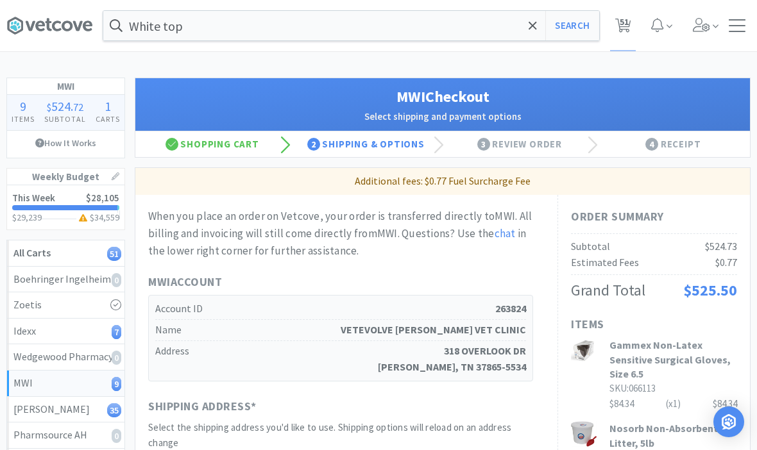
click at [202, 149] on div "Shopping Cart" at bounding box center [212, 145] width 154 height 26
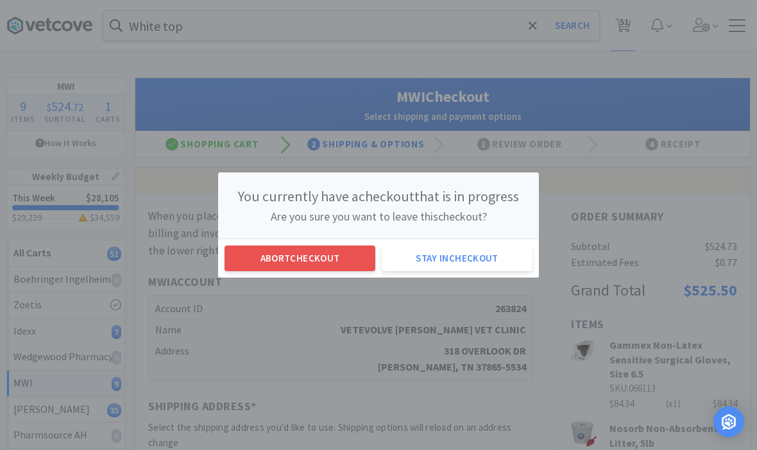
click at [269, 253] on button "Abort checkout" at bounding box center [300, 259] width 151 height 26
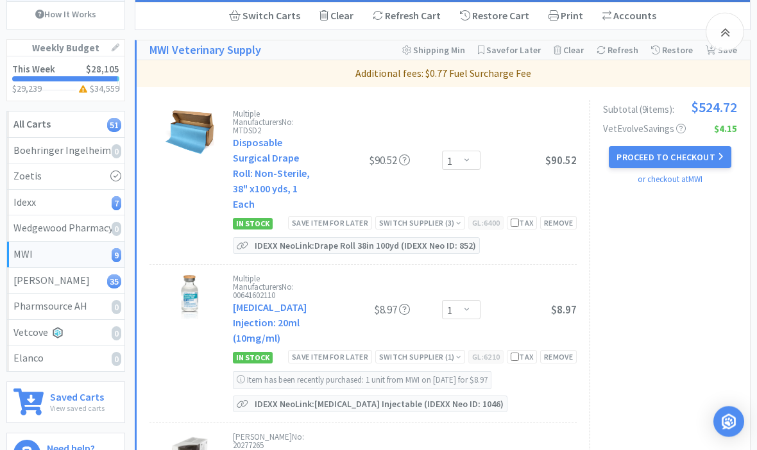
scroll to position [129, 0]
click at [375, 351] on div "Switch Supplier ( 1 )" at bounding box center [420, 357] width 82 height 12
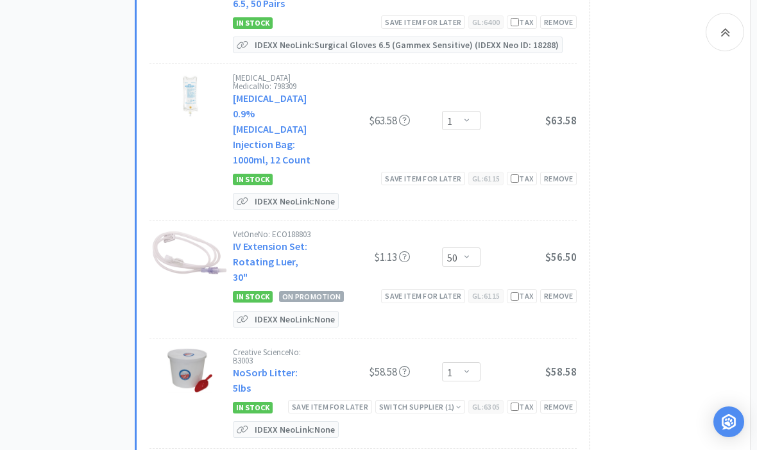
scroll to position [654, 0]
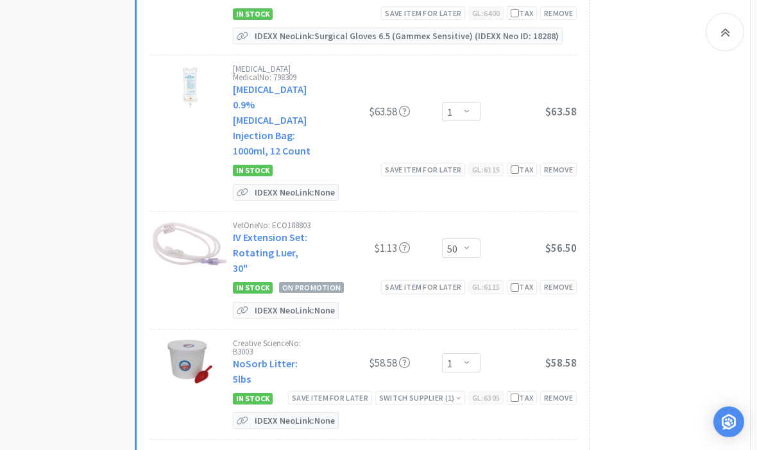
click at [375, 392] on div "Switch Supplier ( 1 )" at bounding box center [420, 398] width 82 height 12
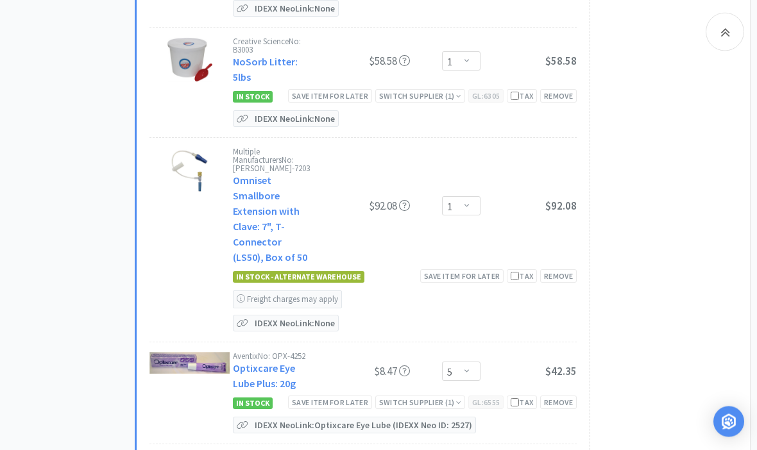
scroll to position [963, 0]
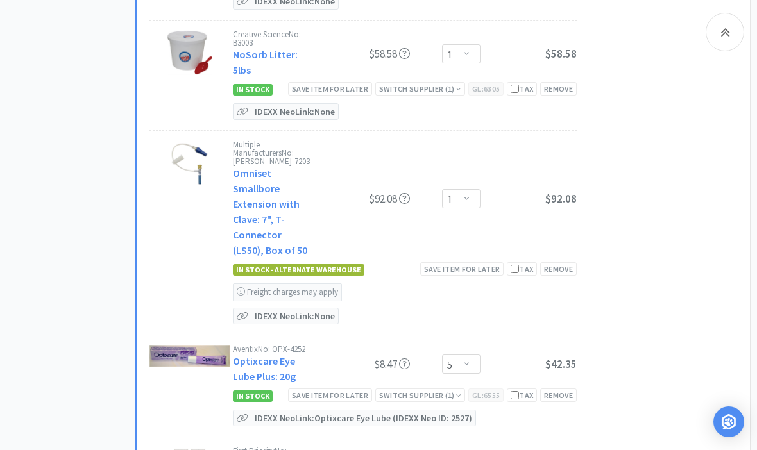
click at [375, 389] on div "Switch Supplier ( 1 )" at bounding box center [420, 395] width 82 height 12
click at [375, 405] on div "In Stock" at bounding box center [435, 414] width 95 height 19
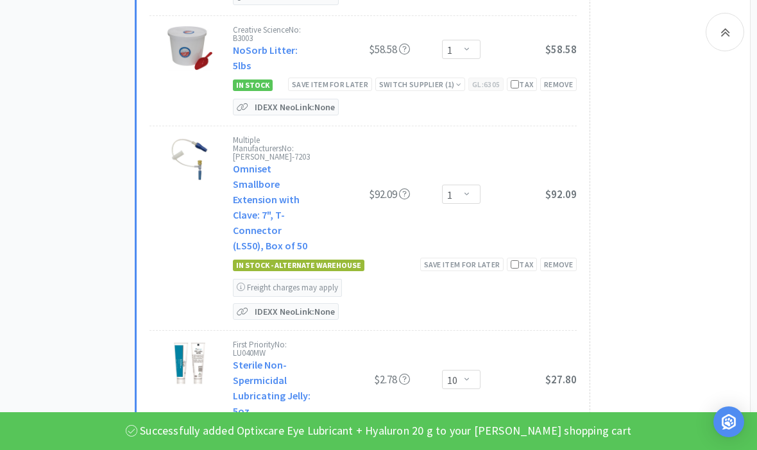
scroll to position [1011, 0]
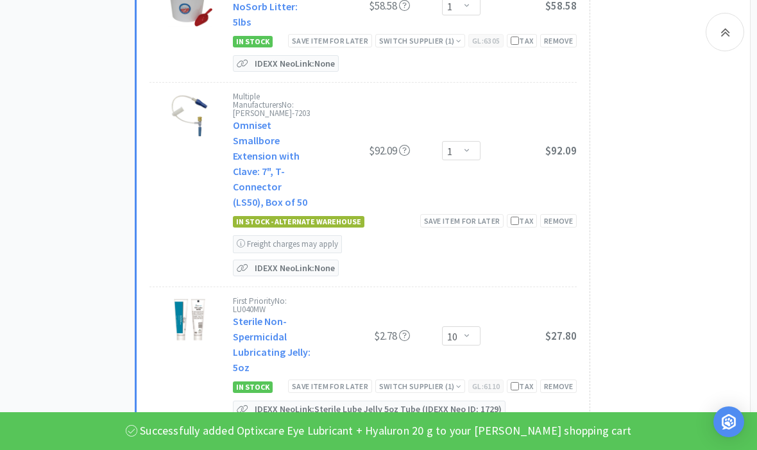
click at [375, 380] on div "Switch Supplier ( 1 )" at bounding box center [420, 386] width 82 height 12
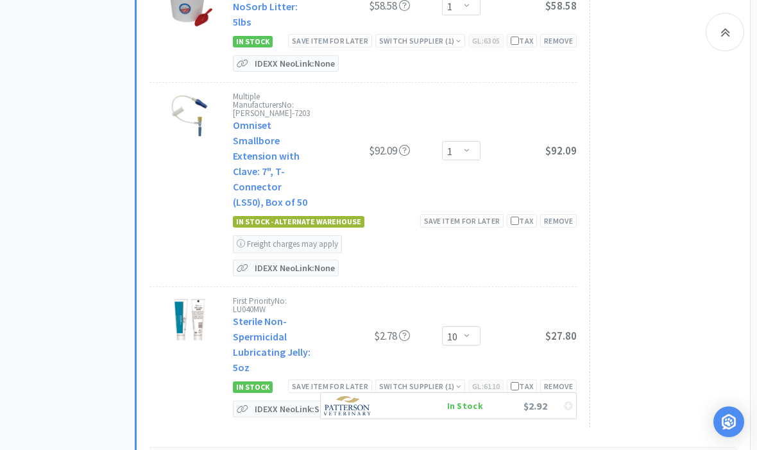
click at [375, 396] on div "In Stock" at bounding box center [435, 405] width 95 height 19
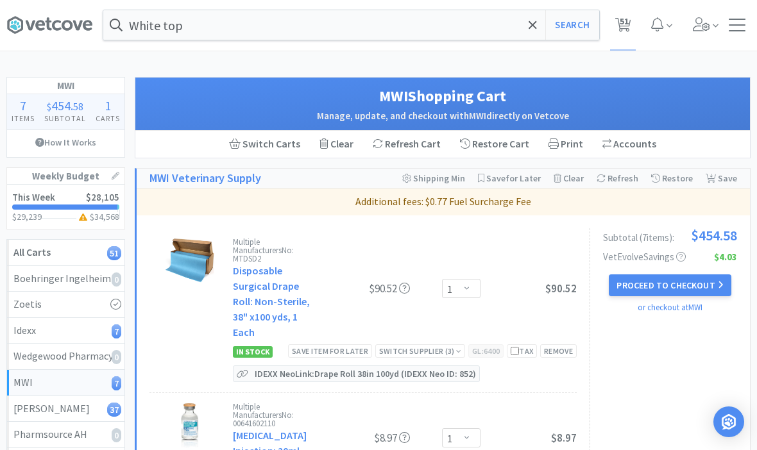
scroll to position [0, 0]
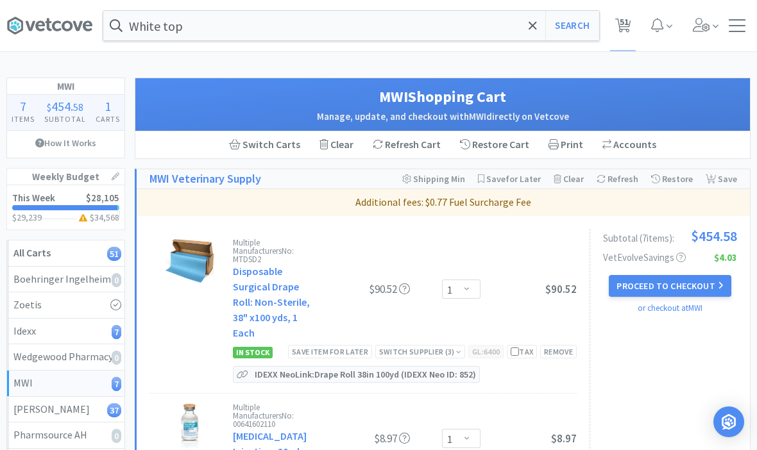
click at [375, 284] on button "Proceed to Checkout" at bounding box center [670, 286] width 122 height 22
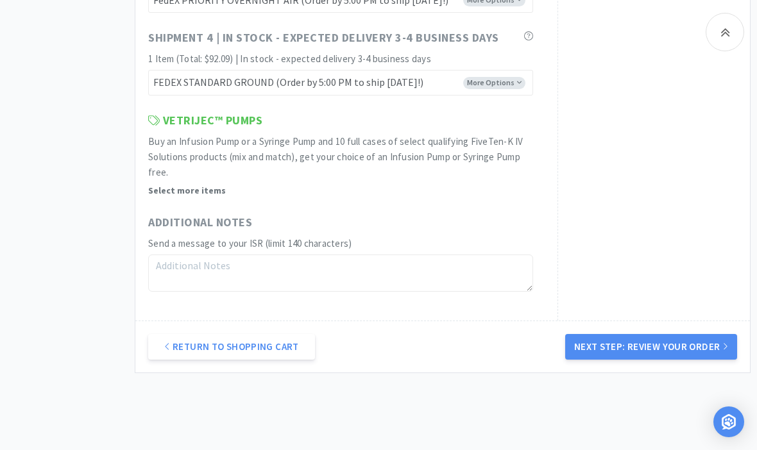
click at [375, 344] on button "Next Step: Review Your Order" at bounding box center [651, 347] width 172 height 26
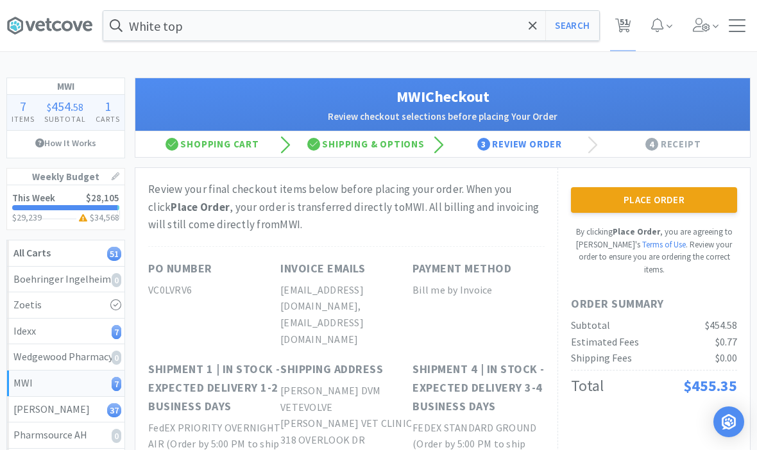
click at [375, 193] on button "Place Order" at bounding box center [654, 200] width 166 height 26
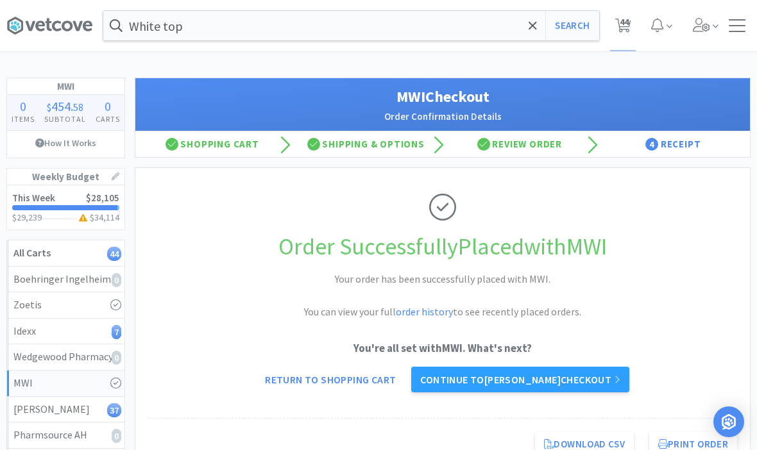
click at [375, 387] on link "Continue to Patterson checkout" at bounding box center [519, 380] width 217 height 26
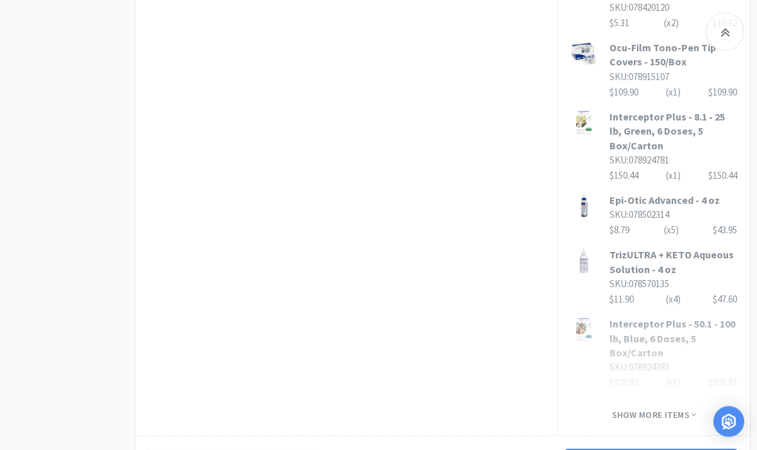
scroll to position [953, 0]
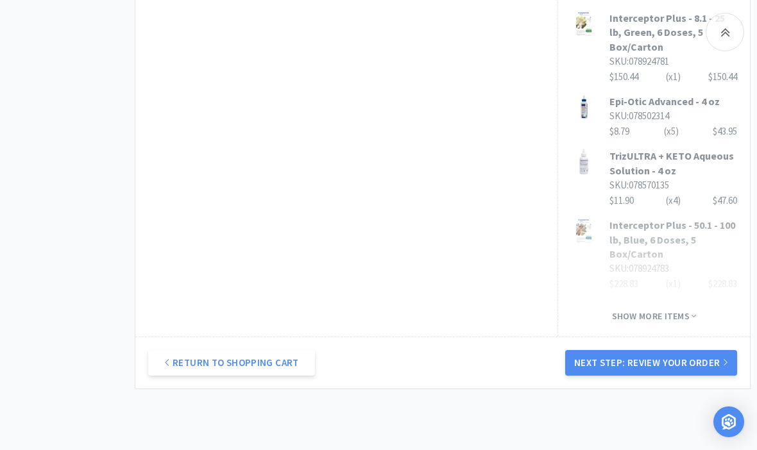
click at [375, 350] on button "Next Step: Review Your Order" at bounding box center [651, 363] width 172 height 26
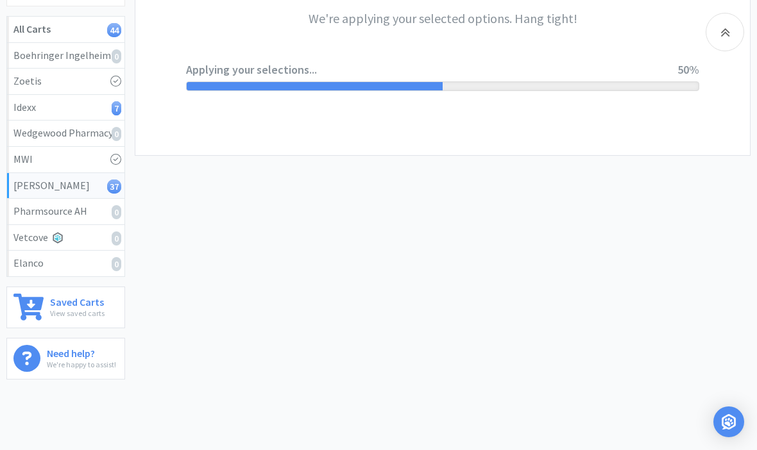
scroll to position [0, 0]
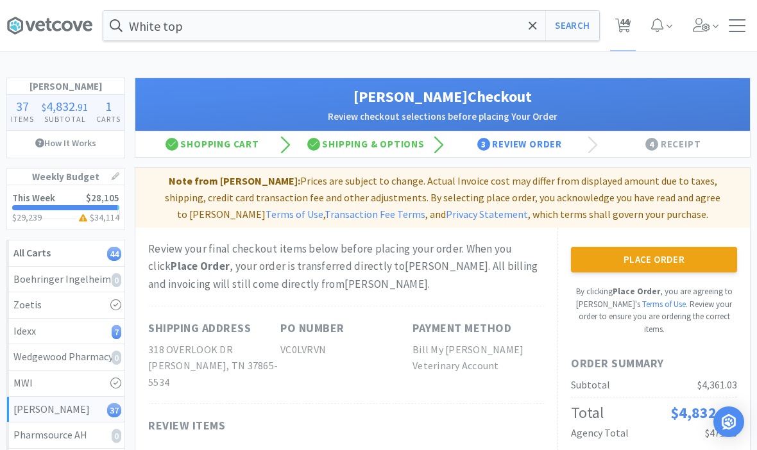
click at [375, 254] on button "Place Order" at bounding box center [654, 260] width 166 height 26
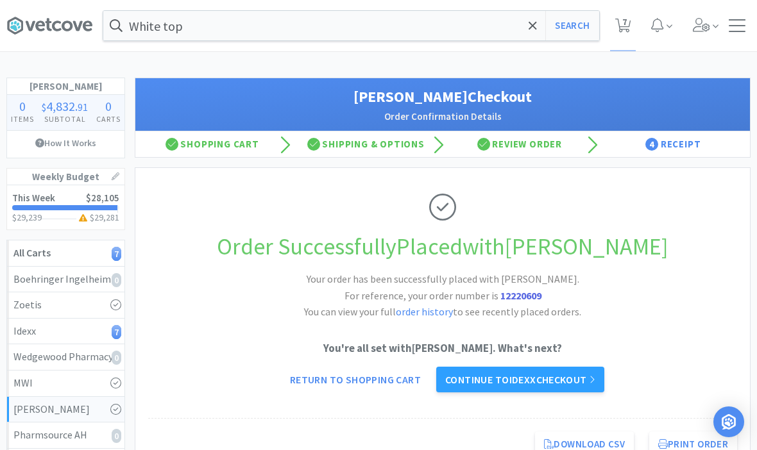
click at [375, 377] on link "Continue to Idexx checkout" at bounding box center [520, 380] width 168 height 26
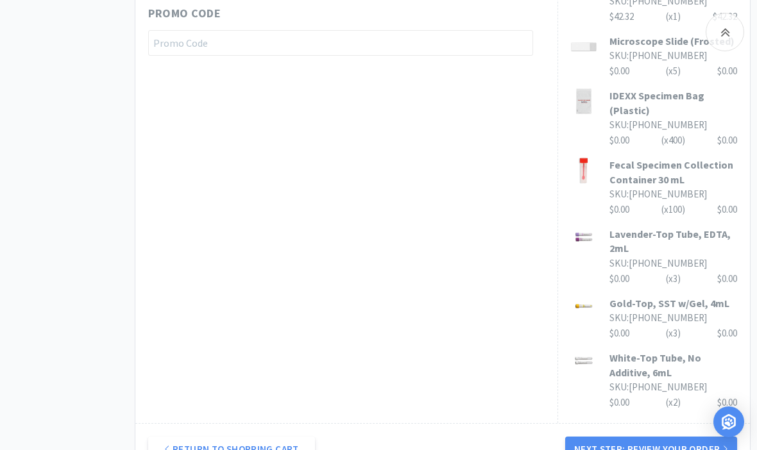
scroll to position [705, 0]
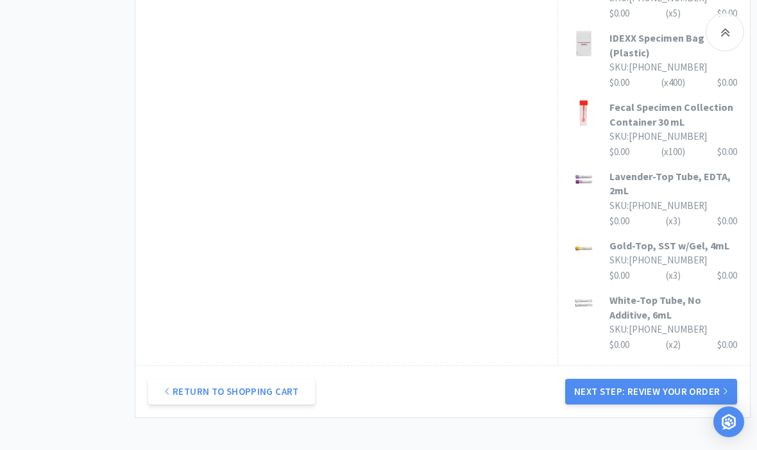
click at [375, 379] on button "Next Step: Review Your Order" at bounding box center [651, 392] width 172 height 26
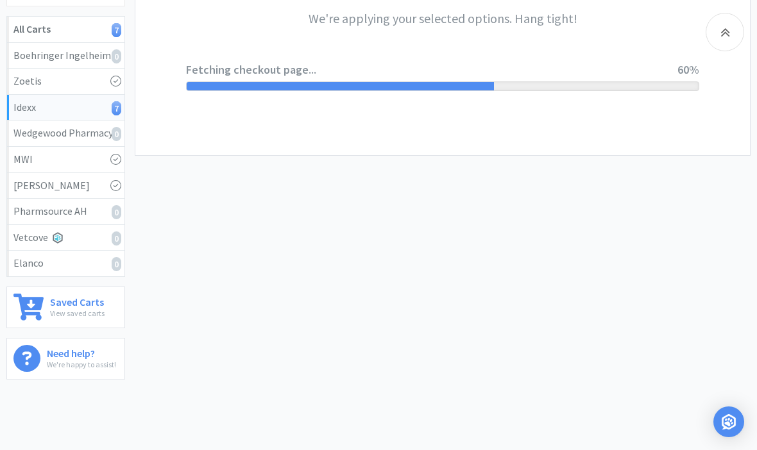
scroll to position [0, 0]
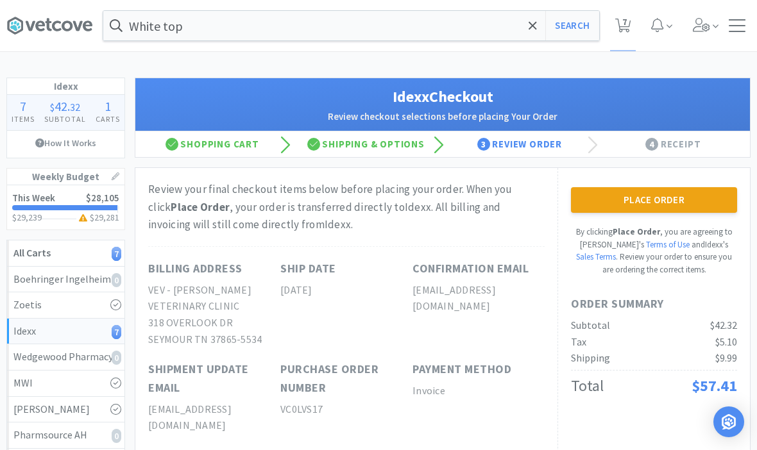
click at [375, 200] on button "Place Order" at bounding box center [654, 200] width 166 height 26
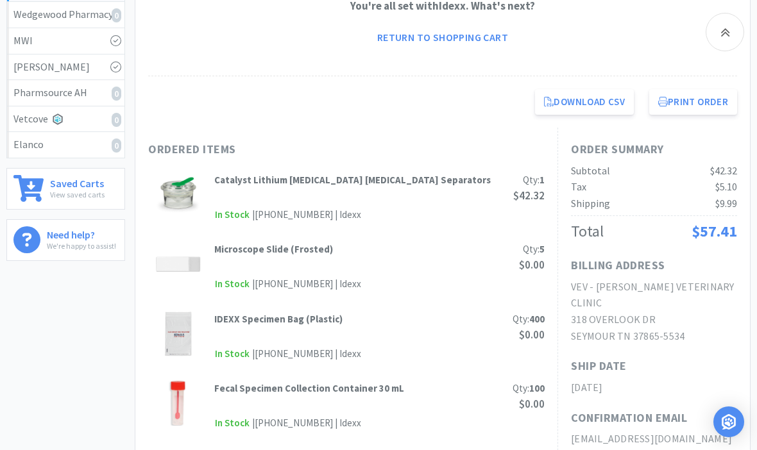
scroll to position [375, 0]
